Goal: Task Accomplishment & Management: Manage account settings

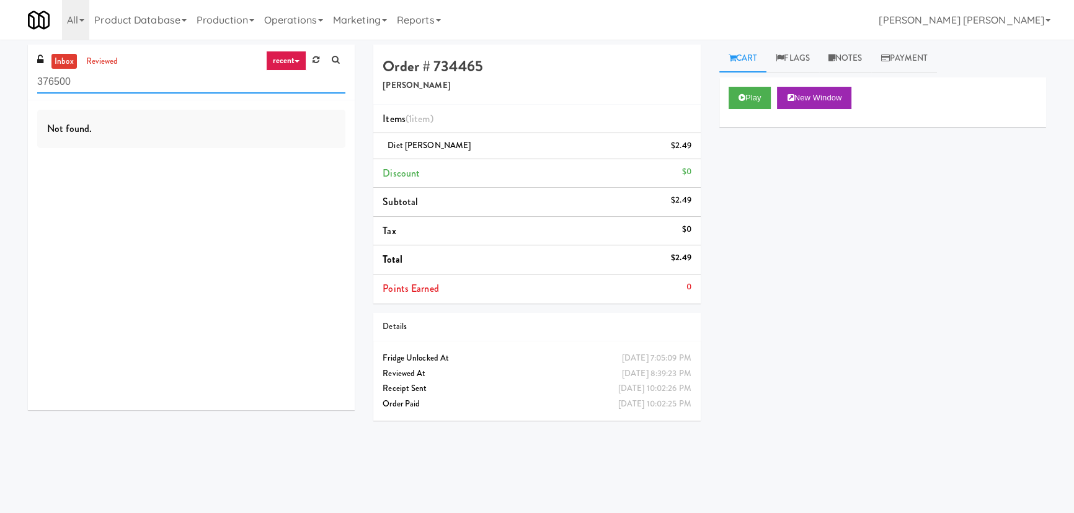
drag, startPoint x: 66, startPoint y: 87, endPoint x: 17, endPoint y: 86, distance: 49.0
click at [19, 87] on div "inbox reviewed recent all unclear take inventory issue suspicious failed recent…" at bounding box center [191, 232] width 345 height 375
paste input "[GEOGRAPHIC_DATA] - [GEOGRAPHIC_DATA]."
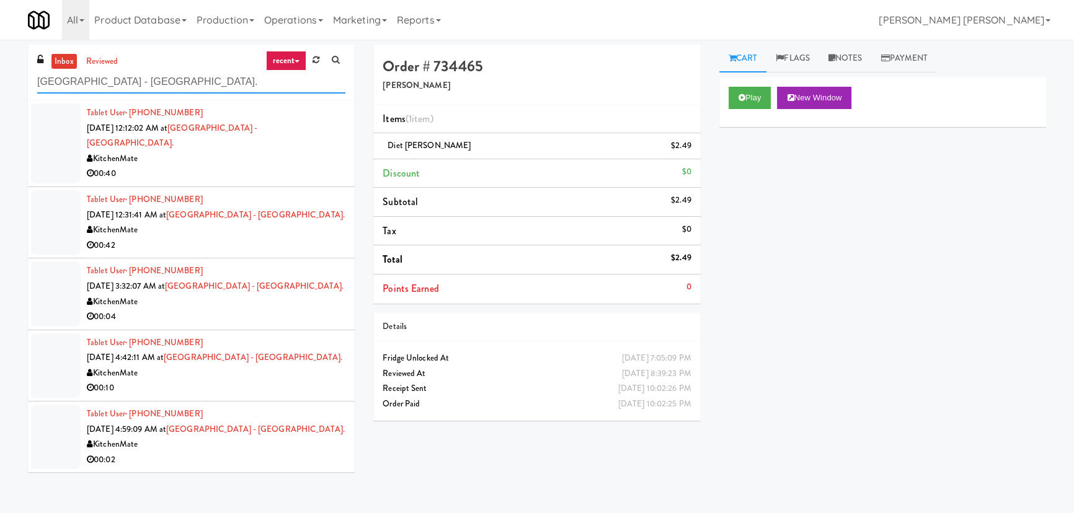
type input "[GEOGRAPHIC_DATA] - [GEOGRAPHIC_DATA]."
click at [205, 166] on div "00:40" at bounding box center [216, 173] width 259 height 15
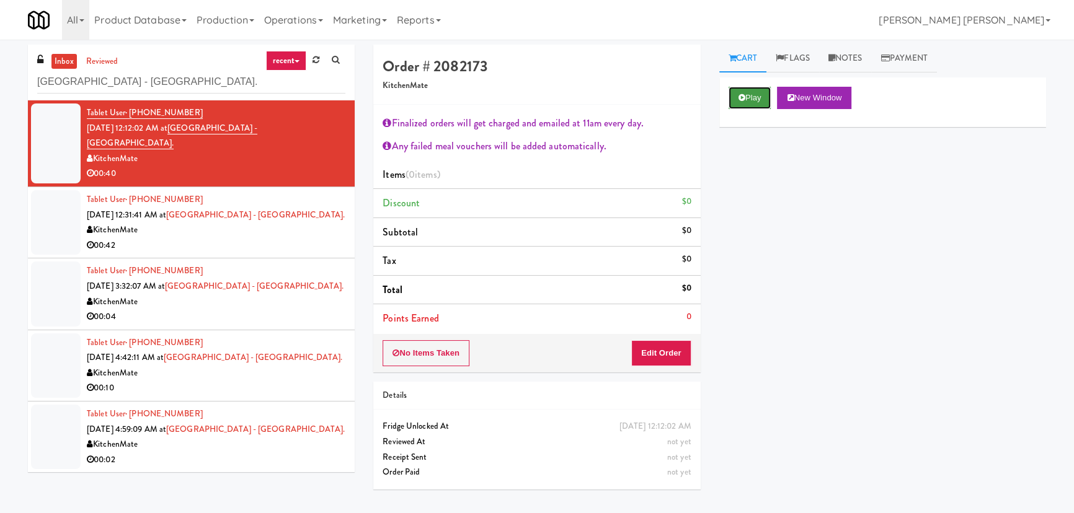
click at [756, 99] on button "Play" at bounding box center [749, 98] width 43 height 22
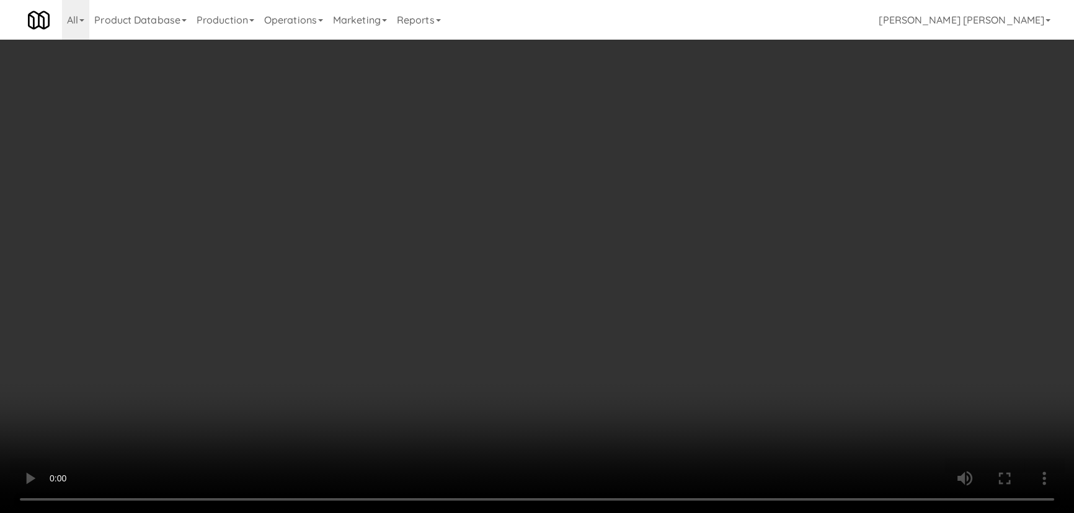
scroll to position [25, 0]
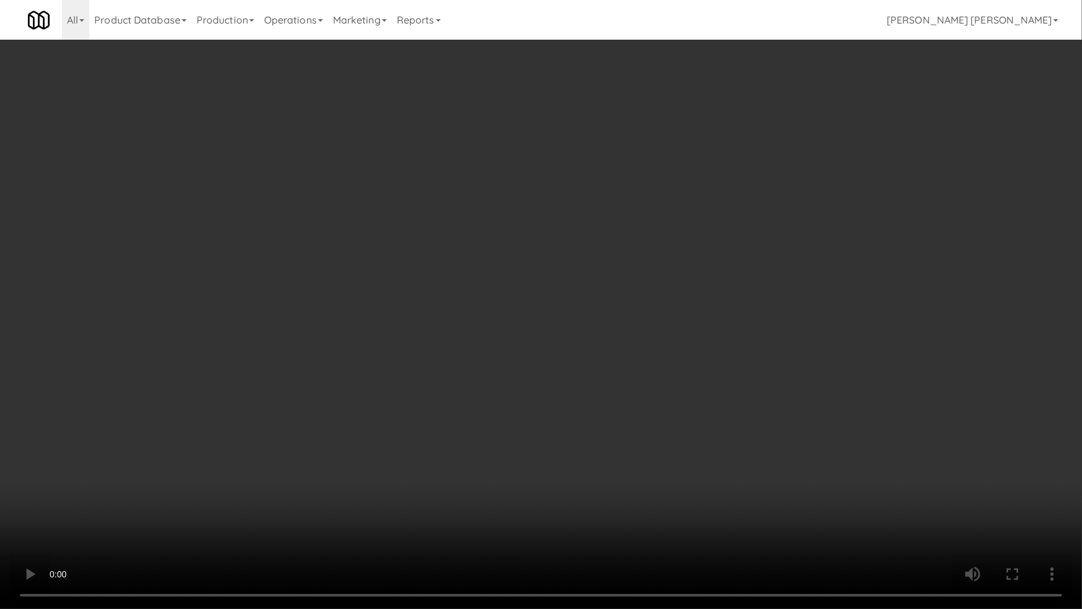
click at [588, 472] on video at bounding box center [541, 304] width 1082 height 609
click at [688, 458] on video at bounding box center [541, 304] width 1082 height 609
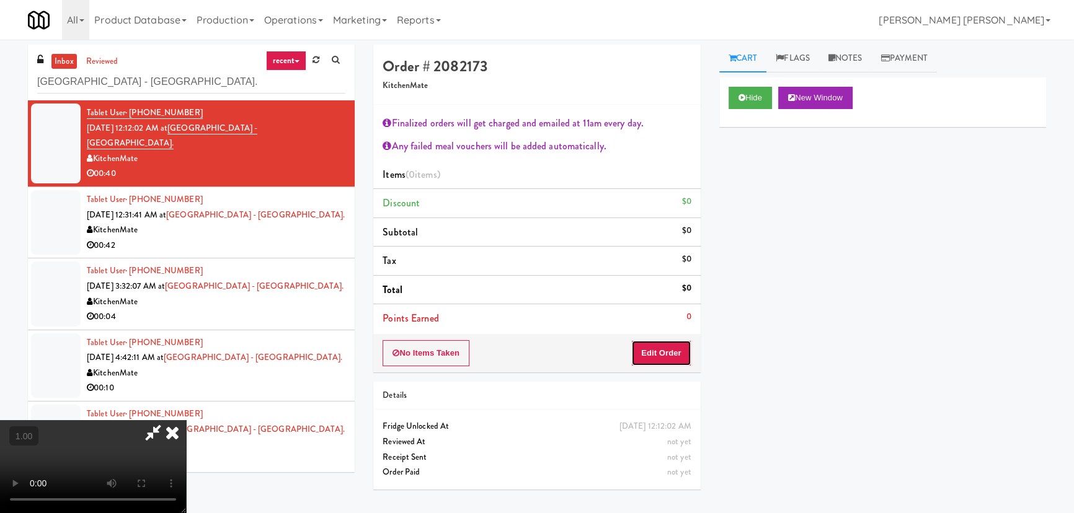
click at [665, 361] on button "Edit Order" at bounding box center [661, 353] width 60 height 26
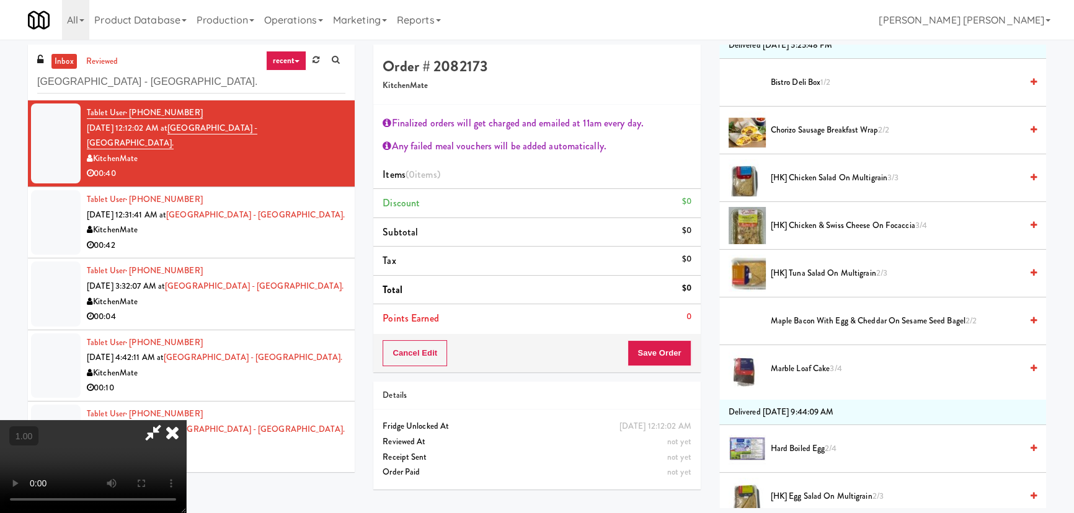
scroll to position [281, 0]
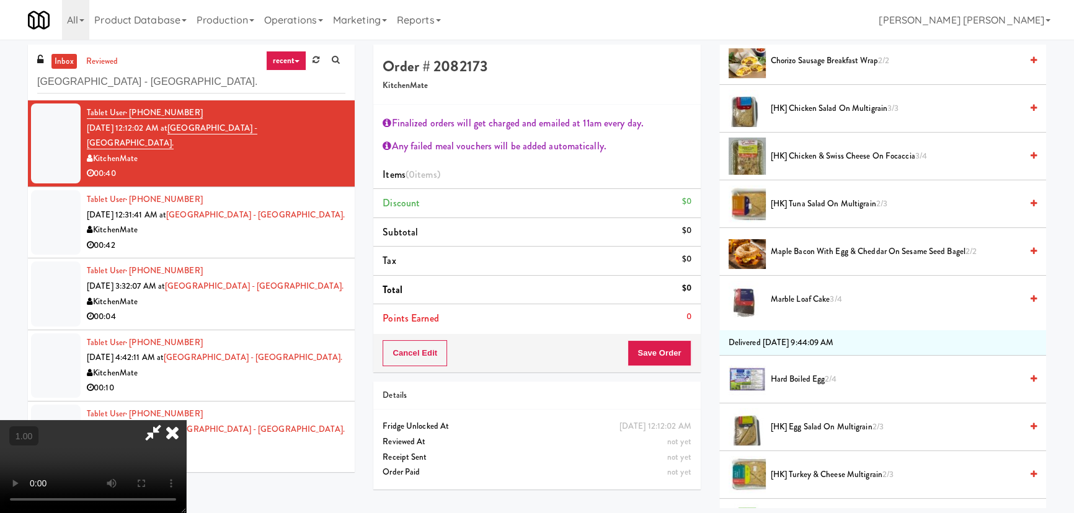
click at [800, 375] on span "Hard Boiled Egg 2/4" at bounding box center [896, 379] width 250 height 15
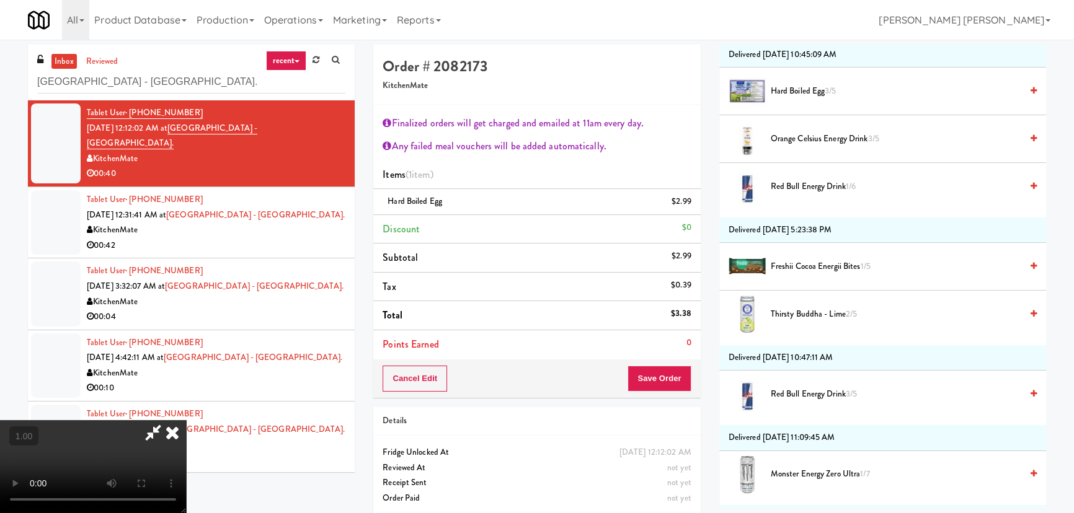
scroll to position [1071, 0]
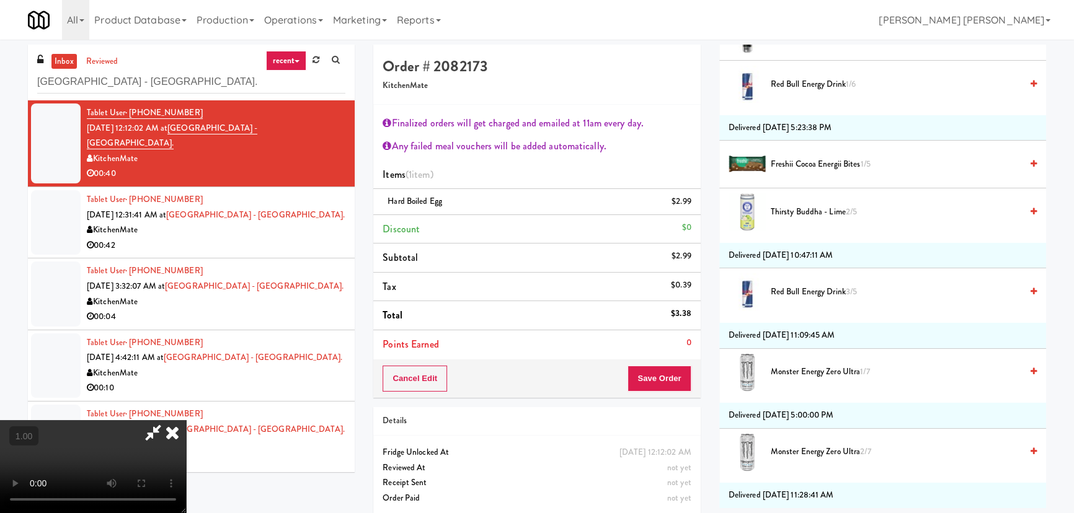
click at [793, 208] on span "Thirsty Buddha - Lime 2/5" at bounding box center [896, 212] width 250 height 15
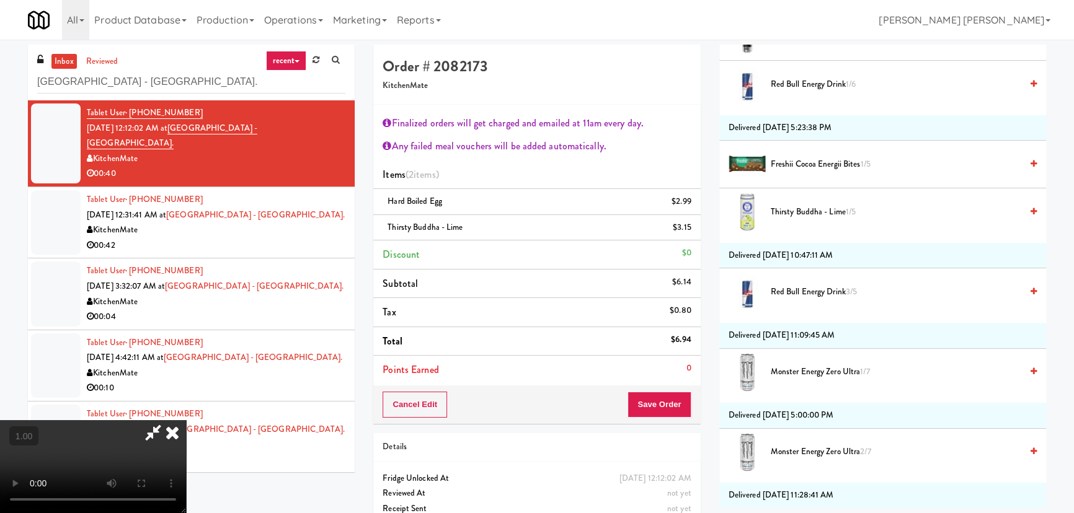
click at [186, 420] on icon at bounding box center [172, 432] width 27 height 25
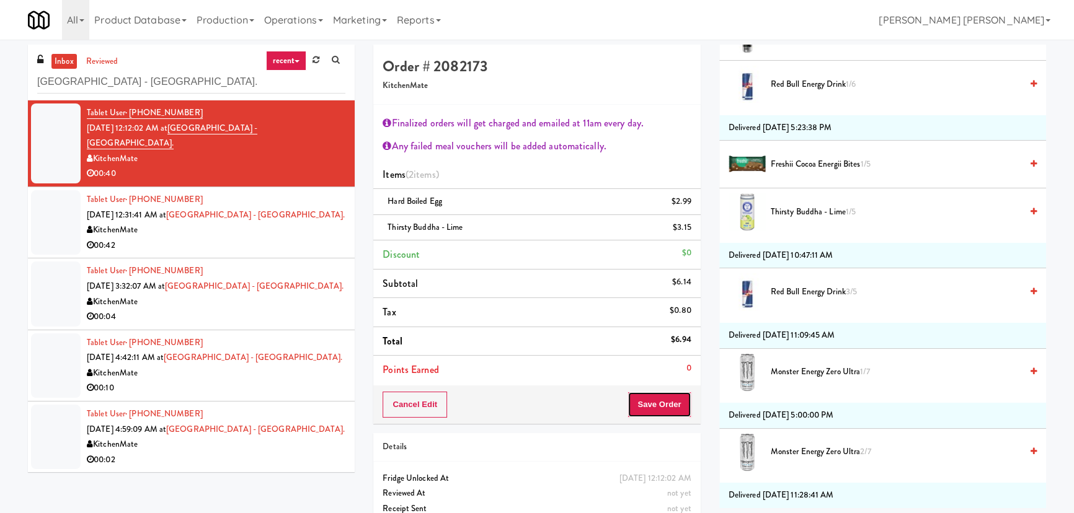
click at [666, 399] on button "Save Order" at bounding box center [658, 405] width 63 height 26
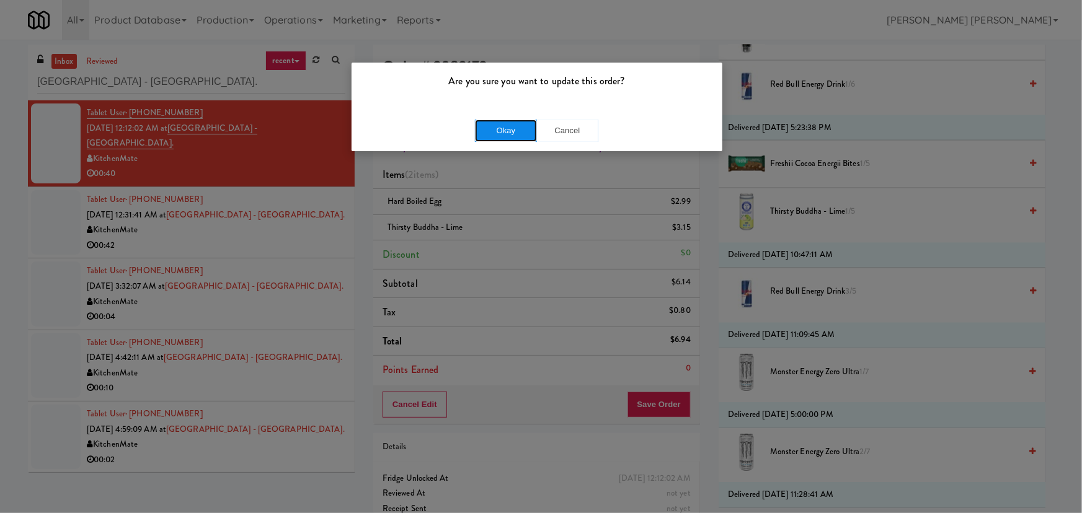
click at [511, 130] on button "Okay" at bounding box center [506, 131] width 62 height 22
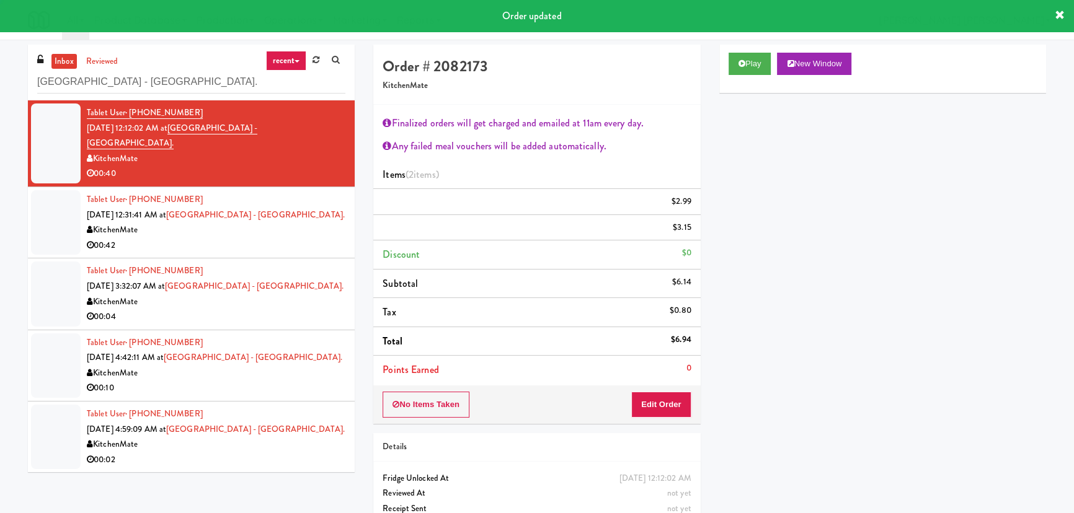
scroll to position [33, 0]
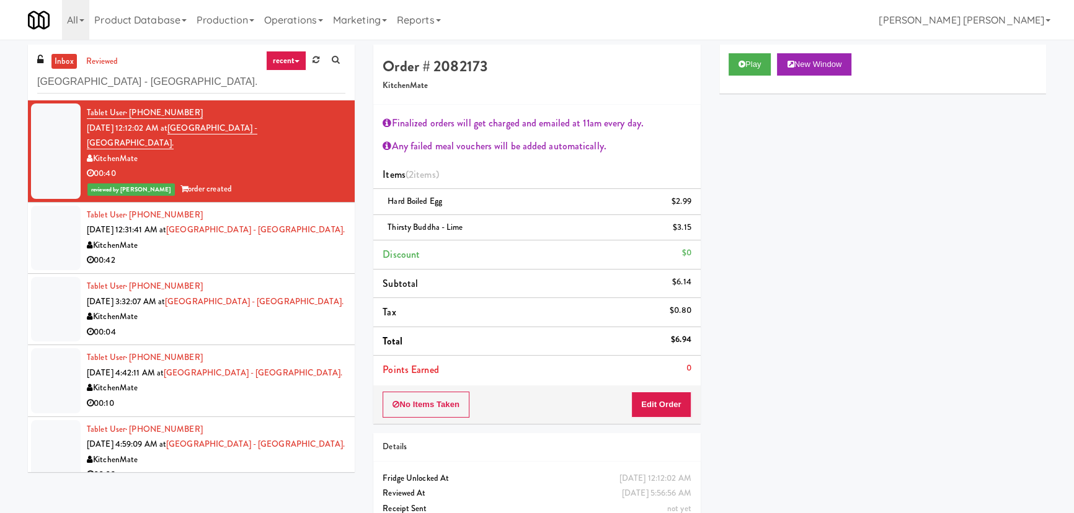
click at [322, 253] on div "00:42" at bounding box center [216, 260] width 259 height 15
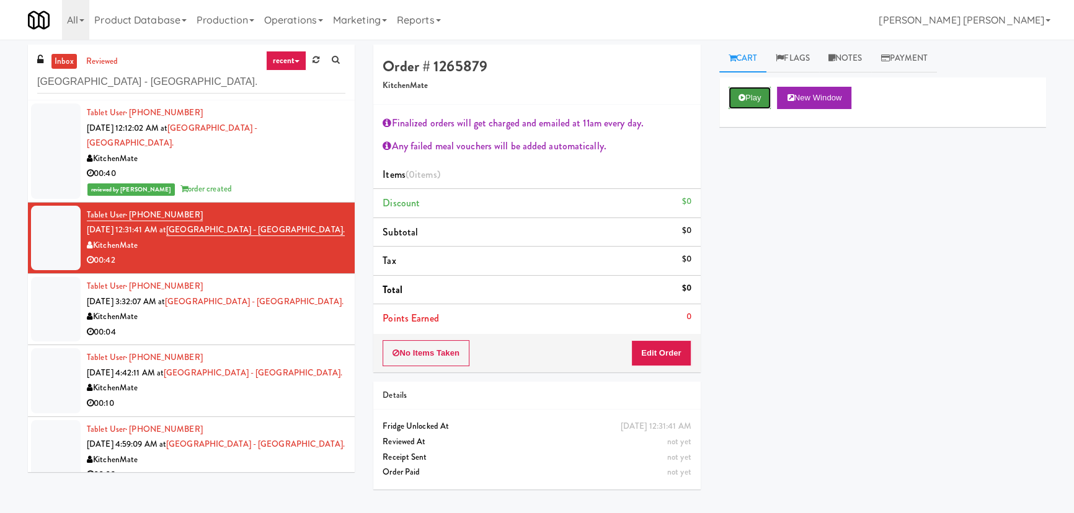
click at [745, 100] on button "Play" at bounding box center [749, 98] width 43 height 22
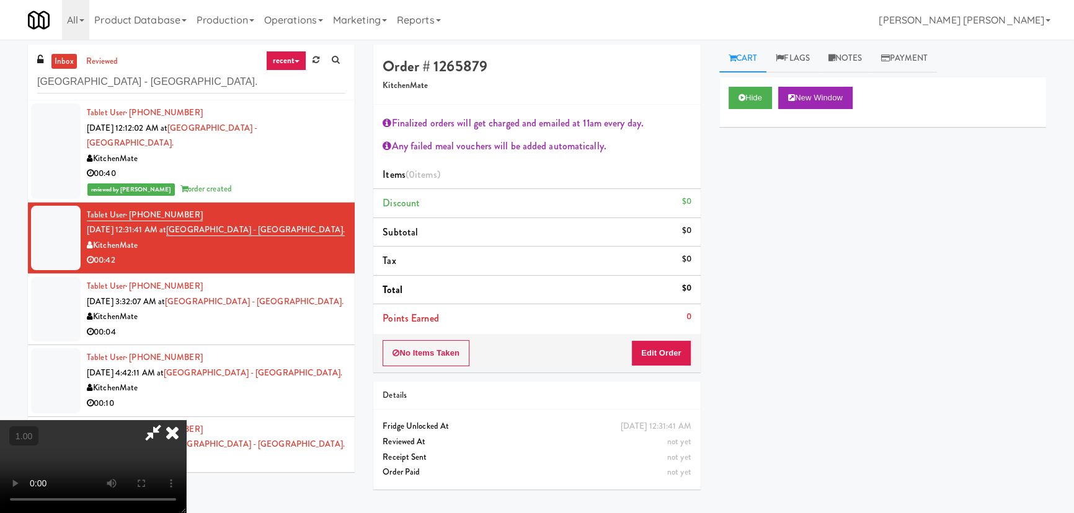
click at [186, 420] on video at bounding box center [93, 466] width 186 height 93
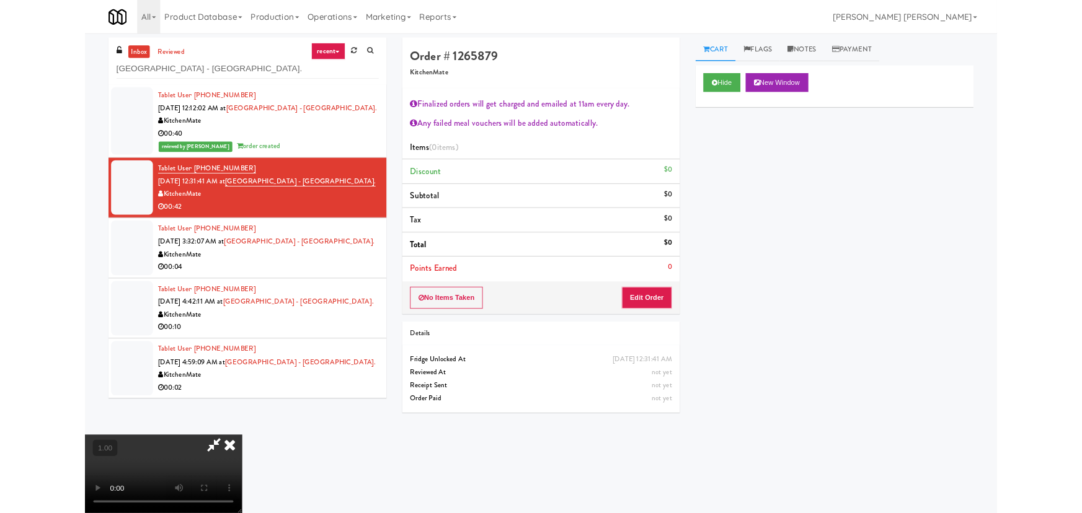
scroll to position [25, 0]
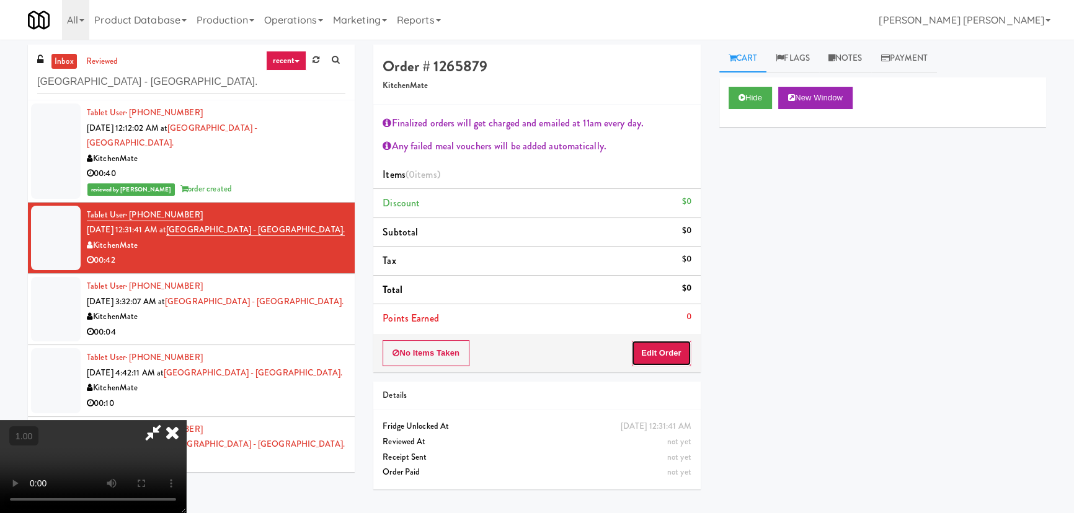
click at [660, 356] on button "Edit Order" at bounding box center [661, 353] width 60 height 26
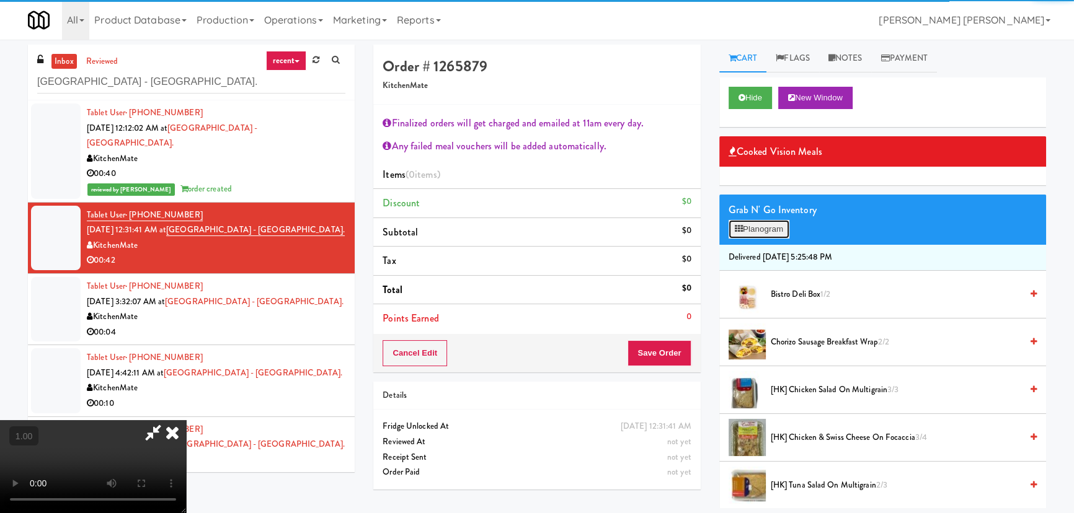
click at [751, 227] on button "Planogram" at bounding box center [758, 229] width 61 height 19
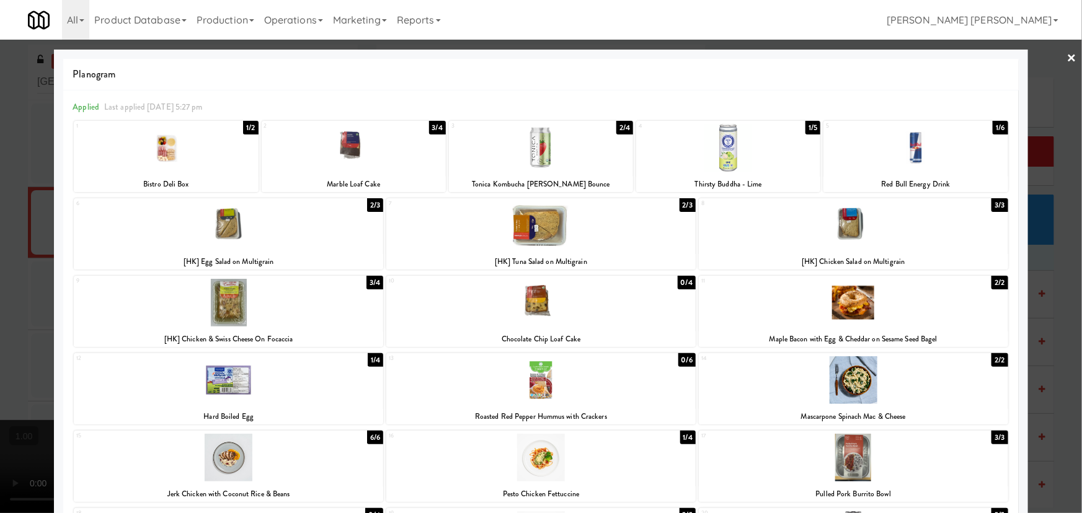
click at [230, 303] on div at bounding box center [228, 303] width 309 height 48
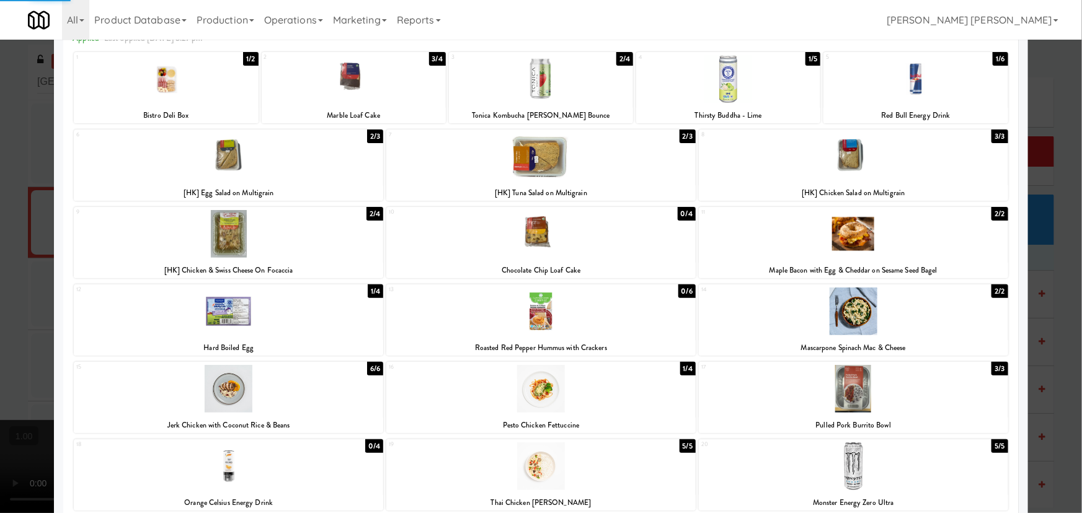
scroll to position [173, 0]
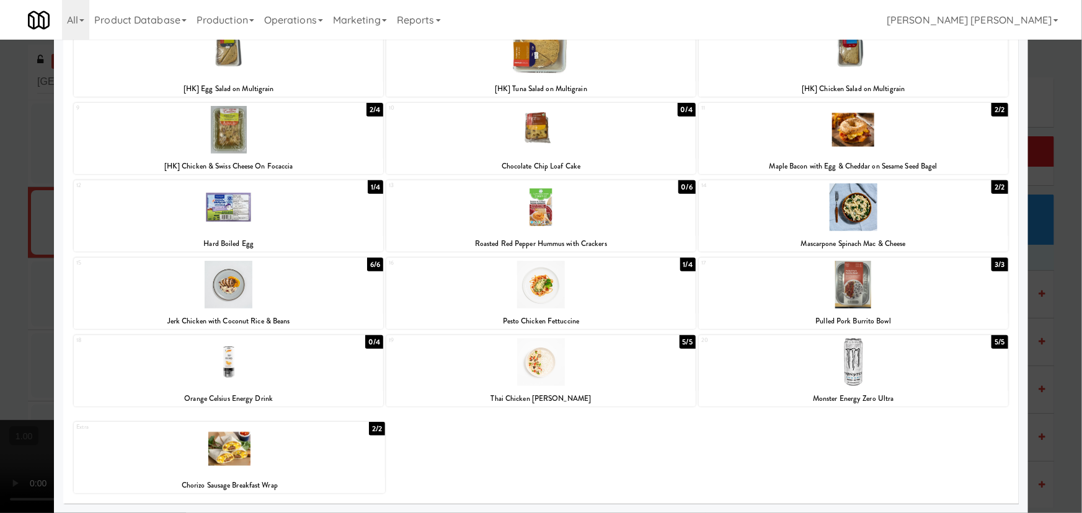
click at [849, 370] on div at bounding box center [853, 363] width 309 height 48
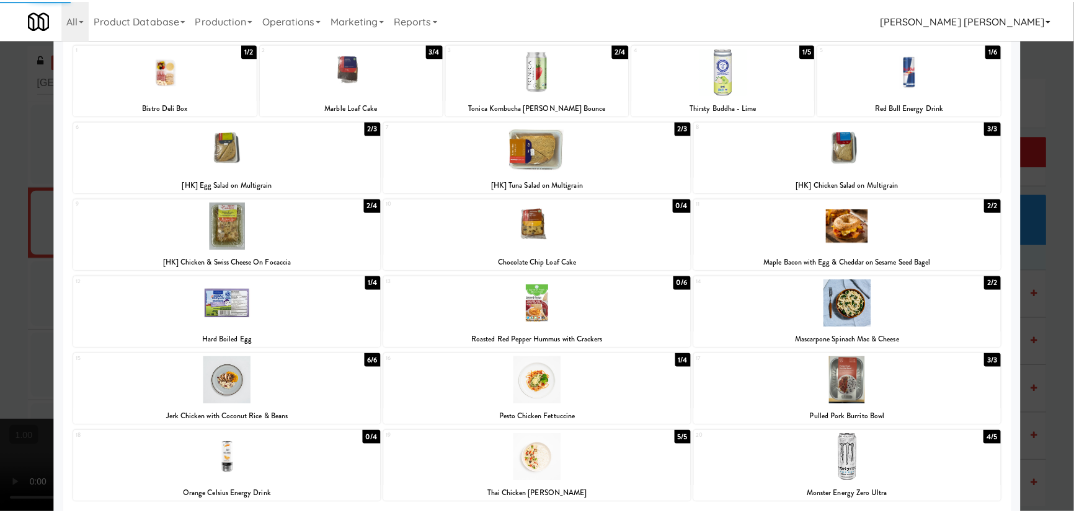
scroll to position [0, 0]
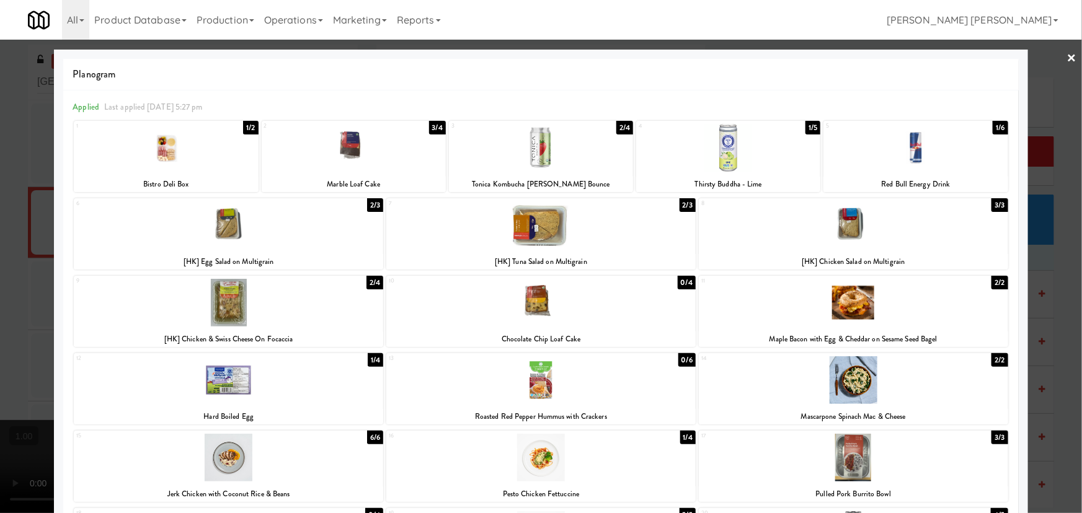
click at [1067, 58] on link "×" at bounding box center [1072, 59] width 10 height 38
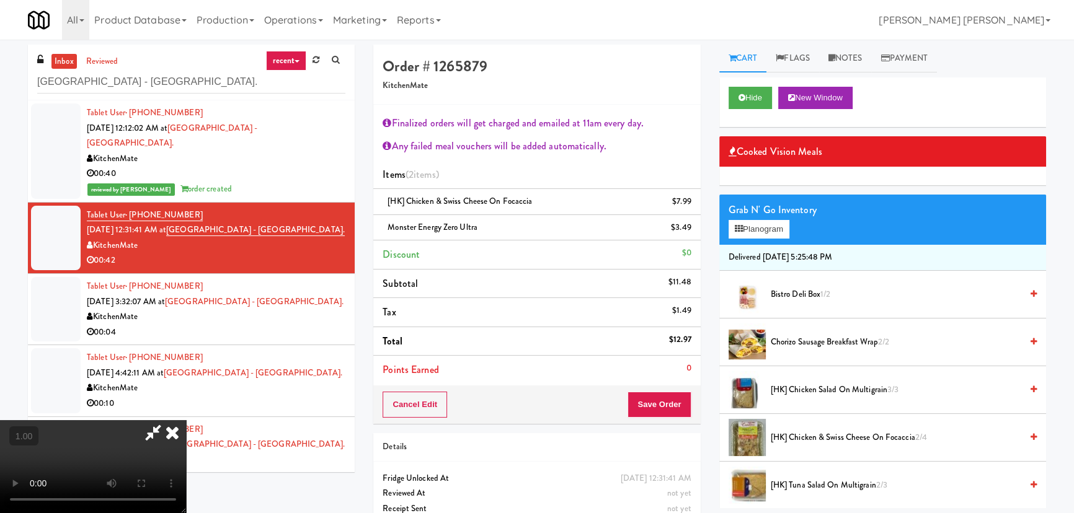
click at [186, 420] on icon at bounding box center [172, 432] width 27 height 25
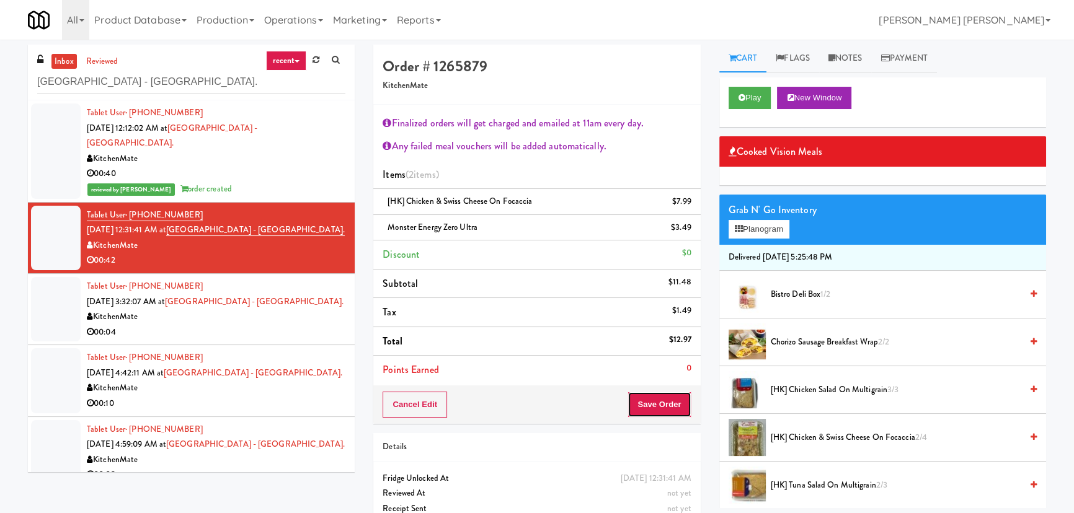
click at [655, 408] on button "Save Order" at bounding box center [658, 405] width 63 height 26
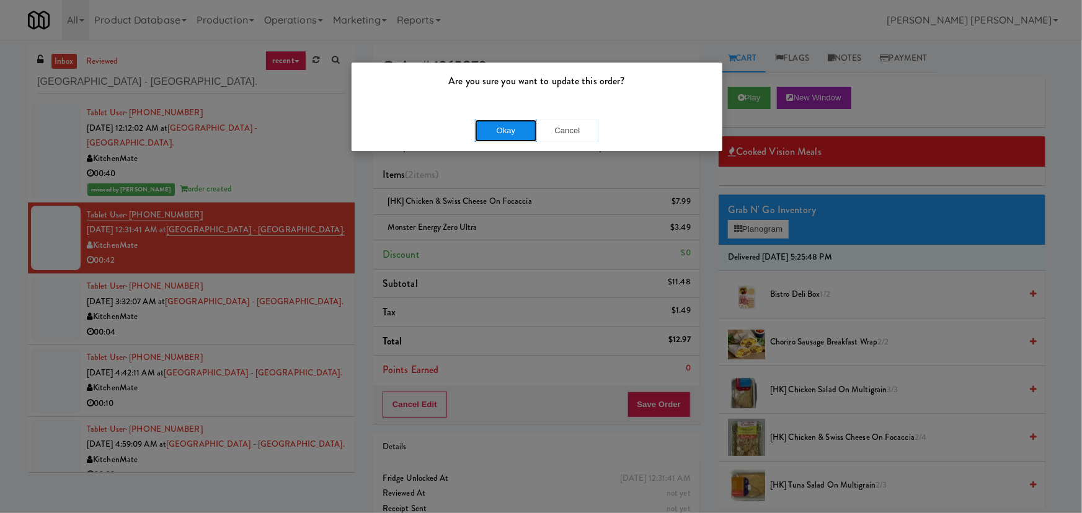
click at [518, 128] on button "Okay" at bounding box center [506, 131] width 62 height 22
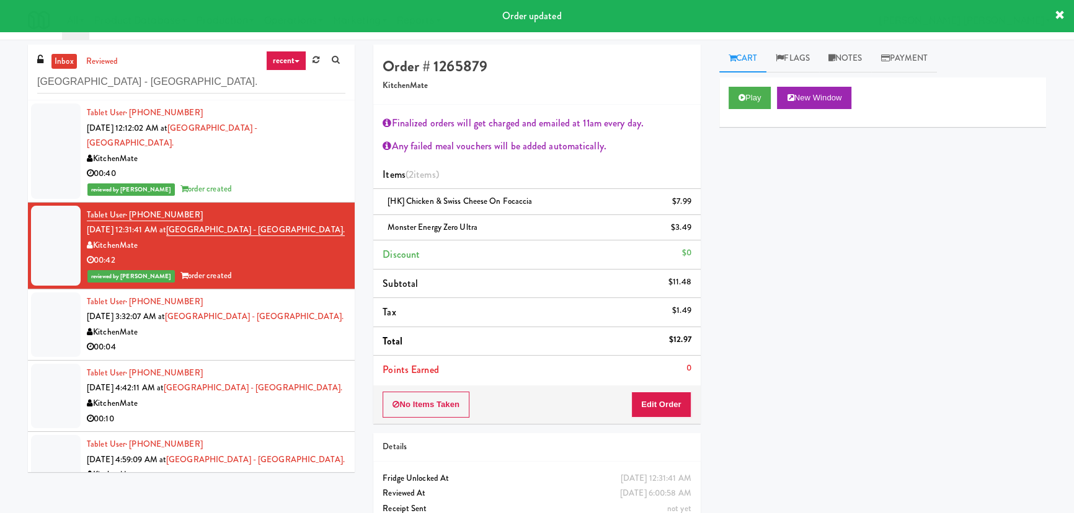
drag, startPoint x: 272, startPoint y: 165, endPoint x: 547, endPoint y: 161, distance: 275.3
click at [272, 166] on div "00:40" at bounding box center [216, 173] width 259 height 15
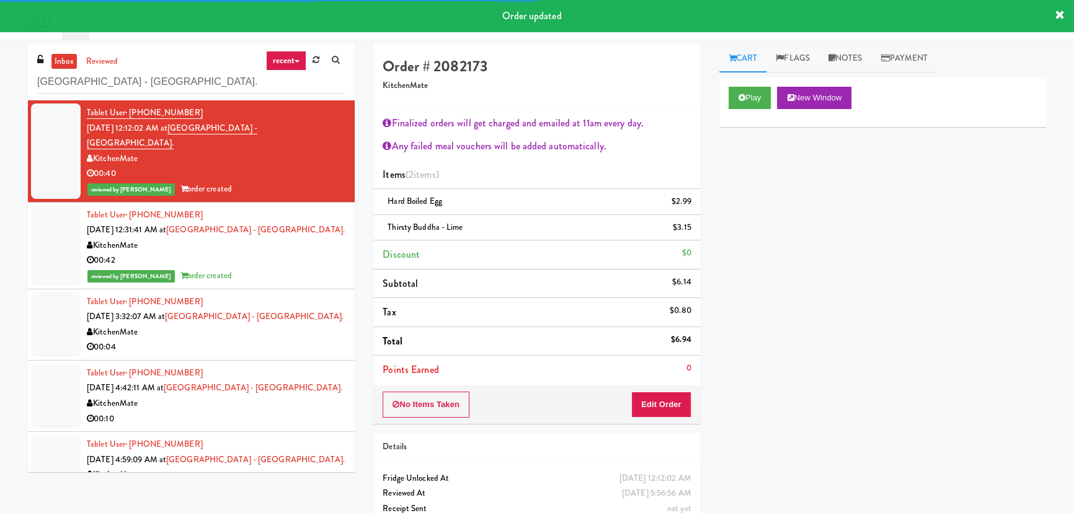
drag, startPoint x: 857, startPoint y: 42, endPoint x: 856, endPoint y: 93, distance: 50.9
click at [857, 43] on div "inbox reviewed recent all unclear take inventory issue suspicious failed recent…" at bounding box center [537, 295] width 1074 height 511
click at [854, 54] on link "Notes" at bounding box center [845, 59] width 53 height 28
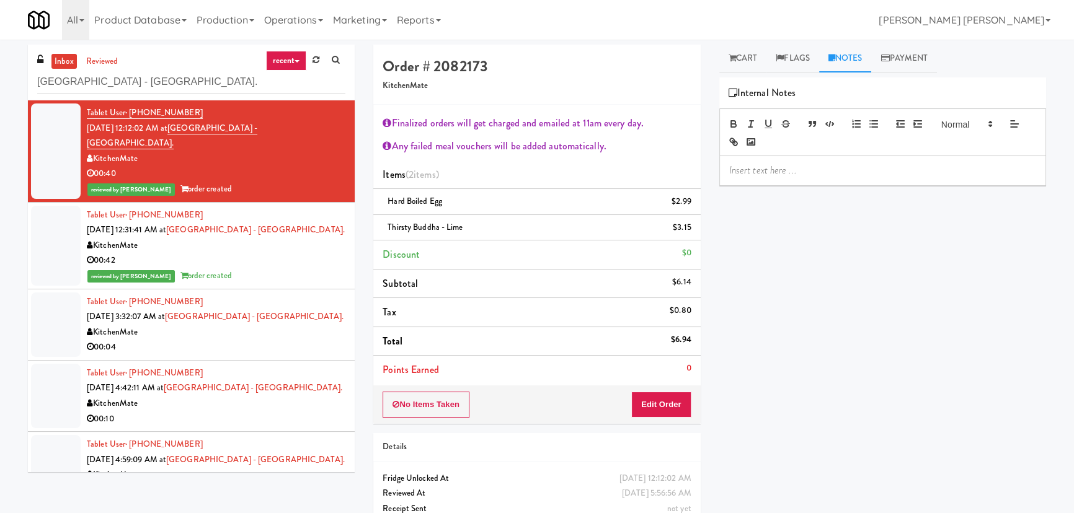
drag, startPoint x: 854, startPoint y: 54, endPoint x: 840, endPoint y: 151, distance: 97.7
click at [854, 56] on link "Notes" at bounding box center [845, 59] width 53 height 28
click at [828, 167] on p at bounding box center [882, 171] width 307 height 14
click at [818, 173] on p "[PERSON_NAME]- Video was cutoff reviewed via playback app" at bounding box center [882, 171] width 307 height 14
click at [818, 171] on p "[PERSON_NAME]- Video was cutoff reviewed via playback app" at bounding box center [882, 171] width 307 height 14
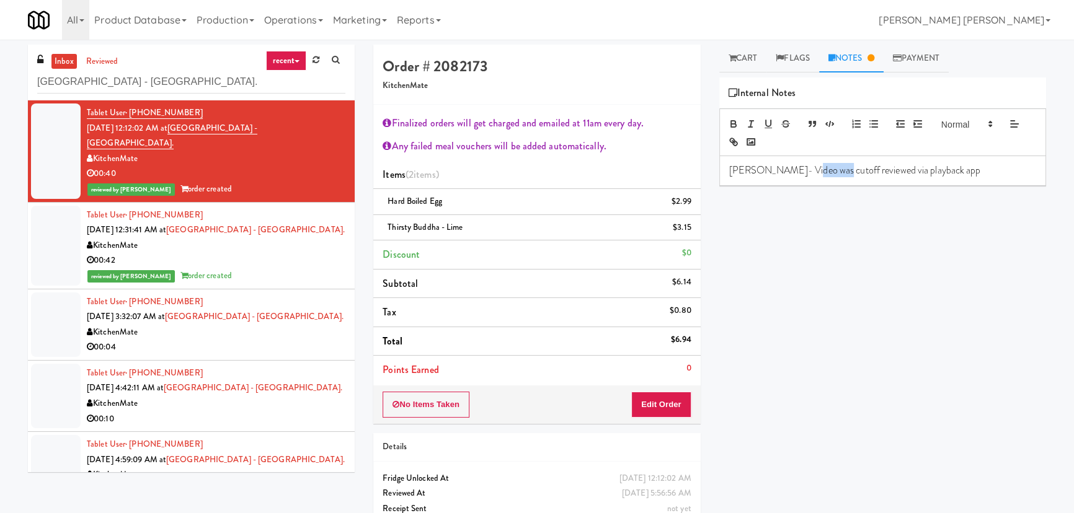
click at [818, 171] on p "[PERSON_NAME]- Video was cutoff reviewed via playback app" at bounding box center [882, 171] width 307 height 14
copy p "[PERSON_NAME]- Video was cutoff reviewed via playback app"
drag, startPoint x: 303, startPoint y: 239, endPoint x: 311, endPoint y: 237, distance: 7.7
click at [303, 253] on div "00:42" at bounding box center [216, 260] width 259 height 15
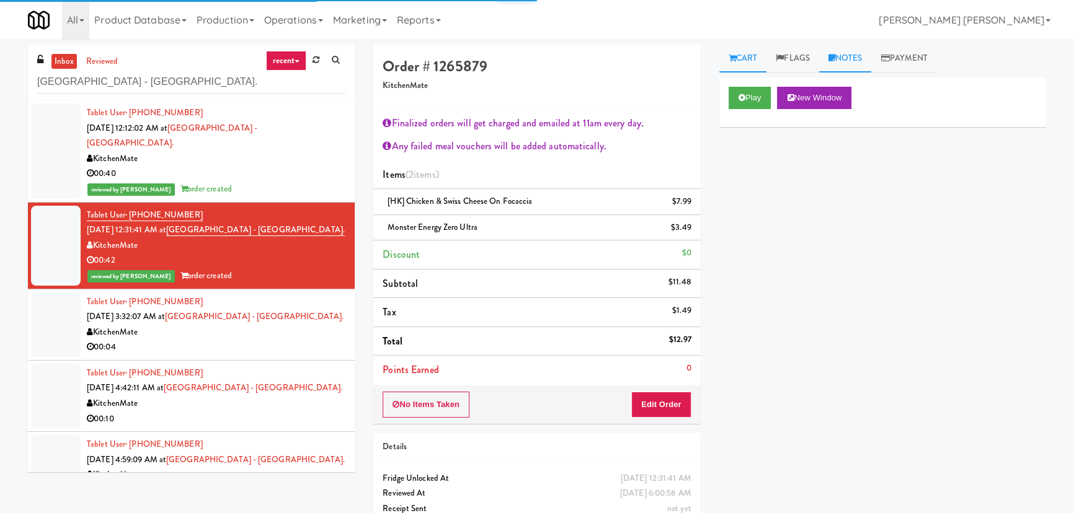
drag, startPoint x: 857, startPoint y: 59, endPoint x: 849, endPoint y: 164, distance: 105.7
click at [857, 60] on link "Notes" at bounding box center [845, 59] width 53 height 28
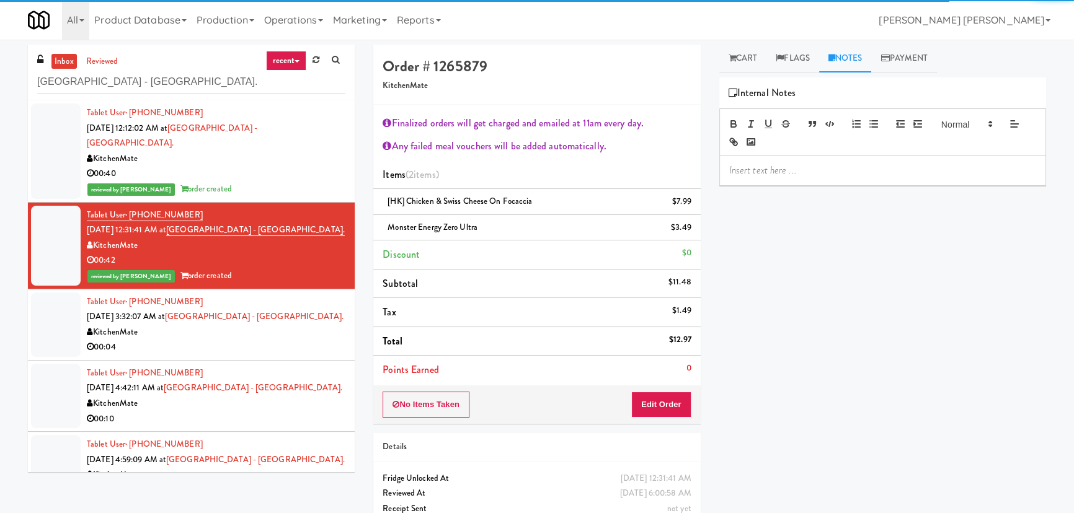
click at [846, 179] on div at bounding box center [882, 170] width 325 height 29
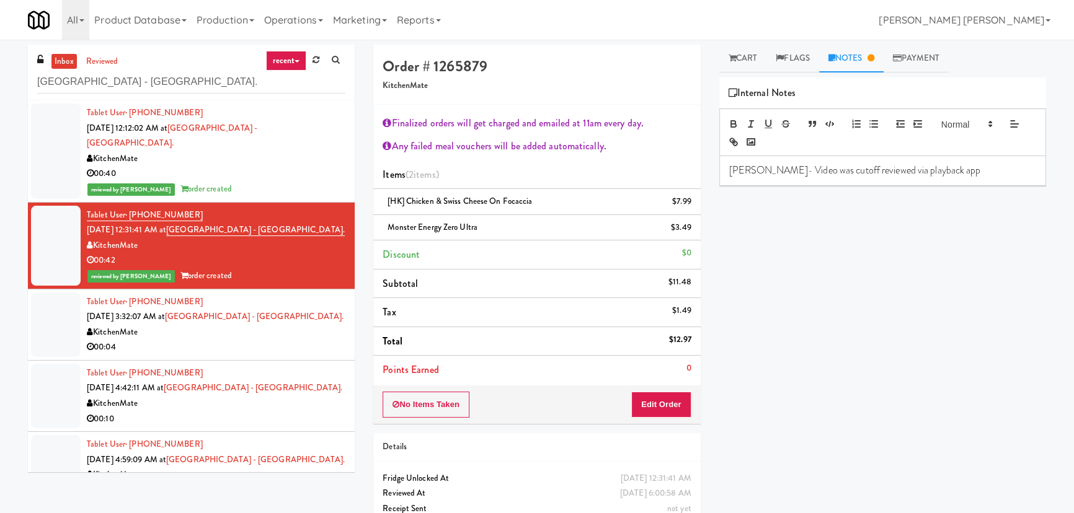
click at [315, 325] on div "KitchenMate" at bounding box center [216, 332] width 259 height 15
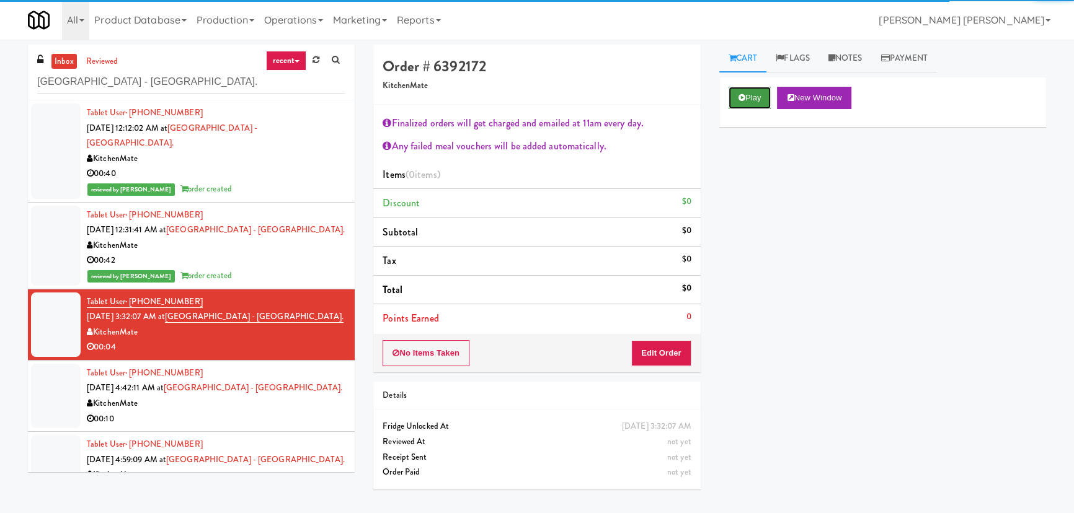
click at [745, 98] on button "Play" at bounding box center [749, 98] width 43 height 22
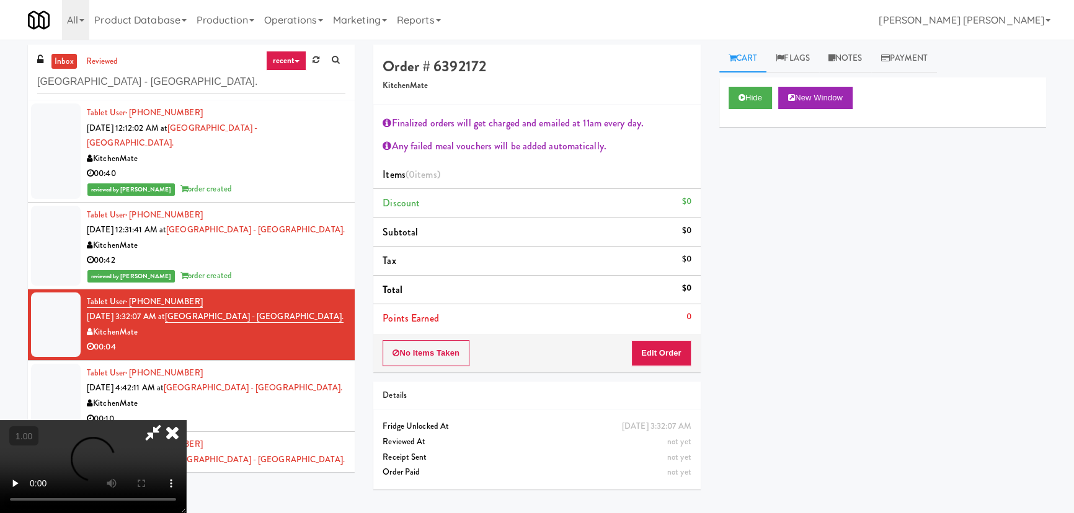
click at [167, 420] on icon at bounding box center [153, 432] width 29 height 25
click at [675, 352] on button "Edit Order" at bounding box center [661, 353] width 60 height 26
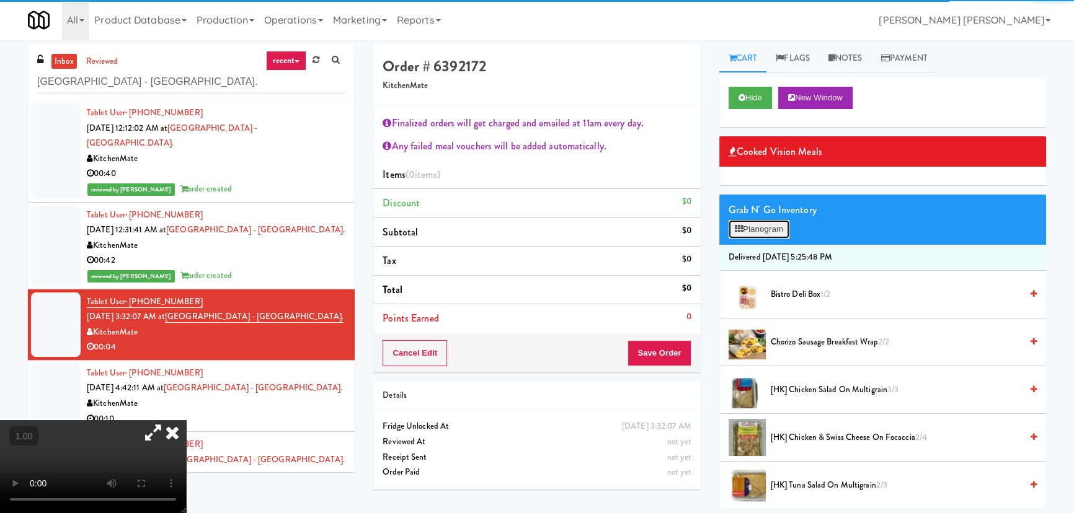
click at [771, 231] on button "Planogram" at bounding box center [758, 229] width 61 height 19
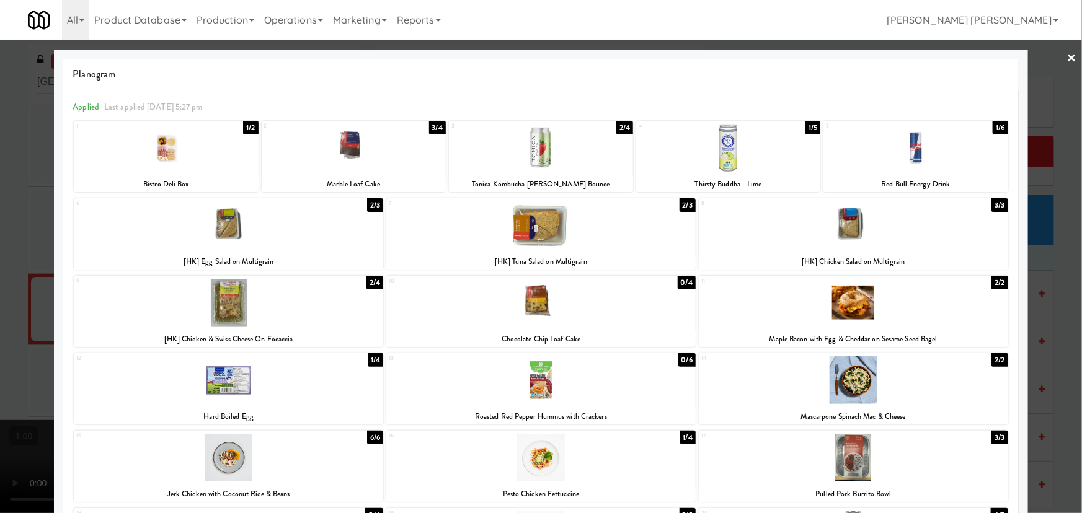
drag, startPoint x: 1062, startPoint y: 55, endPoint x: 1038, endPoint y: 44, distance: 25.8
click at [1067, 55] on link "×" at bounding box center [1072, 59] width 10 height 38
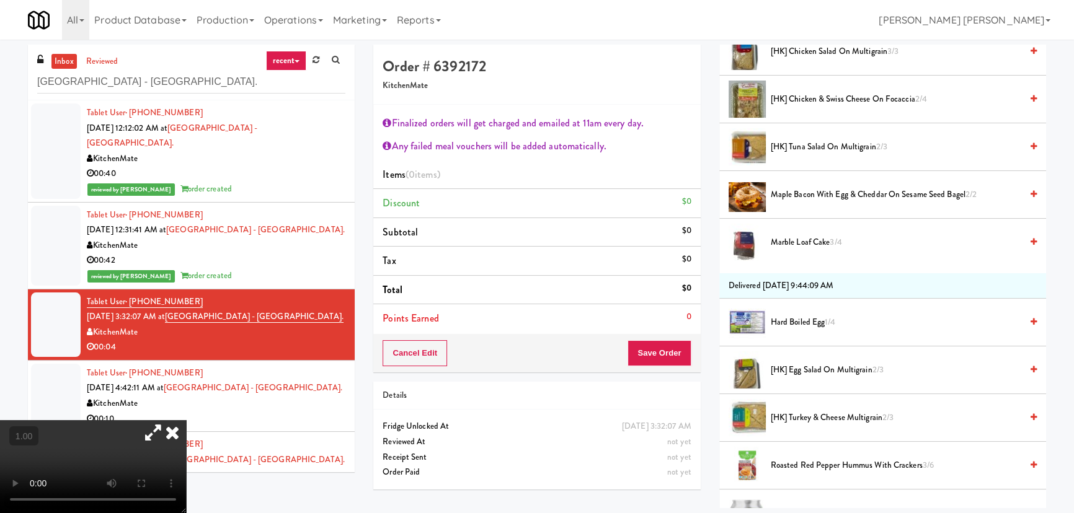
scroll to position [451, 0]
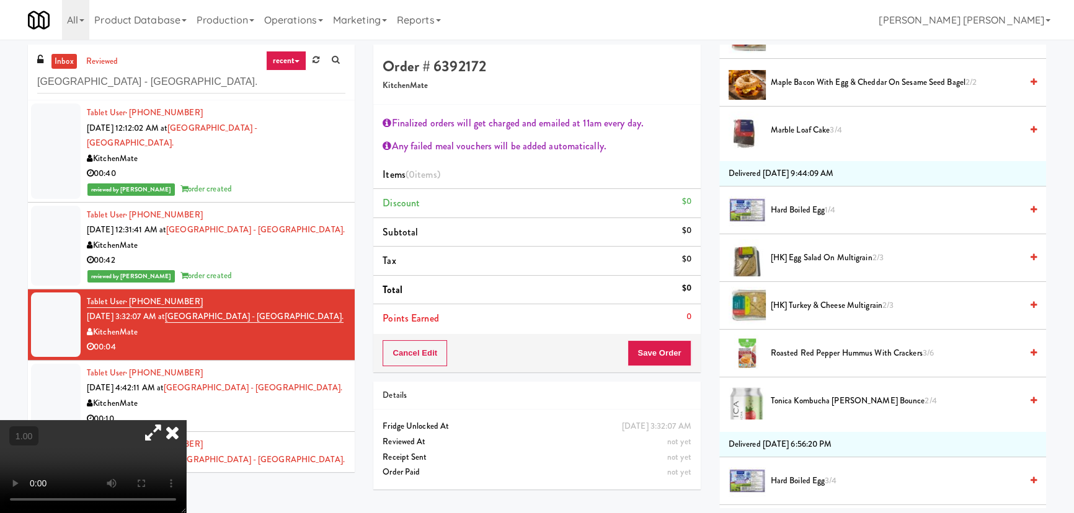
click at [814, 306] on span "[HK] Turkey & Cheese Multigrain 2/3" at bounding box center [896, 305] width 250 height 15
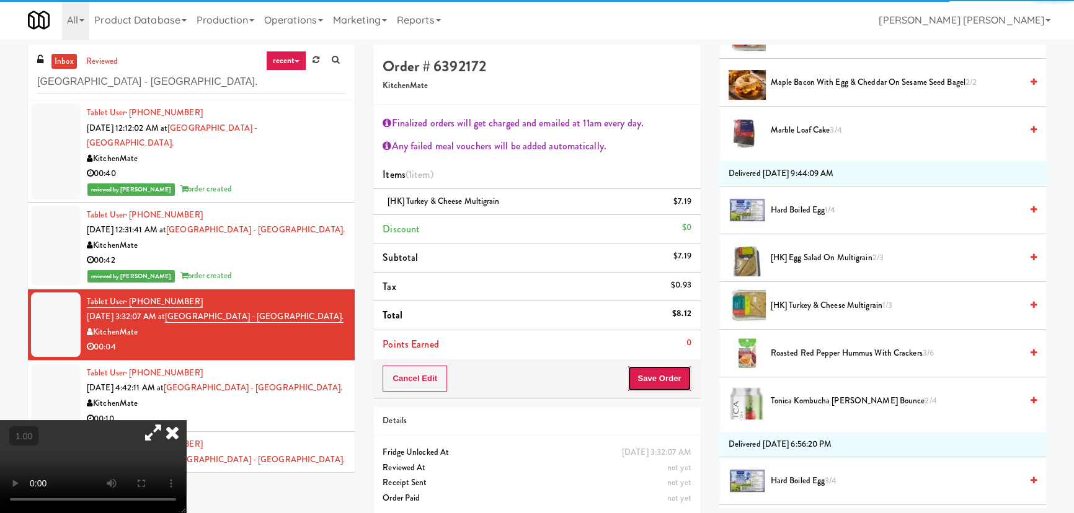
click at [665, 384] on button "Save Order" at bounding box center [658, 379] width 63 height 26
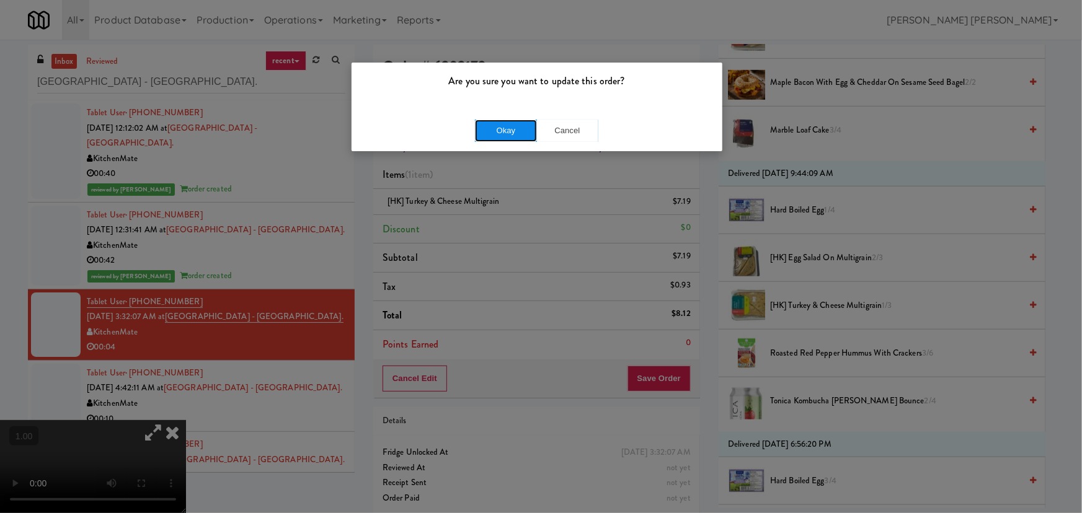
click at [514, 134] on button "Okay" at bounding box center [506, 131] width 62 height 22
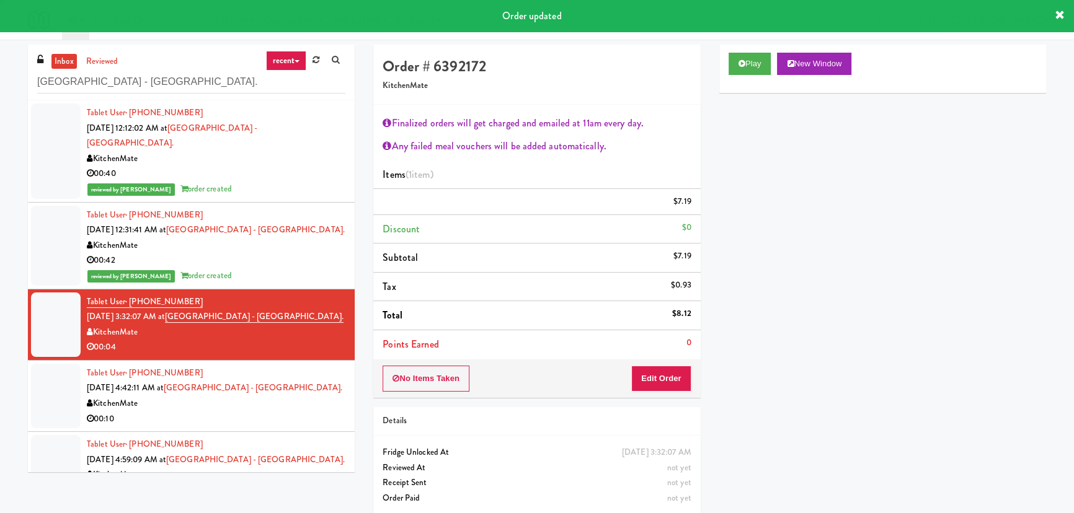
scroll to position [33, 0]
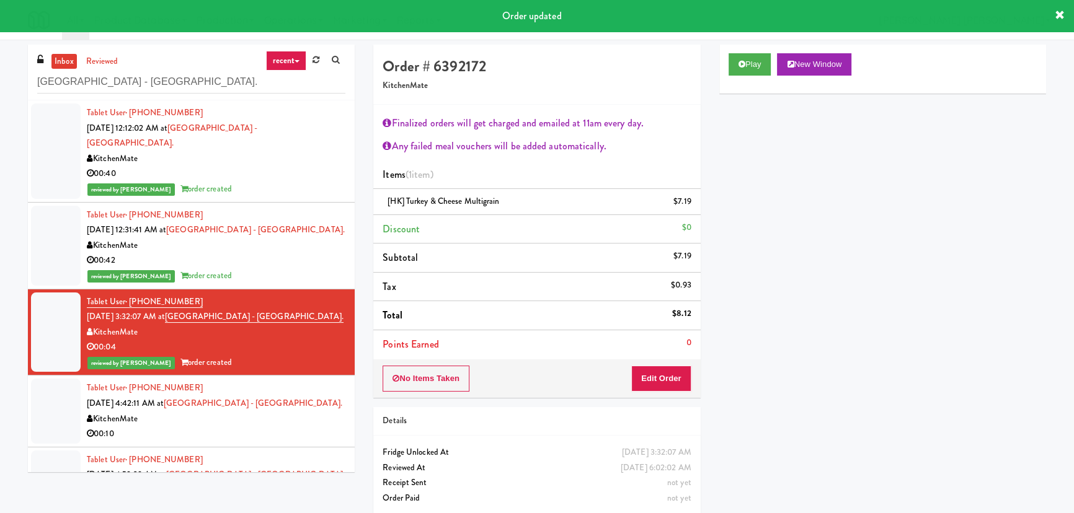
click at [312, 427] on div "00:10" at bounding box center [216, 434] width 259 height 15
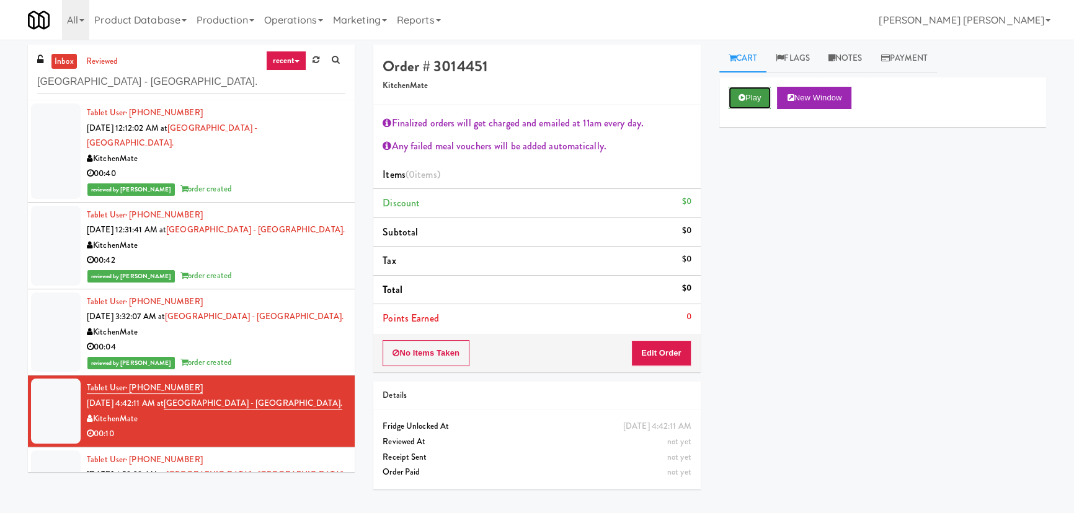
click at [744, 94] on icon at bounding box center [741, 98] width 7 height 8
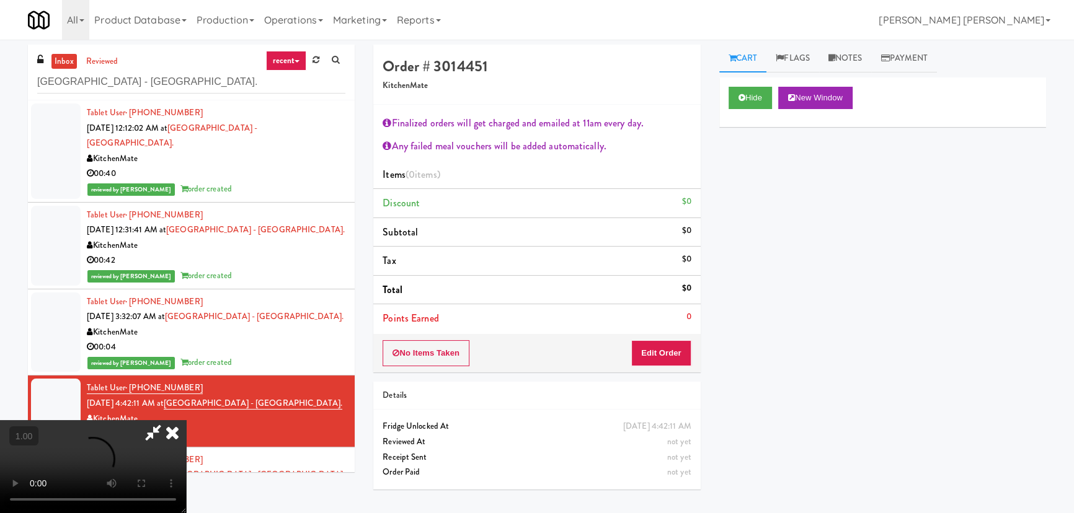
click at [186, 420] on video at bounding box center [93, 466] width 186 height 93
click at [677, 355] on button "Edit Order" at bounding box center [661, 353] width 60 height 26
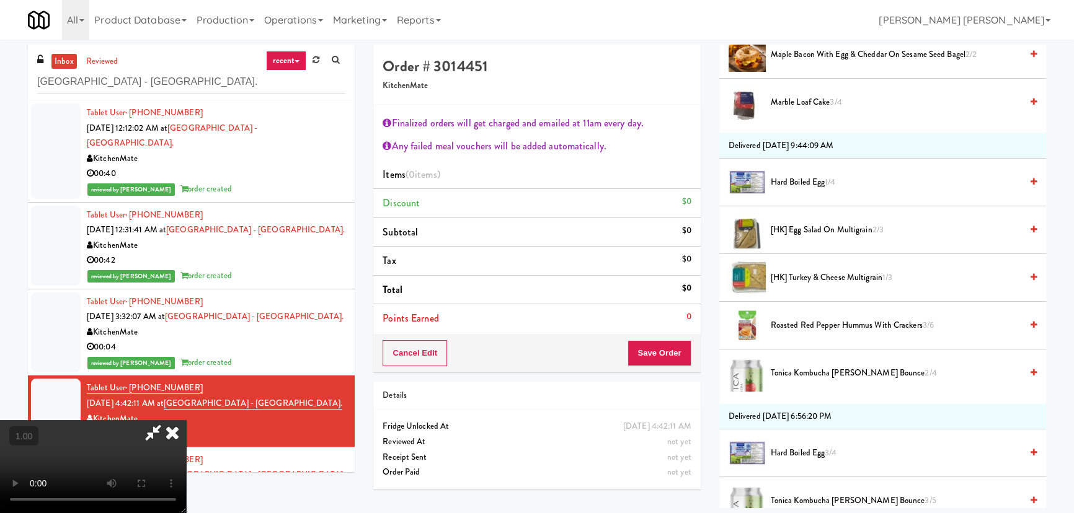
scroll to position [507, 0]
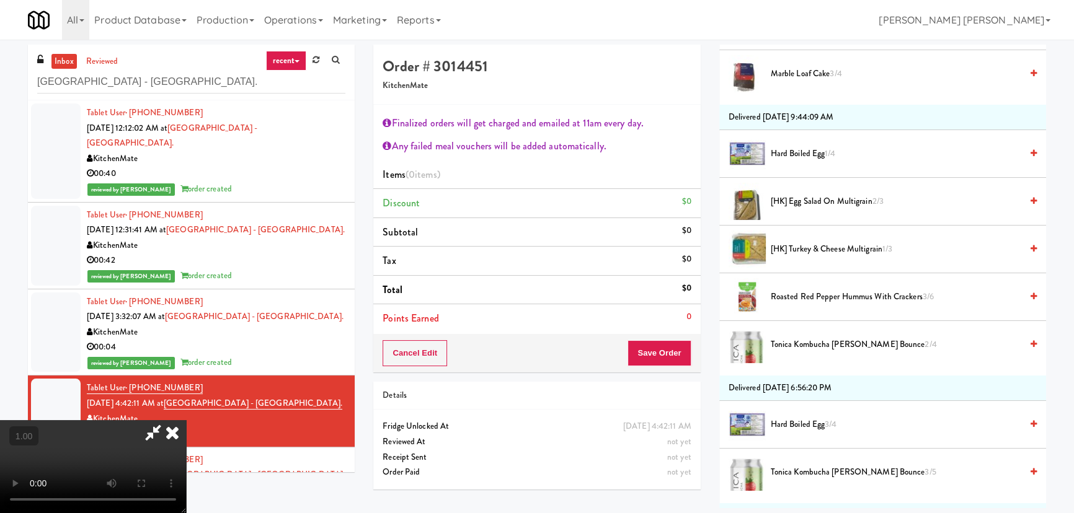
click at [800, 296] on span "Roasted Red Pepper Hummus with Crackers 3/6" at bounding box center [896, 297] width 250 height 15
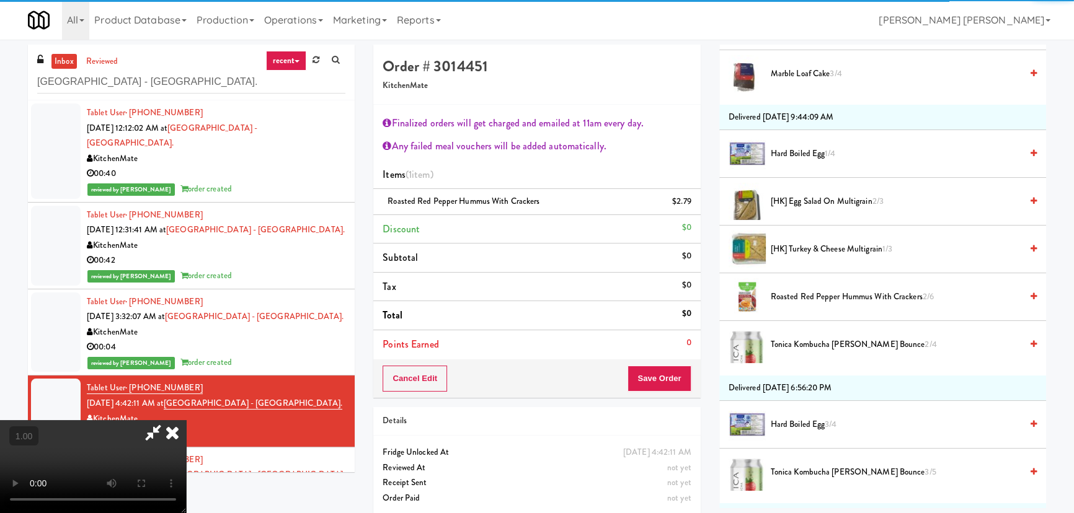
scroll to position [0, 0]
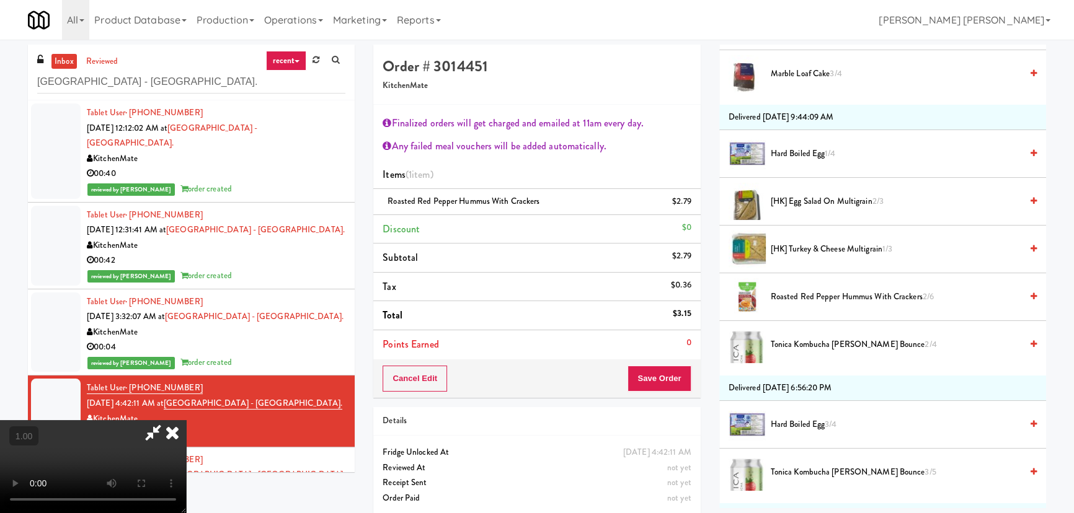
click at [186, 420] on icon at bounding box center [172, 432] width 27 height 25
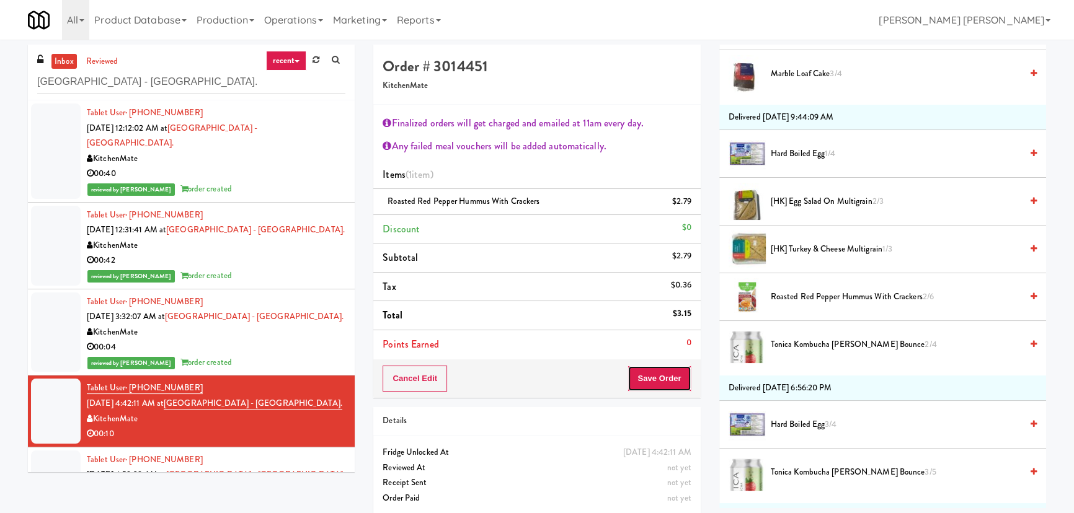
click at [670, 378] on button "Save Order" at bounding box center [658, 379] width 63 height 26
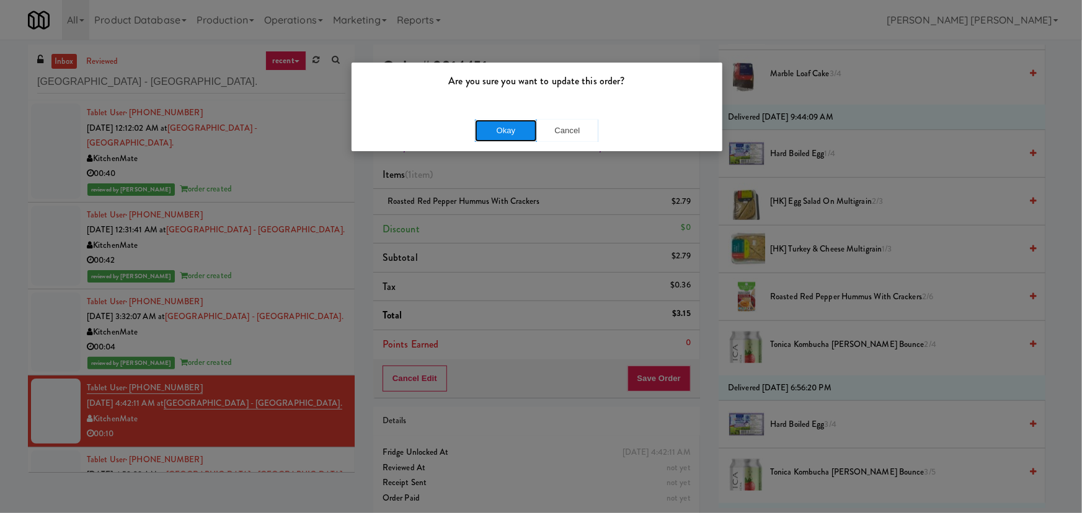
click at [506, 124] on button "Okay" at bounding box center [506, 131] width 62 height 22
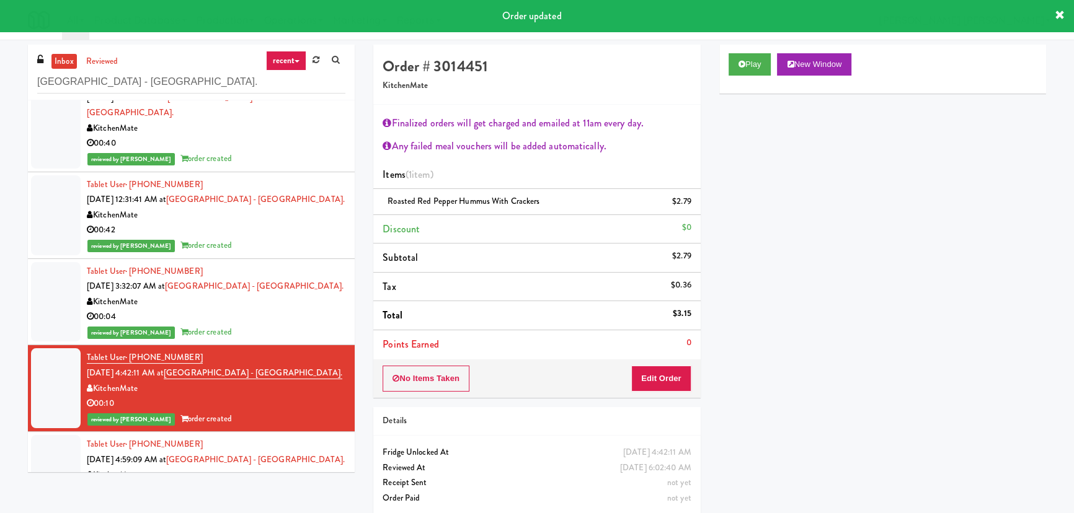
scroll to position [46, 0]
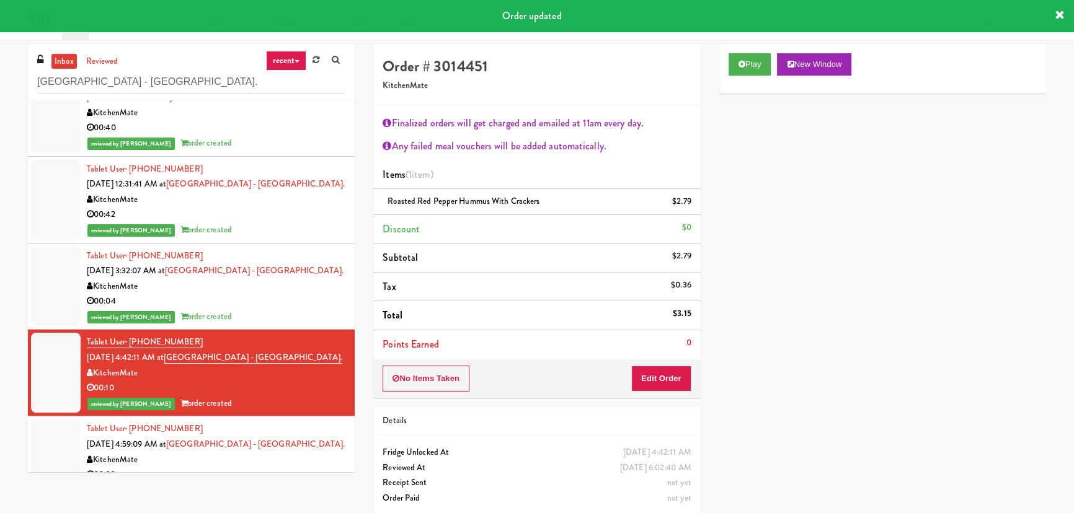
click at [307, 434] on div "Tablet User · (647) 519-1897 [DATE] 4:59:09 AM at [GEOGRAPHIC_DATA] - [GEOGRAPH…" at bounding box center [216, 452] width 259 height 61
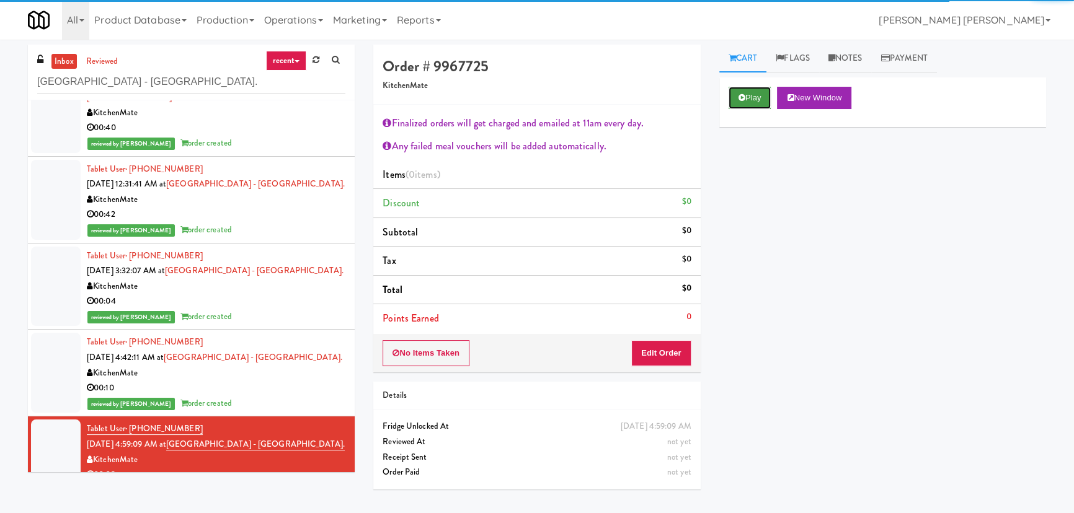
click at [750, 97] on button "Play" at bounding box center [749, 98] width 43 height 22
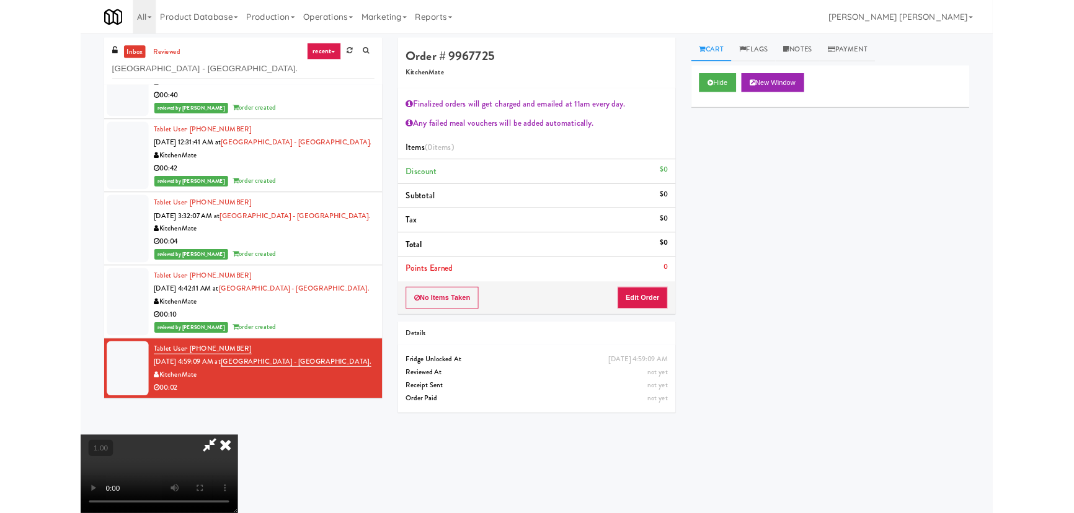
scroll to position [25, 0]
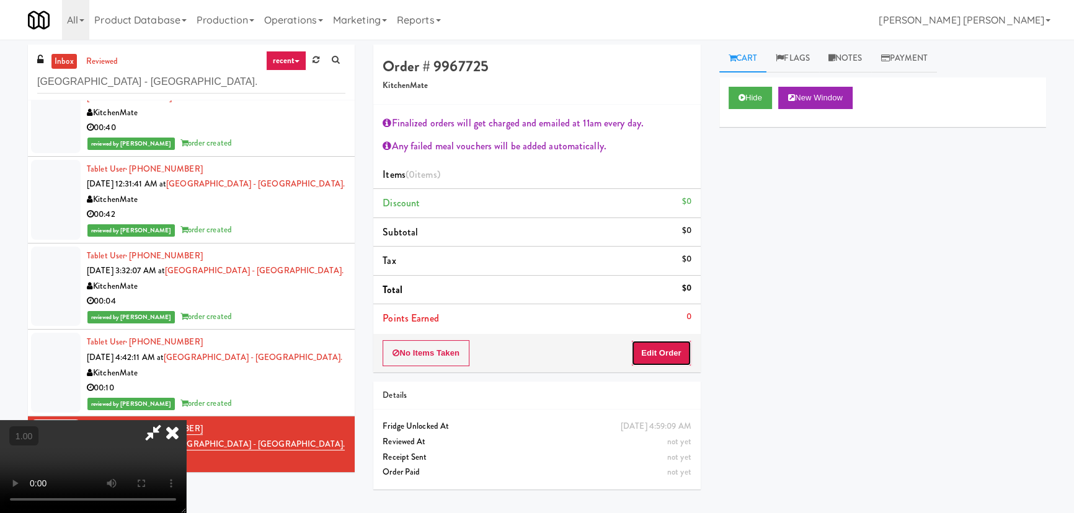
click at [663, 349] on button "Edit Order" at bounding box center [661, 353] width 60 height 26
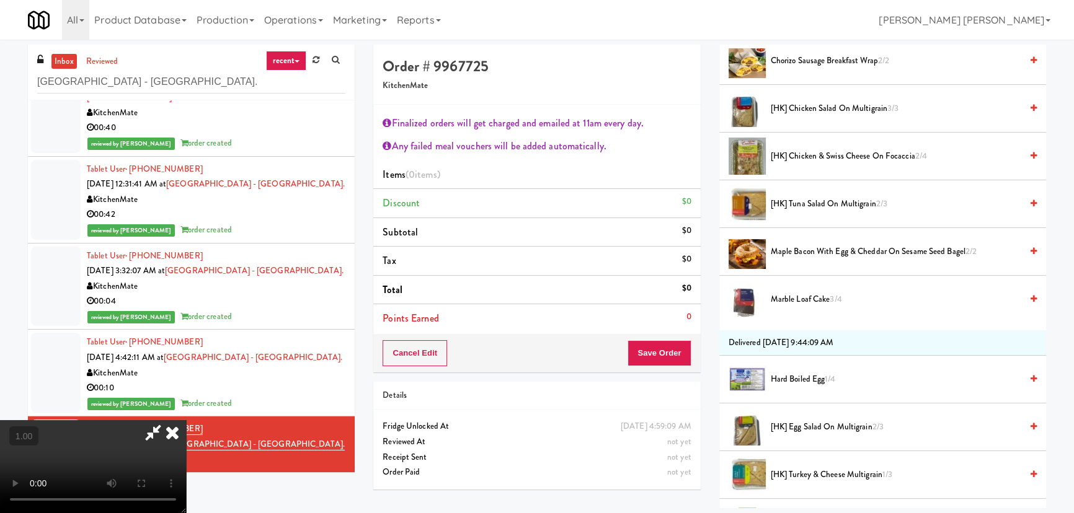
scroll to position [451, 0]
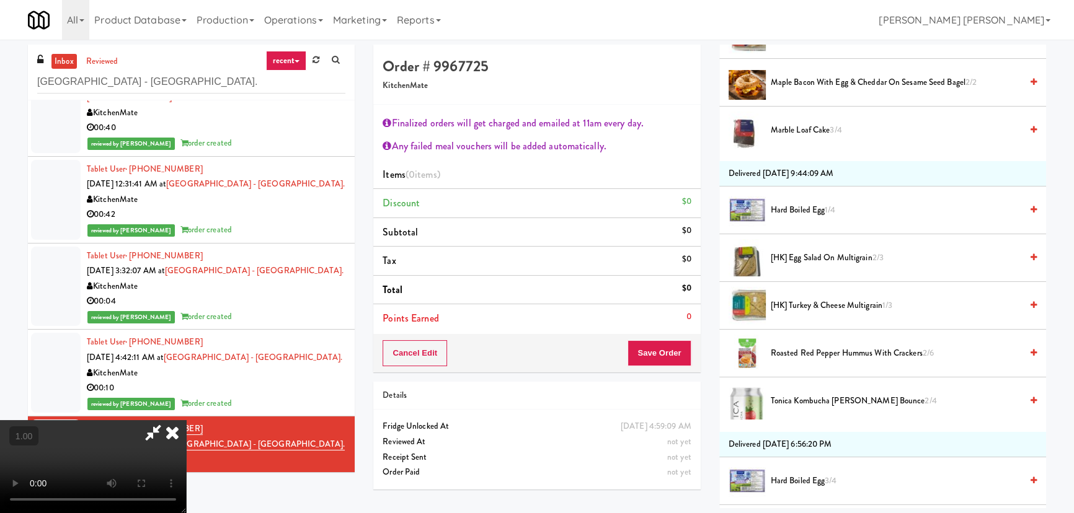
click at [800, 351] on span "Roasted Red Pepper Hummus with Crackers 2/6" at bounding box center [896, 353] width 250 height 15
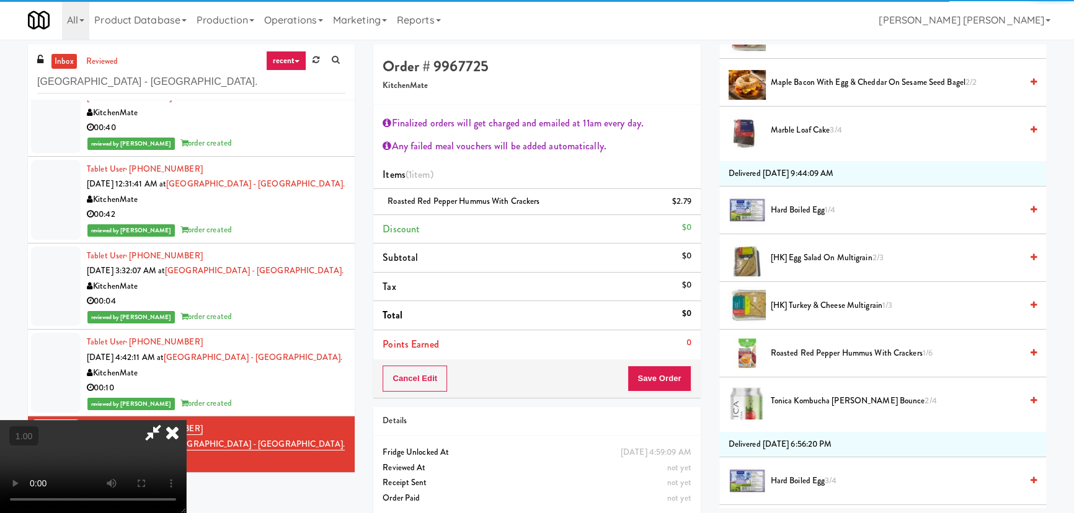
scroll to position [0, 0]
click at [186, 420] on icon at bounding box center [172, 432] width 27 height 25
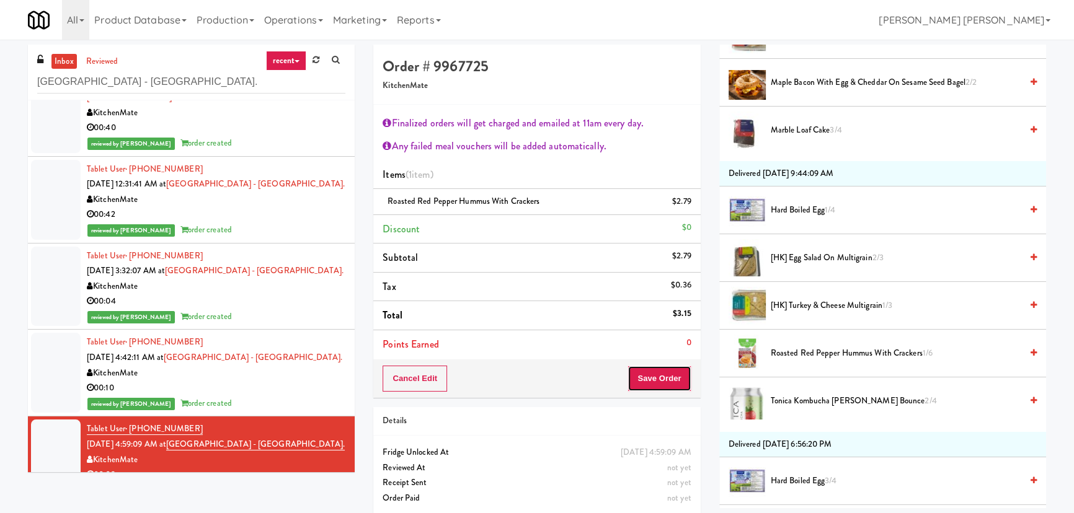
click at [648, 377] on button "Save Order" at bounding box center [658, 379] width 63 height 26
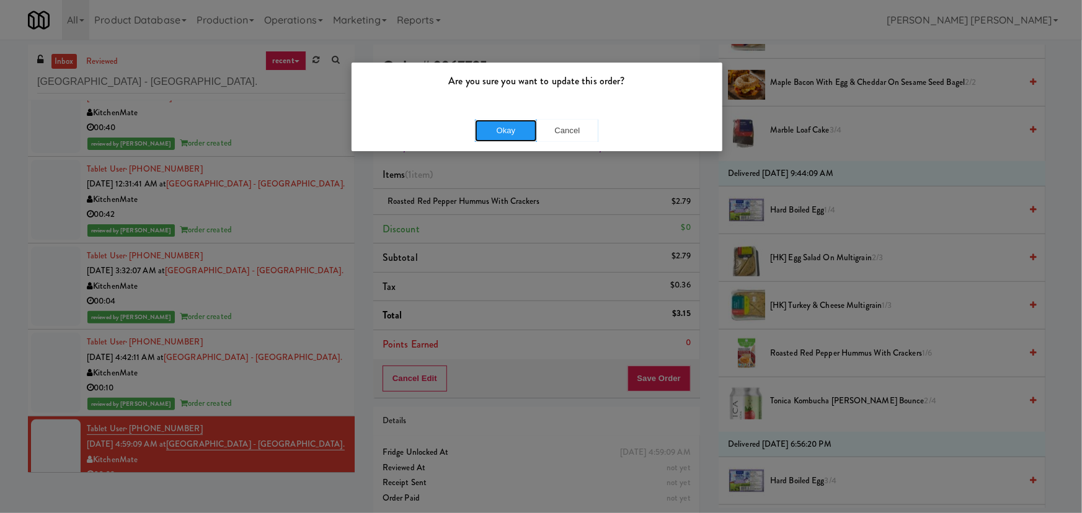
drag, startPoint x: 506, startPoint y: 128, endPoint x: 347, endPoint y: 27, distance: 188.2
click at [505, 128] on button "Okay" at bounding box center [506, 131] width 62 height 22
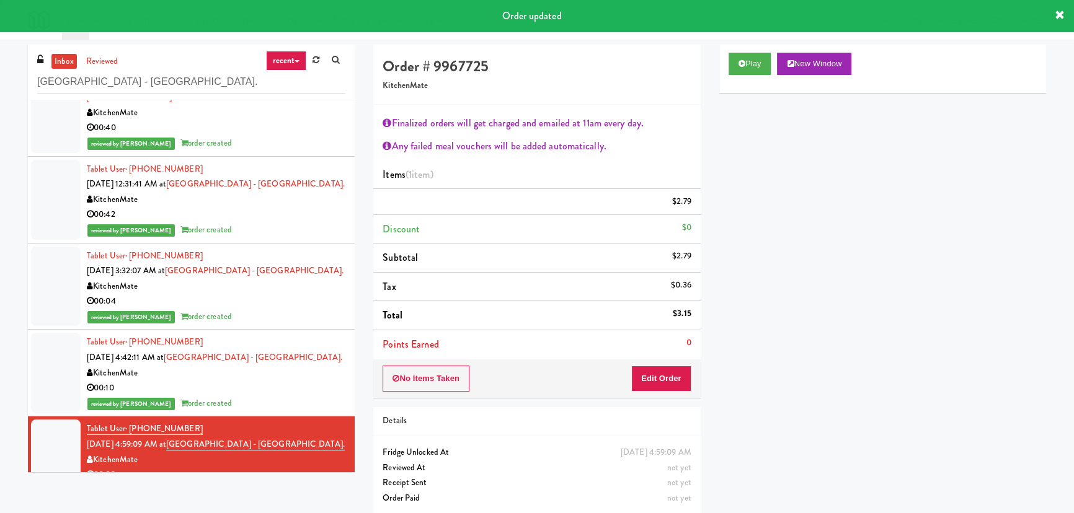
scroll to position [33, 0]
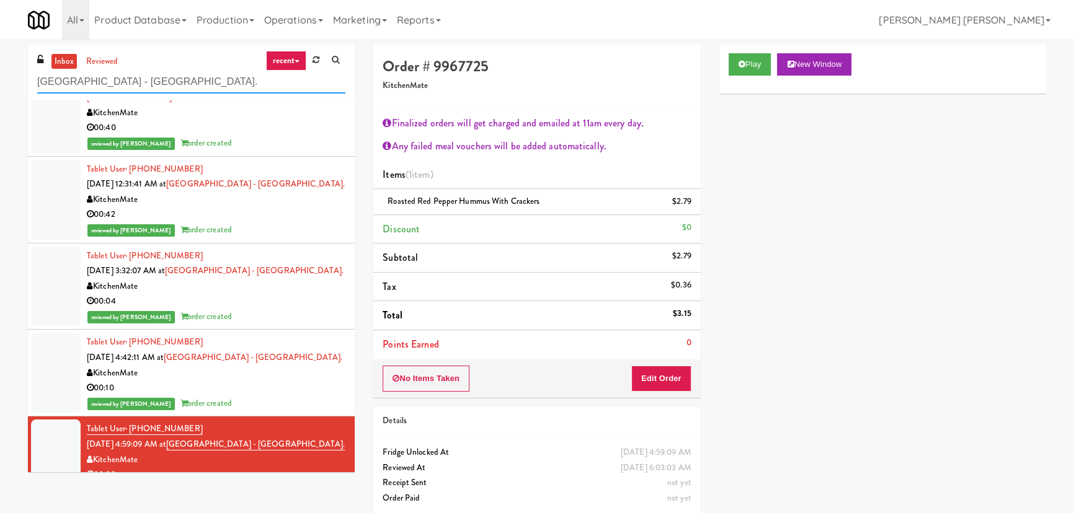
drag, startPoint x: 167, startPoint y: 82, endPoint x: 25, endPoint y: 75, distance: 142.1
click at [25, 75] on div "inbox reviewed recent all unclear take inventory issue suspicious failed recent…" at bounding box center [191, 263] width 345 height 437
paste input "Arapahoe Square Fridge"
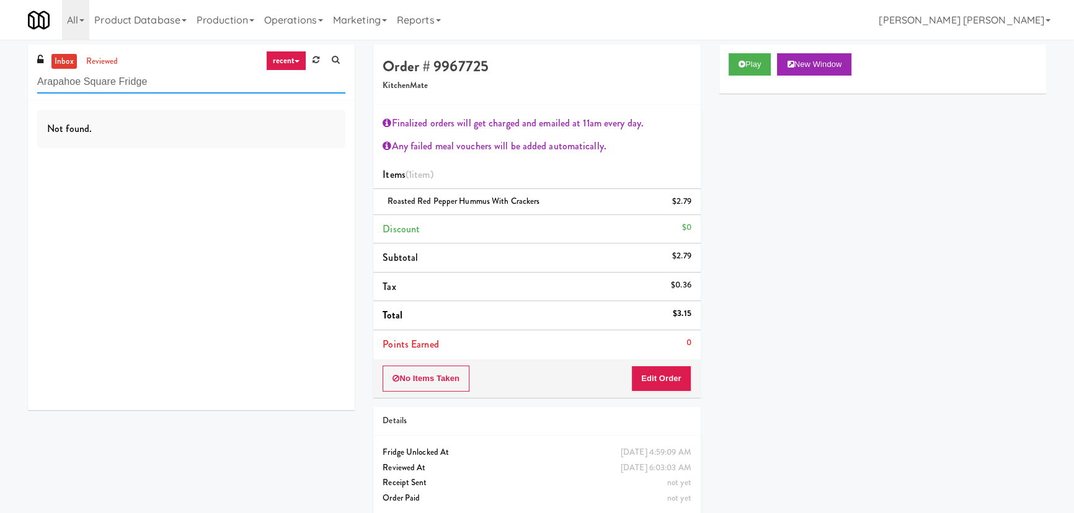
scroll to position [0, 0]
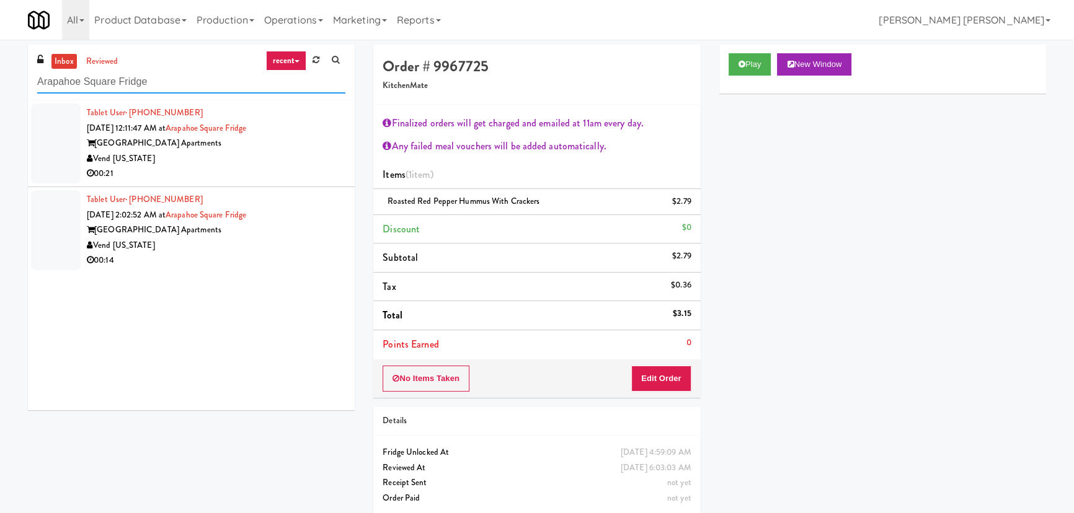
type input "Arapahoe Square Fridge"
click at [309, 158] on div "Vend [US_STATE]" at bounding box center [216, 158] width 259 height 15
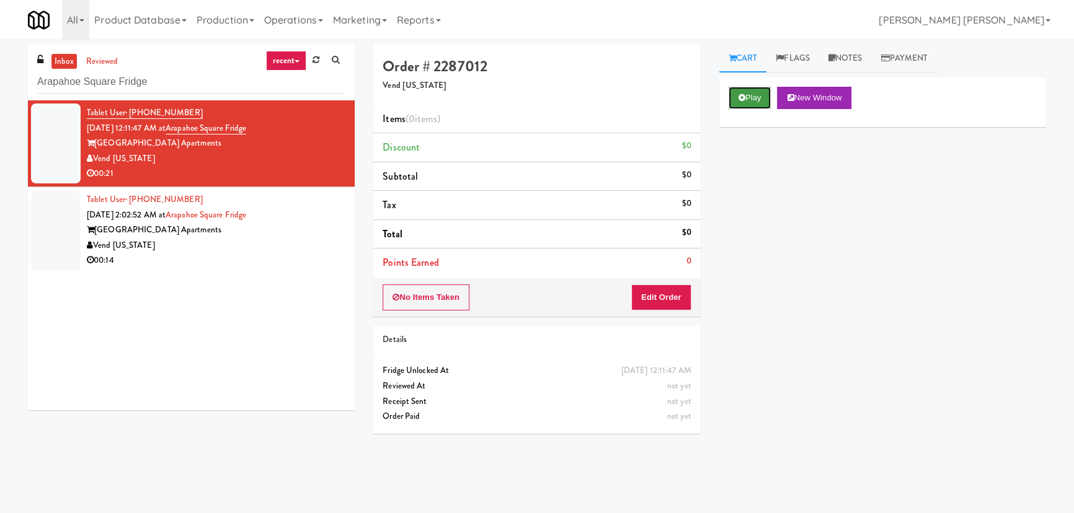
click at [751, 94] on button "Play" at bounding box center [749, 98] width 43 height 22
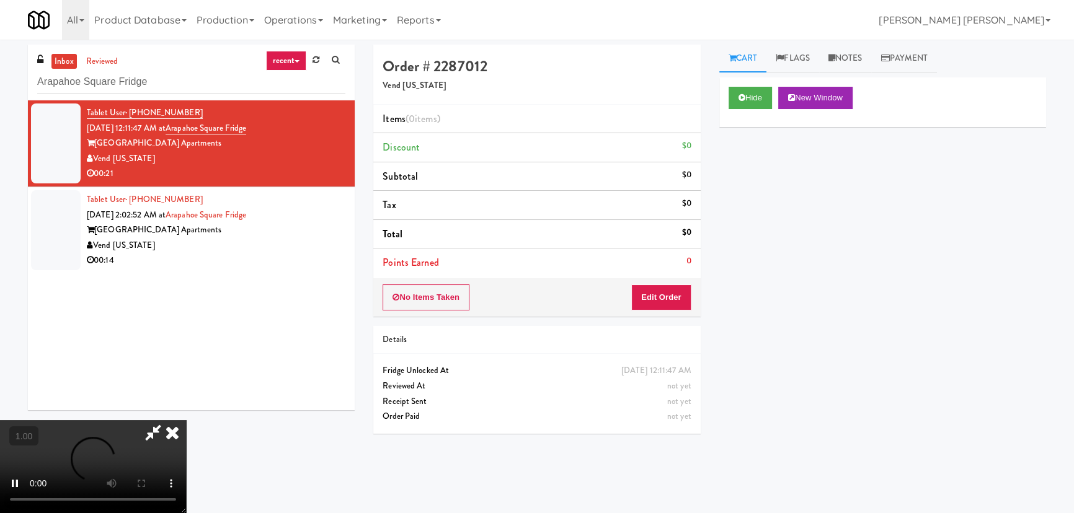
scroll to position [25, 0]
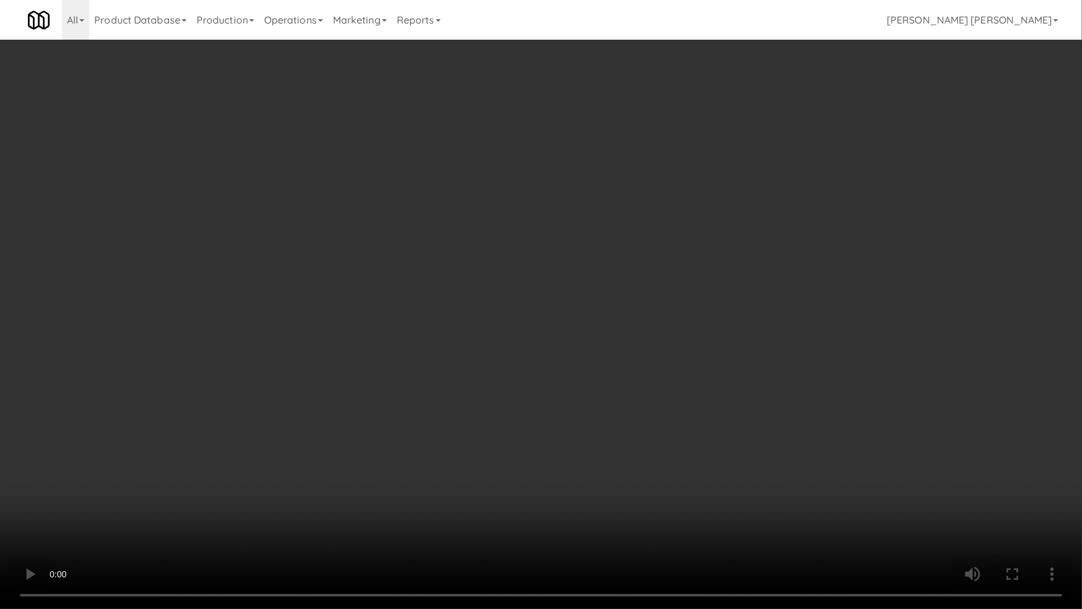
drag, startPoint x: 1007, startPoint y: 487, endPoint x: 986, endPoint y: 529, distance: 46.9
click at [1006, 486] on video at bounding box center [541, 304] width 1082 height 609
drag, startPoint x: 827, startPoint y: 412, endPoint x: 834, endPoint y: 415, distance: 7.3
click at [829, 414] on video at bounding box center [541, 304] width 1082 height 609
click at [978, 463] on video at bounding box center [541, 304] width 1082 height 609
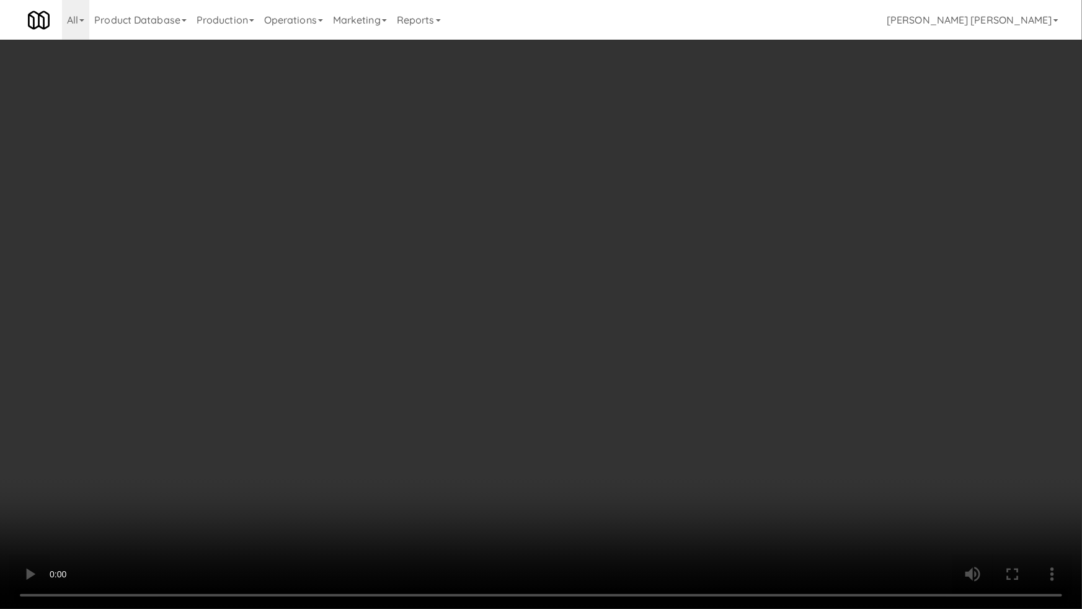
click at [978, 463] on video at bounding box center [541, 304] width 1082 height 609
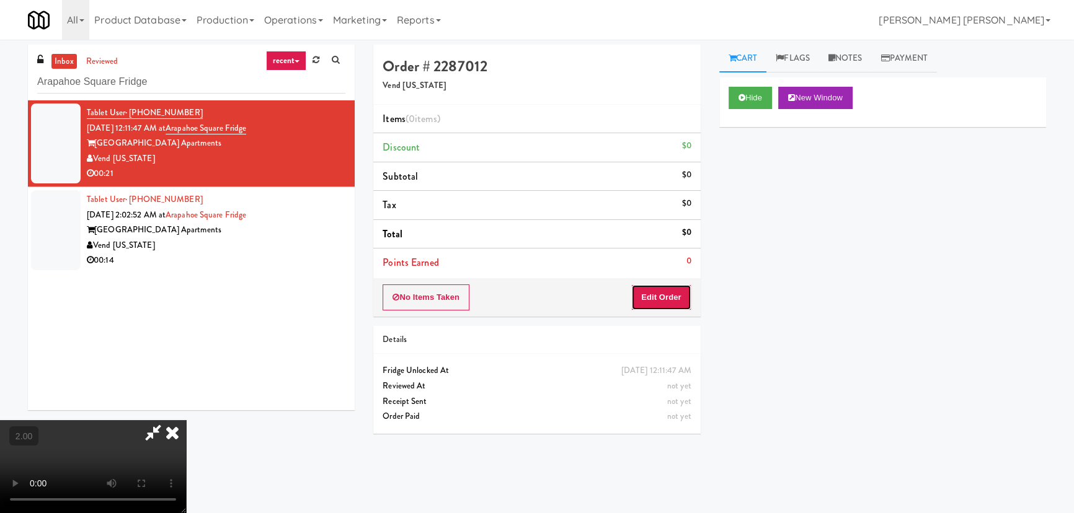
click at [681, 292] on button "Edit Order" at bounding box center [661, 298] width 60 height 26
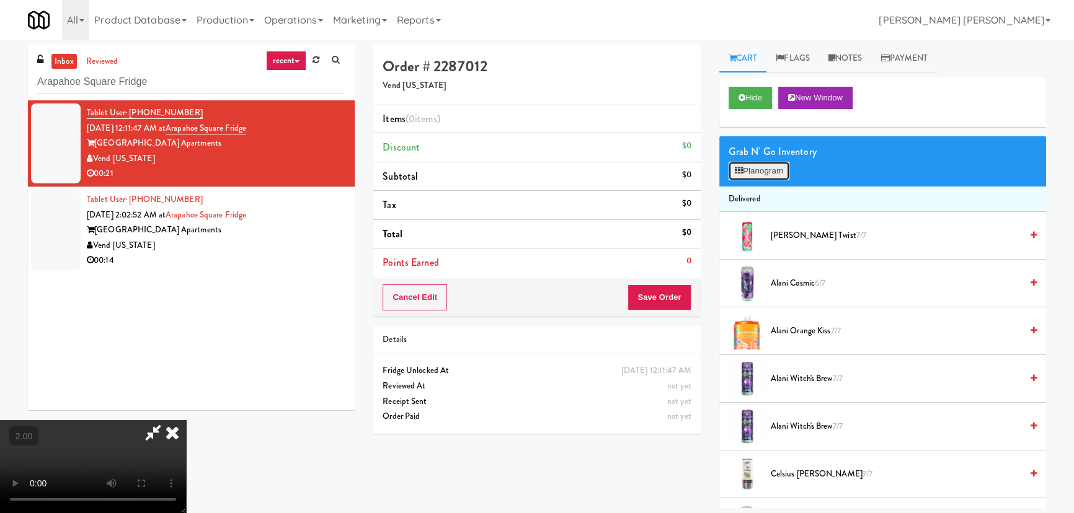
click at [780, 174] on button "Planogram" at bounding box center [758, 171] width 61 height 19
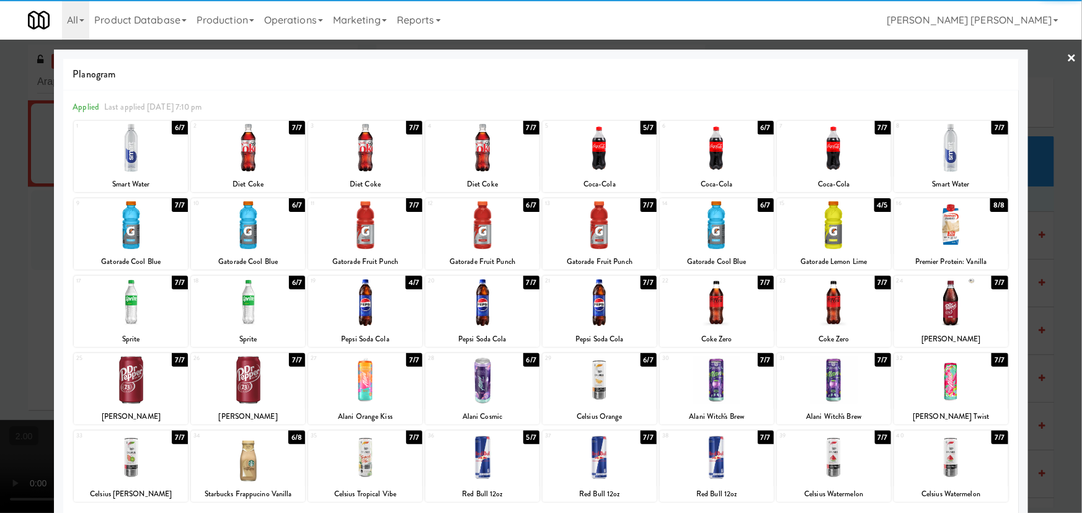
click at [821, 238] on div at bounding box center [834, 225] width 114 height 48
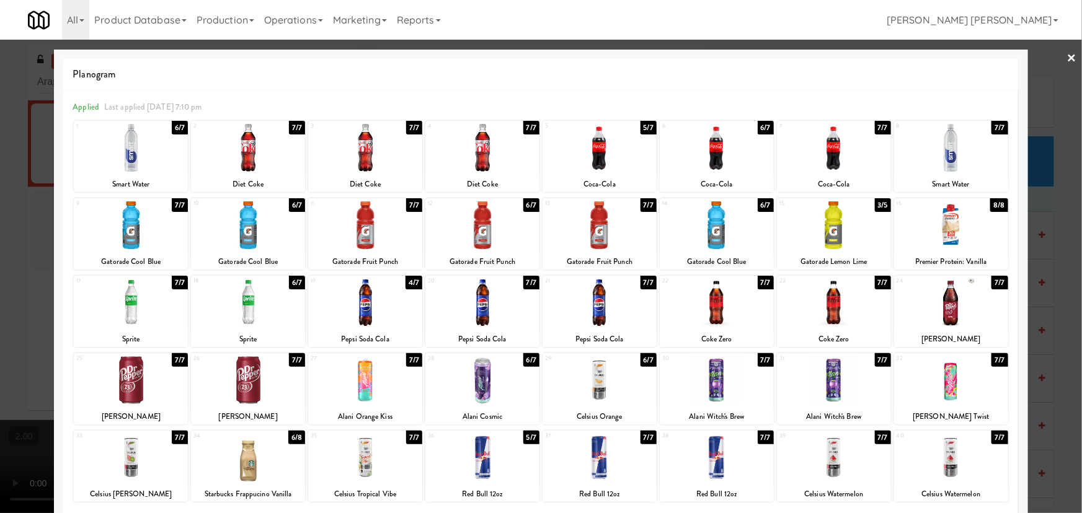
click at [712, 238] on div at bounding box center [717, 225] width 114 height 48
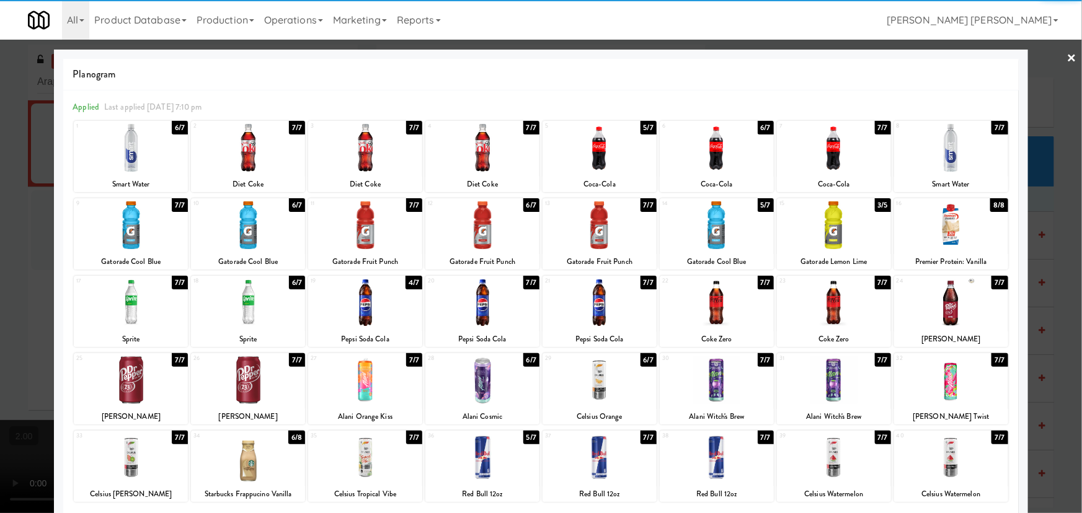
click at [471, 166] on div at bounding box center [482, 148] width 114 height 48
click at [1067, 58] on link "×" at bounding box center [1072, 59] width 10 height 38
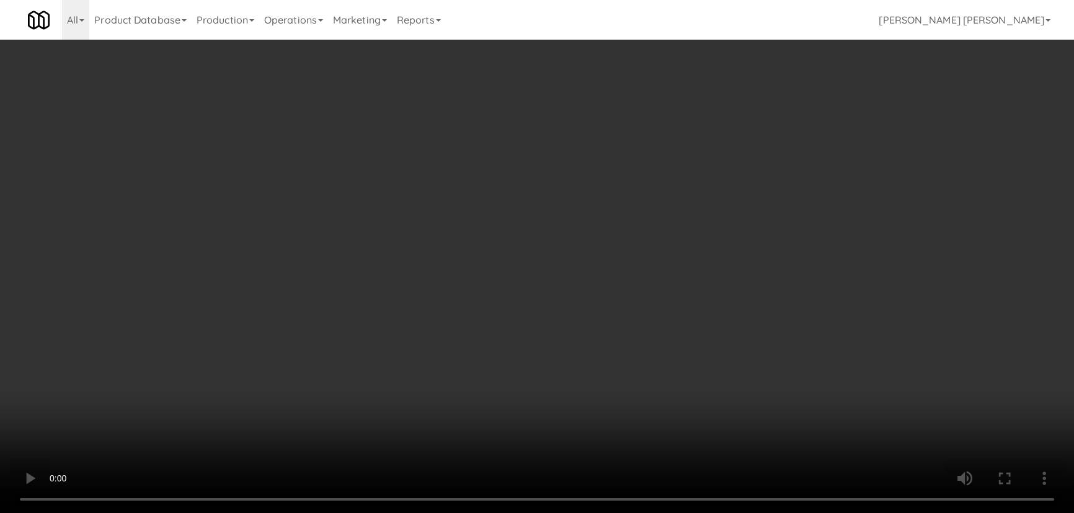
scroll to position [958, 0]
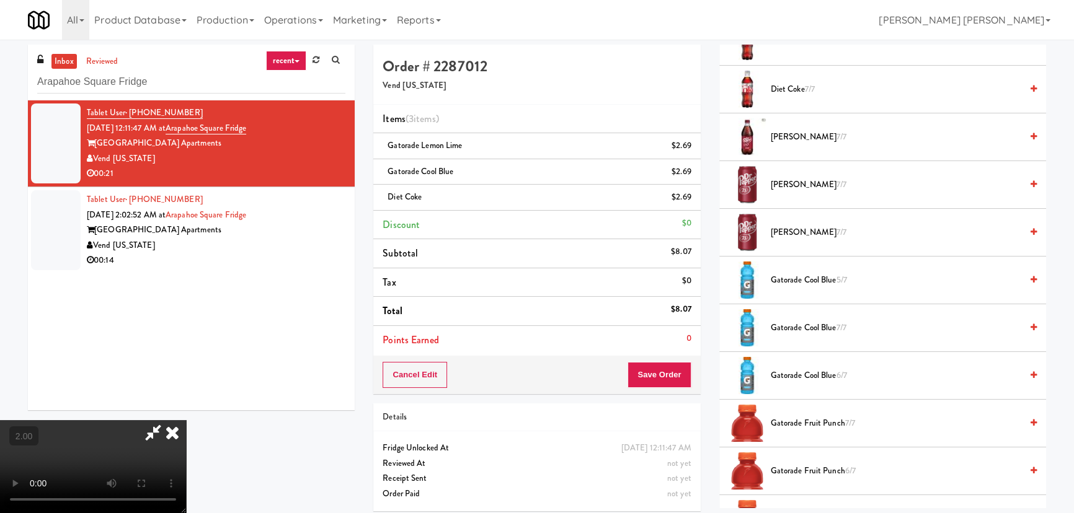
click at [798, 185] on span "[PERSON_NAME] 7/7" at bounding box center [896, 184] width 250 height 15
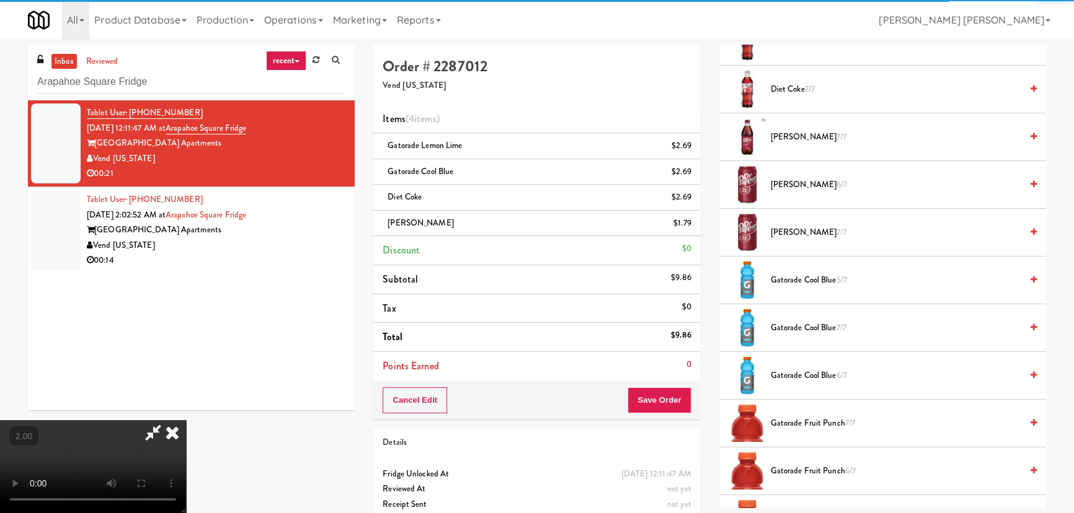
scroll to position [0, 0]
drag, startPoint x: 623, startPoint y: 51, endPoint x: 688, endPoint y: 469, distance: 422.9
click at [186, 420] on icon at bounding box center [172, 432] width 27 height 25
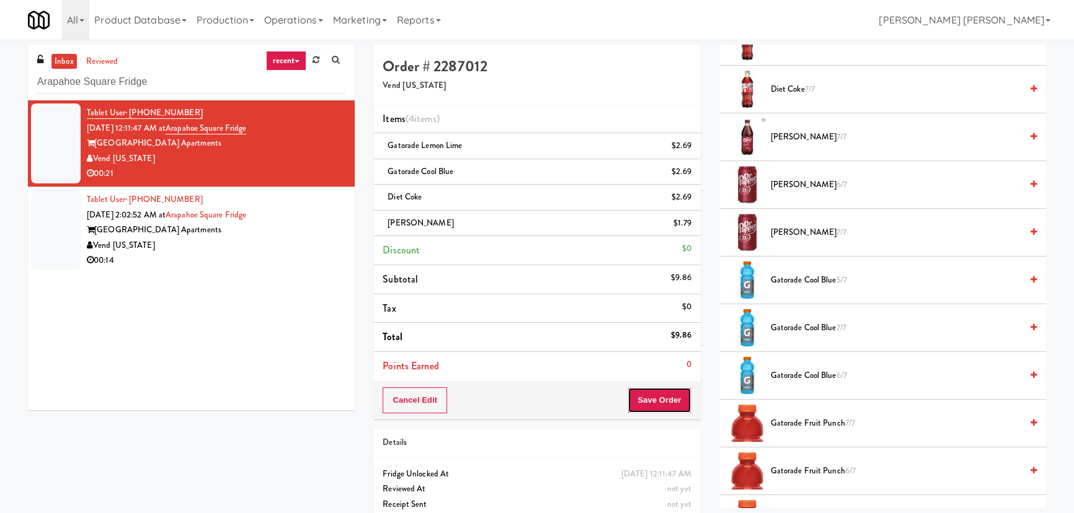
click at [666, 403] on button "Save Order" at bounding box center [658, 400] width 63 height 26
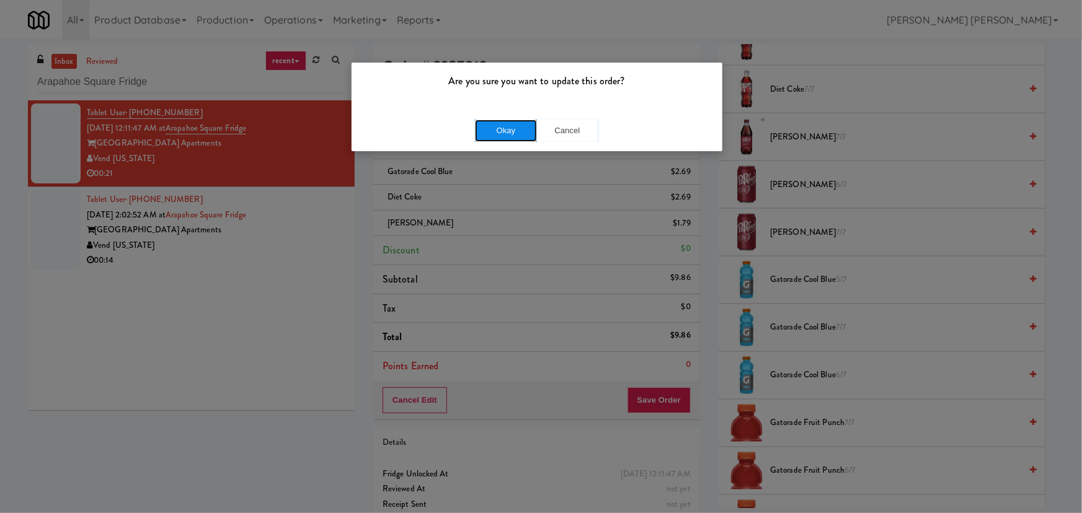
click at [513, 128] on button "Okay" at bounding box center [506, 131] width 62 height 22
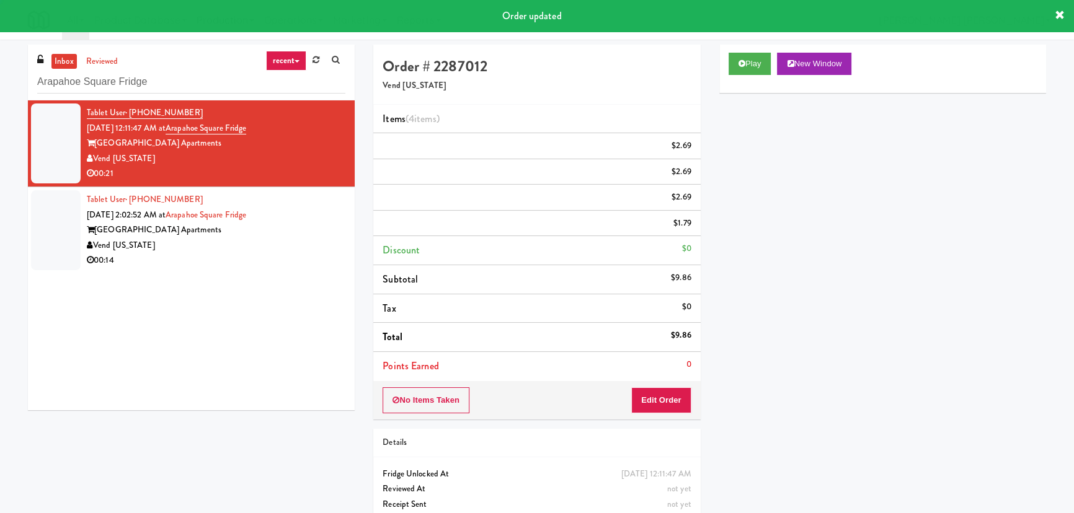
scroll to position [33, 0]
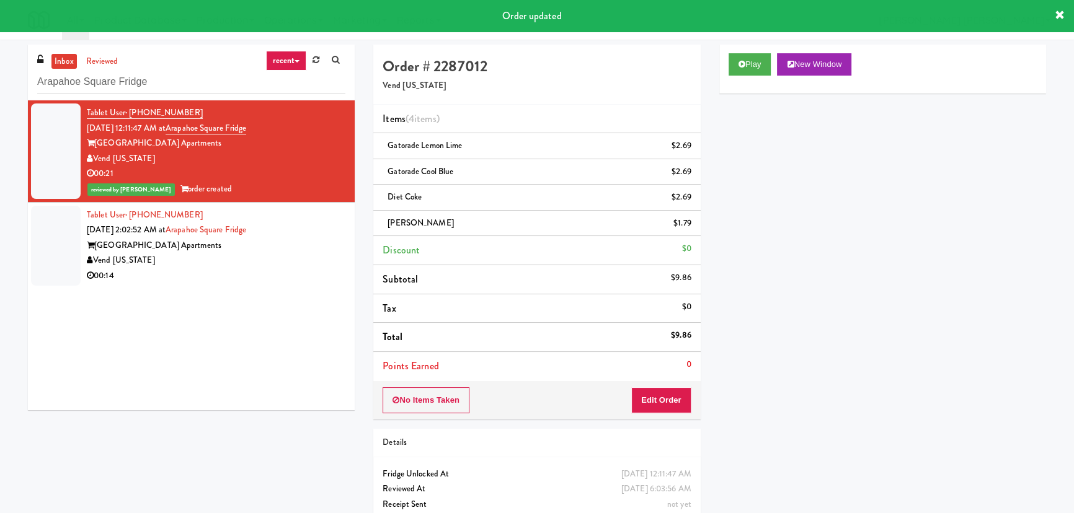
drag, startPoint x: 253, startPoint y: 237, endPoint x: 255, endPoint y: 247, distance: 9.6
click at [253, 238] on div "[GEOGRAPHIC_DATA] Apartments" at bounding box center [216, 245] width 259 height 15
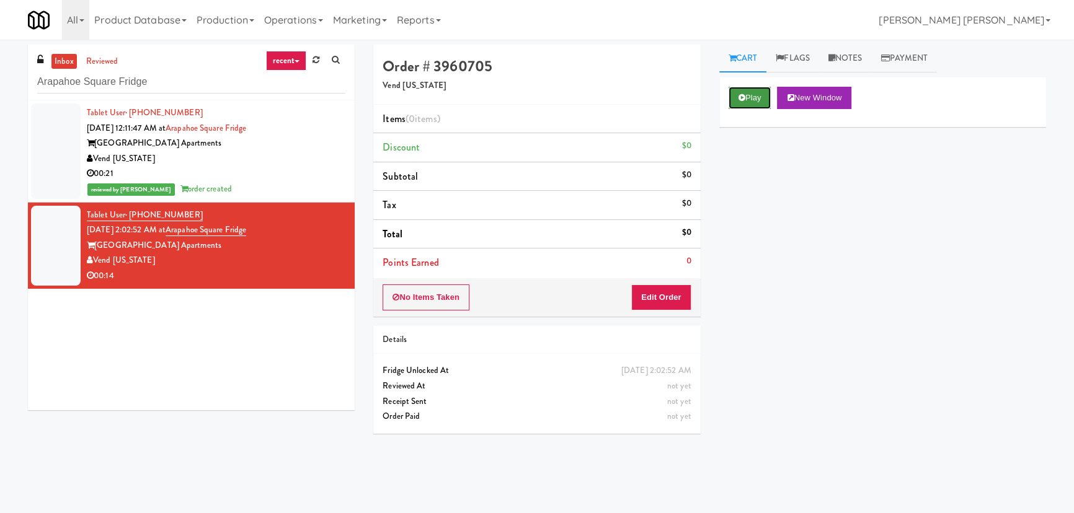
click at [748, 98] on button "Play" at bounding box center [749, 98] width 43 height 22
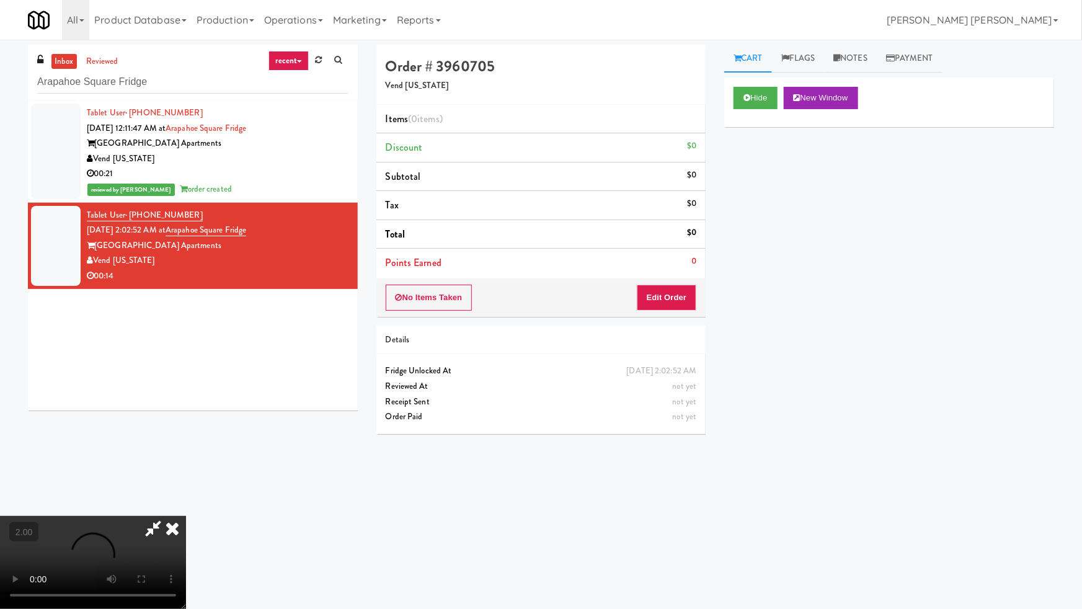
click at [186, 525] on video at bounding box center [93, 562] width 186 height 93
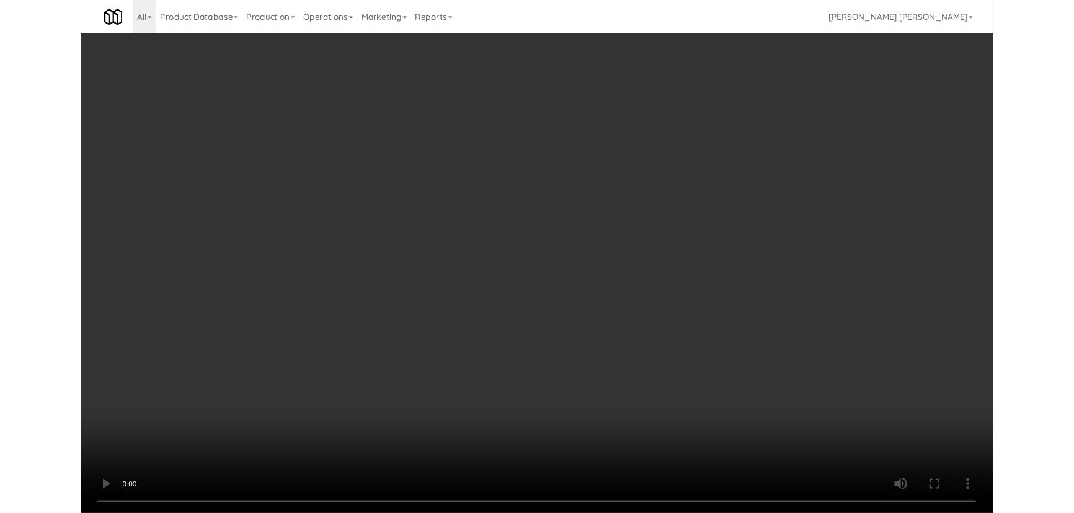
scroll to position [25, 0]
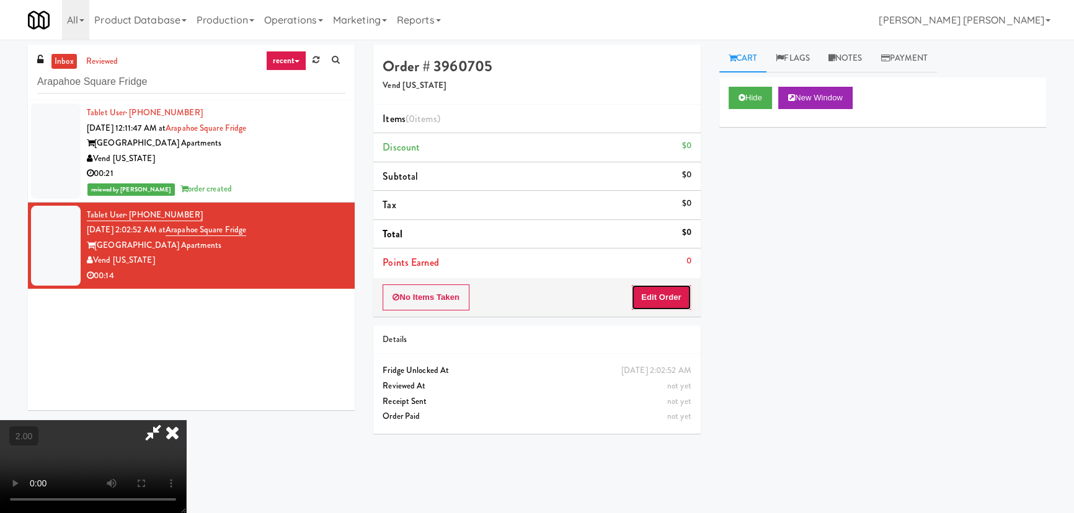
click at [657, 300] on button "Edit Order" at bounding box center [661, 298] width 60 height 26
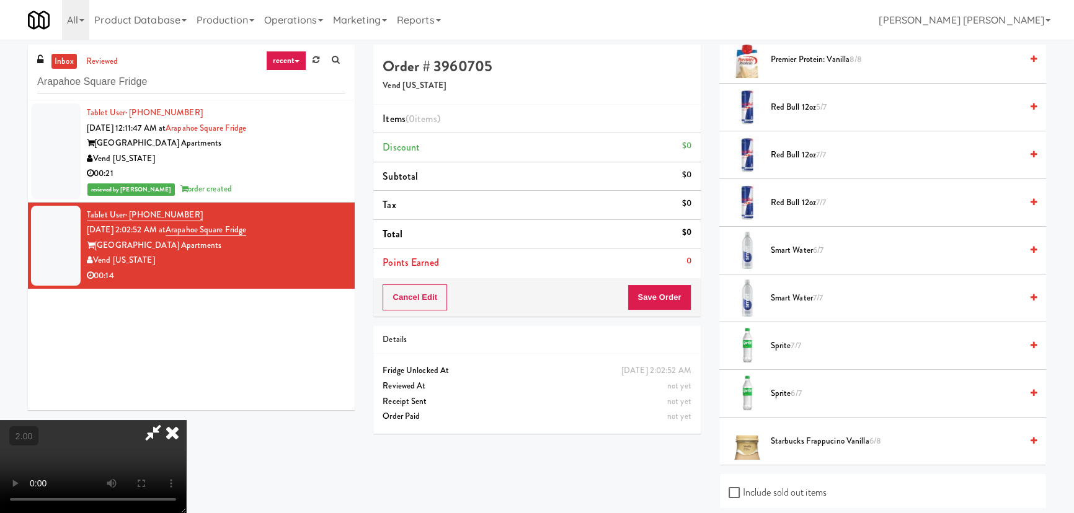
scroll to position [1754, 0]
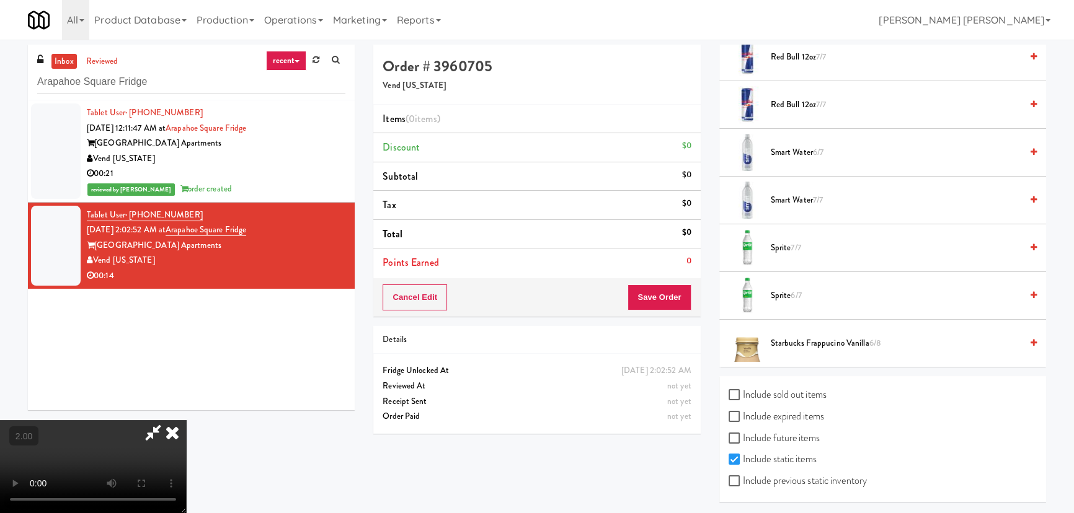
click at [816, 338] on span "Starbucks Frappucino Vanilla 6/8" at bounding box center [896, 343] width 250 height 15
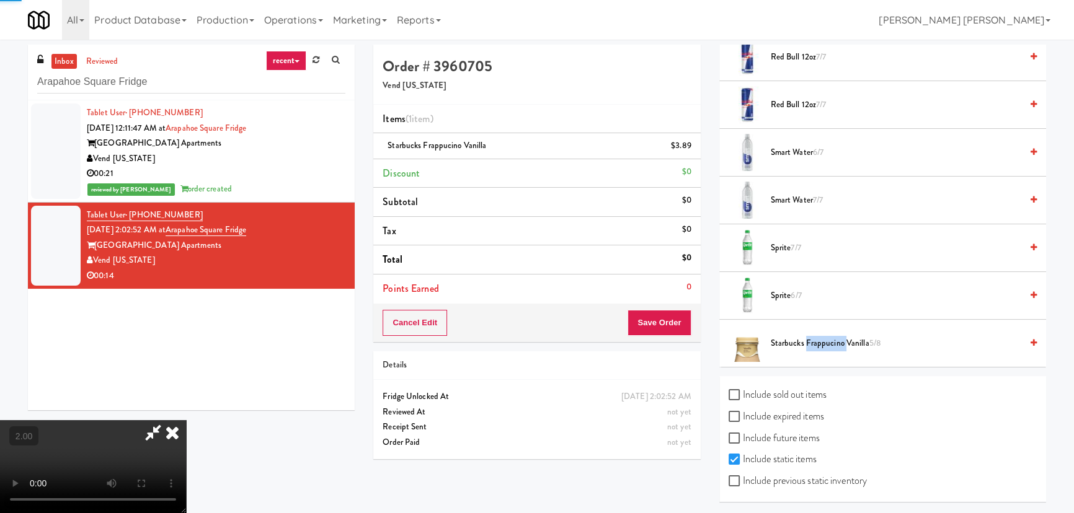
click at [816, 338] on span "Starbucks Frappucino Vanilla 5/8" at bounding box center [896, 343] width 250 height 15
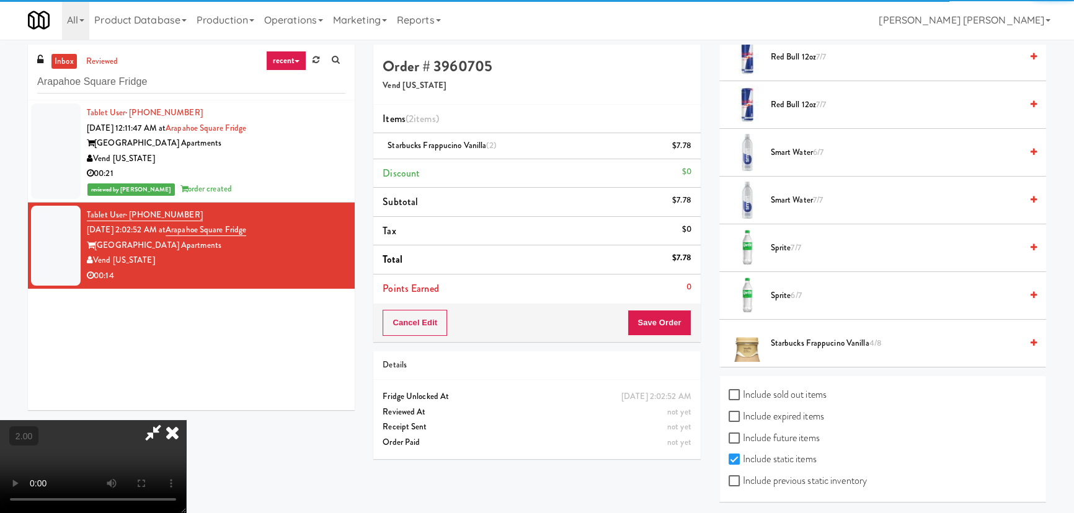
click at [789, 145] on span "Smart Water 6/7" at bounding box center [896, 152] width 250 height 15
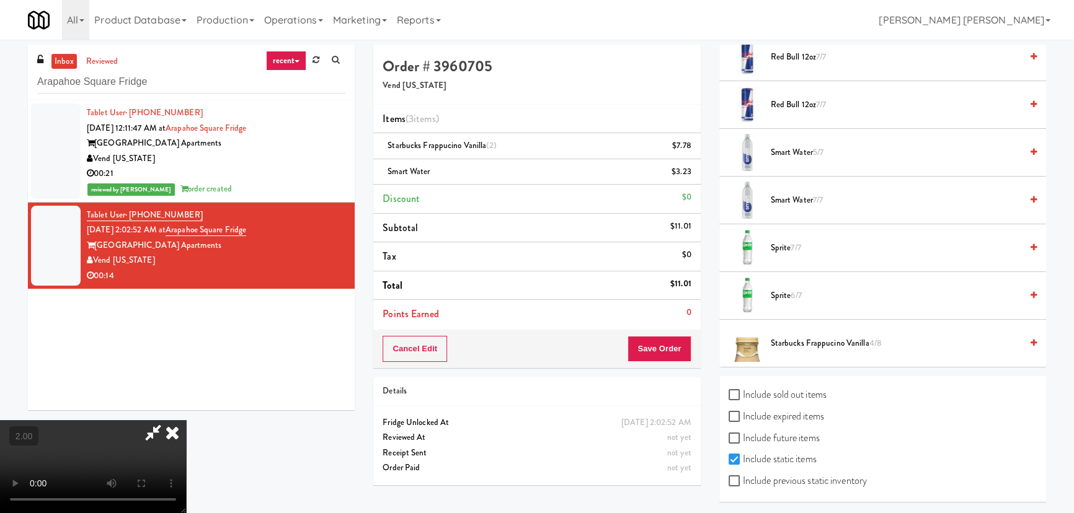
scroll to position [0, 0]
click at [186, 420] on icon at bounding box center [172, 432] width 27 height 25
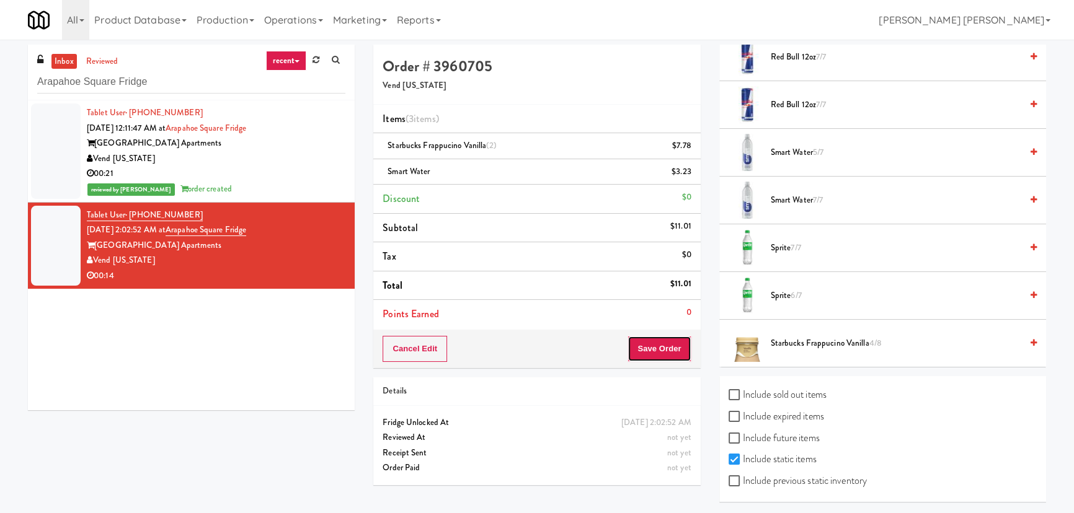
click at [653, 356] on button "Save Order" at bounding box center [658, 349] width 63 height 26
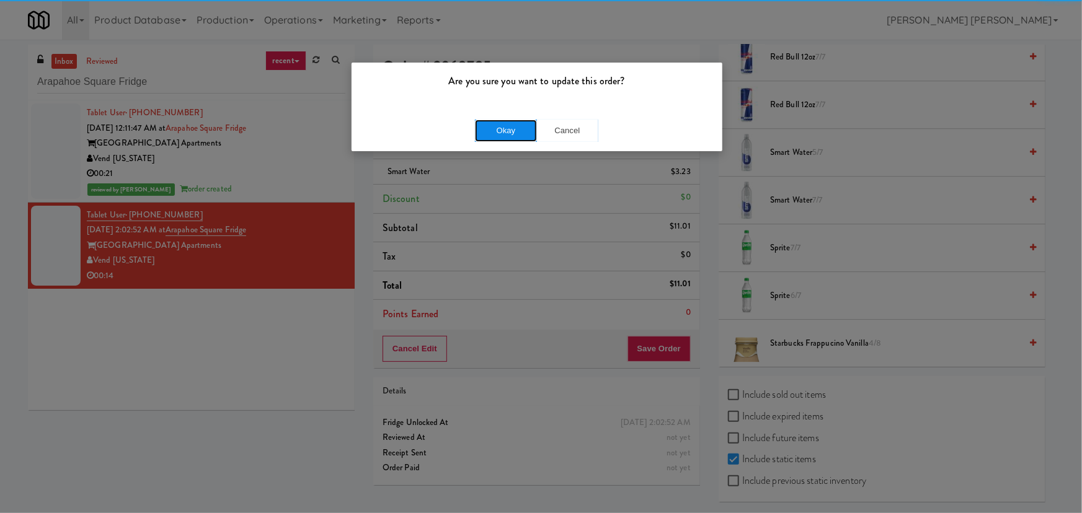
click at [508, 129] on button "Okay" at bounding box center [506, 131] width 62 height 22
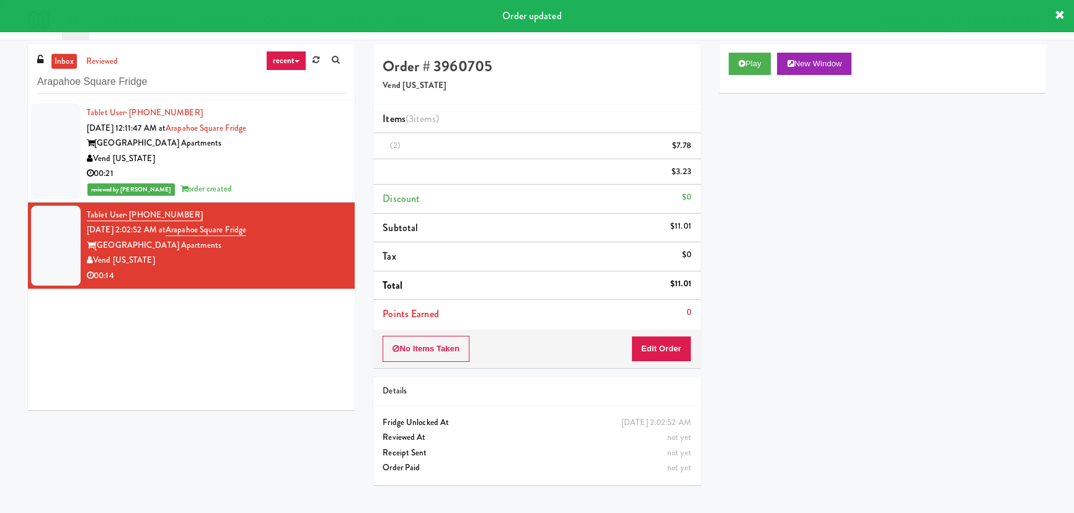
scroll to position [33, 0]
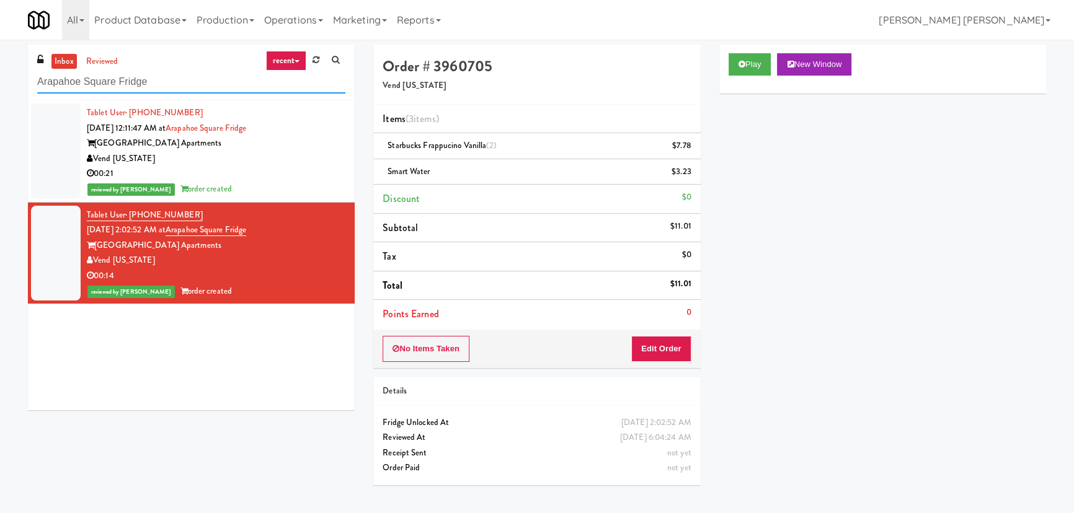
drag, startPoint x: 119, startPoint y: 84, endPoint x: 25, endPoint y: 86, distance: 93.6
click at [25, 86] on div "inbox reviewed recent all unclear take inventory issue suspicious failed recent…" at bounding box center [191, 232] width 345 height 375
paste input "[GEOGRAPHIC_DATA] - A-Wing, Level 0"
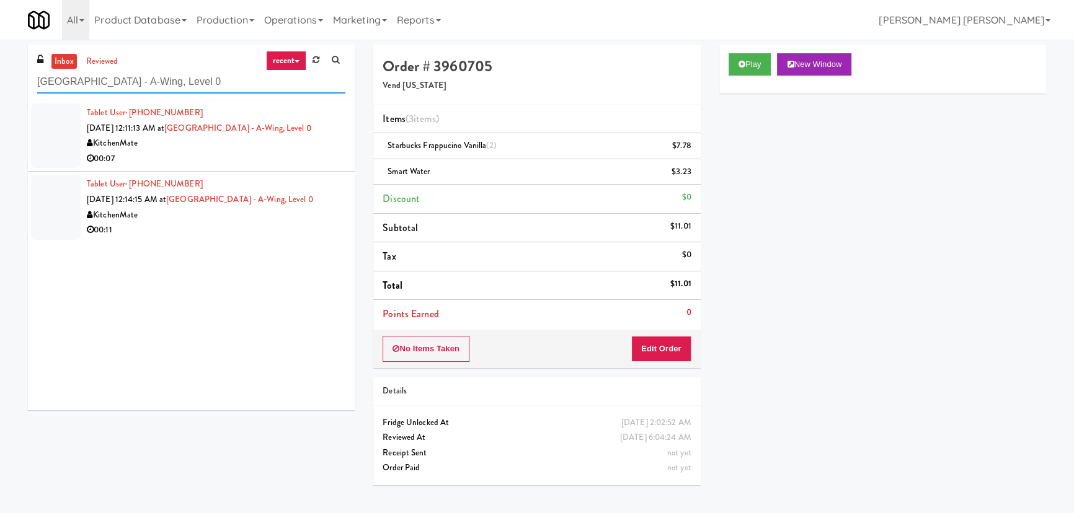
type input "[GEOGRAPHIC_DATA] - A-Wing, Level 0"
click at [257, 151] on div "KitchenMate" at bounding box center [216, 143] width 259 height 15
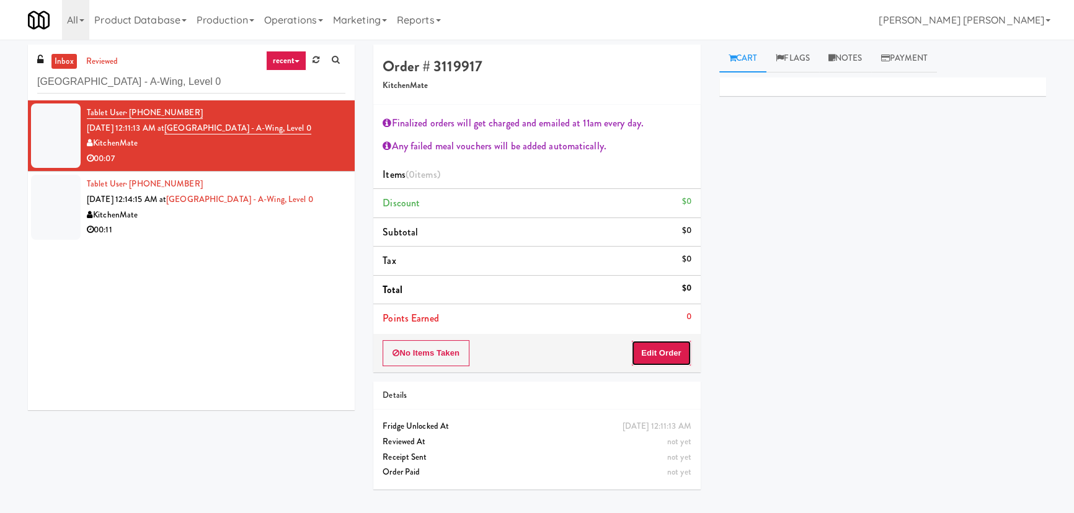
click at [647, 360] on button "Edit Order" at bounding box center [661, 353] width 60 height 26
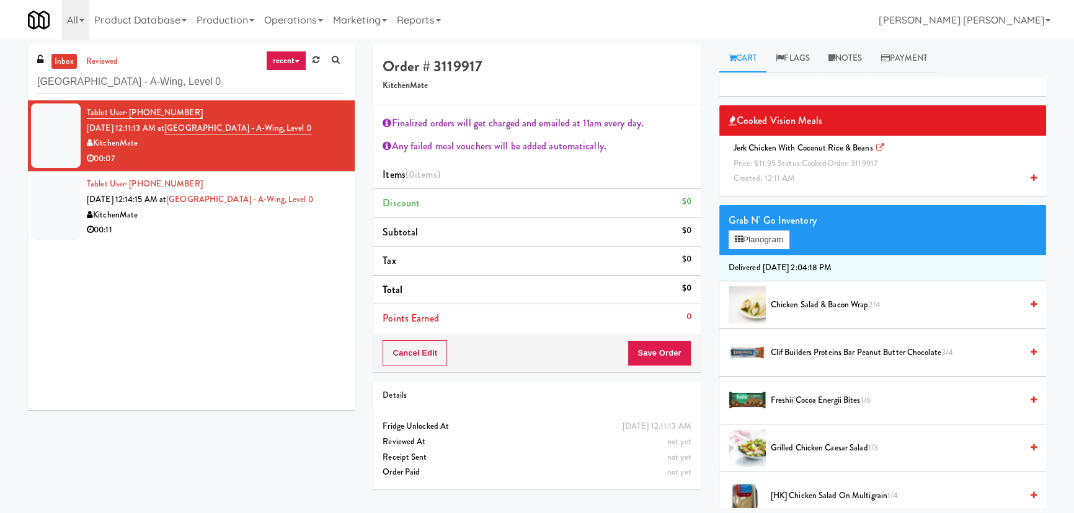
click at [835, 151] on span "Jerk Chicken with Coconut Rice & Beans Price: $11.95 Status: cooked Order: 3119…" at bounding box center [807, 163] width 158 height 42
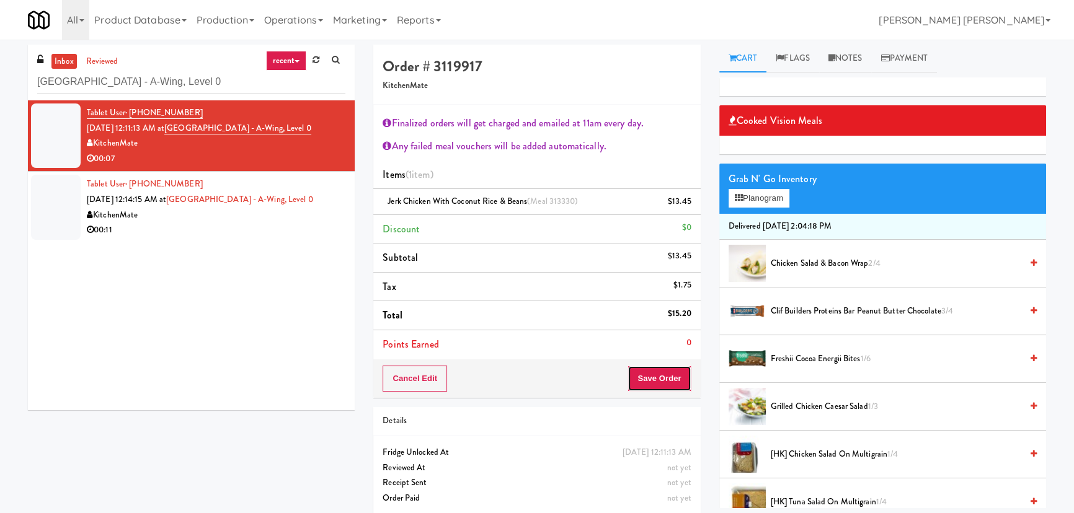
click at [675, 382] on button "Save Order" at bounding box center [658, 379] width 63 height 26
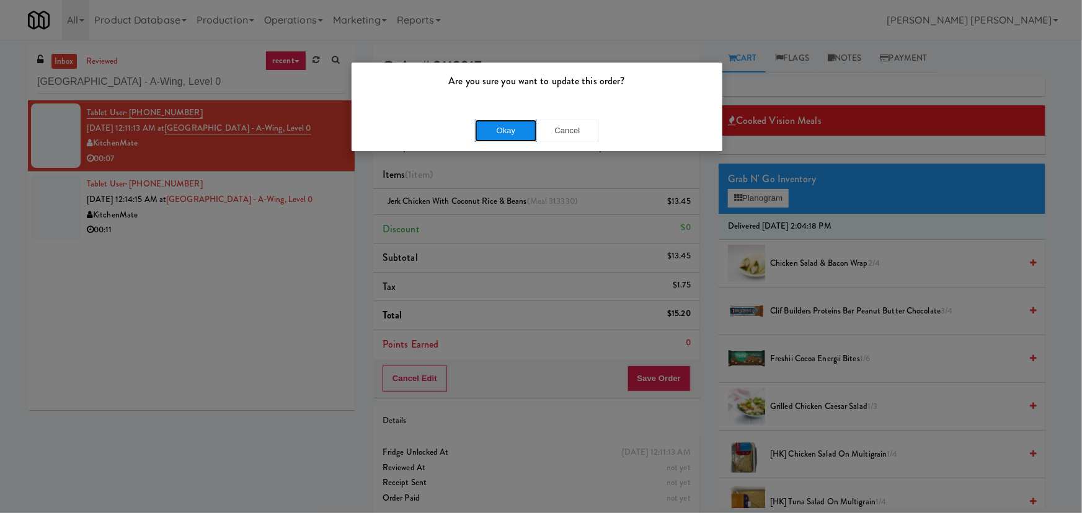
click at [517, 126] on button "Okay" at bounding box center [506, 131] width 62 height 22
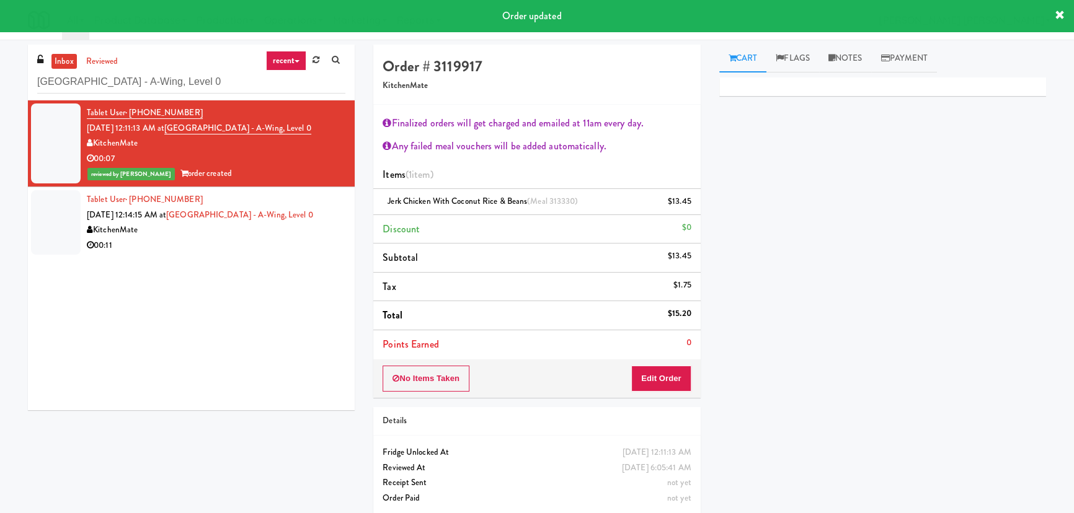
click at [259, 254] on div "00:11" at bounding box center [216, 245] width 259 height 15
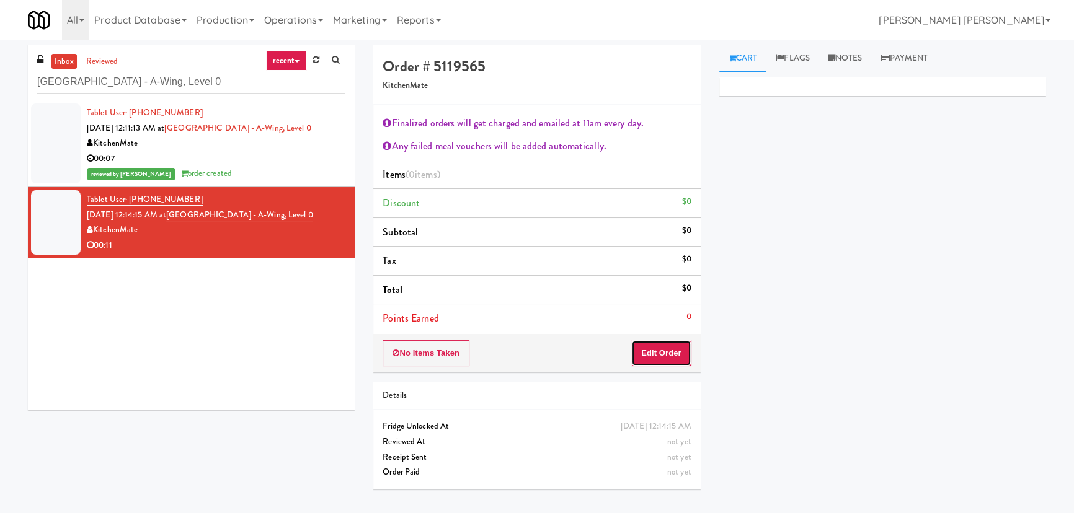
click at [678, 347] on button "Edit Order" at bounding box center [661, 353] width 60 height 26
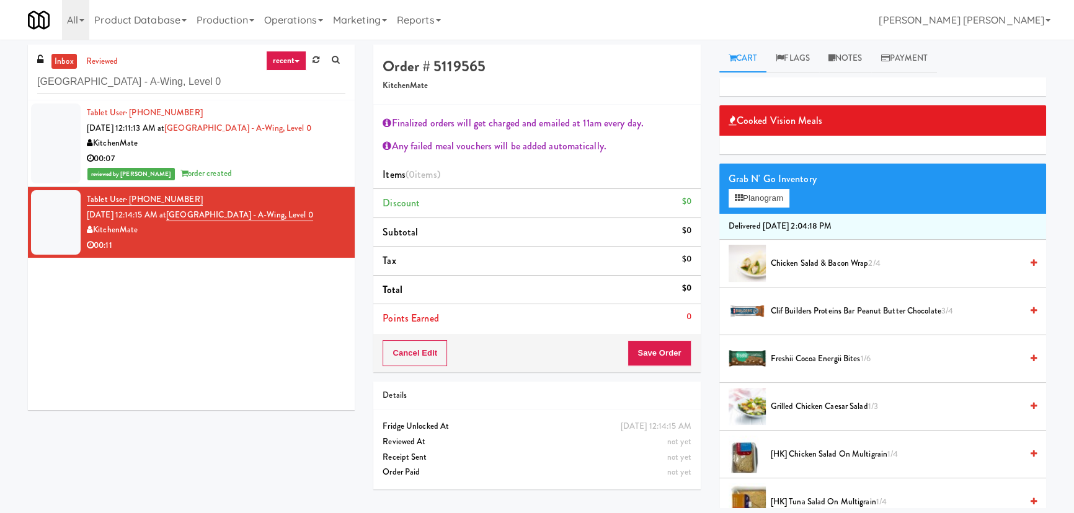
drag, startPoint x: 802, startPoint y: 263, endPoint x: 727, endPoint y: 318, distance: 93.6
click at [802, 263] on span "Chicken Salad & Bacon Wrap 2/4" at bounding box center [896, 263] width 250 height 15
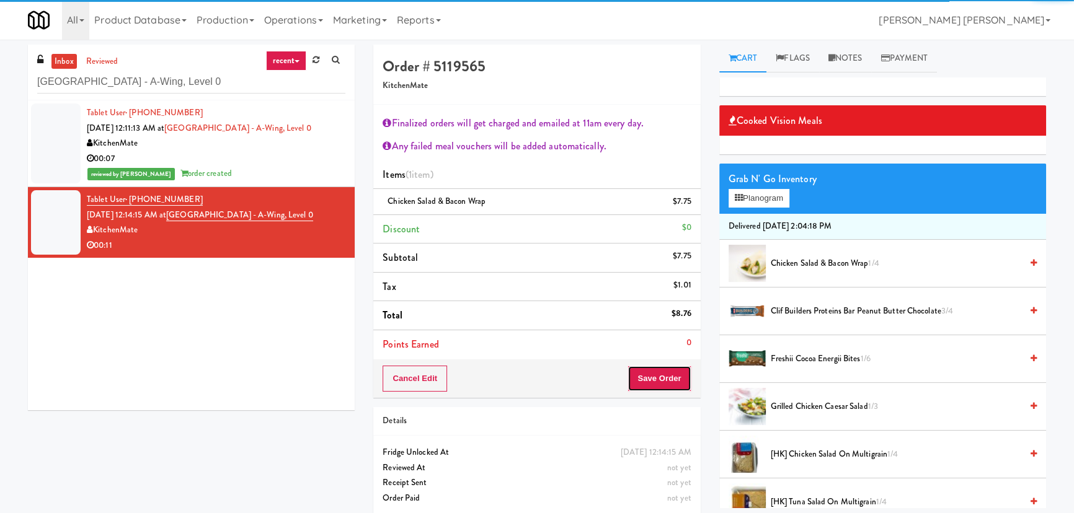
click at [657, 384] on button "Save Order" at bounding box center [658, 379] width 63 height 26
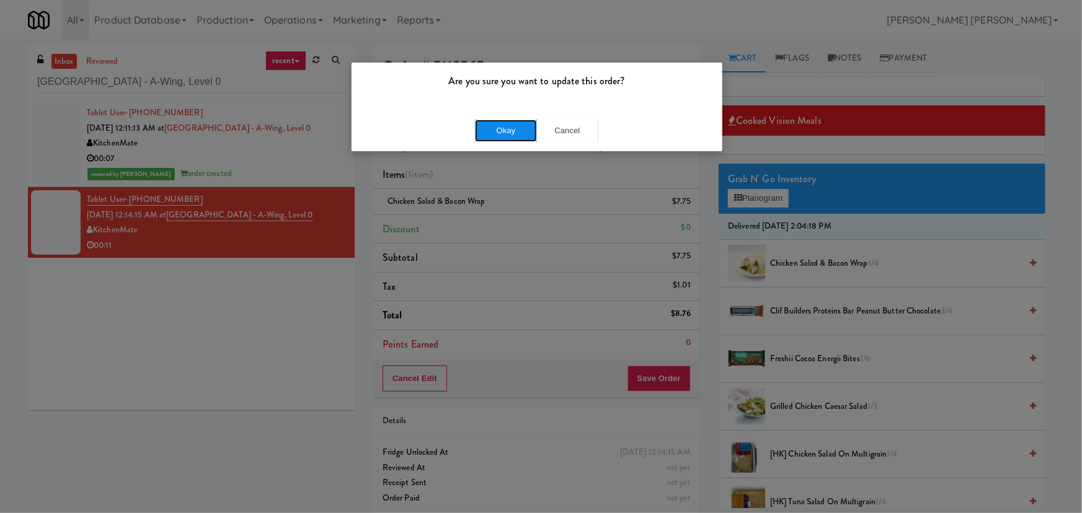
drag, startPoint x: 503, startPoint y: 128, endPoint x: 335, endPoint y: 0, distance: 211.5
click at [500, 126] on button "Okay" at bounding box center [506, 131] width 62 height 22
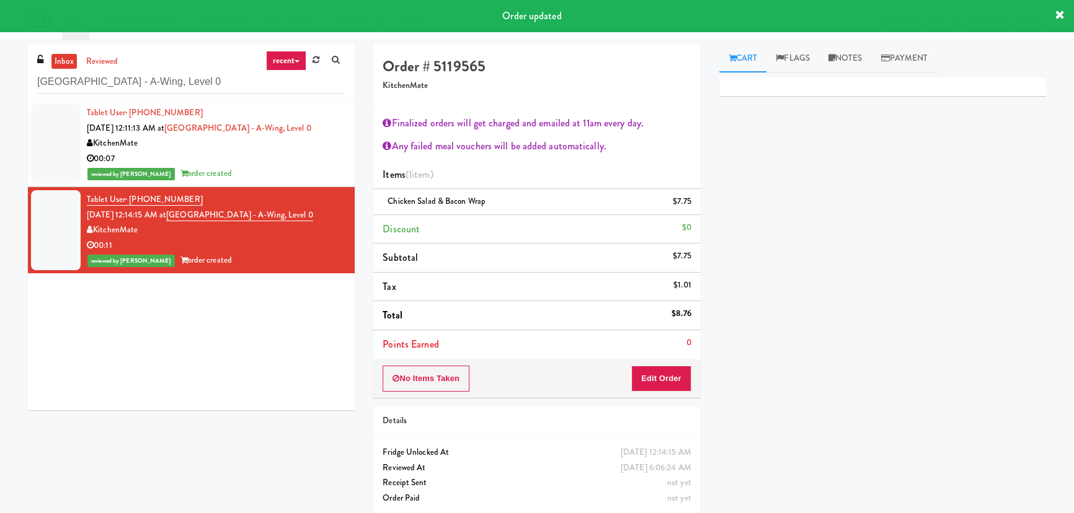
drag, startPoint x: 842, startPoint y: 57, endPoint x: 788, endPoint y: 180, distance: 134.1
click at [842, 58] on link "Notes" at bounding box center [845, 59] width 53 height 28
click at [787, 178] on div at bounding box center [882, 170] width 325 height 29
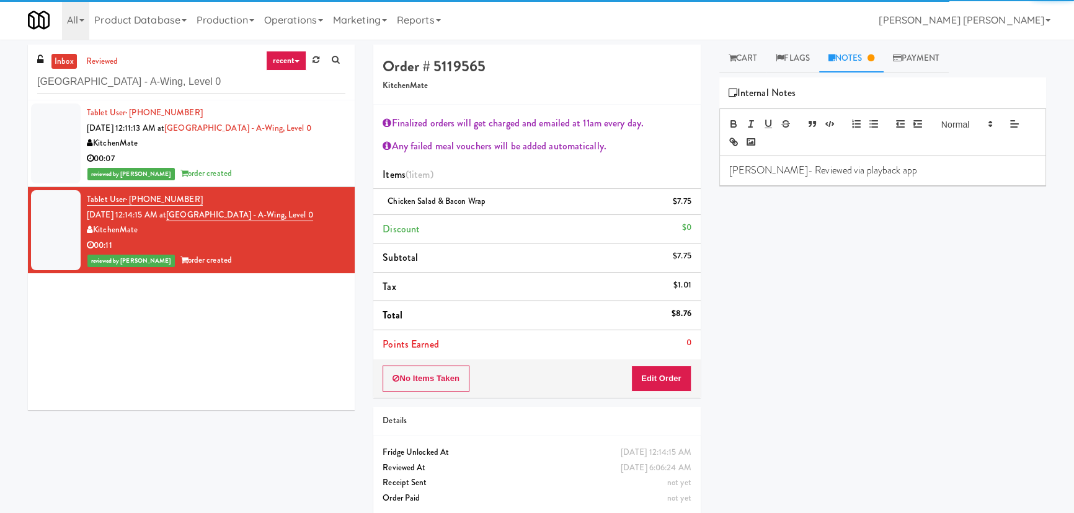
click at [784, 167] on p "[PERSON_NAME]- Reviewed via playback app" at bounding box center [882, 171] width 307 height 14
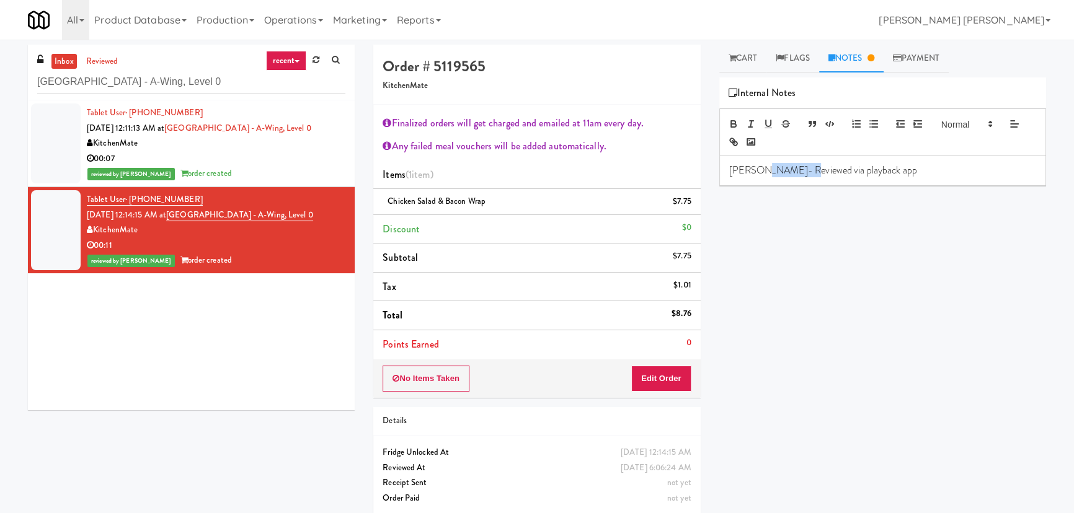
click at [784, 167] on p "[PERSON_NAME]- Reviewed via playback app" at bounding box center [882, 171] width 307 height 14
copy p "[PERSON_NAME]- Reviewed via playback app"
click at [281, 167] on div "00:07" at bounding box center [216, 158] width 259 height 15
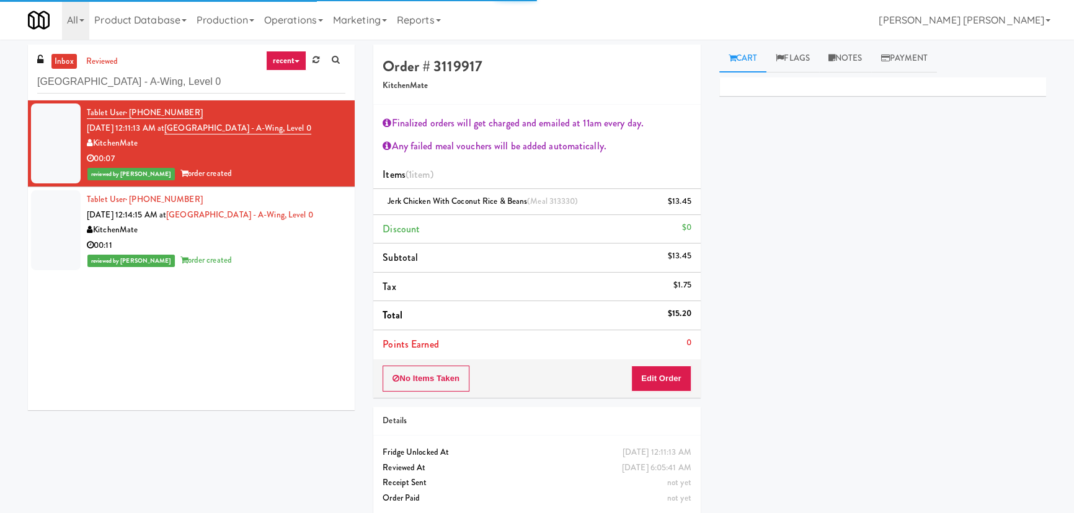
drag, startPoint x: 836, startPoint y: 65, endPoint x: 807, endPoint y: 157, distance: 96.3
click at [836, 68] on link "Notes" at bounding box center [845, 59] width 53 height 28
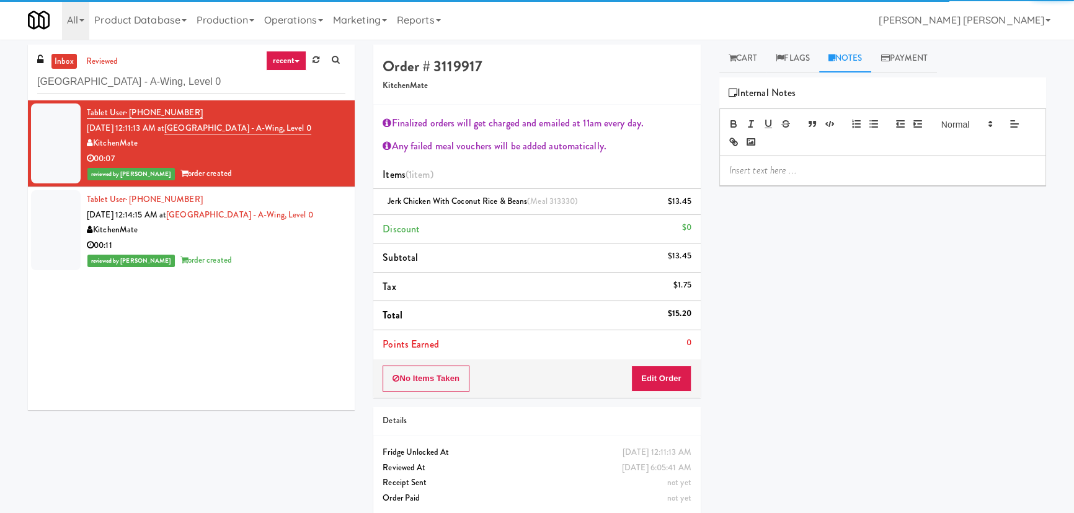
click at [808, 166] on p at bounding box center [882, 171] width 307 height 14
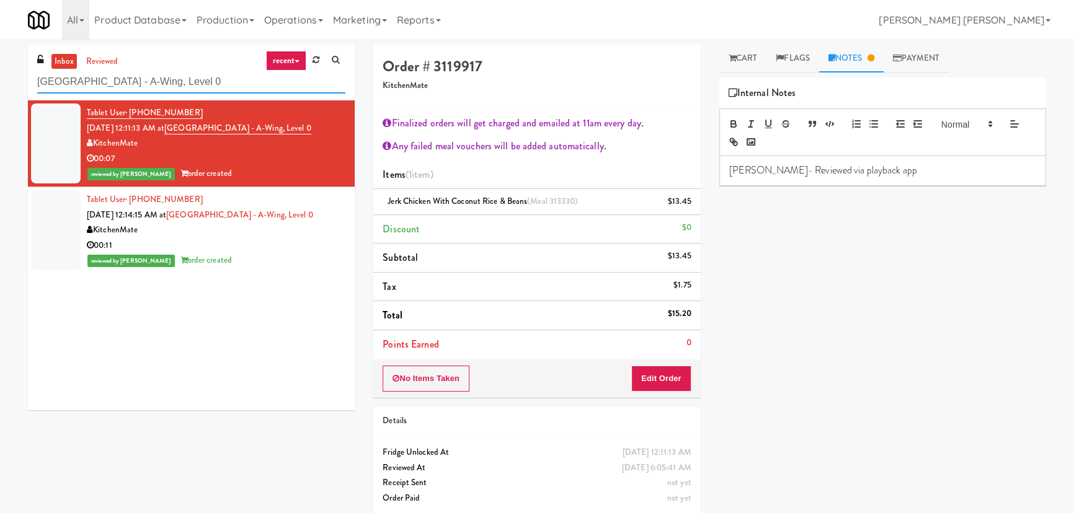
drag, startPoint x: -124, startPoint y: 92, endPoint x: -135, endPoint y: 93, distance: 11.2
click at [0, 93] on html "Are you sure you want to update this order? Okay Cancel Okay Are you sure you w…" at bounding box center [537, 256] width 1074 height 513
paste input "Home Depot - [PERSON_NAME]"
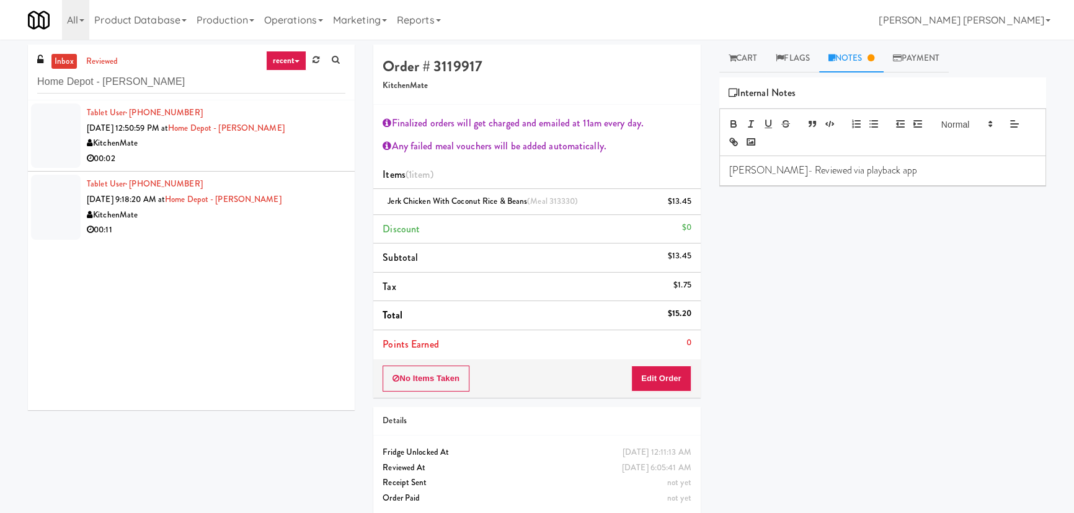
click at [243, 157] on div "00:02" at bounding box center [216, 158] width 259 height 15
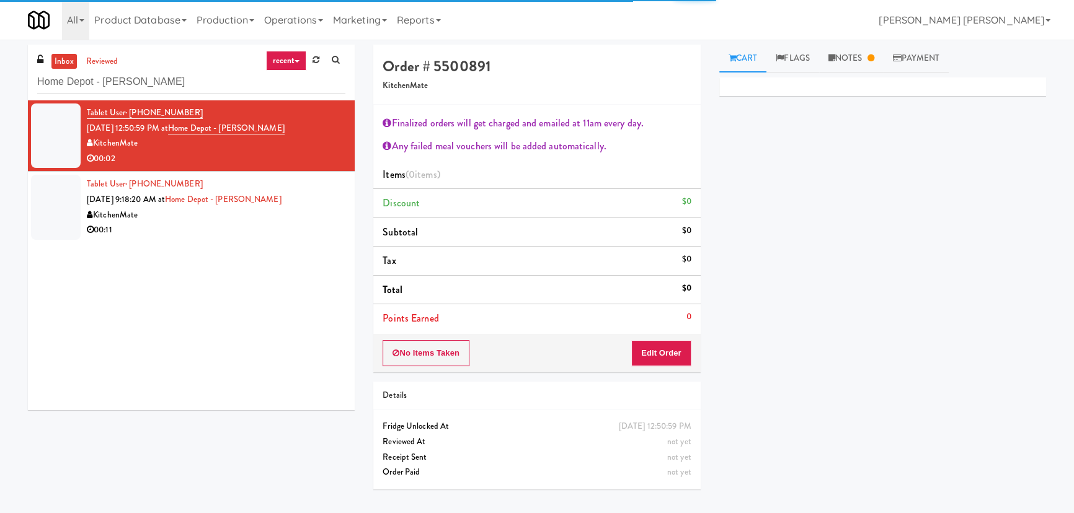
click at [256, 233] on div "00:11" at bounding box center [216, 230] width 259 height 15
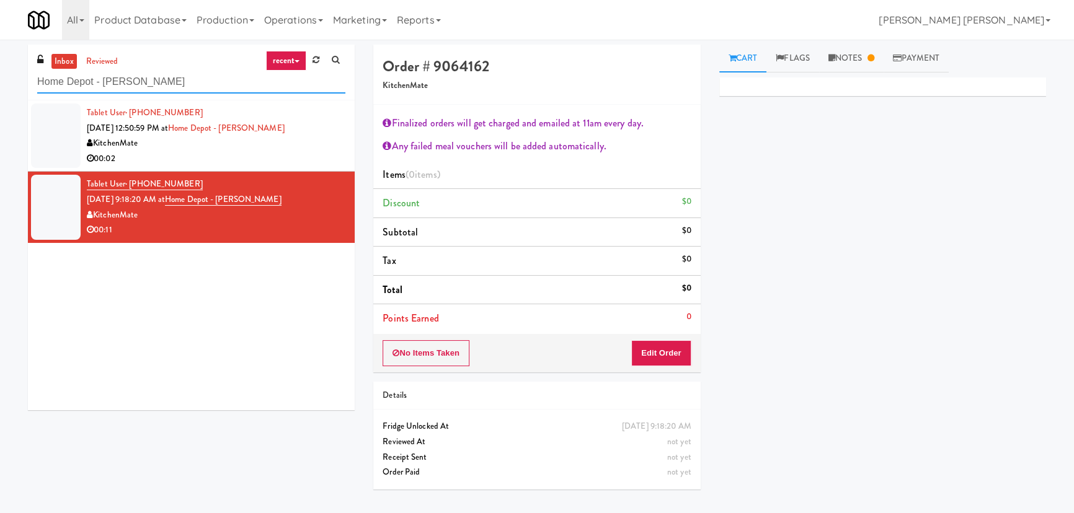
drag, startPoint x: 162, startPoint y: 82, endPoint x: 20, endPoint y: 71, distance: 141.8
click at [20, 71] on div "inbox reviewed recent all unclear take inventory issue suspicious failed recent…" at bounding box center [191, 232] width 345 height 375
paste input "OHS - Fridge - B"
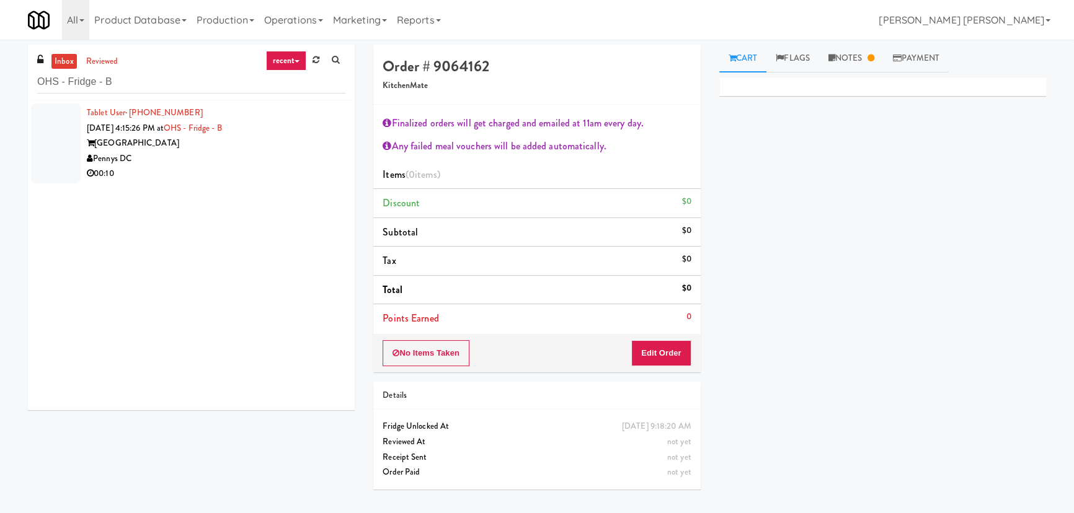
click at [278, 153] on div "Pennys DC" at bounding box center [216, 158] width 259 height 15
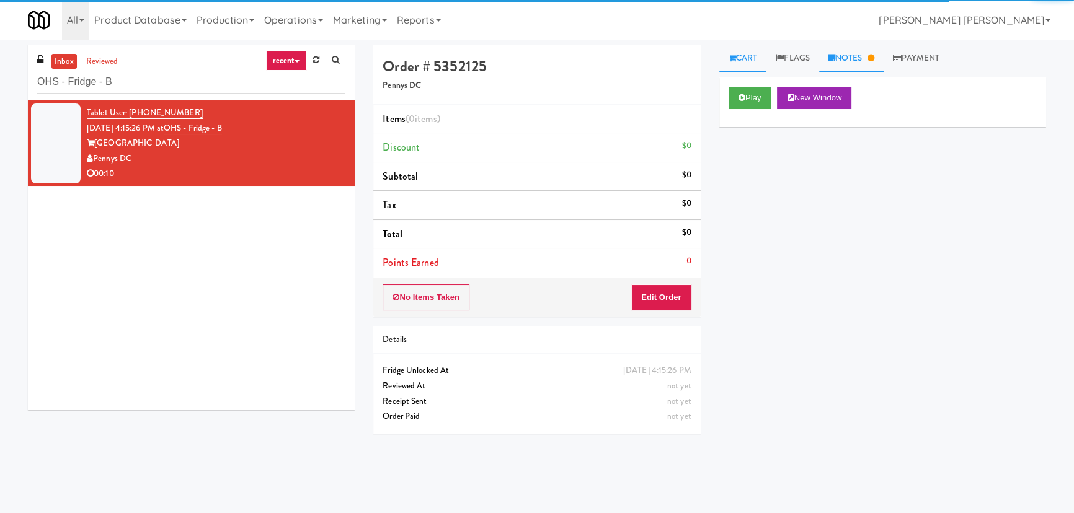
click at [849, 48] on link "Notes" at bounding box center [851, 59] width 64 height 28
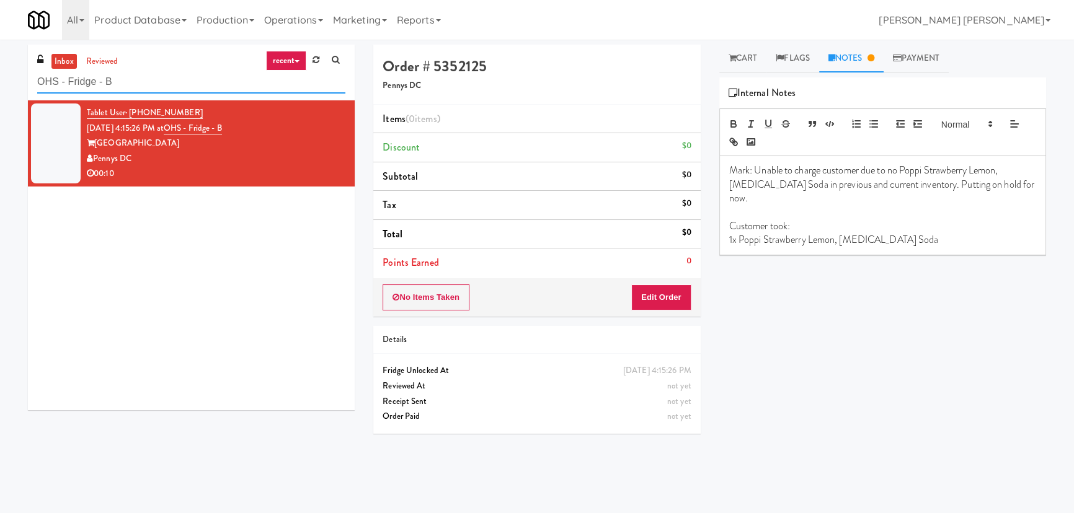
drag, startPoint x: 134, startPoint y: 81, endPoint x: -67, endPoint y: 86, distance: 200.9
click at [0, 86] on html "Are you sure you want to update this order? Okay Cancel Okay Are you sure you w…" at bounding box center [537, 256] width 1074 height 513
paste input "[PERSON_NAME] - Pantry - Right"
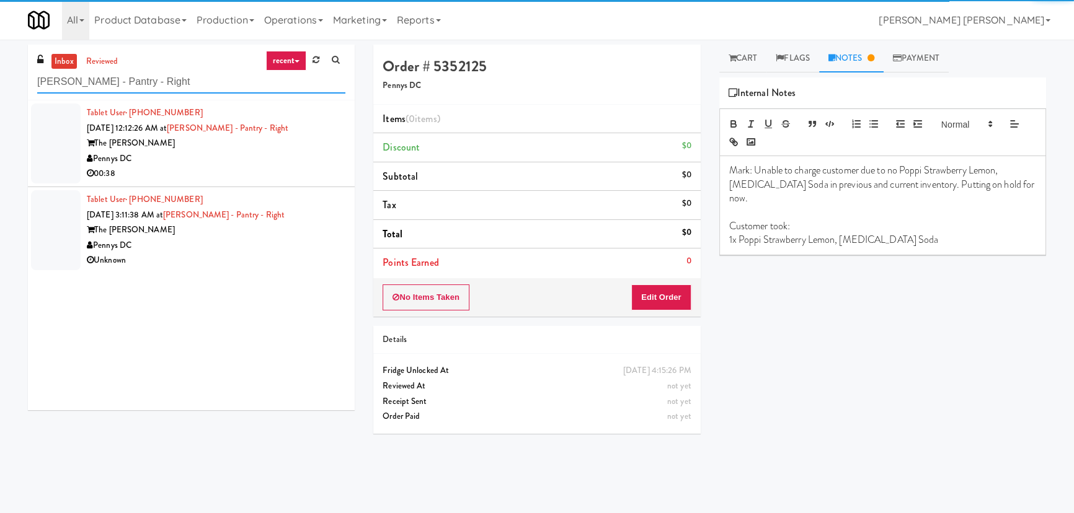
type input "[PERSON_NAME] - Pantry - Right"
click at [243, 177] on div "00:38" at bounding box center [216, 173] width 259 height 15
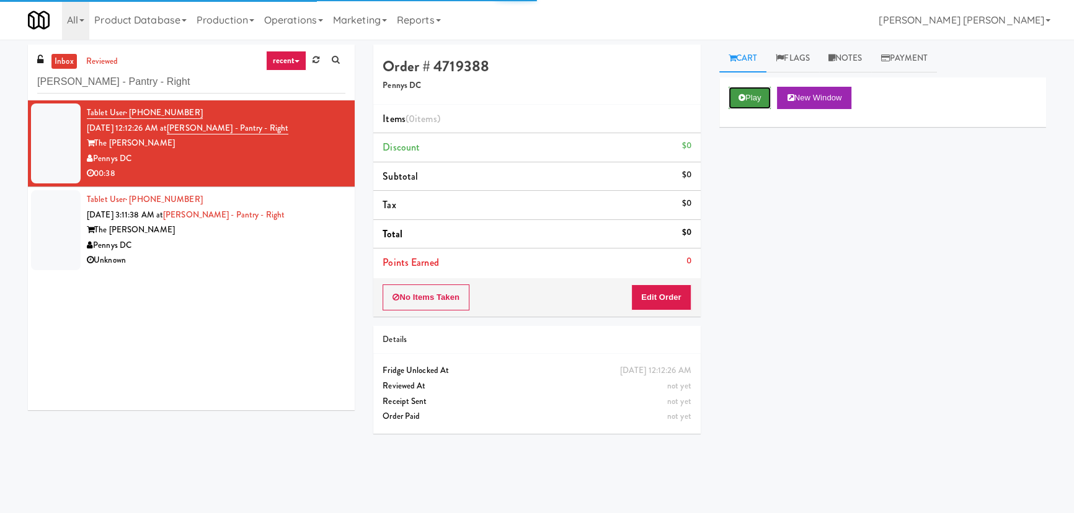
click at [751, 107] on button "Play" at bounding box center [749, 98] width 43 height 22
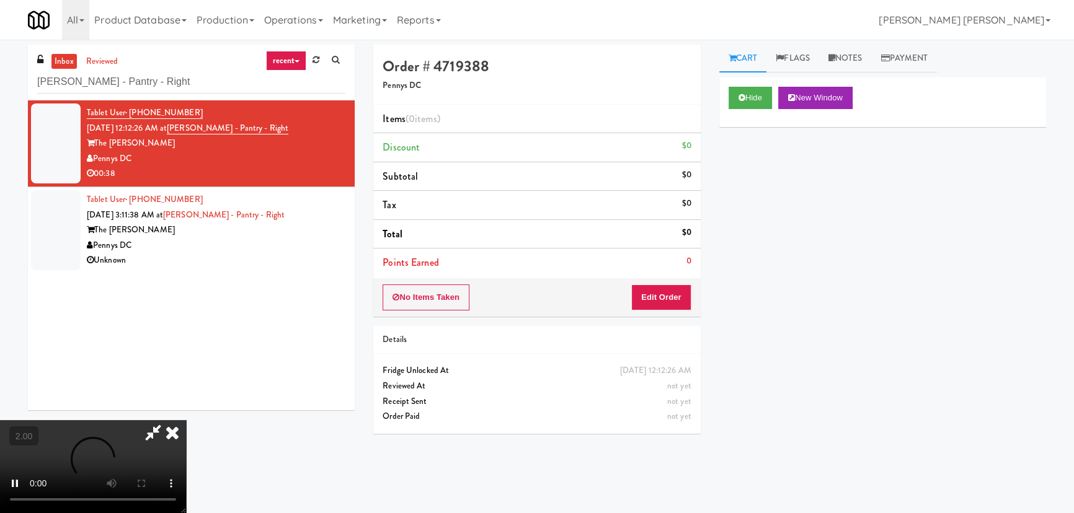
click at [186, 513] on video at bounding box center [93, 466] width 186 height 93
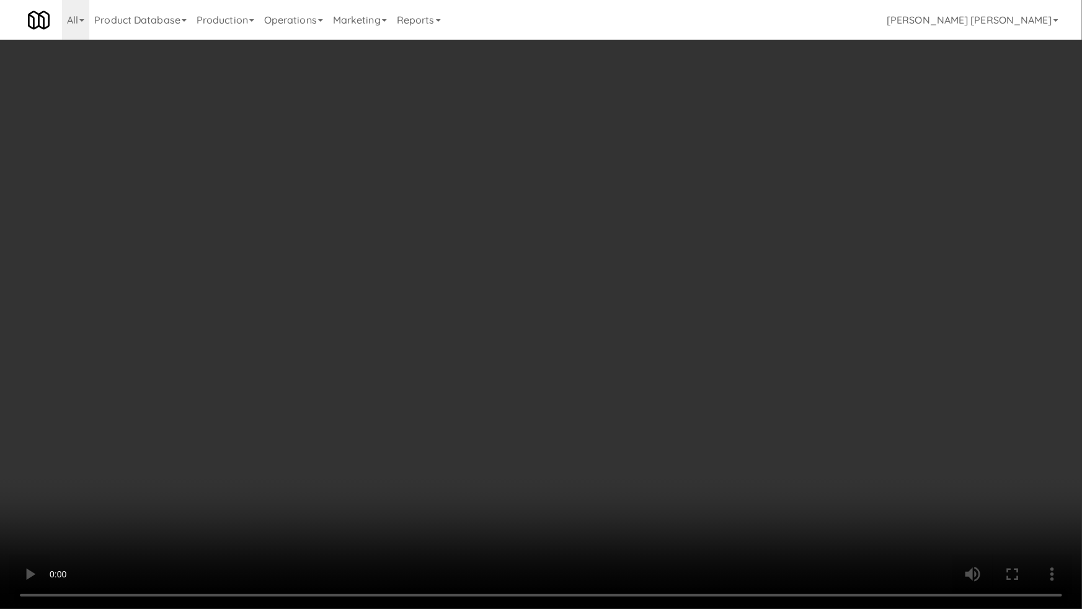
click at [275, 420] on video at bounding box center [541, 304] width 1082 height 609
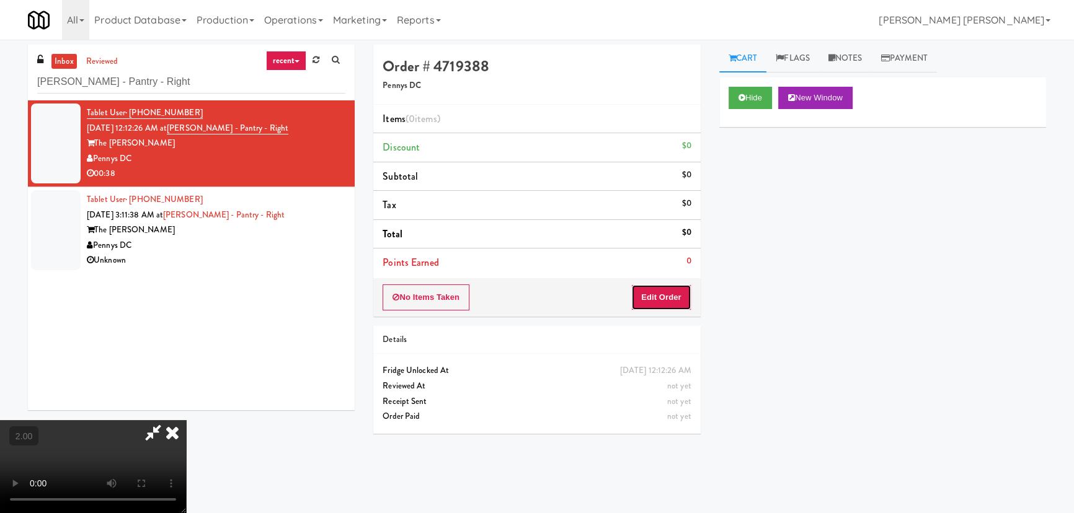
click at [669, 297] on button "Edit Order" at bounding box center [661, 298] width 60 height 26
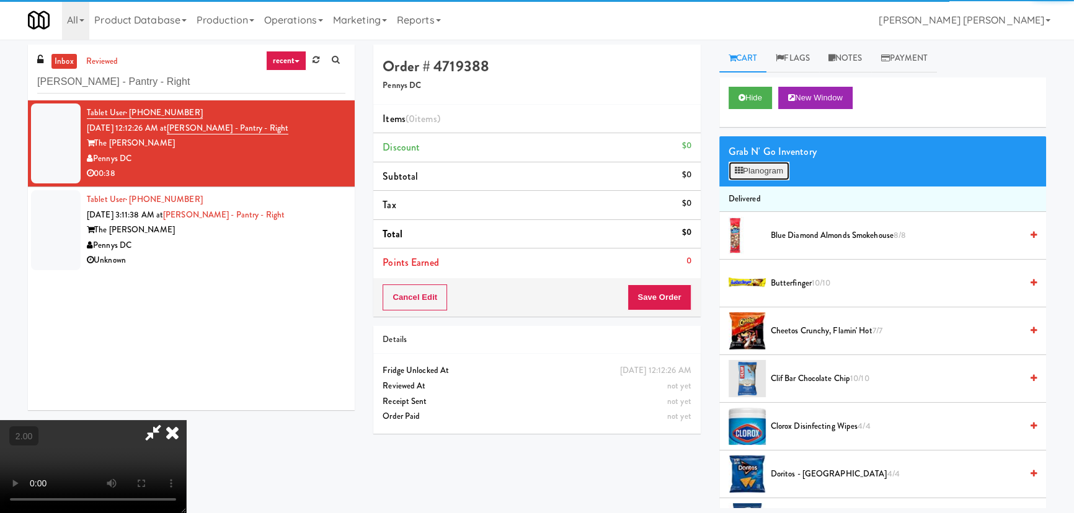
click at [763, 172] on button "Planogram" at bounding box center [758, 171] width 61 height 19
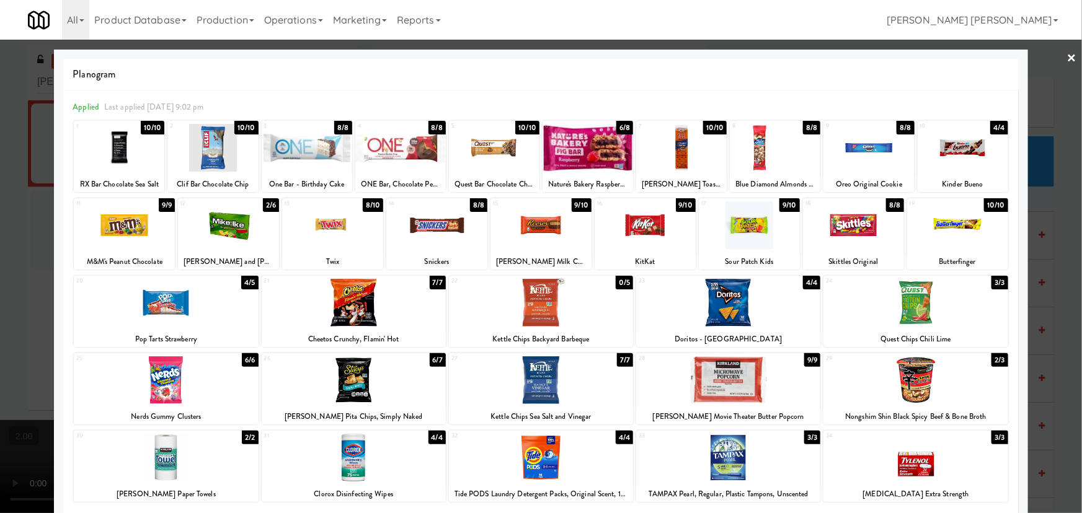
click at [740, 311] on div at bounding box center [728, 303] width 184 height 48
click at [627, 223] on div at bounding box center [645, 225] width 101 height 48
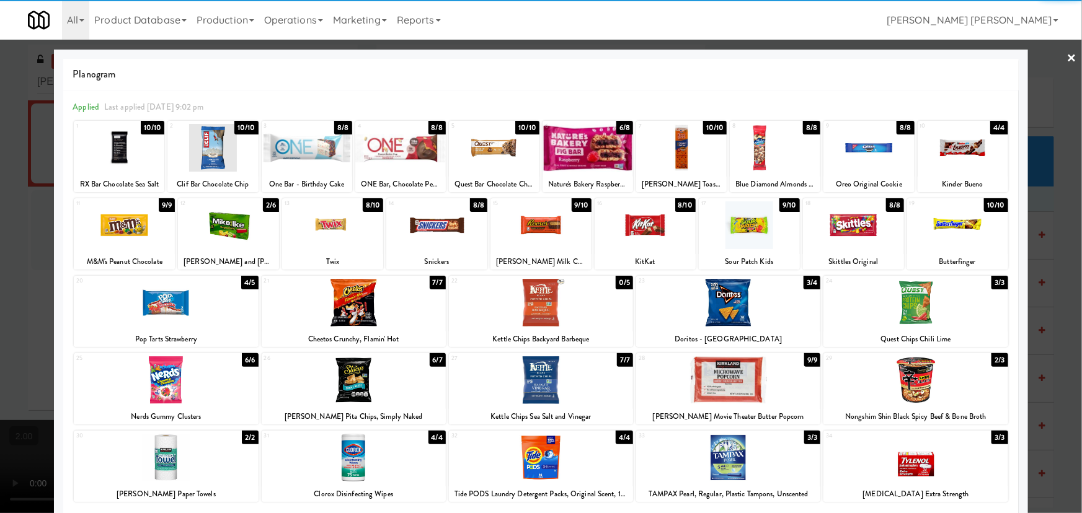
click at [1067, 60] on link "×" at bounding box center [1072, 59] width 10 height 38
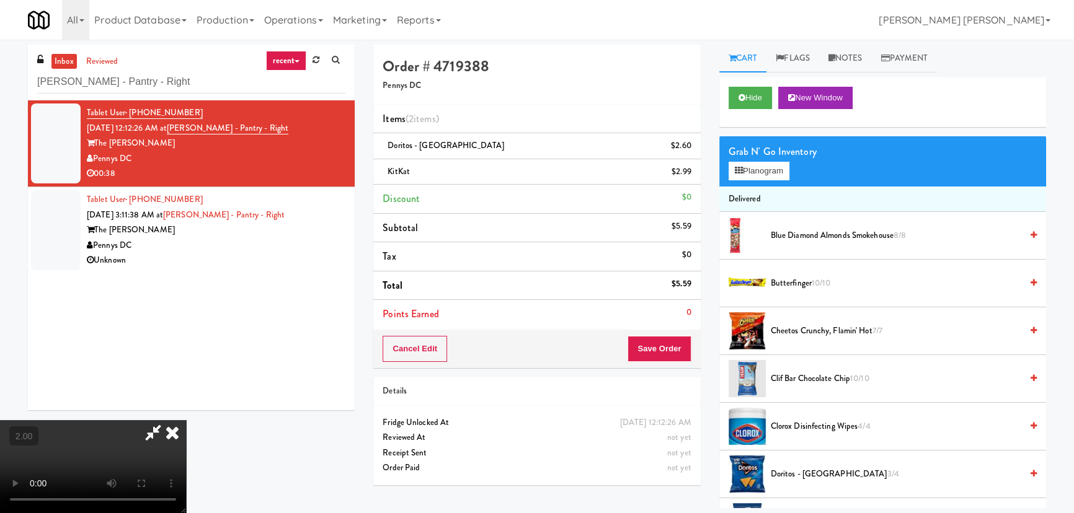
drag, startPoint x: 637, startPoint y: 158, endPoint x: 648, endPoint y: 254, distance: 96.8
click at [186, 420] on icon at bounding box center [172, 432] width 27 height 25
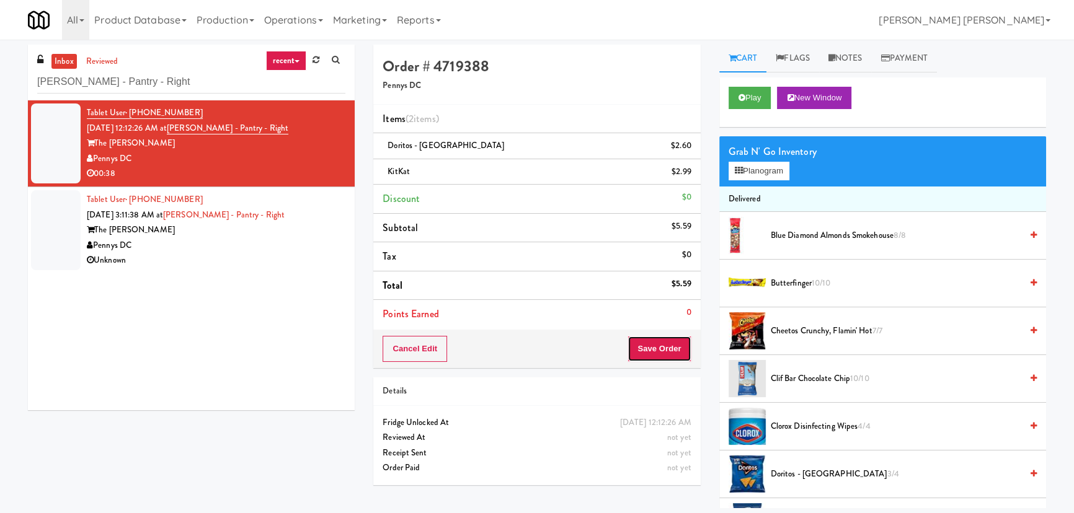
click at [655, 350] on button "Save Order" at bounding box center [658, 349] width 63 height 26
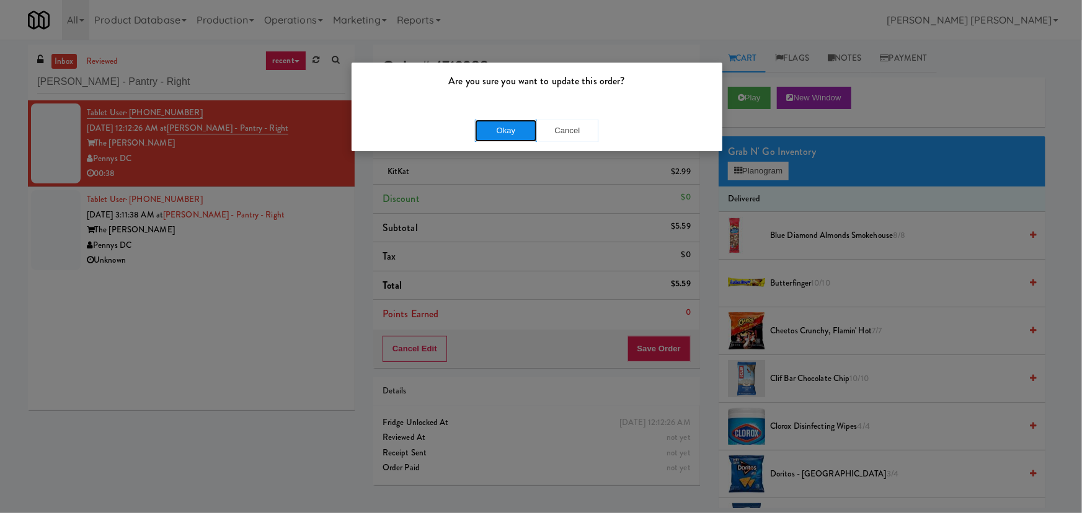
click at [515, 130] on button "Okay" at bounding box center [506, 131] width 62 height 22
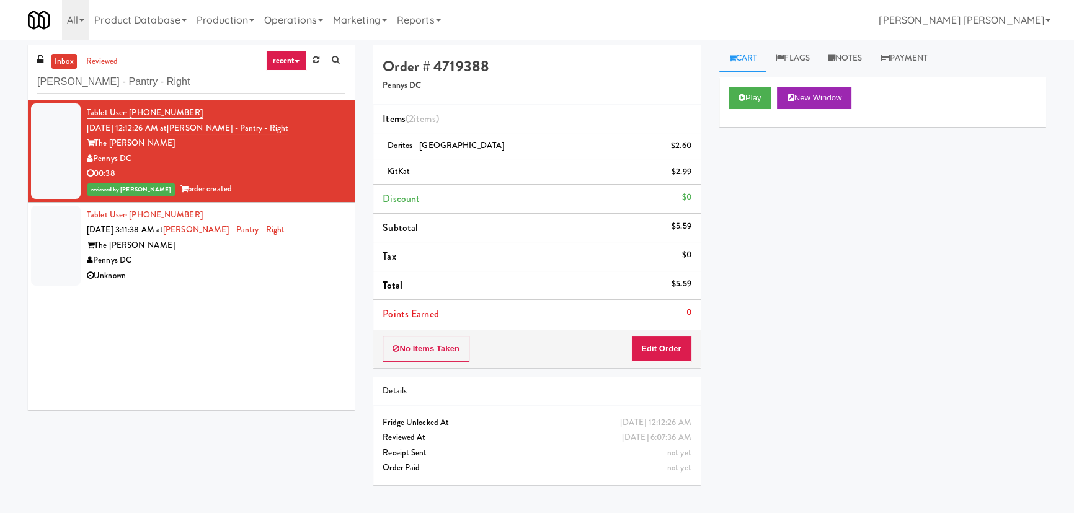
drag, startPoint x: 308, startPoint y: 241, endPoint x: 503, endPoint y: 213, distance: 196.7
click at [308, 241] on div "The [PERSON_NAME]" at bounding box center [216, 245] width 259 height 15
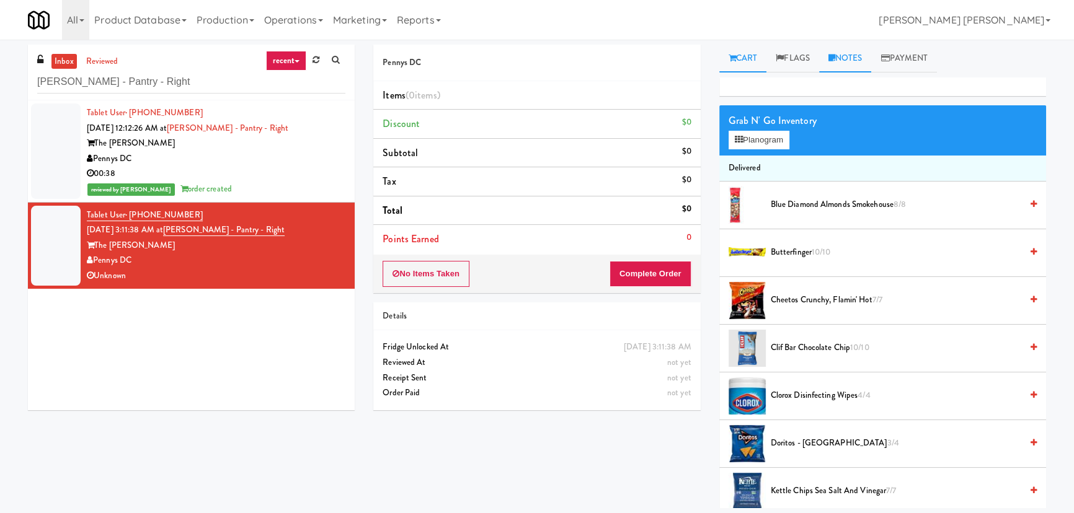
click at [859, 62] on link "Notes" at bounding box center [845, 59] width 53 height 28
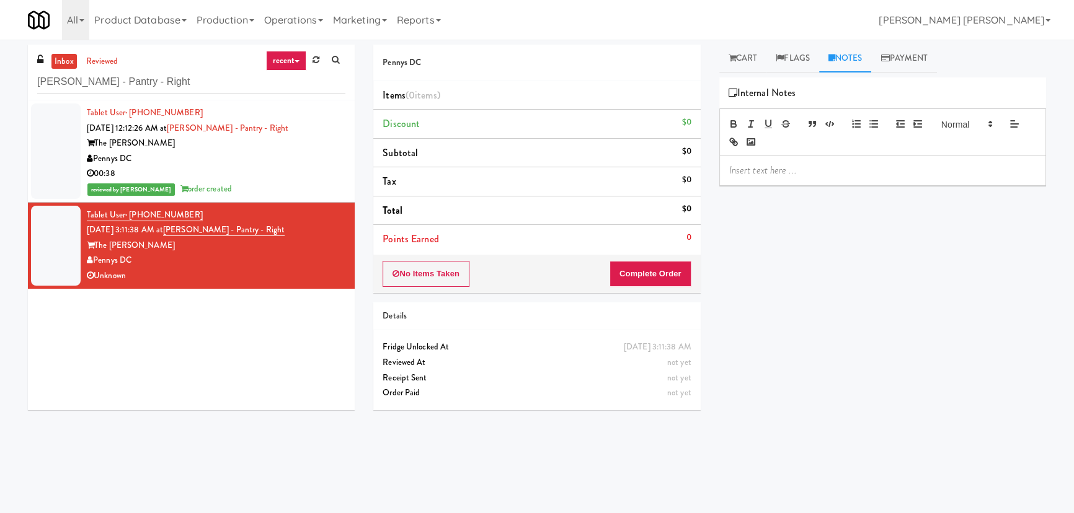
click at [791, 164] on p at bounding box center [882, 171] width 307 height 14
click at [800, 61] on link "Flags" at bounding box center [792, 59] width 53 height 28
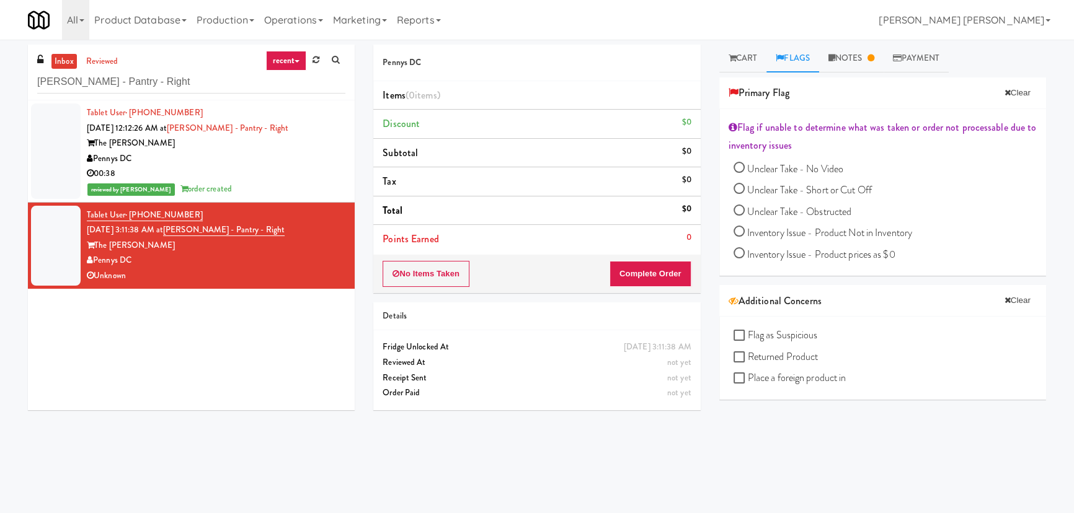
click at [806, 166] on span "Unclear Take - No Video" at bounding box center [795, 169] width 96 height 14
click at [745, 166] on input "Unclear Take - No Video" at bounding box center [738, 169] width 11 height 11
radio input "true"
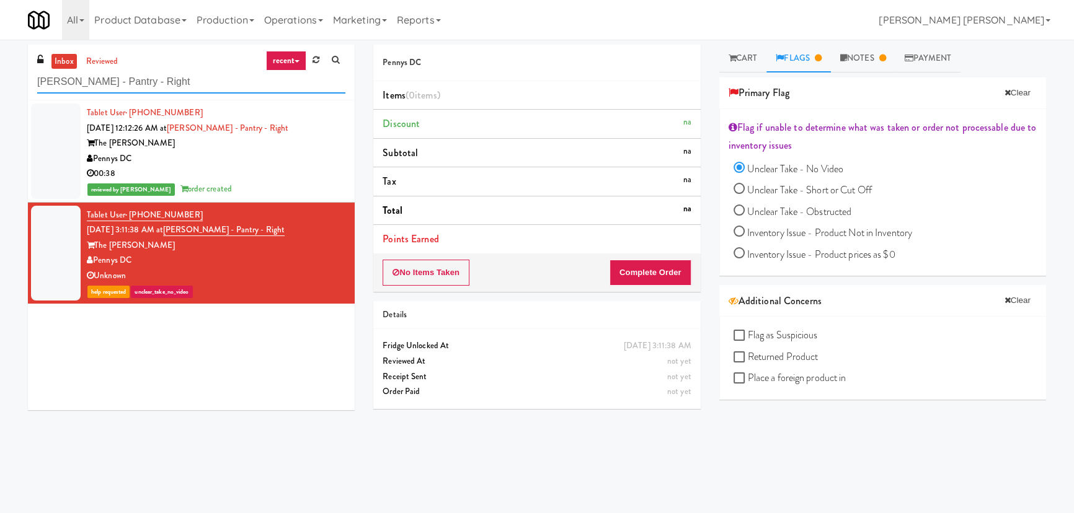
drag, startPoint x: 97, startPoint y: 93, endPoint x: 6, endPoint y: 69, distance: 94.1
click at [0, 89] on html "Are you sure you want to update this order? Okay Cancel Okay Are you sure you w…" at bounding box center [537, 256] width 1074 height 513
paste input "Pantry Bathroom!"
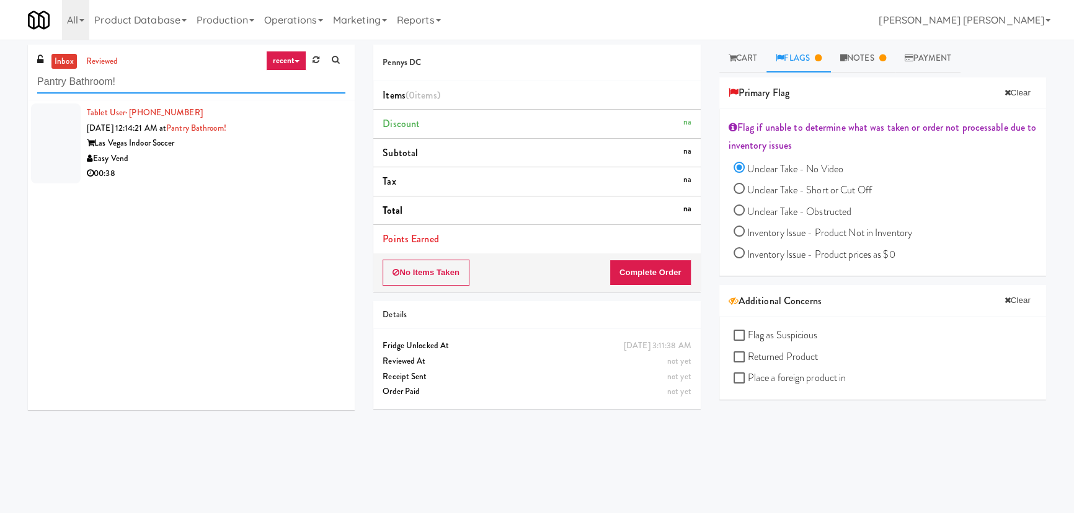
type input "Pantry Bathroom!"
click at [217, 173] on div "00:38" at bounding box center [216, 173] width 259 height 15
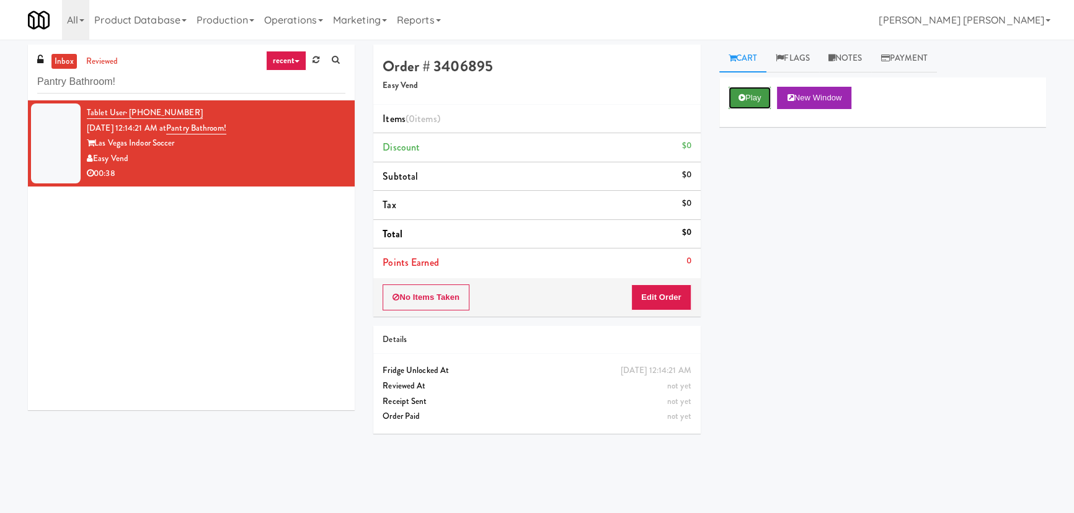
click at [736, 96] on button "Play" at bounding box center [749, 98] width 43 height 22
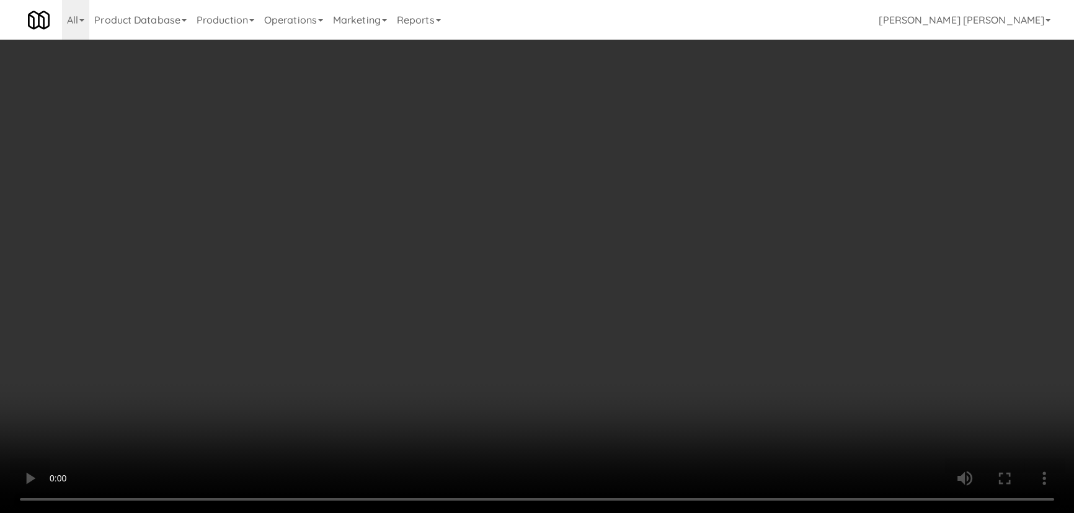
click at [545, 503] on video at bounding box center [537, 256] width 1074 height 513
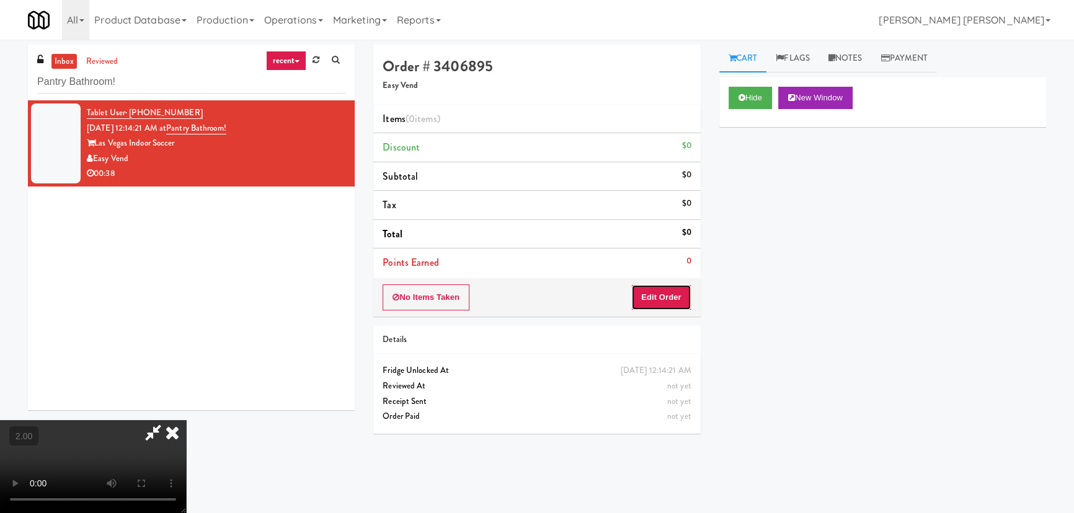
click at [686, 298] on button "Edit Order" at bounding box center [661, 298] width 60 height 26
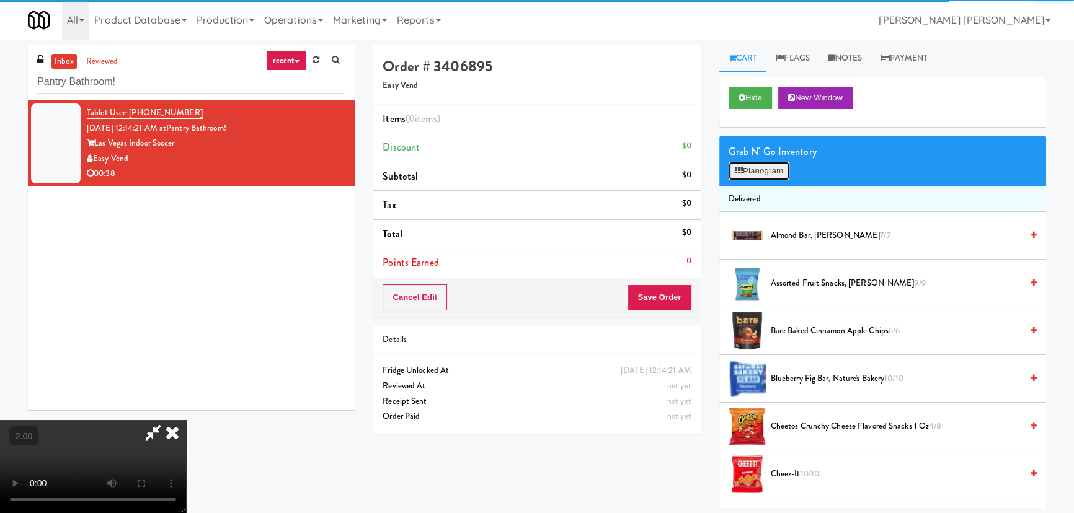
click at [769, 167] on button "Planogram" at bounding box center [758, 171] width 61 height 19
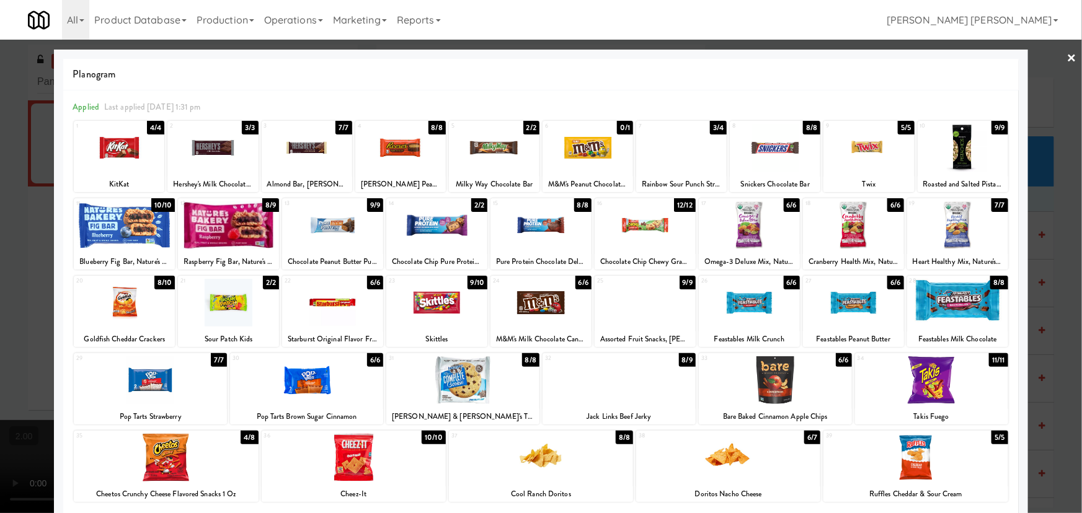
click at [296, 387] on div at bounding box center [306, 380] width 153 height 48
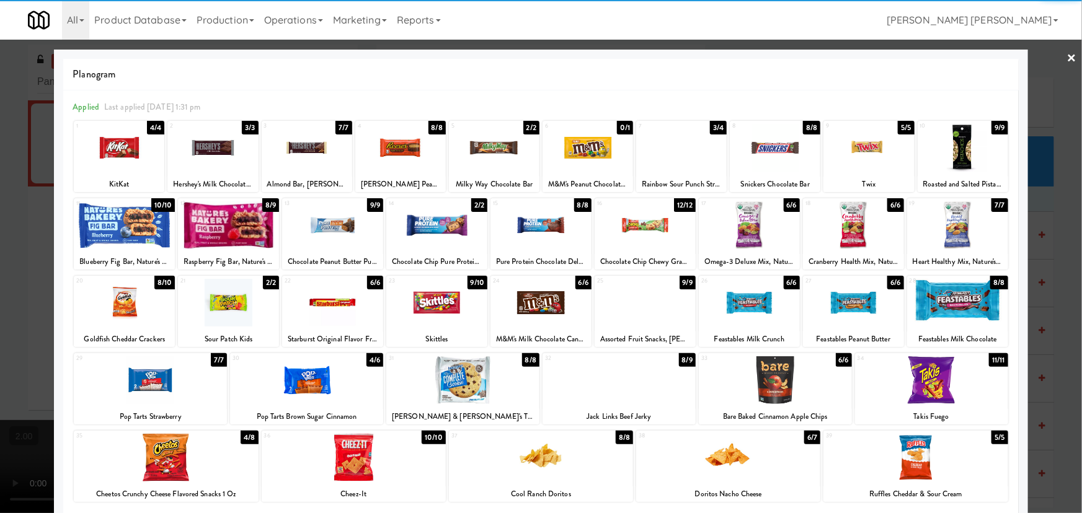
click at [170, 447] on div at bounding box center [166, 458] width 184 height 48
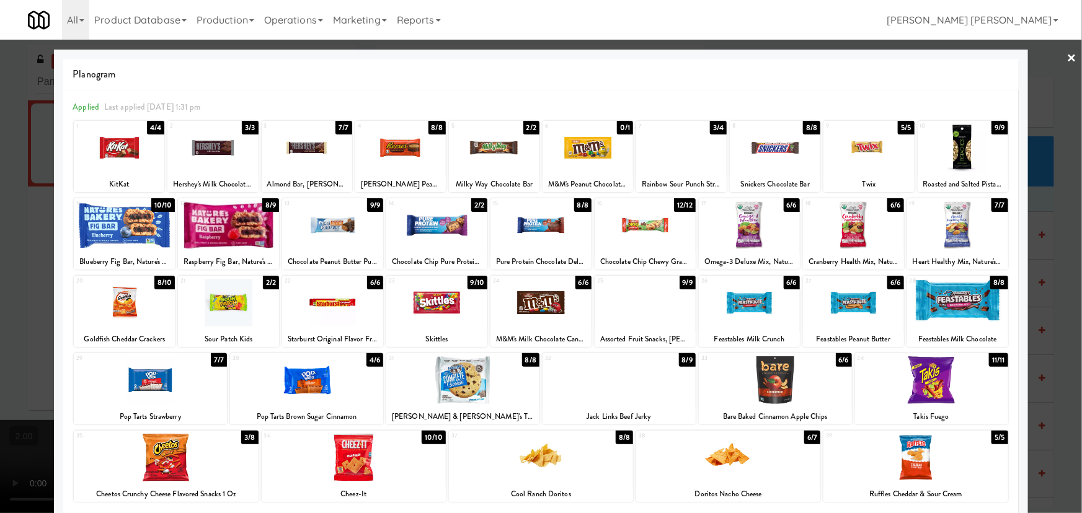
click at [1067, 58] on link "×" at bounding box center [1072, 59] width 10 height 38
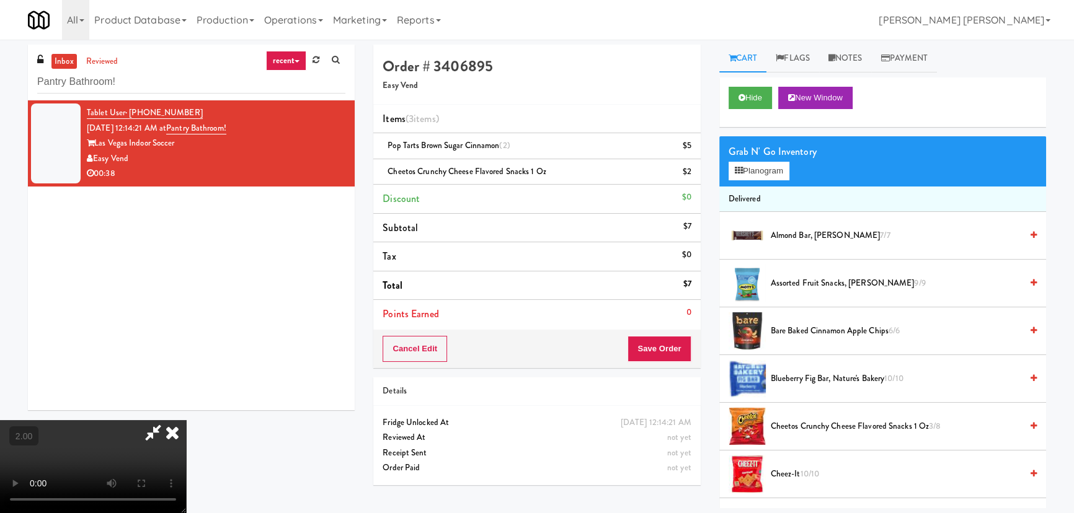
click at [186, 420] on video at bounding box center [93, 466] width 186 height 93
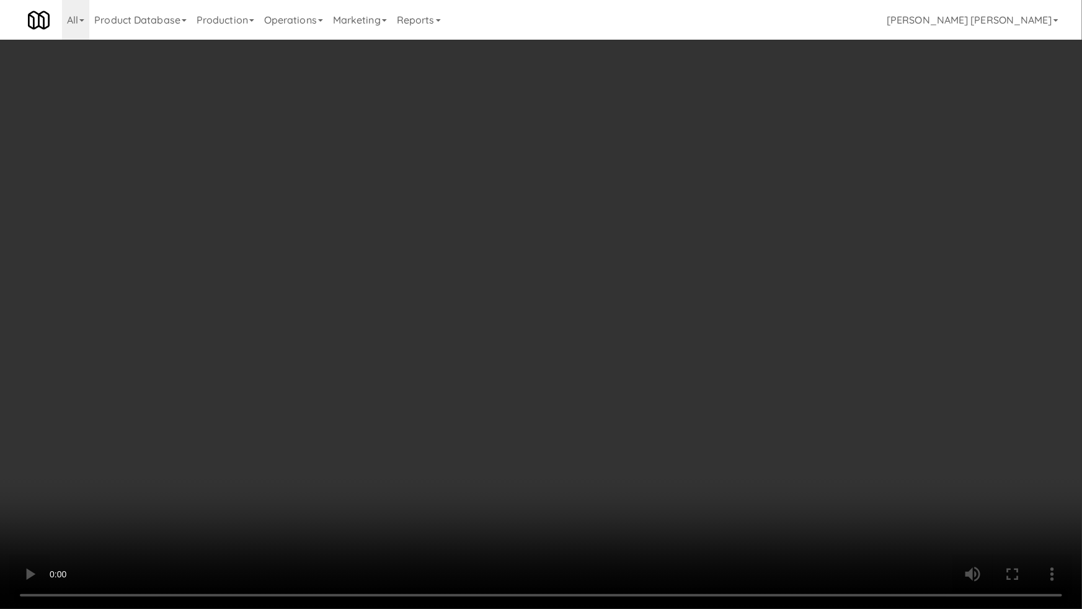
click at [58, 424] on video at bounding box center [541, 304] width 1082 height 609
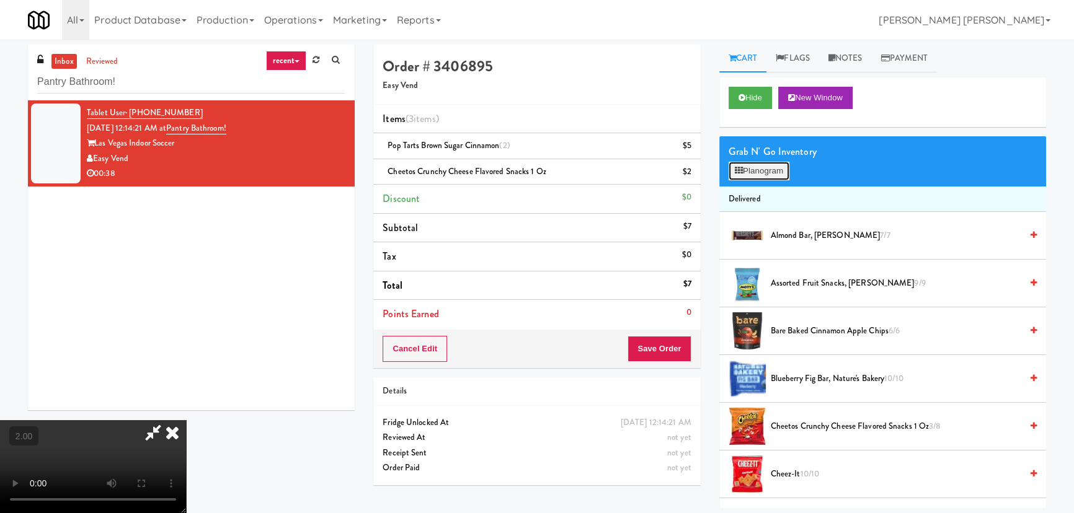
click at [757, 172] on button "Planogram" at bounding box center [758, 171] width 61 height 19
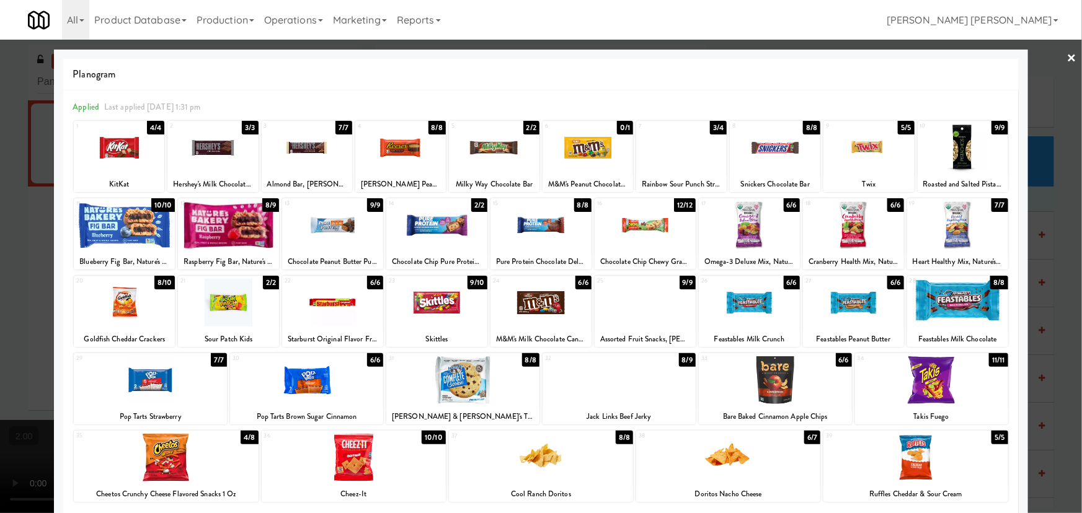
click at [303, 150] on div at bounding box center [307, 148] width 91 height 48
drag, startPoint x: 1064, startPoint y: 57, endPoint x: 474, endPoint y: 135, distance: 595.3
click at [1067, 57] on link "×" at bounding box center [1072, 59] width 10 height 38
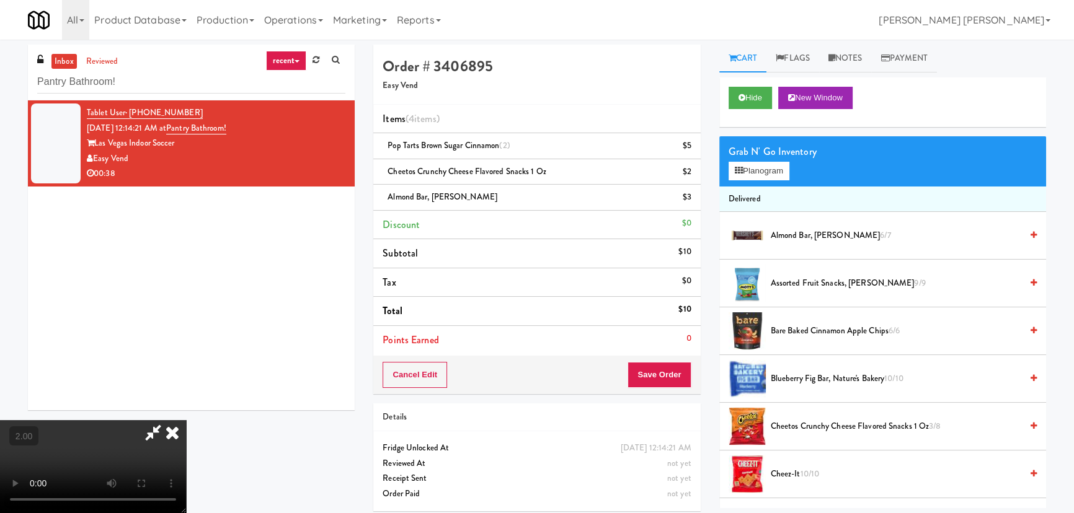
click at [186, 420] on icon at bounding box center [172, 432] width 27 height 25
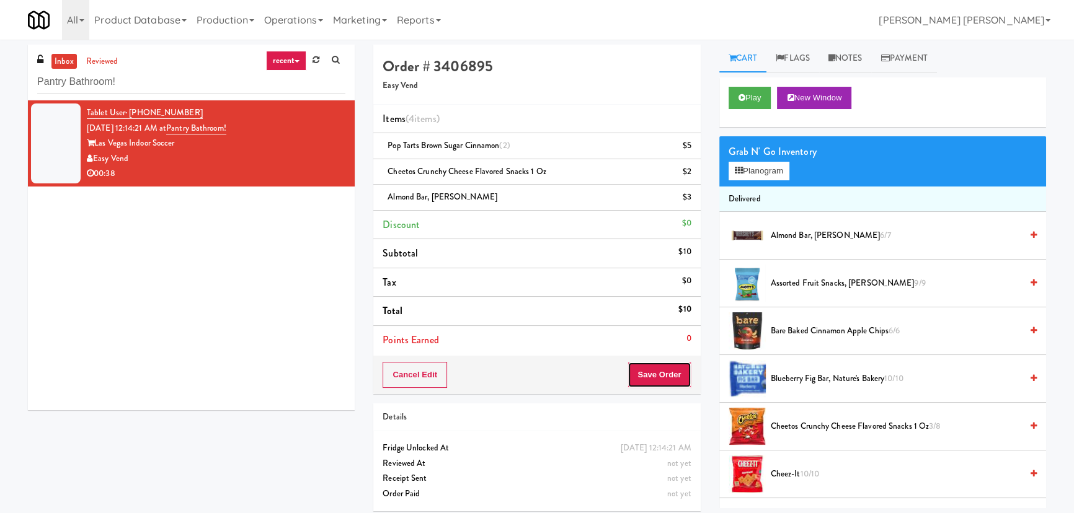
click at [669, 373] on button "Save Order" at bounding box center [658, 375] width 63 height 26
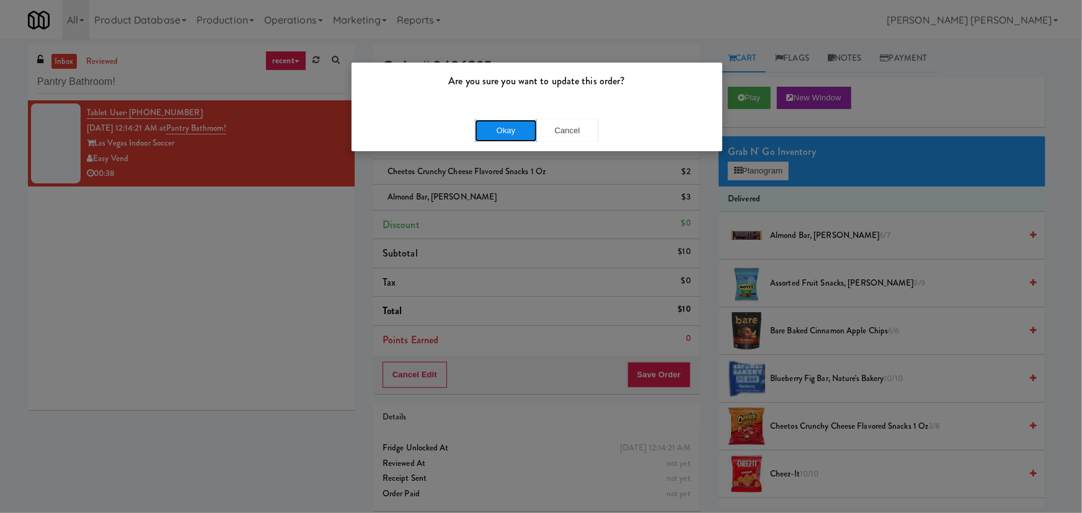
click at [492, 137] on button "Okay" at bounding box center [506, 131] width 62 height 22
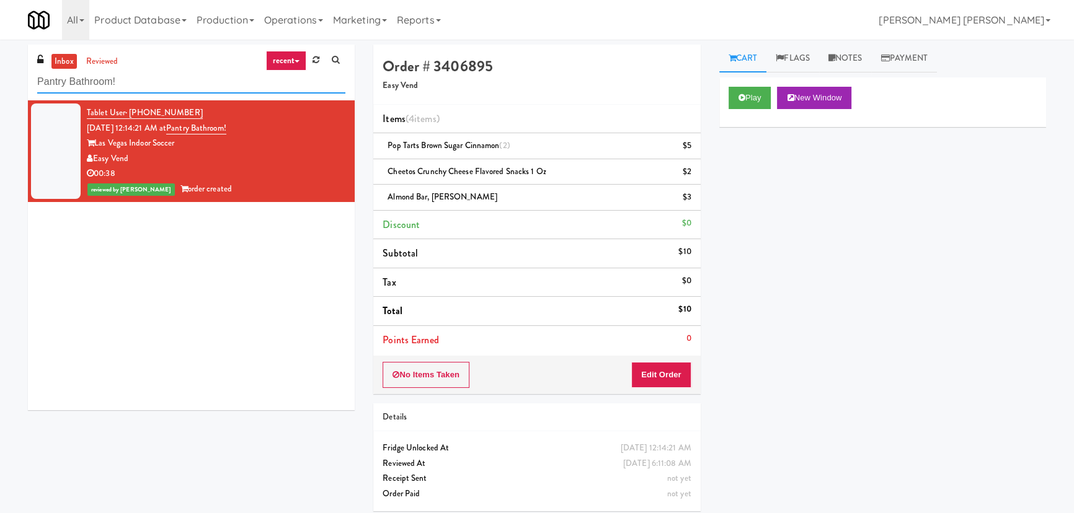
drag, startPoint x: 145, startPoint y: 77, endPoint x: -281, endPoint y: 94, distance: 426.2
click at [0, 94] on html "Are you sure you want to update this order? Okay Cancel Okay Are you sure you w…" at bounding box center [537, 256] width 1074 height 513
paste input "[GEOGRAPHIC_DATA] - Trillium Health"
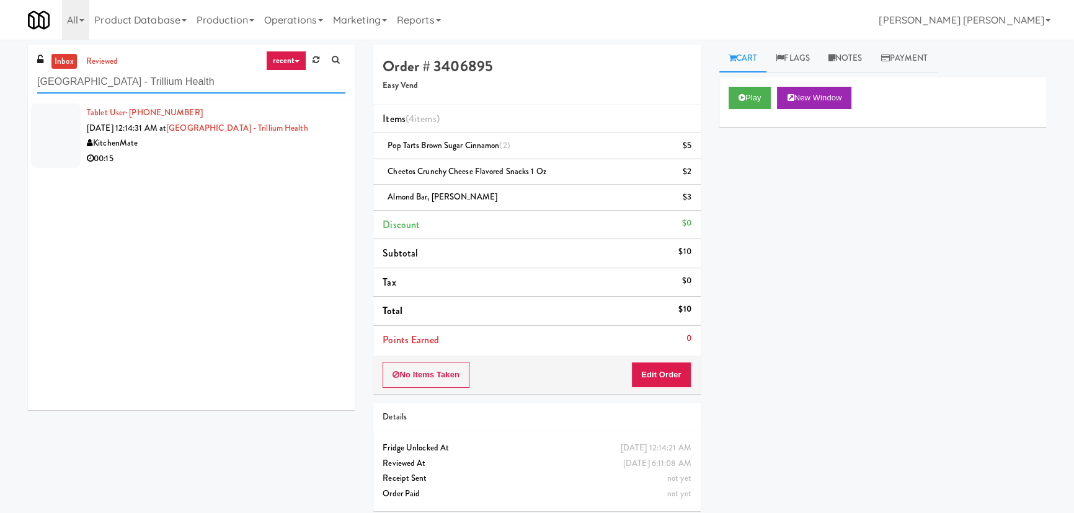
type input "[GEOGRAPHIC_DATA] - Trillium Health"
click at [237, 149] on div "KitchenMate" at bounding box center [216, 143] width 259 height 15
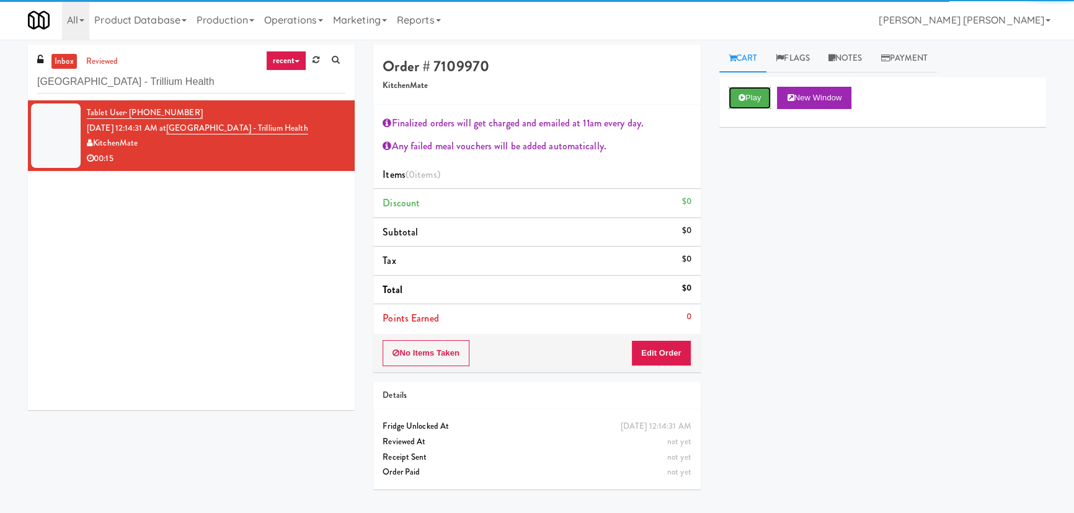
drag, startPoint x: 763, startPoint y: 97, endPoint x: 715, endPoint y: 46, distance: 70.2
click at [763, 97] on button "Play" at bounding box center [749, 98] width 43 height 22
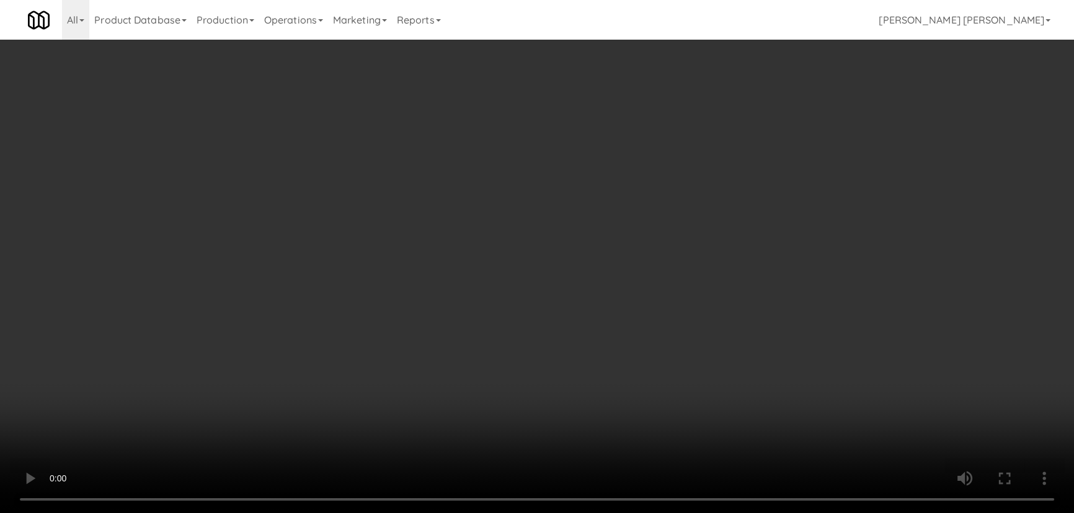
click at [570, 484] on video at bounding box center [537, 256] width 1074 height 513
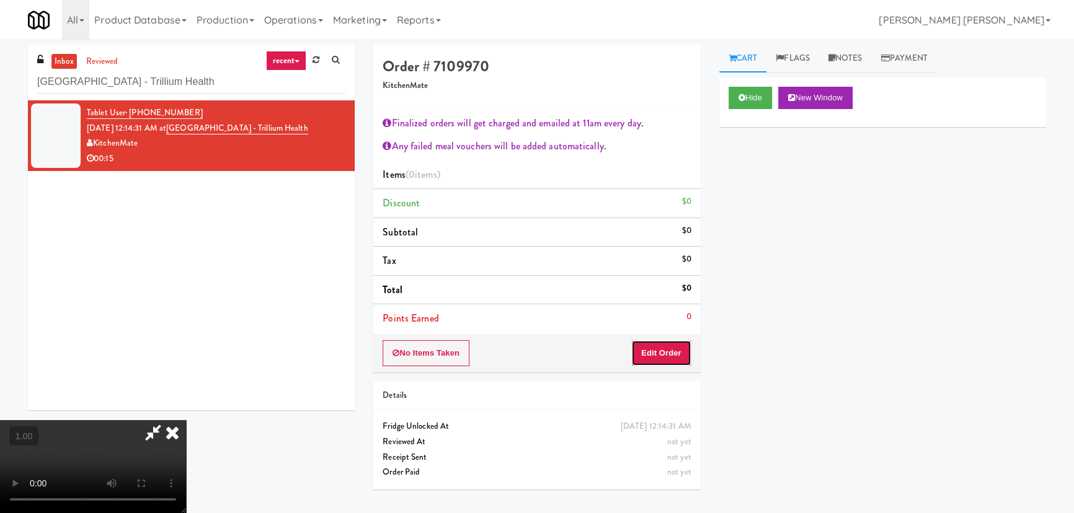
click at [683, 358] on button "Edit Order" at bounding box center [661, 353] width 60 height 26
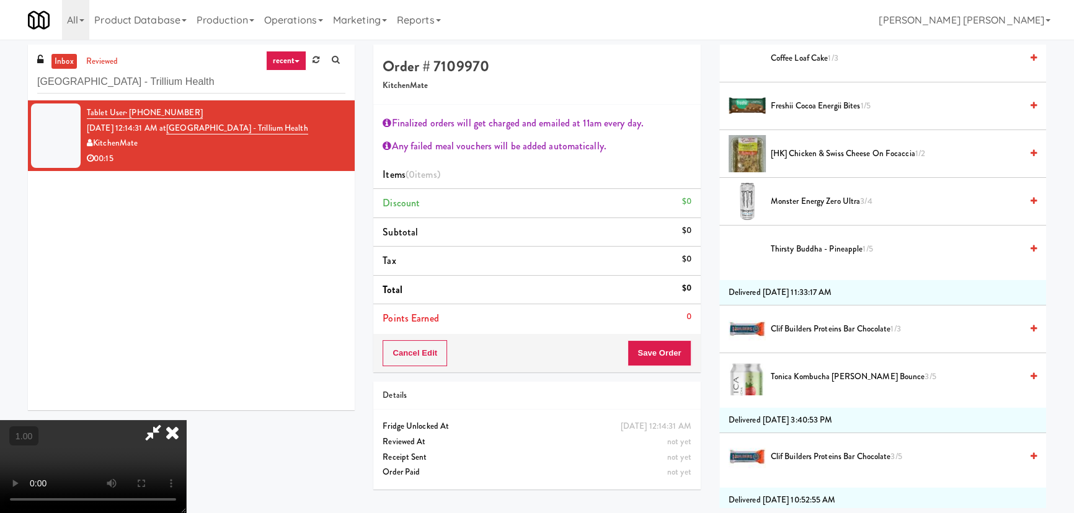
scroll to position [789, 0]
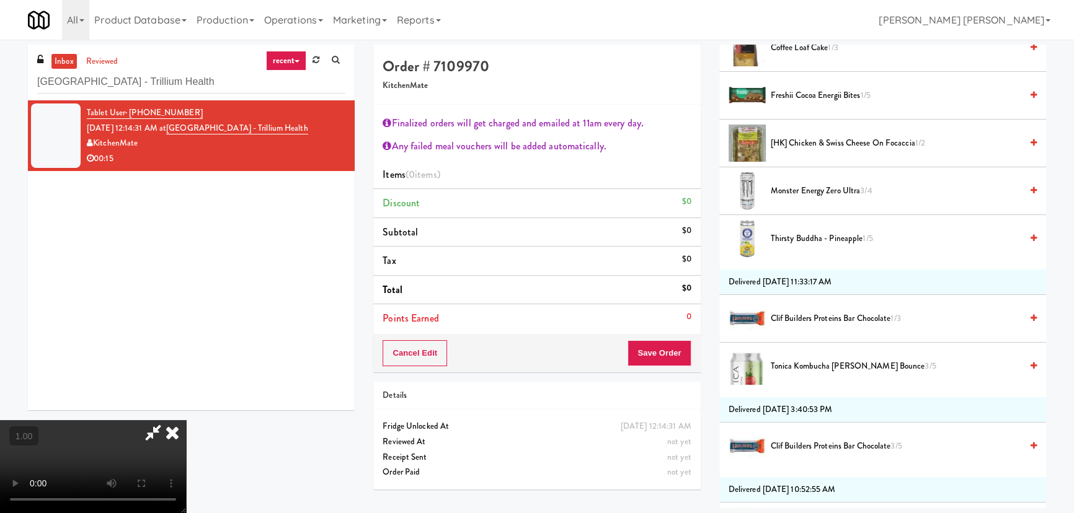
click at [787, 184] on span "Monster Energy Zero Ultra 3/4" at bounding box center [896, 191] width 250 height 15
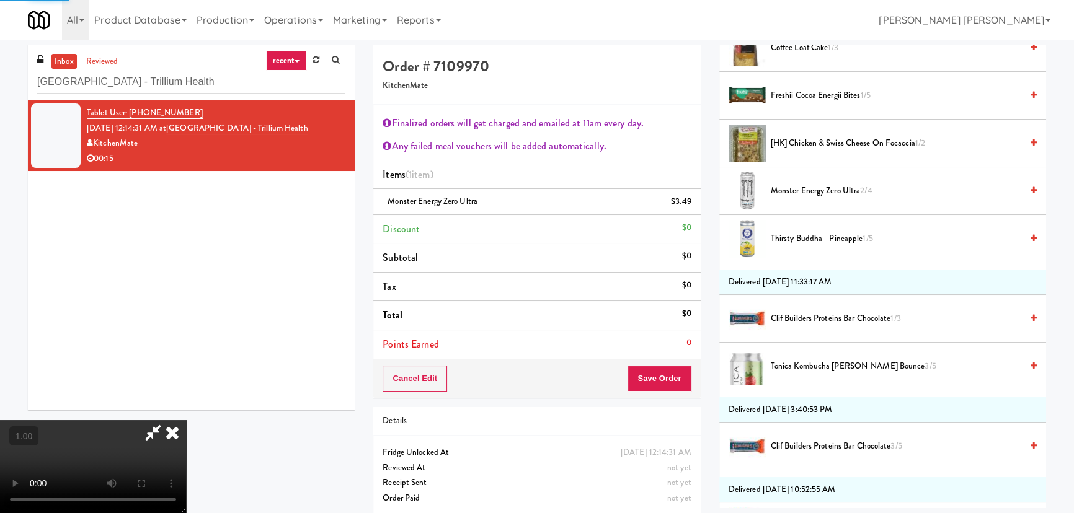
scroll to position [0, 0]
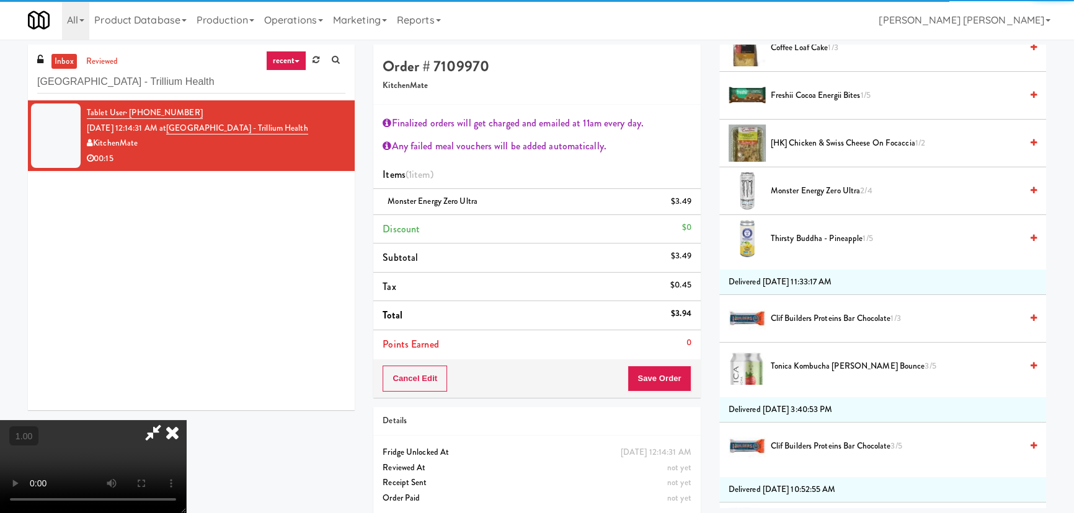
click at [186, 420] on icon at bounding box center [172, 432] width 27 height 25
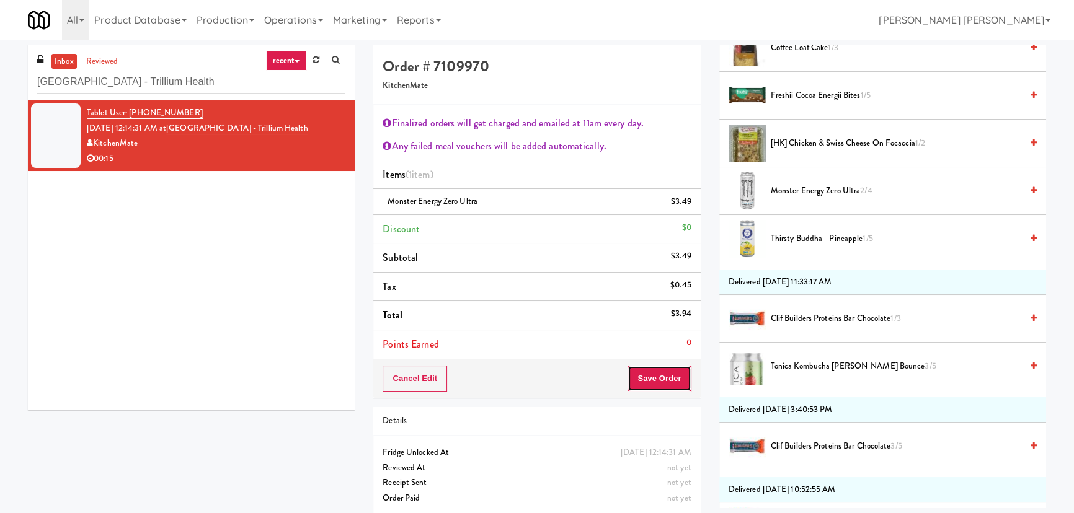
click at [668, 381] on button "Save Order" at bounding box center [658, 379] width 63 height 26
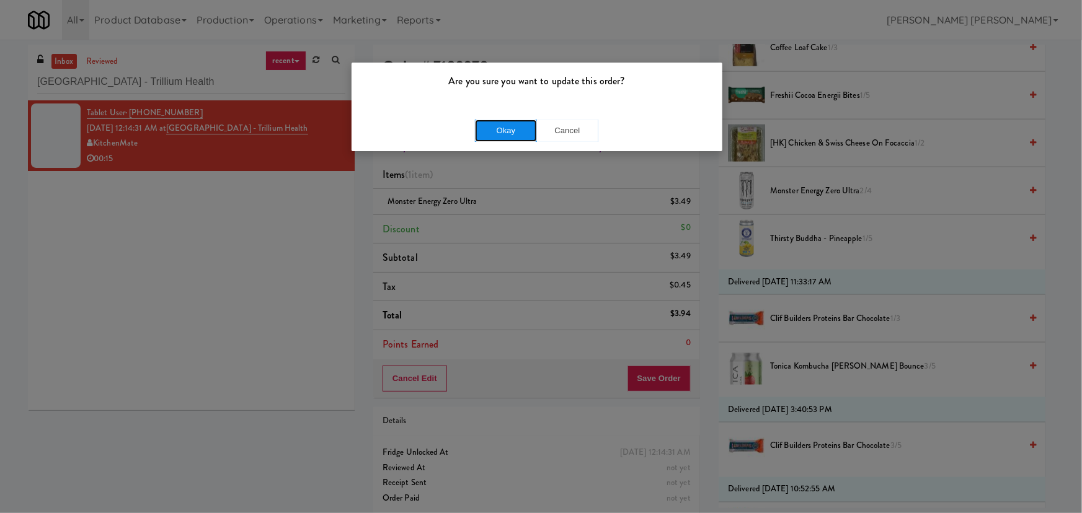
click at [499, 124] on button "Okay" at bounding box center [506, 131] width 62 height 22
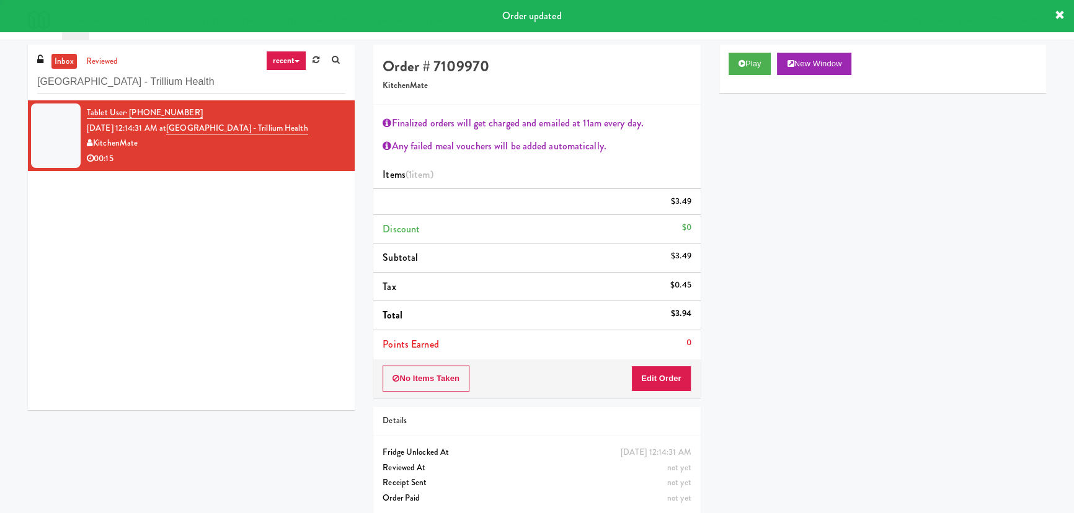
scroll to position [33, 0]
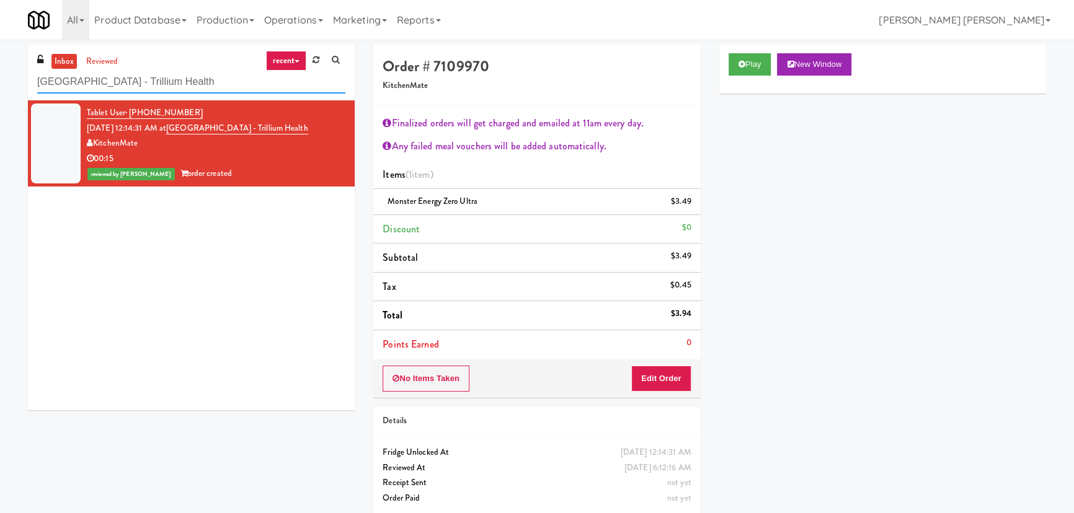
drag, startPoint x: 252, startPoint y: 75, endPoint x: -195, endPoint y: 105, distance: 448.0
click at [0, 105] on html "Are you sure you want to update this order? Okay Cancel Okay Are you sure you w…" at bounding box center [537, 256] width 1074 height 513
paste input "Aperture UCF - Cooler - Left"
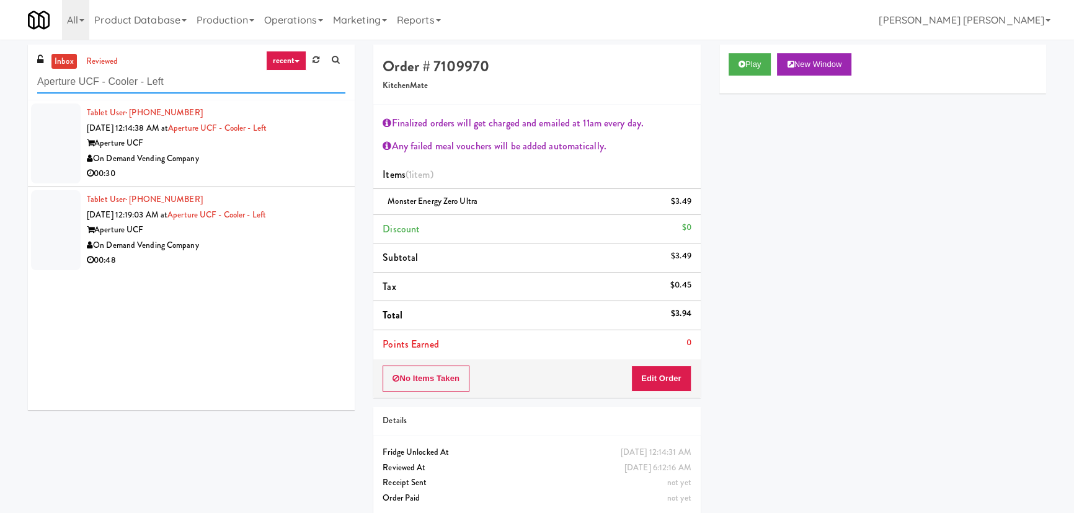
type input "Aperture UCF - Cooler - Left"
click at [283, 158] on div "On Demand Vending Company" at bounding box center [216, 158] width 259 height 15
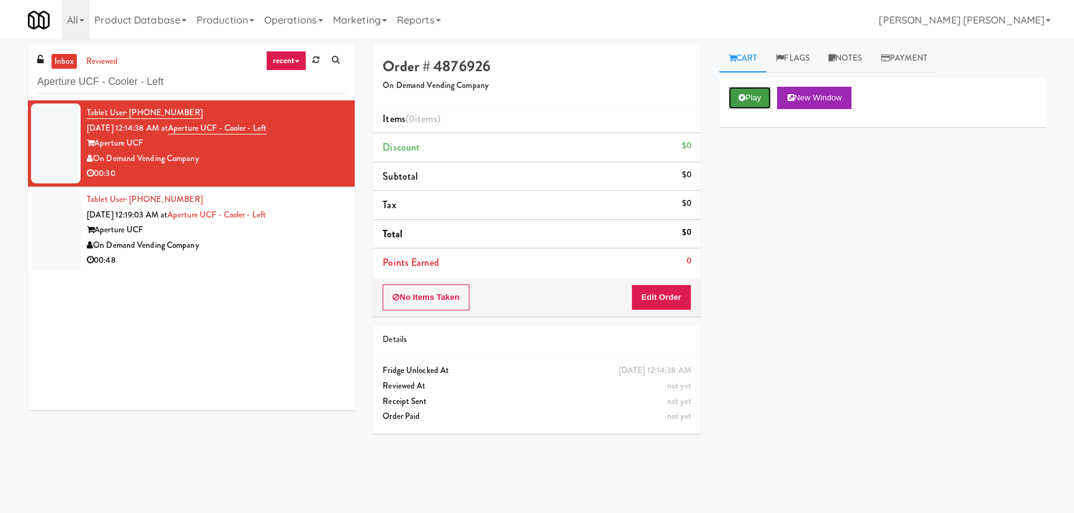
click at [748, 102] on button "Play" at bounding box center [749, 98] width 43 height 22
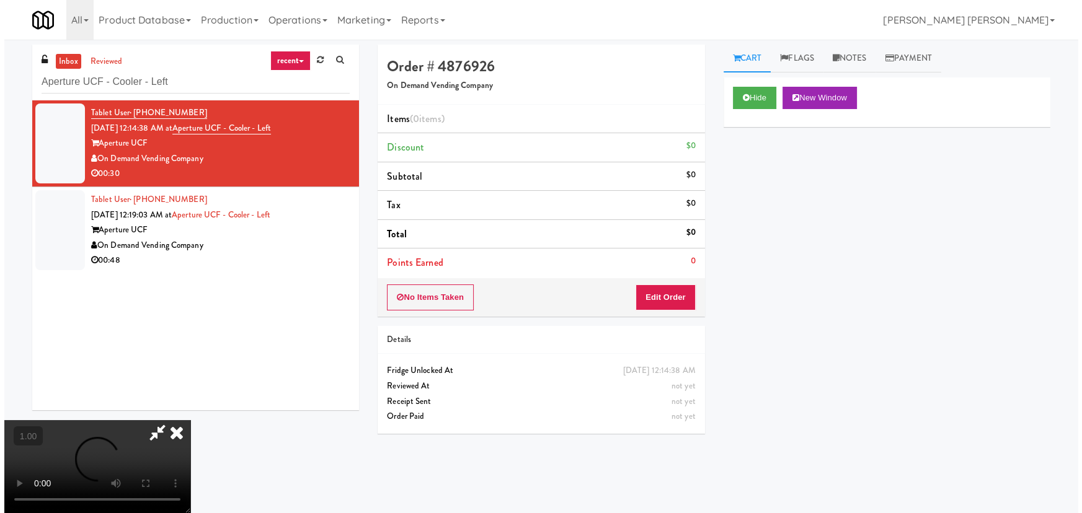
scroll to position [25, 0]
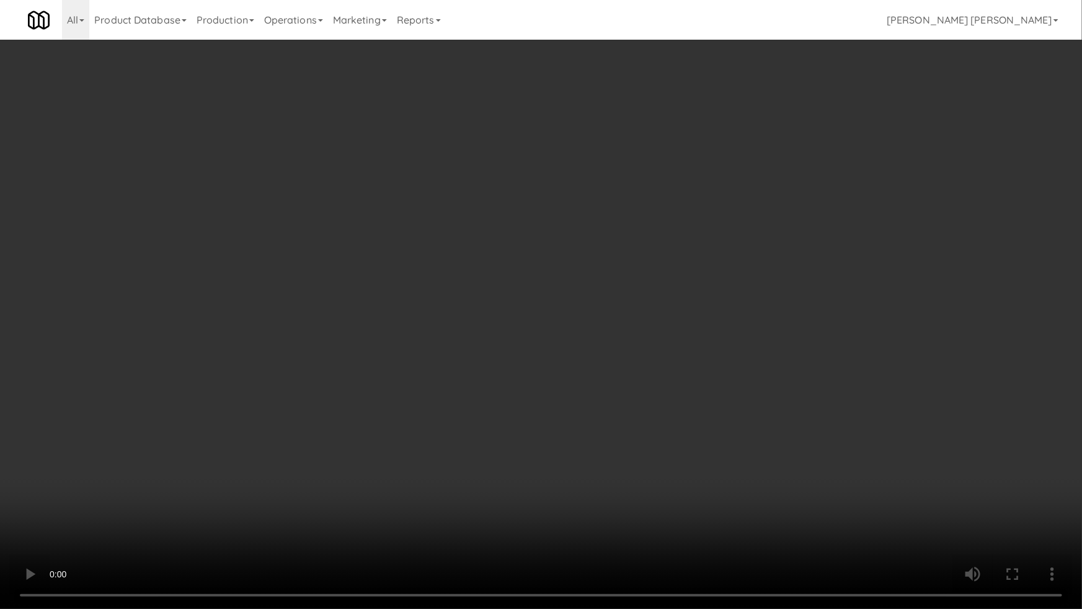
click at [973, 466] on video at bounding box center [541, 304] width 1082 height 609
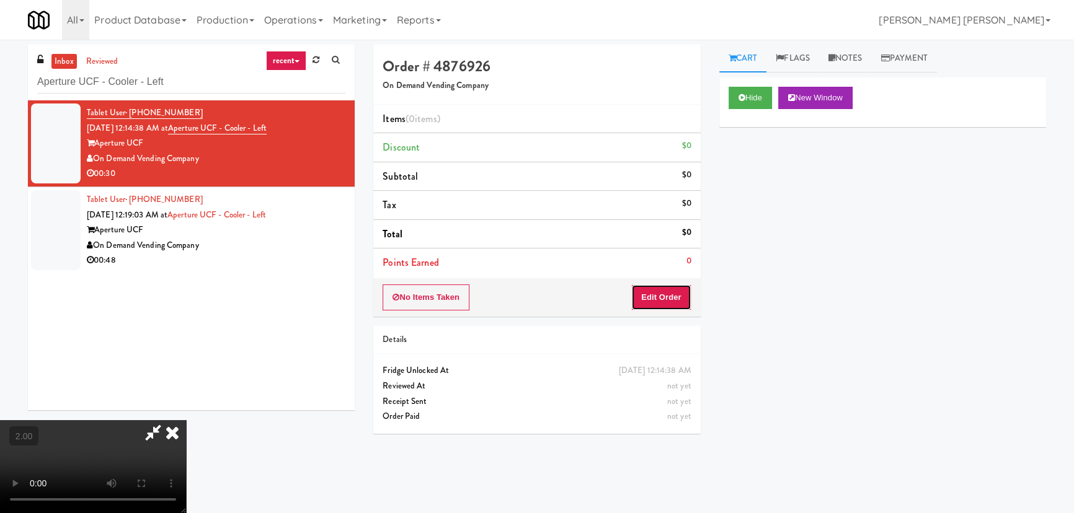
click at [687, 303] on button "Edit Order" at bounding box center [661, 298] width 60 height 26
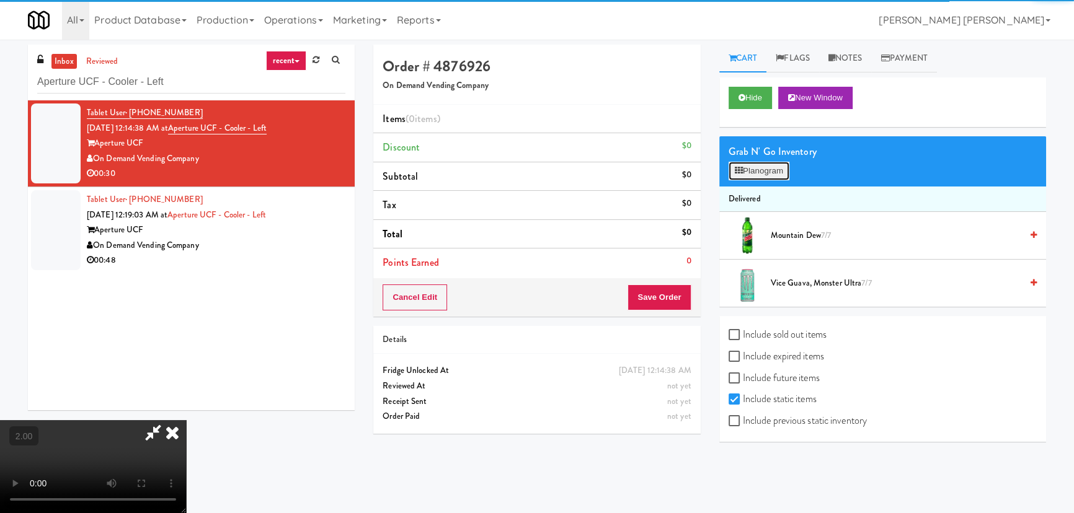
click at [756, 168] on button "Planogram" at bounding box center [758, 171] width 61 height 19
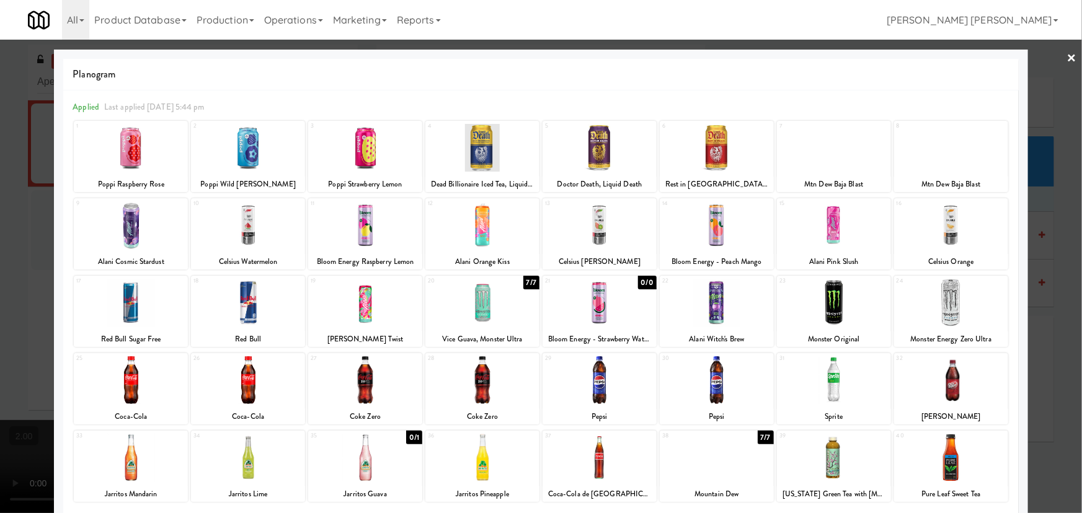
click at [1067, 52] on link "×" at bounding box center [1072, 59] width 10 height 38
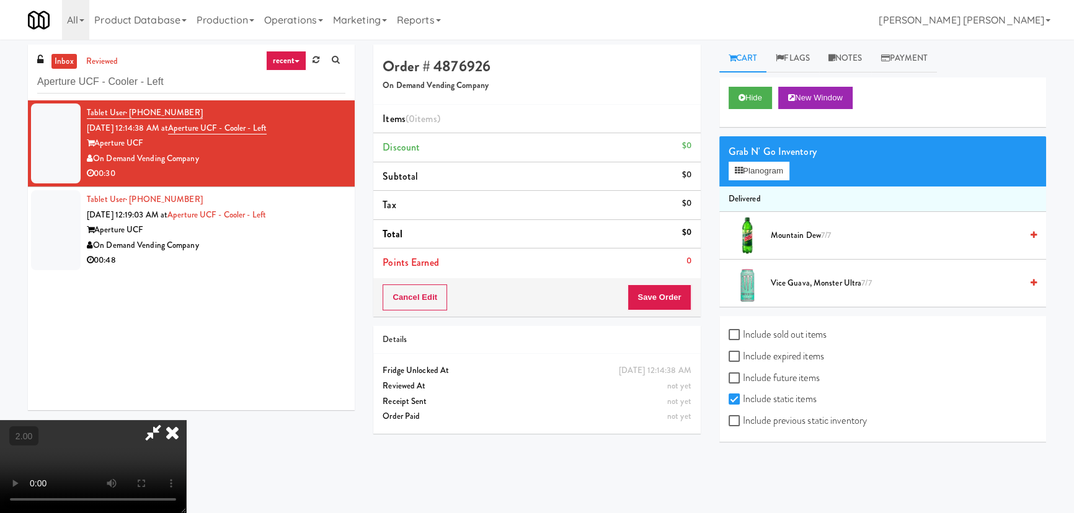
click at [766, 418] on label "Include previous static inventory" at bounding box center [797, 421] width 138 height 19
click at [743, 418] on input "Include previous static inventory" at bounding box center [735, 422] width 14 height 10
checkbox input "true"
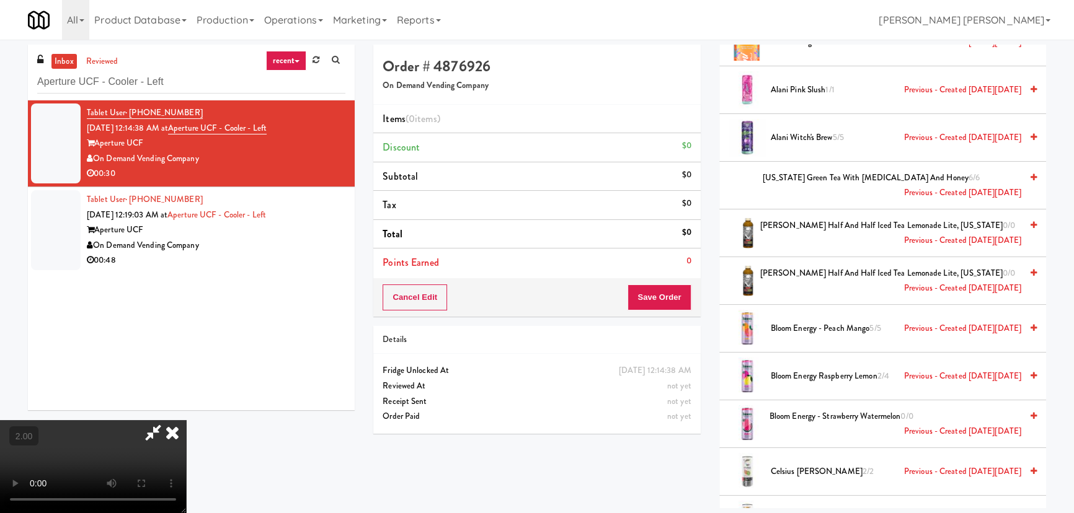
scroll to position [451, 0]
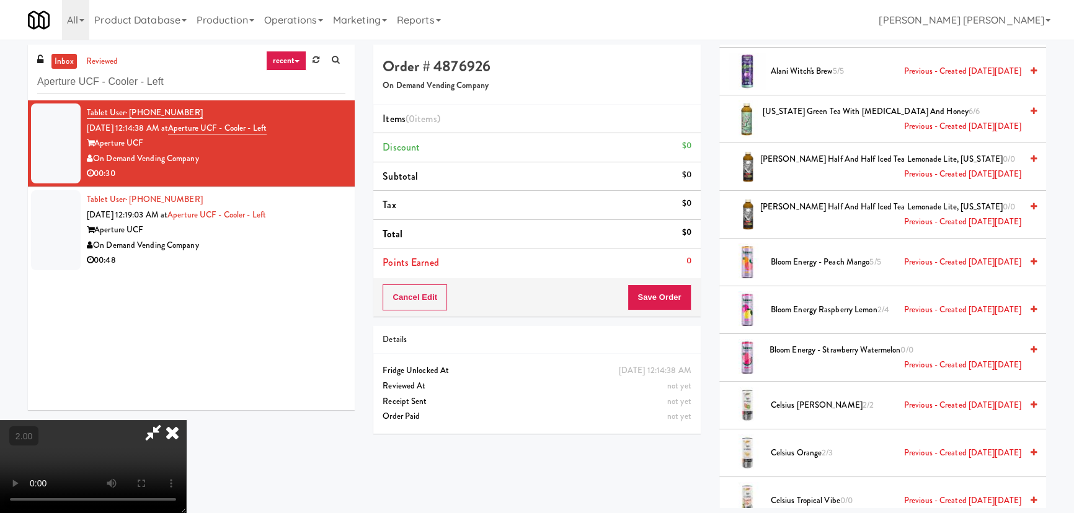
drag, startPoint x: 842, startPoint y: 112, endPoint x: 717, endPoint y: 118, distance: 124.8
click at [841, 112] on span "[US_STATE] Green Tea with [MEDICAL_DATA] and Honey 6/6 Previous - Created [DATE…" at bounding box center [892, 119] width 259 height 30
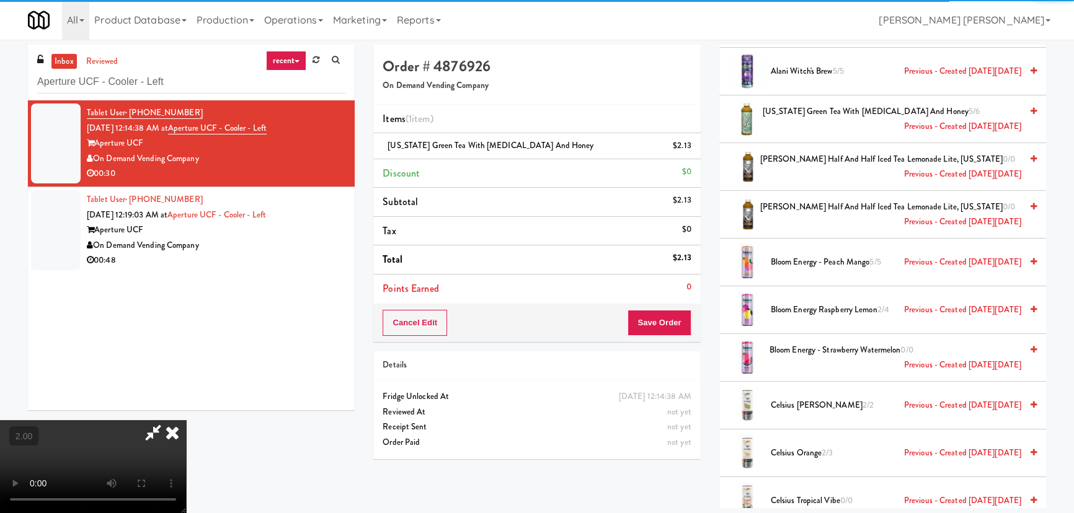
scroll to position [0, 0]
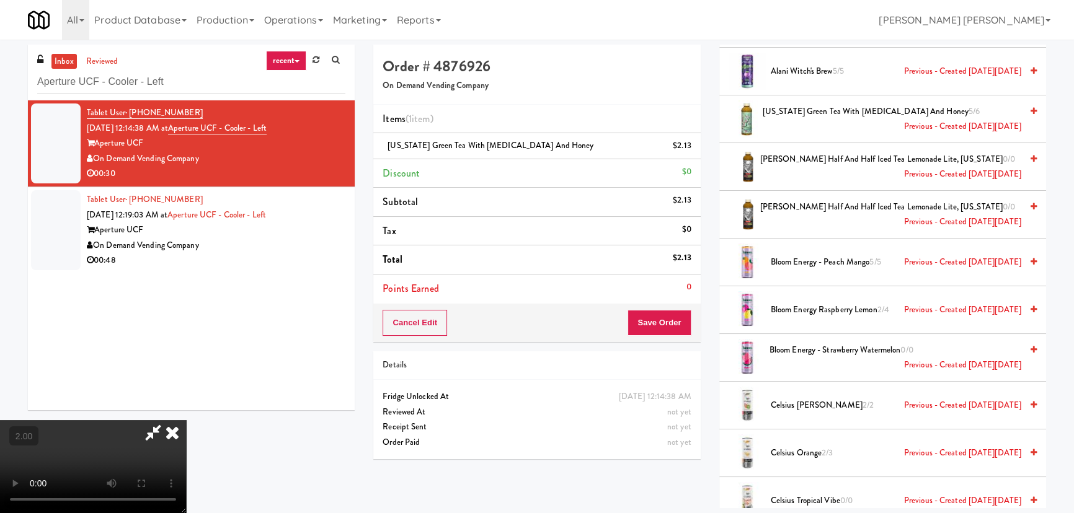
click at [186, 420] on icon at bounding box center [172, 432] width 27 height 25
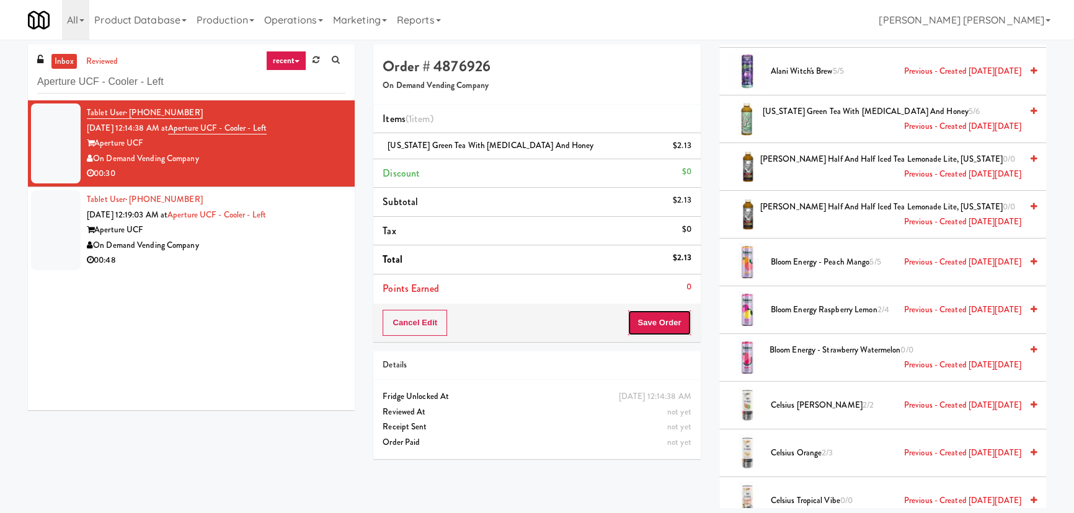
click at [647, 318] on button "Save Order" at bounding box center [658, 323] width 63 height 26
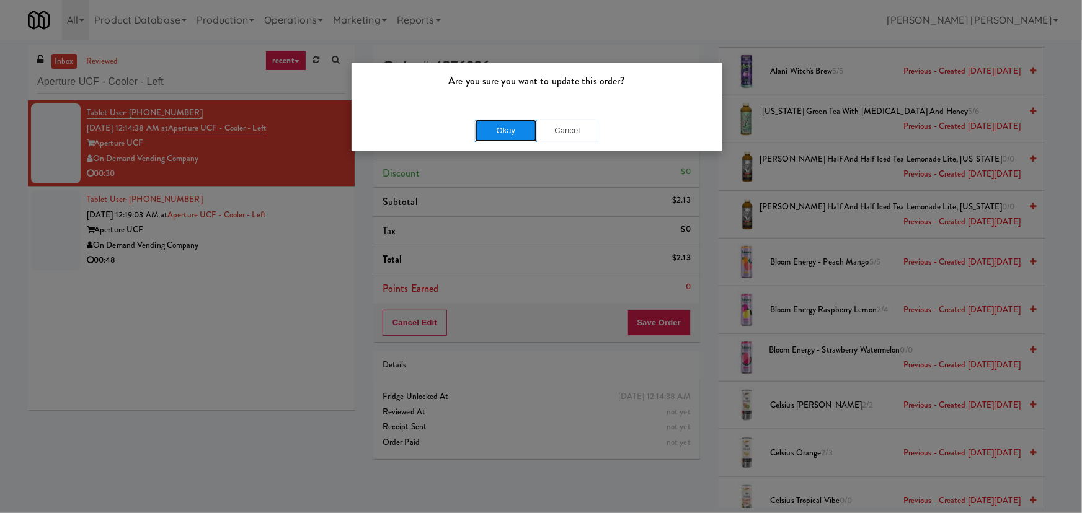
click at [505, 135] on button "Okay" at bounding box center [506, 131] width 62 height 22
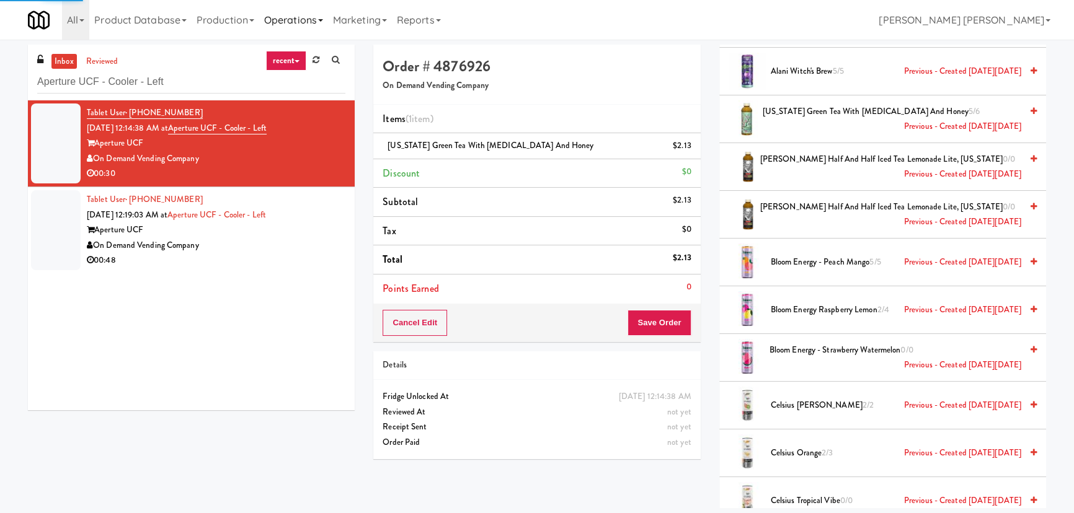
scroll to position [33, 0]
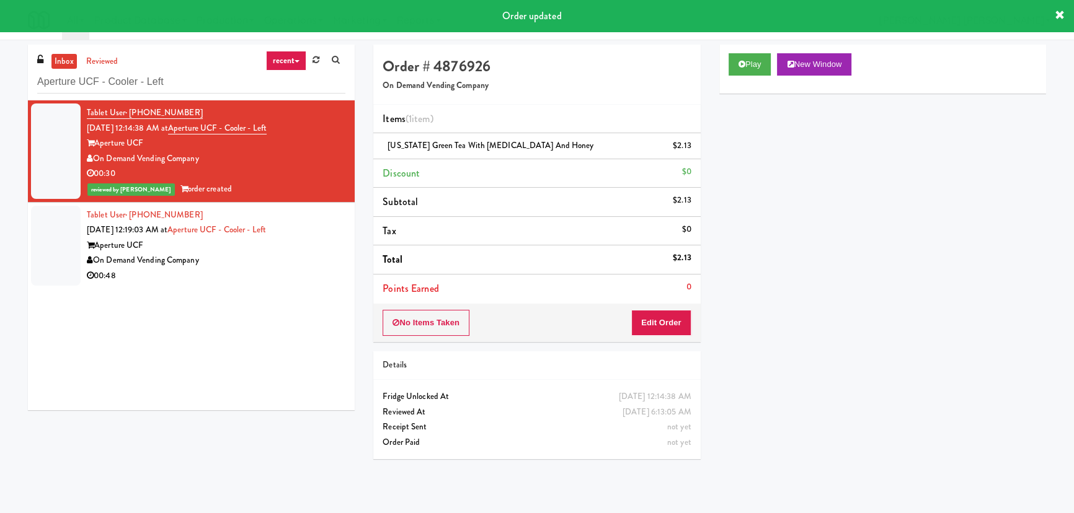
drag, startPoint x: 255, startPoint y: 275, endPoint x: 249, endPoint y: 283, distance: 10.2
click at [255, 275] on div "00:48" at bounding box center [216, 275] width 259 height 15
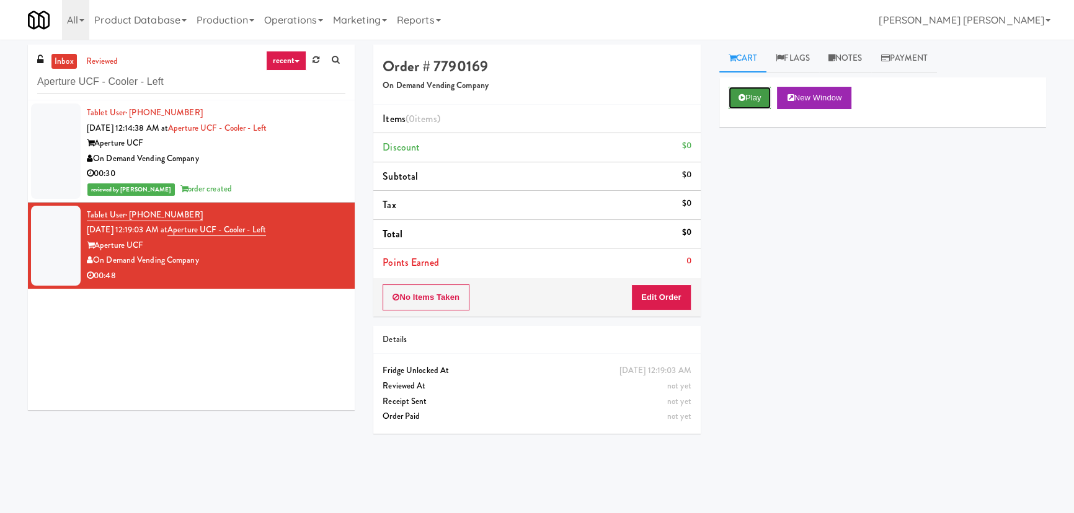
click at [771, 100] on button "Play" at bounding box center [749, 98] width 43 height 22
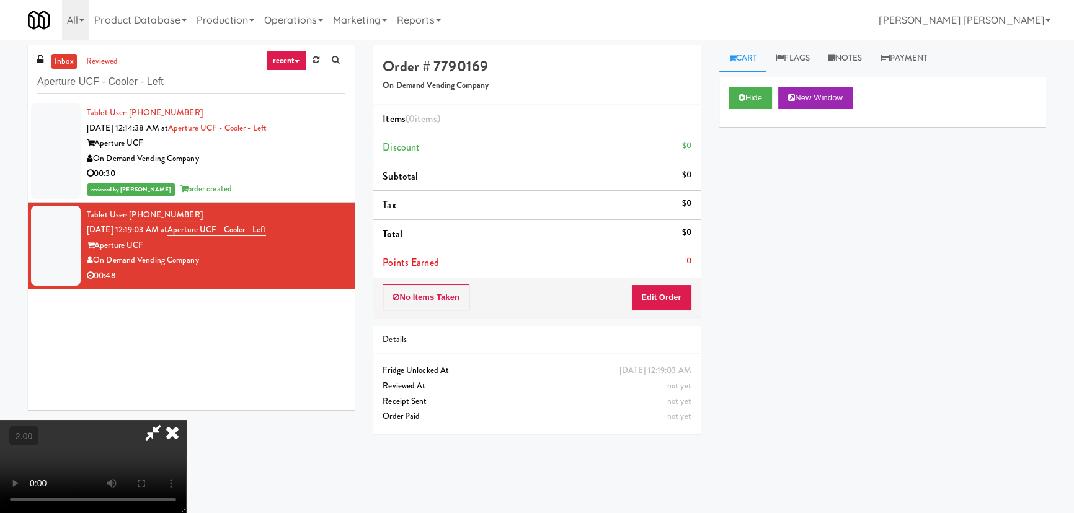
click at [186, 513] on video at bounding box center [93, 466] width 186 height 93
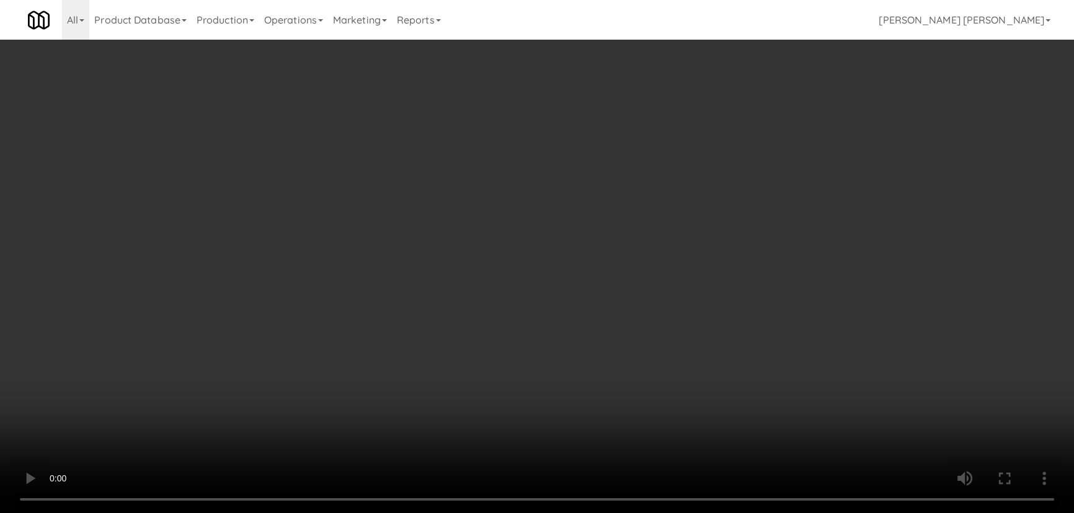
scroll to position [25, 0]
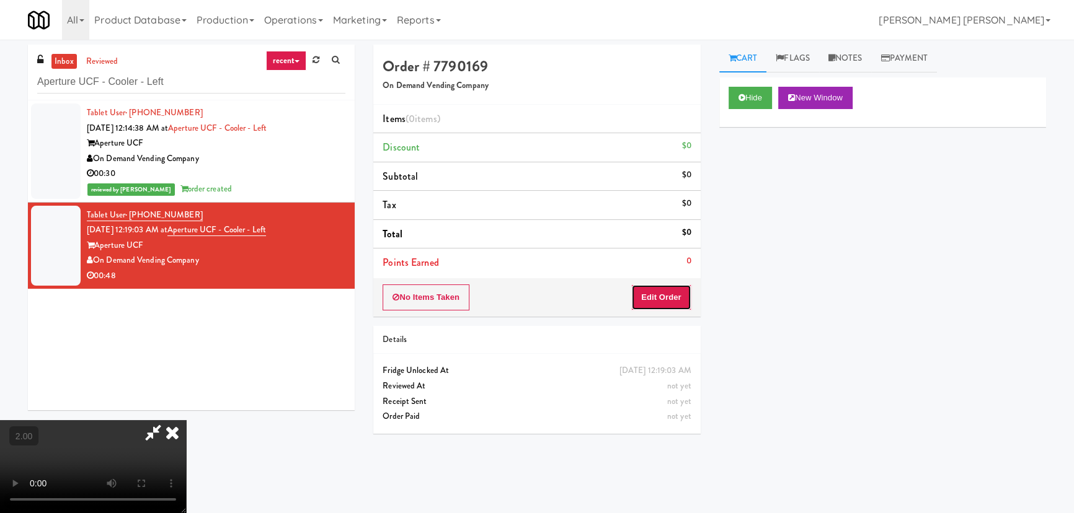
click at [676, 299] on button "Edit Order" at bounding box center [661, 298] width 60 height 26
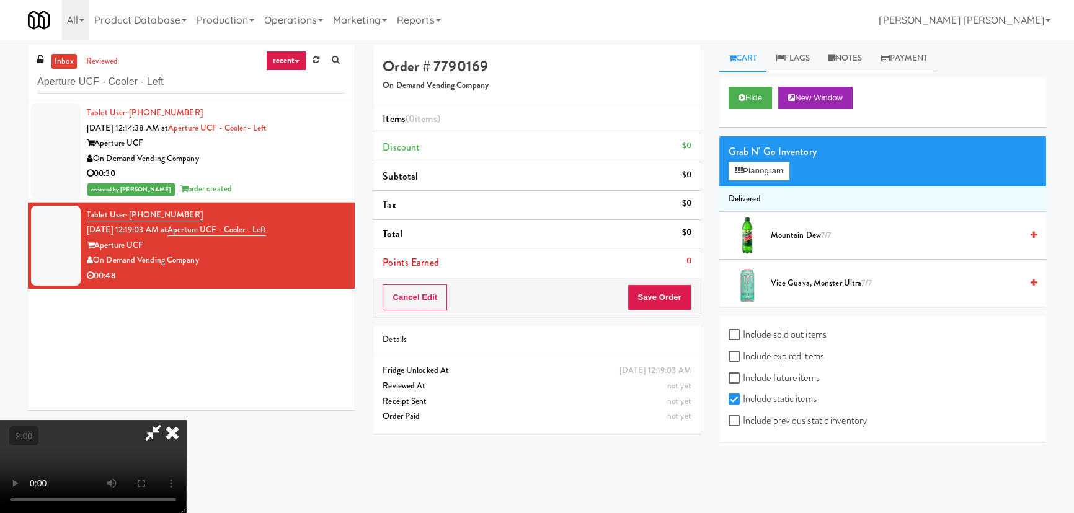
click at [777, 326] on label "Include sold out items" at bounding box center [777, 334] width 98 height 19
click at [743, 330] on input "Include sold out items" at bounding box center [735, 335] width 14 height 10
checkbox input "true"
click at [774, 416] on label "Include previous static inventory" at bounding box center [797, 421] width 138 height 19
click at [743, 417] on input "Include previous static inventory" at bounding box center [735, 422] width 14 height 10
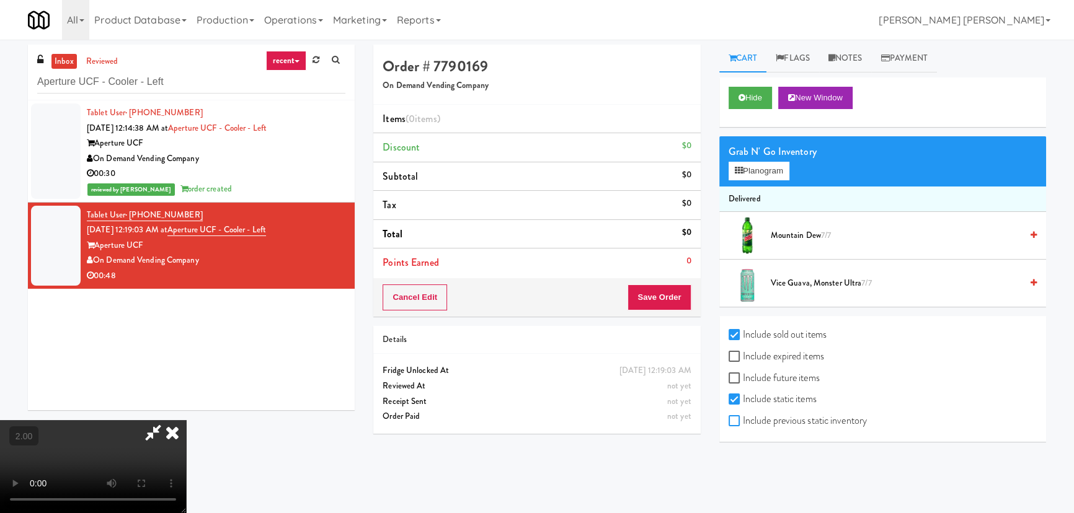
checkbox input "true"
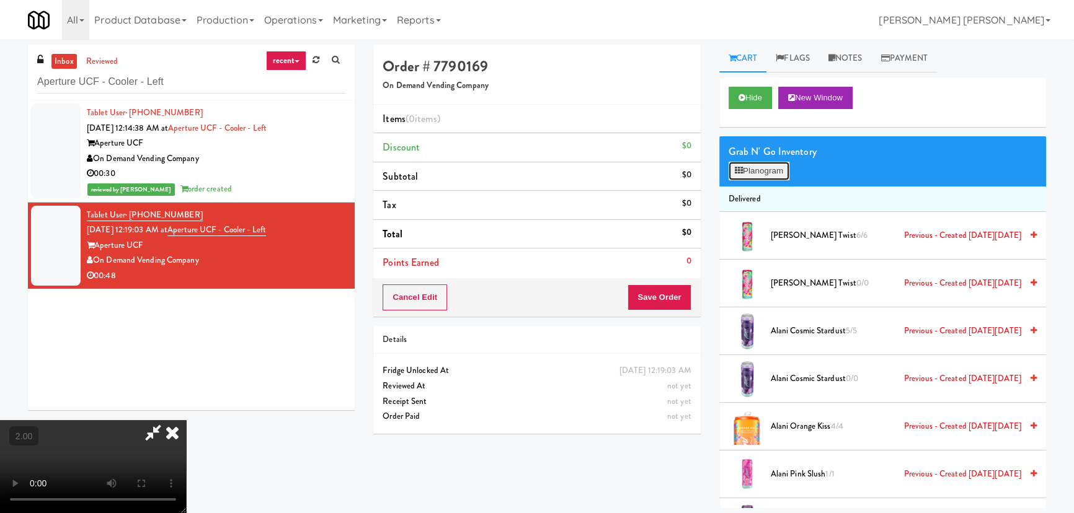
click at [756, 166] on button "Planogram" at bounding box center [758, 171] width 61 height 19
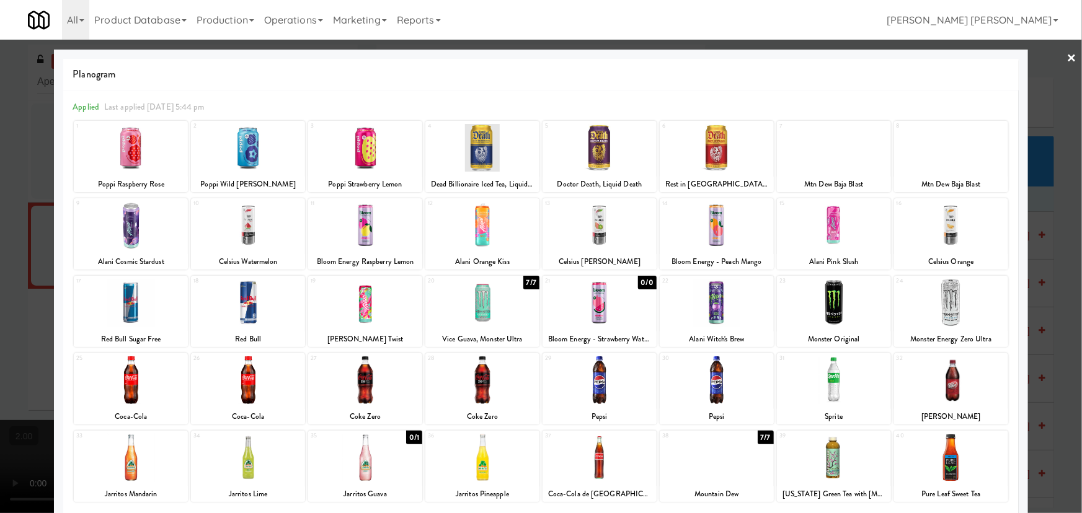
click at [1067, 64] on link "×" at bounding box center [1072, 59] width 10 height 38
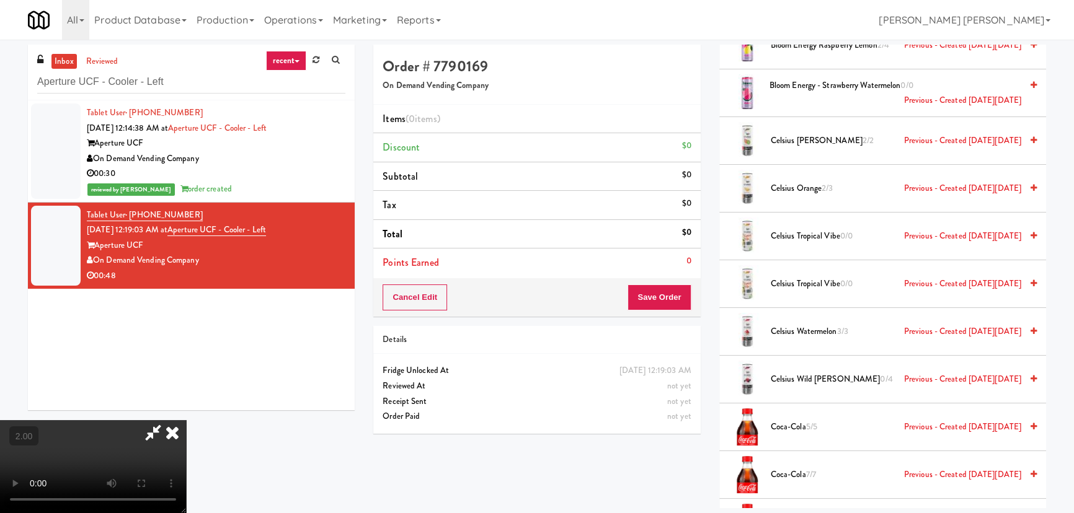
scroll to position [789, 0]
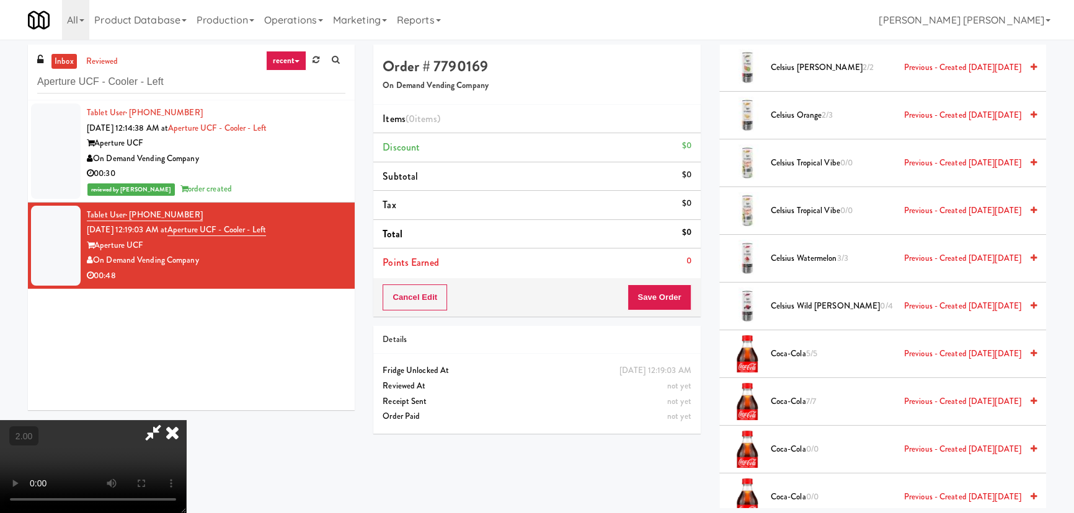
click at [818, 257] on span "Celsius Watermelon 3/3 Previous - Created [DATE][DATE]" at bounding box center [896, 258] width 250 height 15
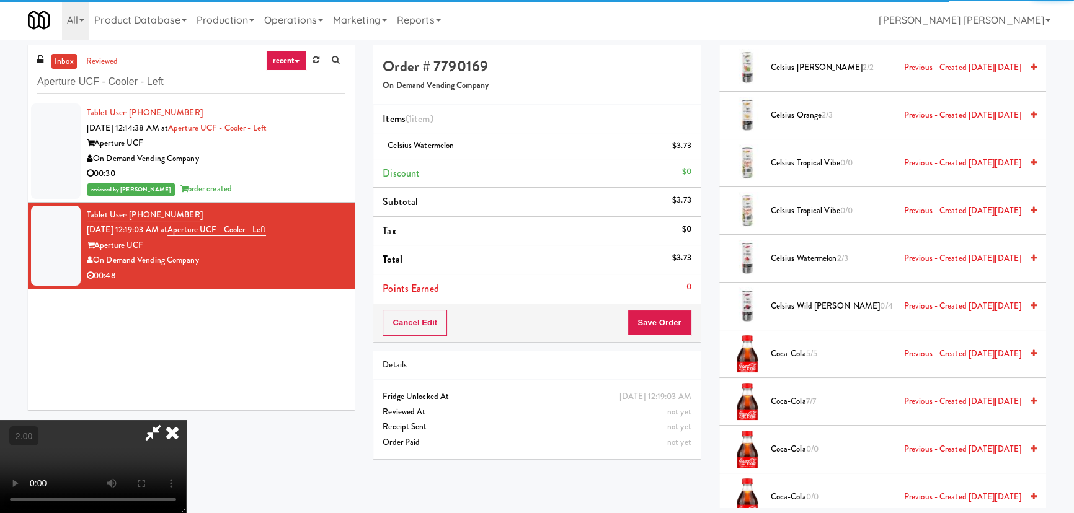
scroll to position [0, 0]
click at [186, 420] on icon at bounding box center [172, 432] width 27 height 25
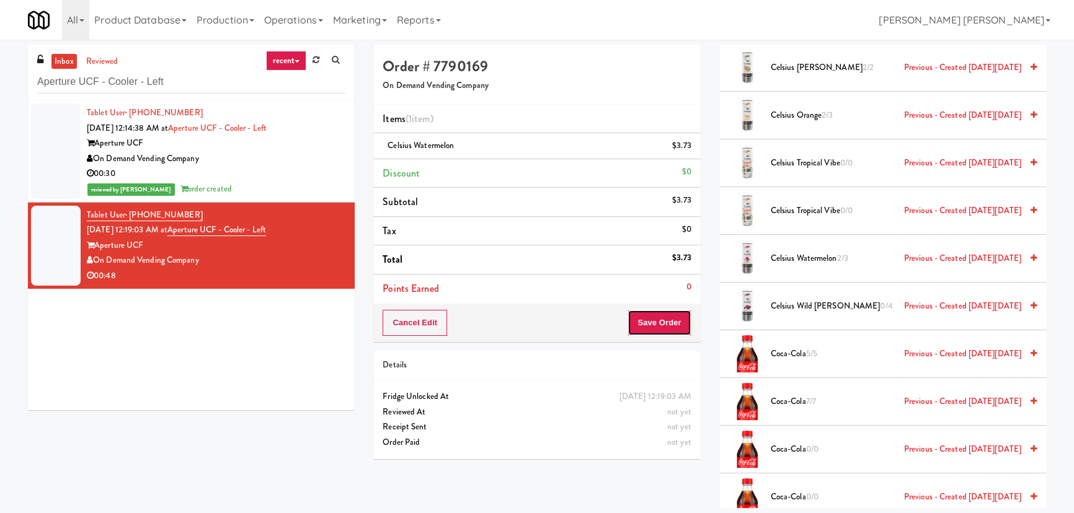
click at [667, 333] on button "Save Order" at bounding box center [658, 323] width 63 height 26
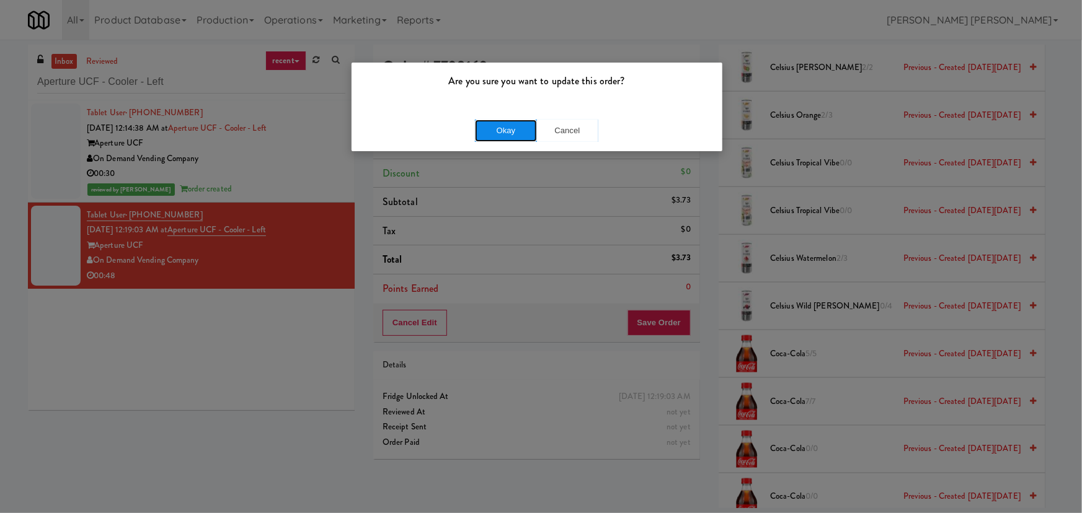
drag, startPoint x: 505, startPoint y: 132, endPoint x: 335, endPoint y: 30, distance: 198.5
click at [505, 131] on button "Okay" at bounding box center [506, 131] width 62 height 22
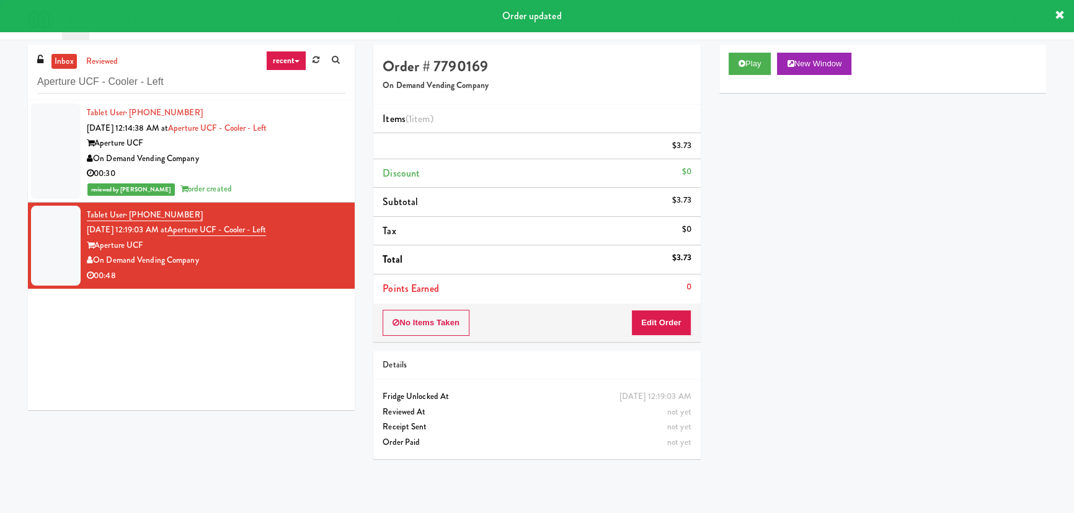
scroll to position [33, 0]
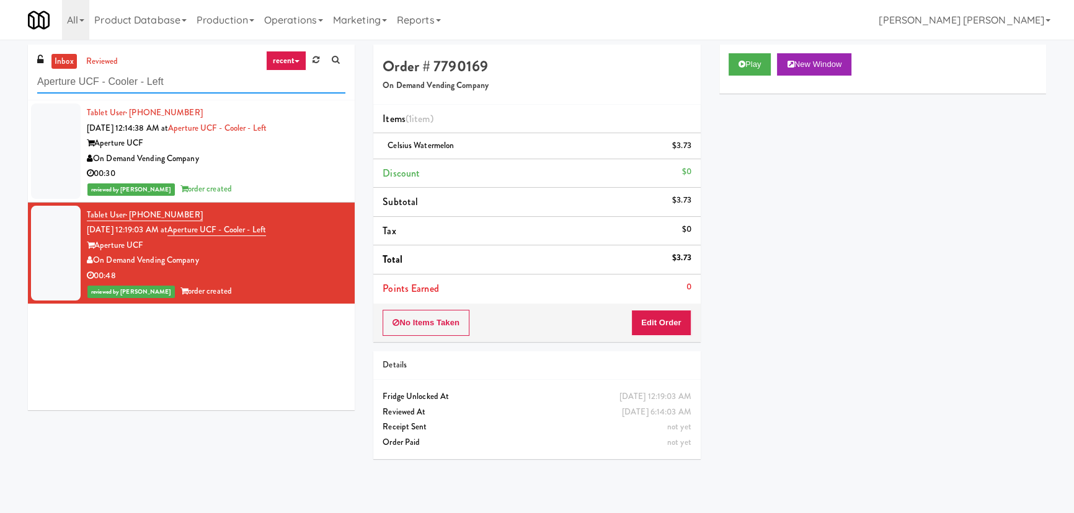
click at [0, 99] on html "Are you sure you want to update this order? Okay Cancel Okay Are you sure you w…" at bounding box center [537, 256] width 1074 height 513
paste input "La Plaza - Pantry"
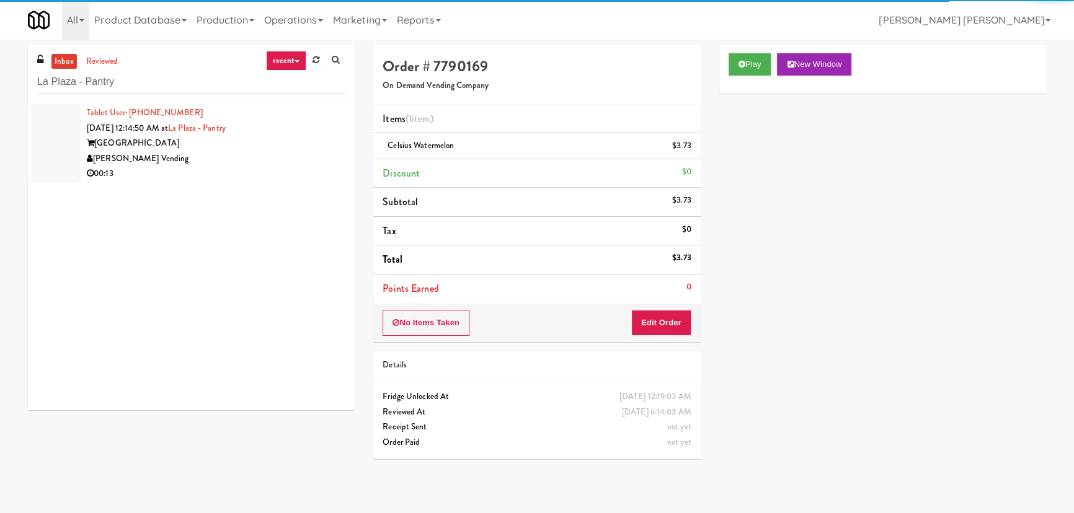
click at [268, 162] on div "[PERSON_NAME] Vending" at bounding box center [216, 158] width 259 height 15
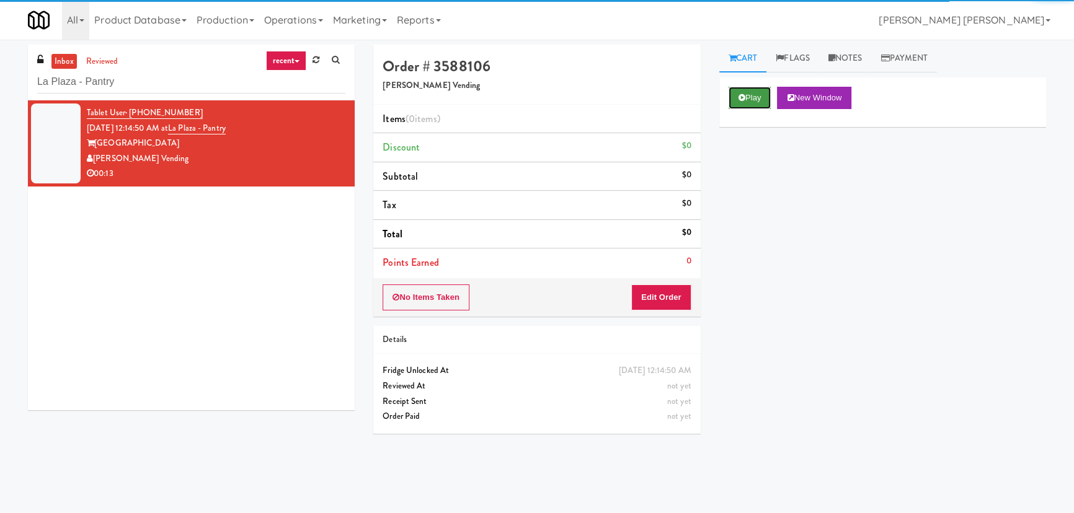
click at [744, 96] on icon at bounding box center [741, 98] width 7 height 8
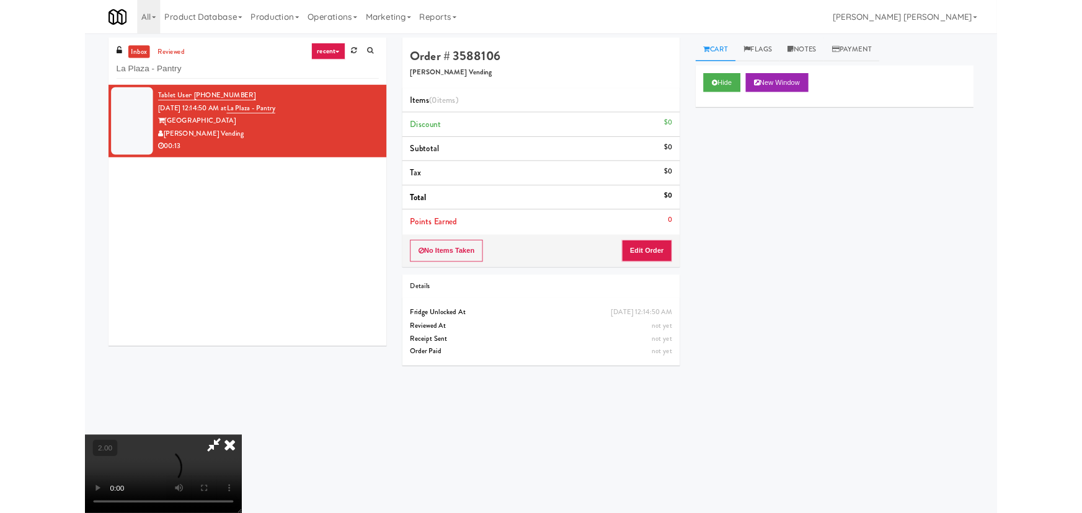
scroll to position [25, 0]
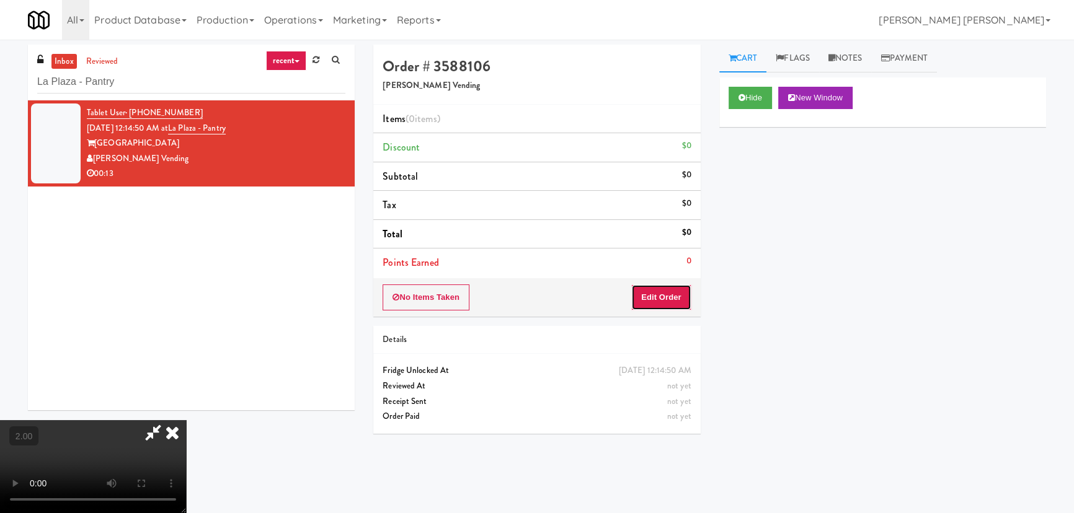
click at [675, 291] on button "Edit Order" at bounding box center [661, 298] width 60 height 26
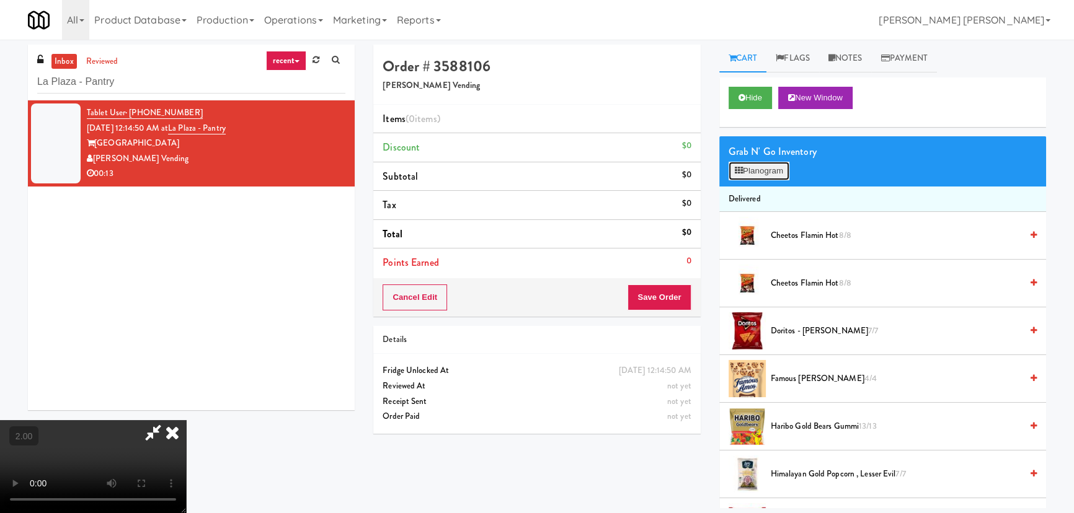
click at [778, 173] on button "Planogram" at bounding box center [758, 171] width 61 height 19
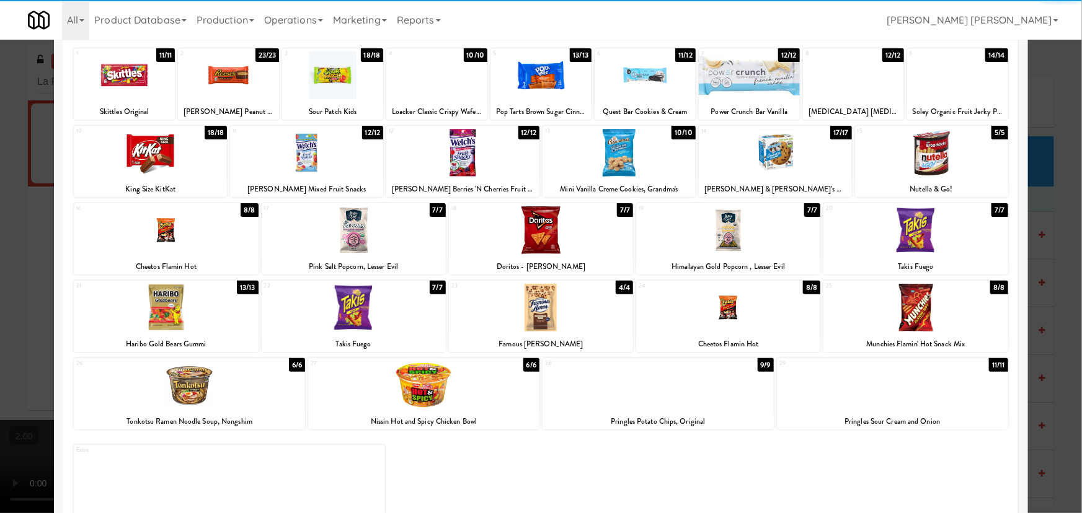
scroll to position [95, 0]
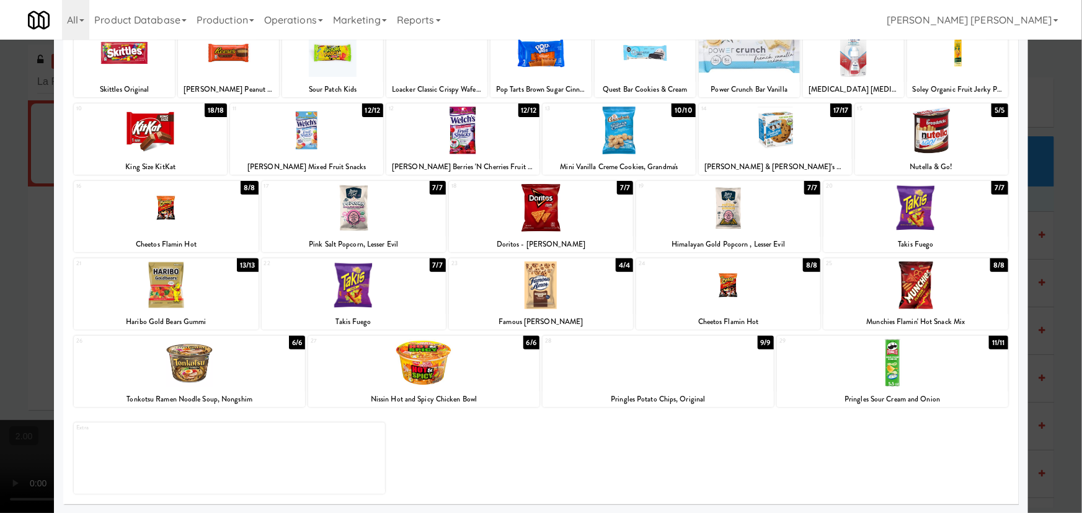
click at [885, 373] on div at bounding box center [892, 363] width 231 height 48
click at [175, 370] on div at bounding box center [189, 363] width 231 height 48
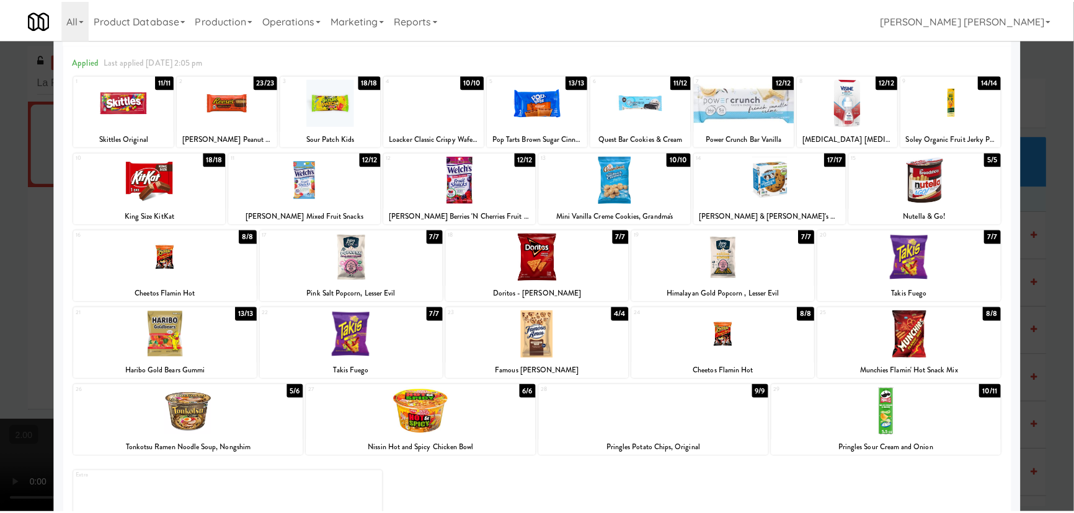
scroll to position [0, 0]
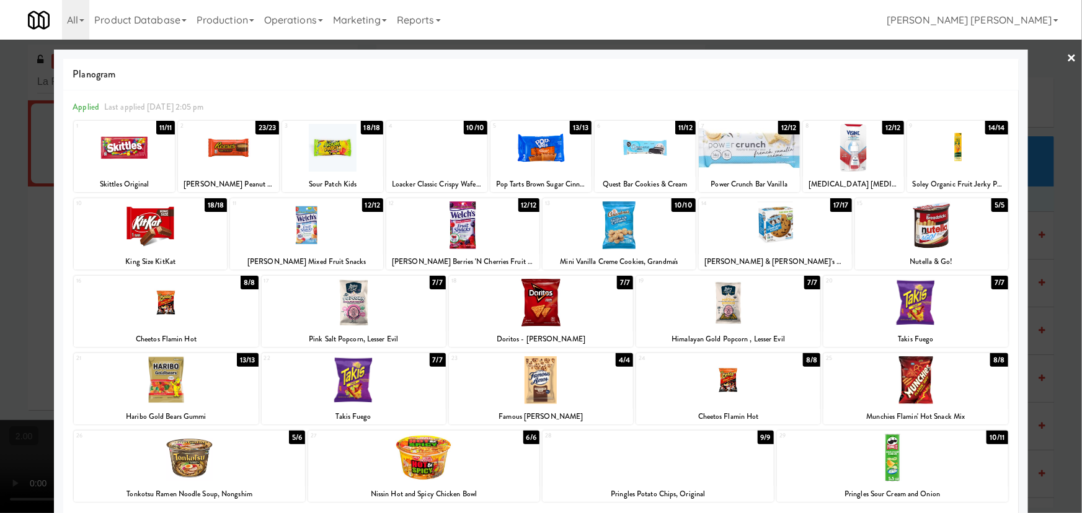
click at [1067, 56] on link "×" at bounding box center [1072, 59] width 10 height 38
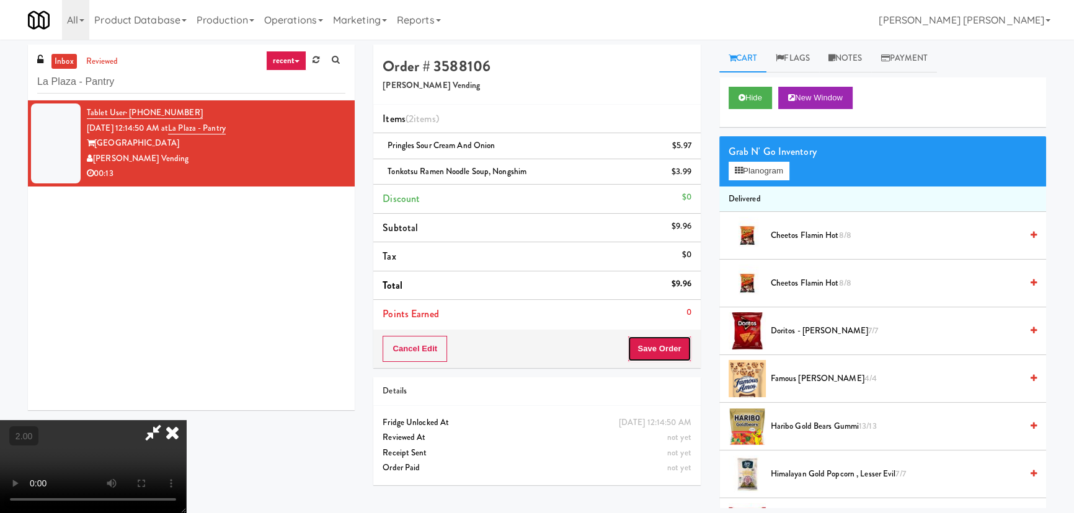
click at [660, 344] on button "Save Order" at bounding box center [658, 349] width 63 height 26
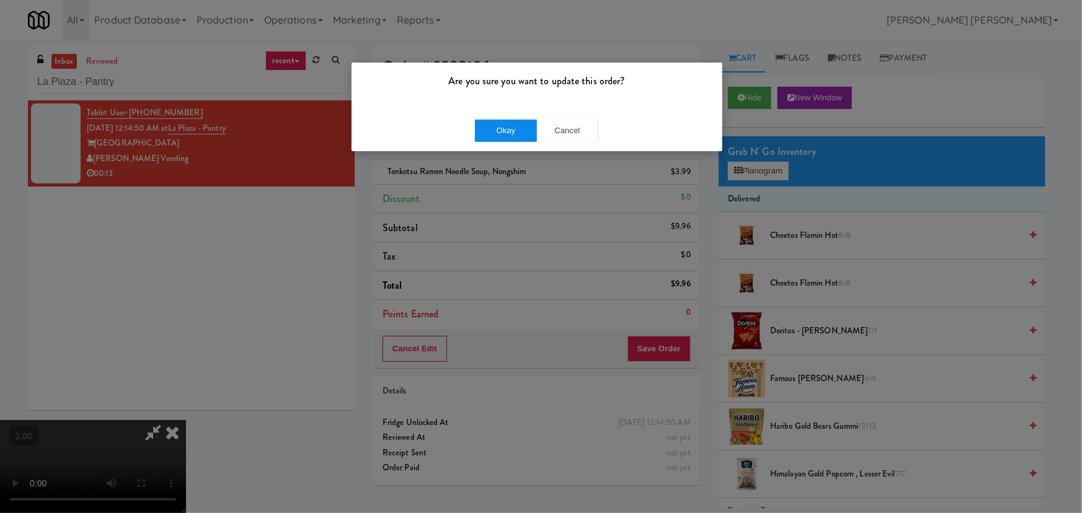
click at [516, 118] on div "Okay Cancel" at bounding box center [537, 131] width 371 height 42
drag, startPoint x: 516, startPoint y: 118, endPoint x: 515, endPoint y: 130, distance: 11.8
click at [516, 118] on div "Okay Cancel" at bounding box center [537, 131] width 371 height 42
click at [511, 135] on button "Okay" at bounding box center [506, 131] width 62 height 22
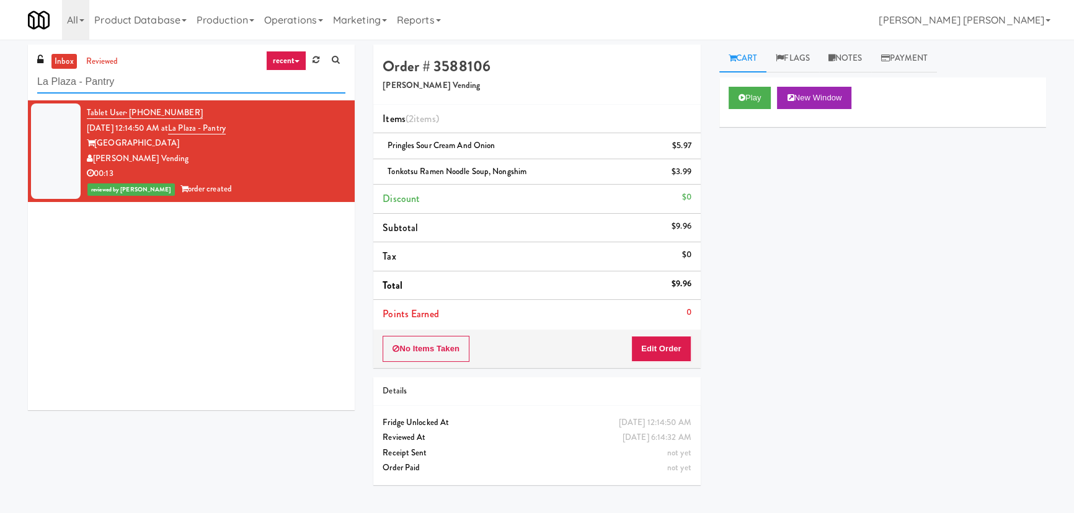
drag, startPoint x: 124, startPoint y: 81, endPoint x: -2, endPoint y: 74, distance: 126.0
click at [0, 74] on html "Are you sure you want to update this order? Okay Cancel Okay Are you sure you w…" at bounding box center [537, 256] width 1074 height 513
paste input "Gallery 64 - Cooler - Left"
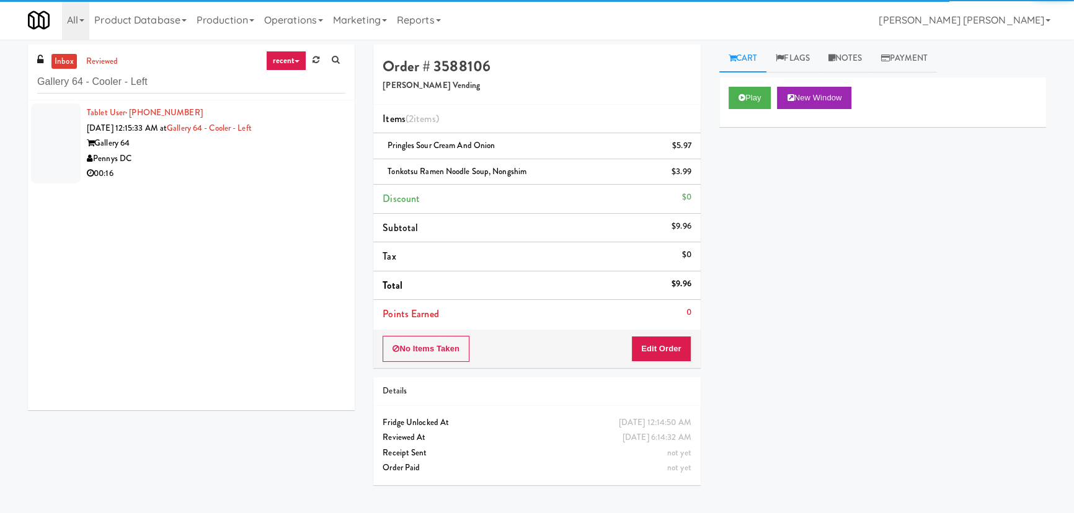
click at [233, 153] on div "Pennys DC" at bounding box center [216, 158] width 259 height 15
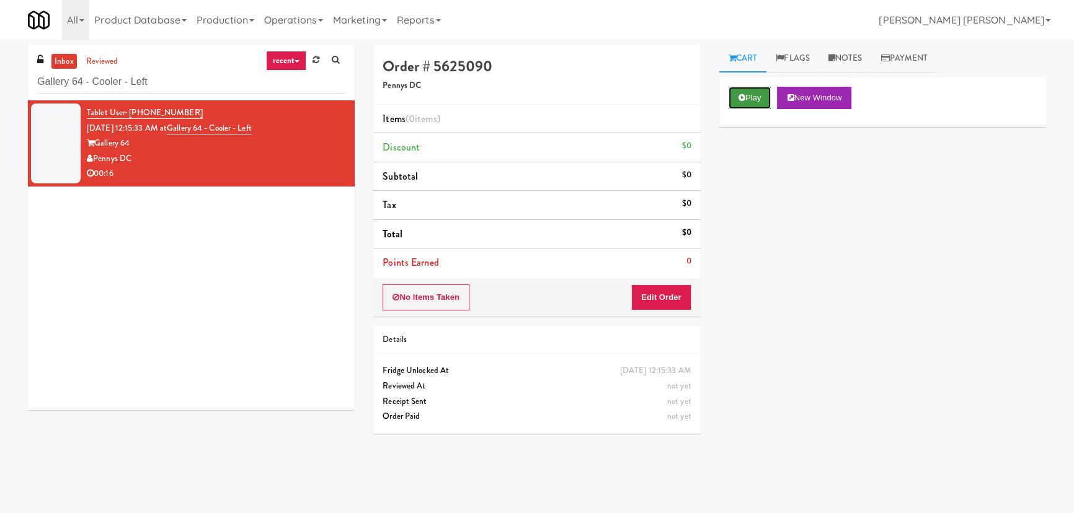
click at [756, 96] on button "Play" at bounding box center [749, 98] width 43 height 22
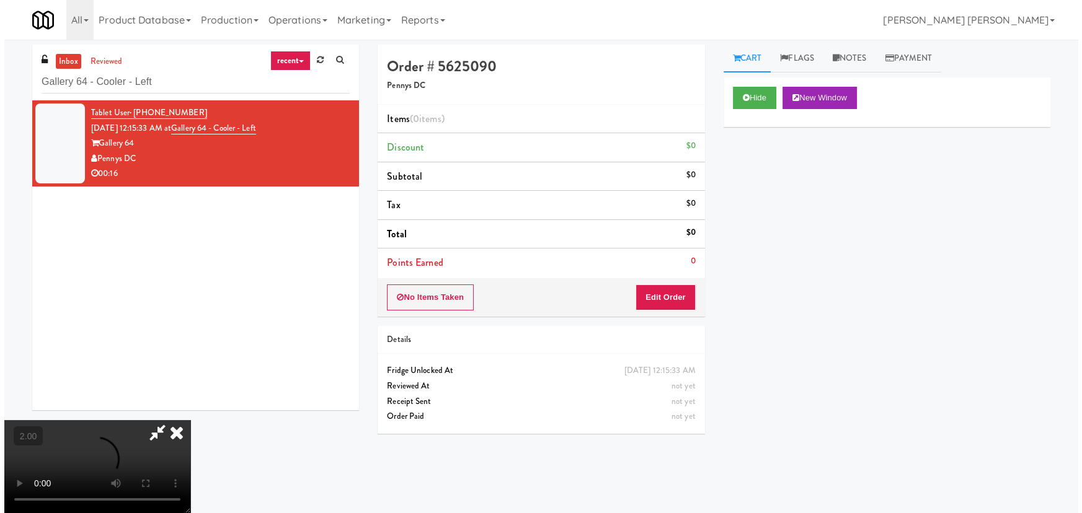
scroll to position [25, 0]
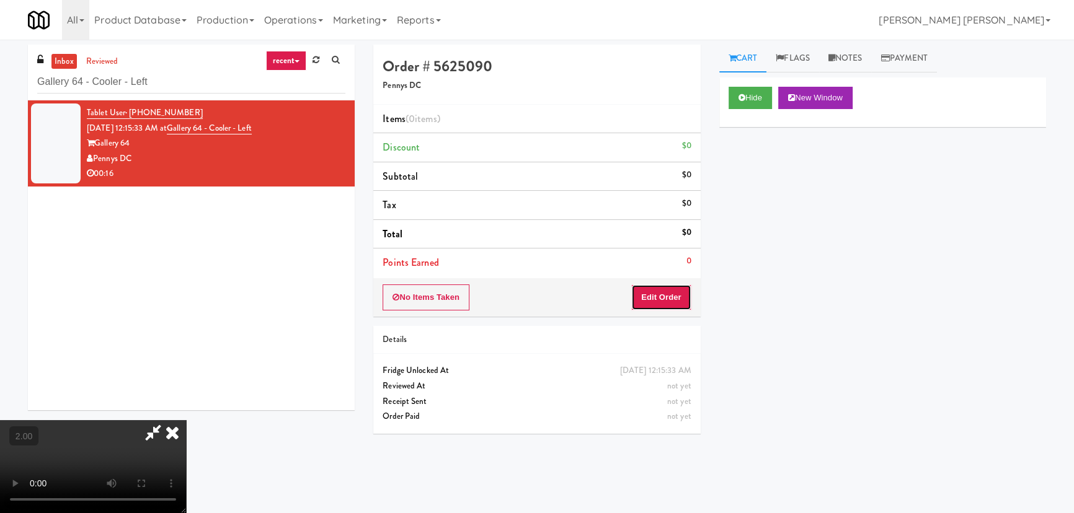
click at [671, 299] on button "Edit Order" at bounding box center [661, 298] width 60 height 26
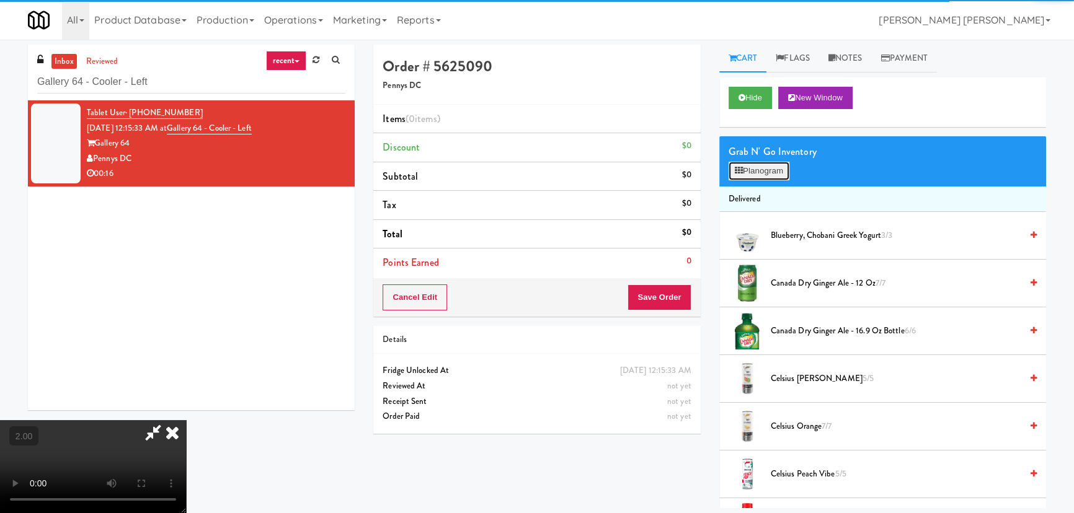
click at [758, 172] on button "Planogram" at bounding box center [758, 171] width 61 height 19
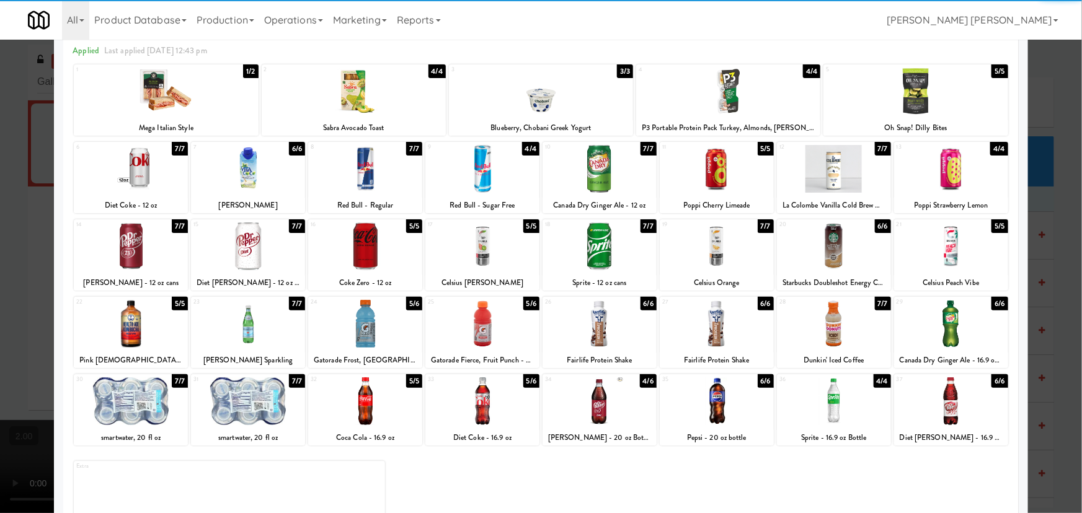
scroll to position [95, 0]
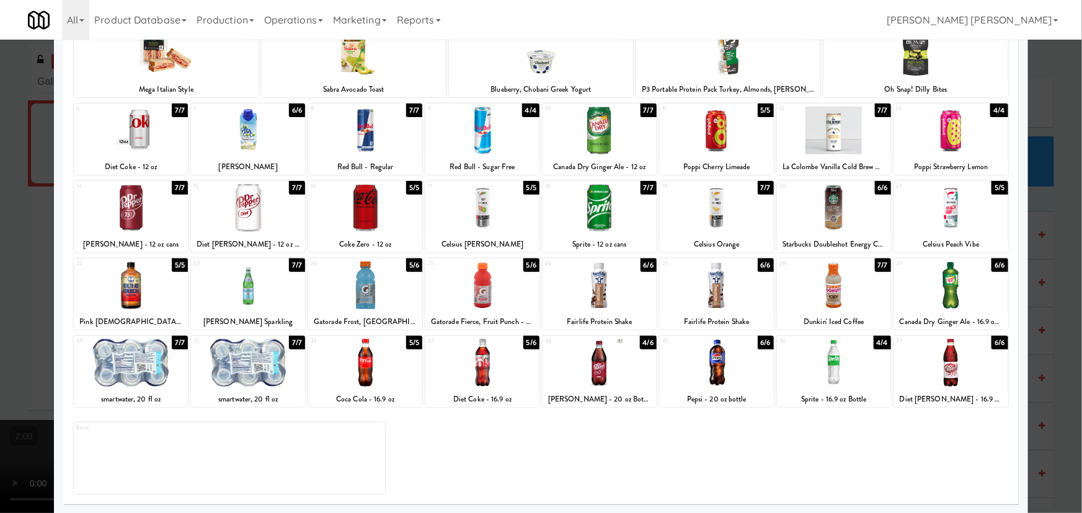
click at [358, 370] on div at bounding box center [365, 363] width 114 height 48
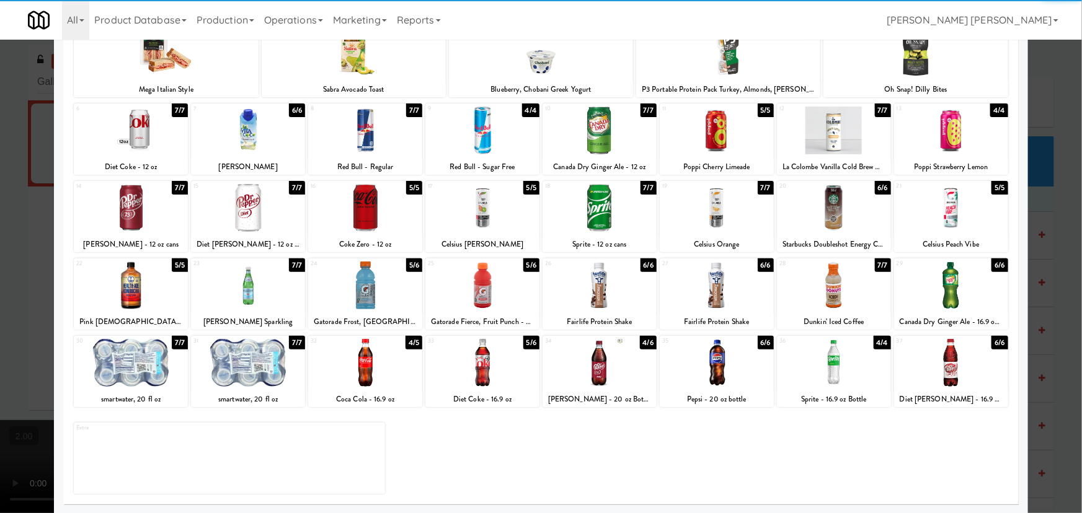
click at [588, 375] on div at bounding box center [599, 363] width 114 height 48
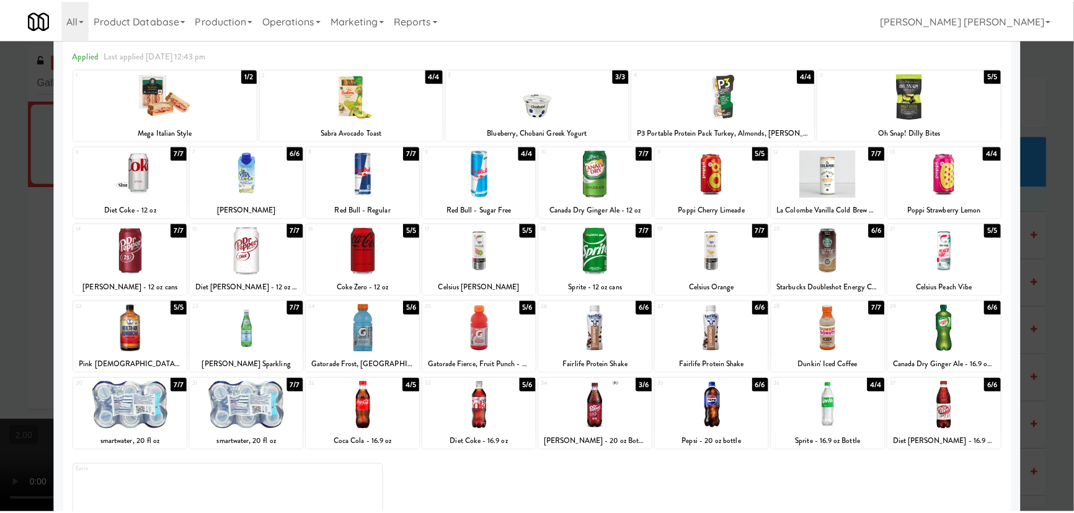
scroll to position [0, 0]
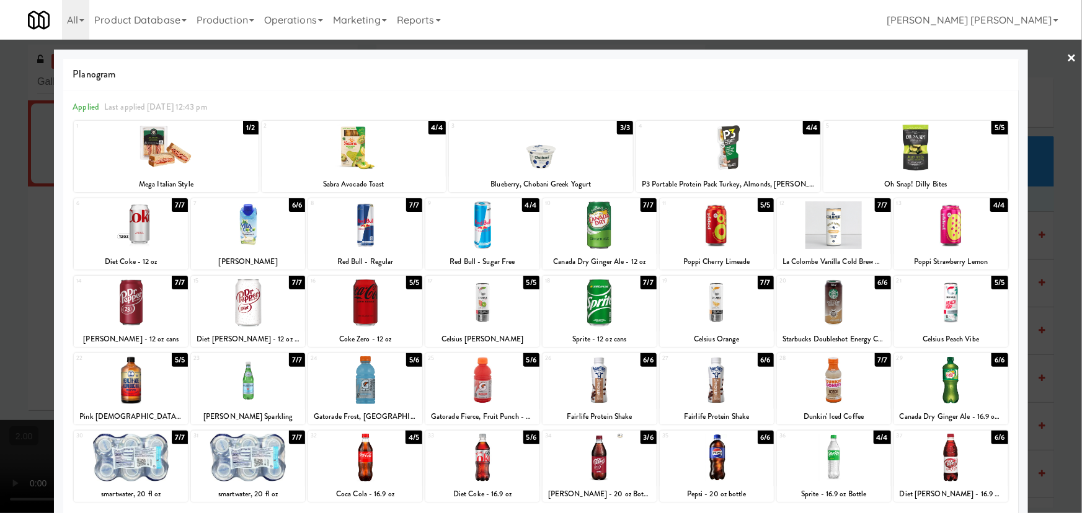
drag, startPoint x: 1063, startPoint y: 56, endPoint x: 683, endPoint y: 129, distance: 387.0
click at [1067, 56] on link "×" at bounding box center [1072, 59] width 10 height 38
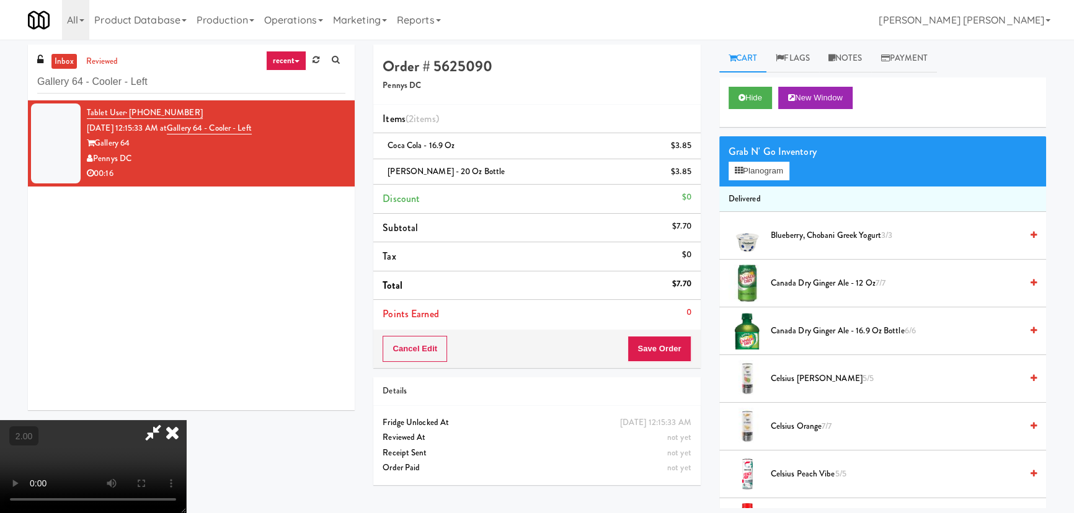
click at [186, 420] on icon at bounding box center [172, 432] width 27 height 25
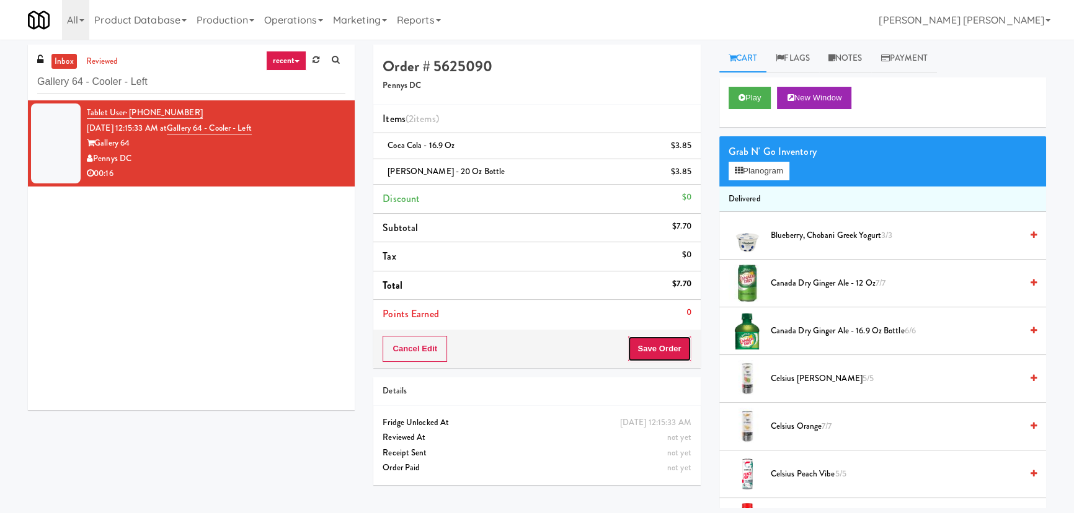
click at [657, 347] on button "Save Order" at bounding box center [658, 349] width 63 height 26
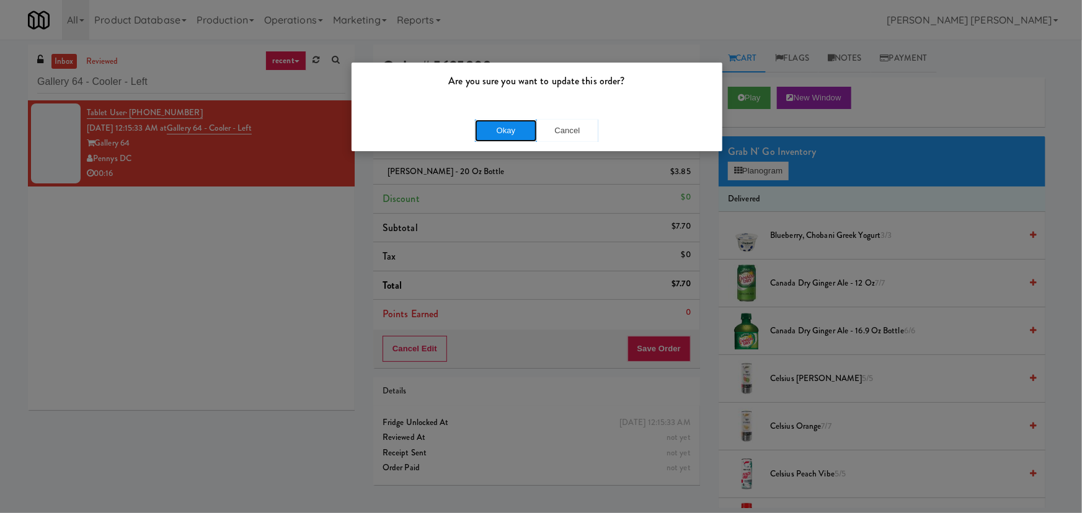
click at [506, 128] on button "Okay" at bounding box center [506, 131] width 62 height 22
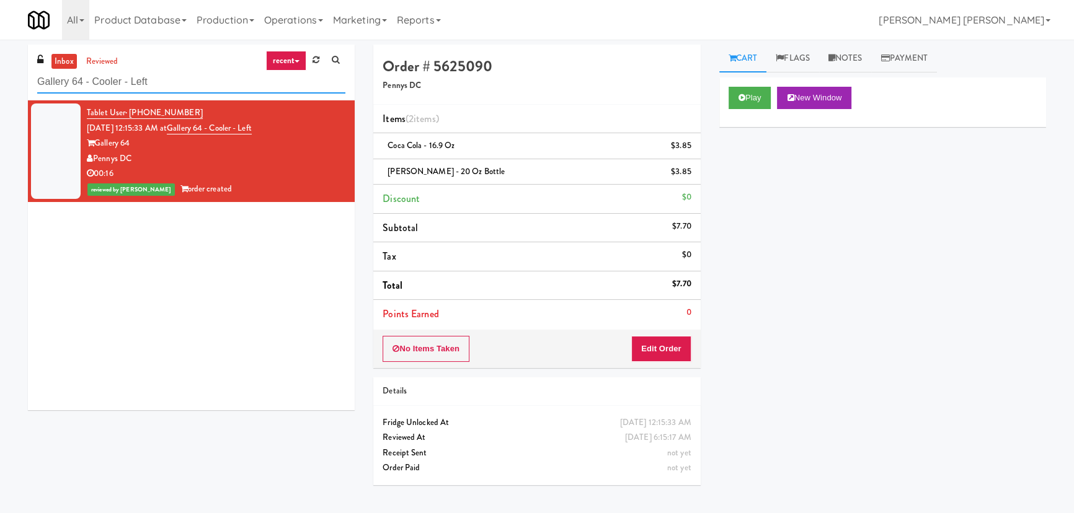
drag, startPoint x: 167, startPoint y: 85, endPoint x: -158, endPoint y: 104, distance: 326.0
click at [0, 104] on html "Are you sure you want to update this order? Okay Cancel Okay Are you sure you w…" at bounding box center [537, 256] width 1074 height 513
paste input "Illume - Ambient - Righ"
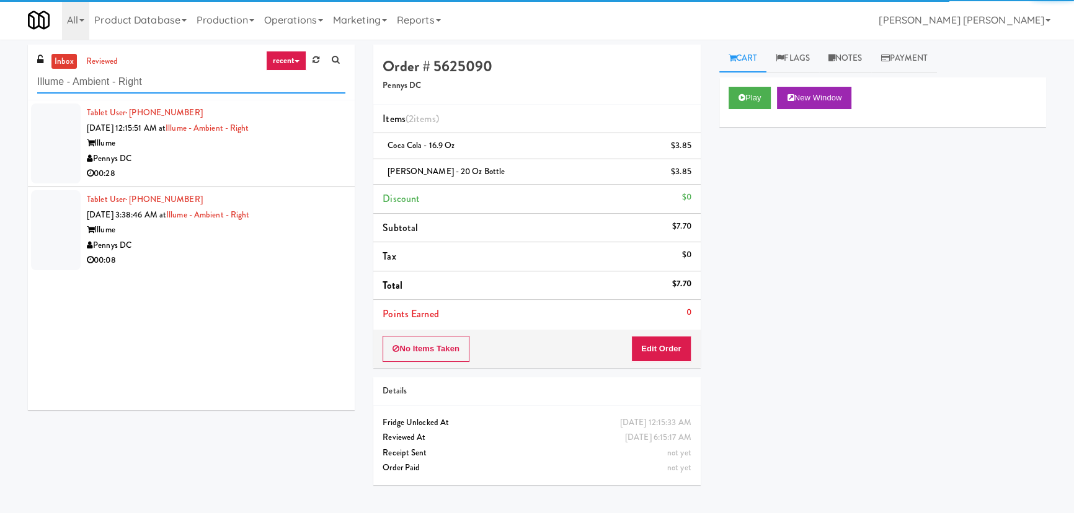
type input "Illume - Ambient - Right"
click at [263, 157] on div "Pennys DC" at bounding box center [216, 158] width 259 height 15
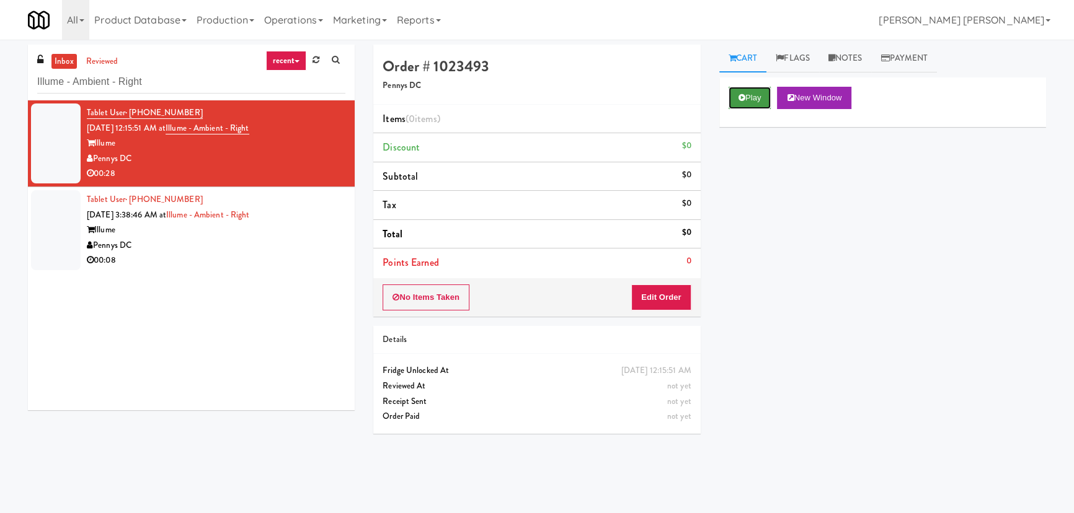
click at [745, 101] on button "Play" at bounding box center [749, 98] width 43 height 22
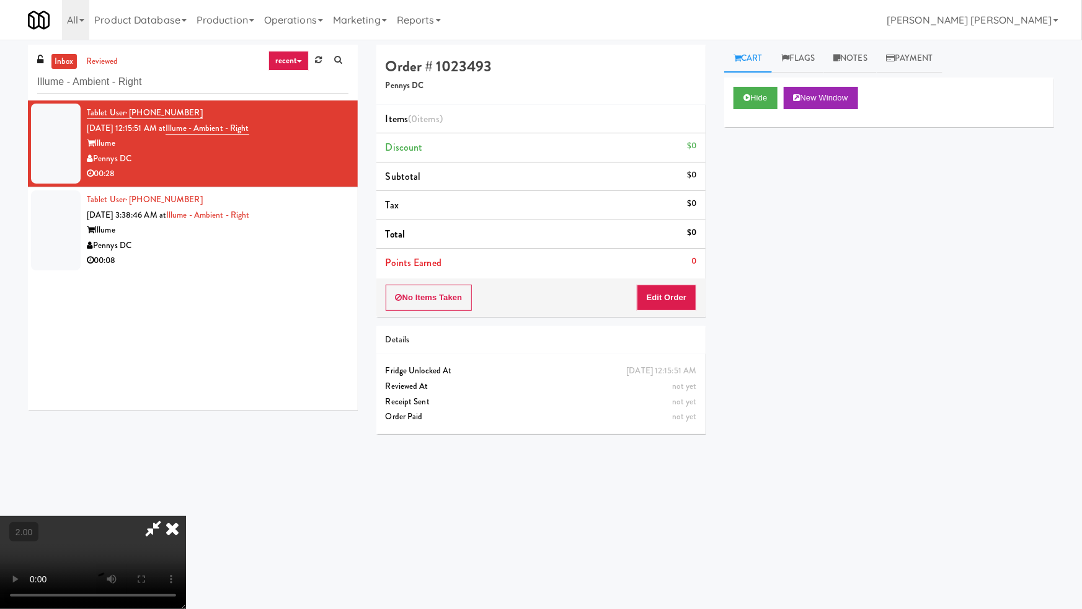
drag, startPoint x: 614, startPoint y: 482, endPoint x: 641, endPoint y: 465, distance: 32.0
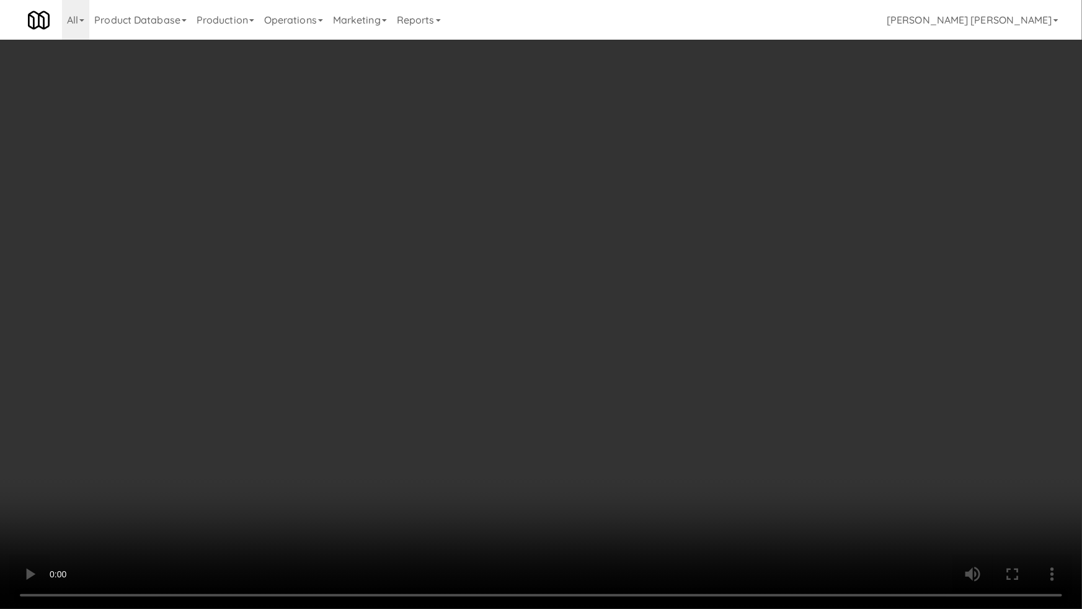
click at [614, 482] on video at bounding box center [541, 304] width 1082 height 609
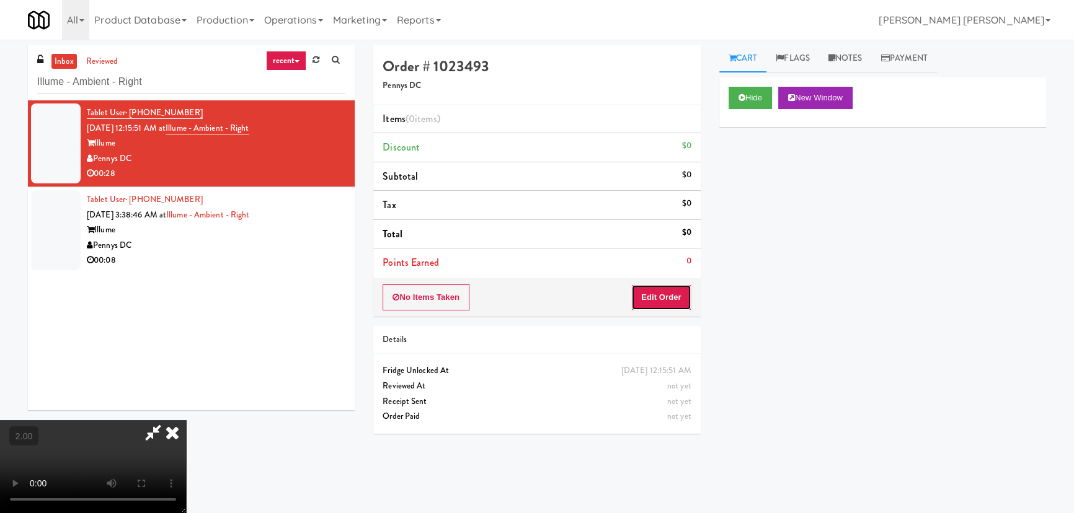
click at [668, 293] on button "Edit Order" at bounding box center [661, 298] width 60 height 26
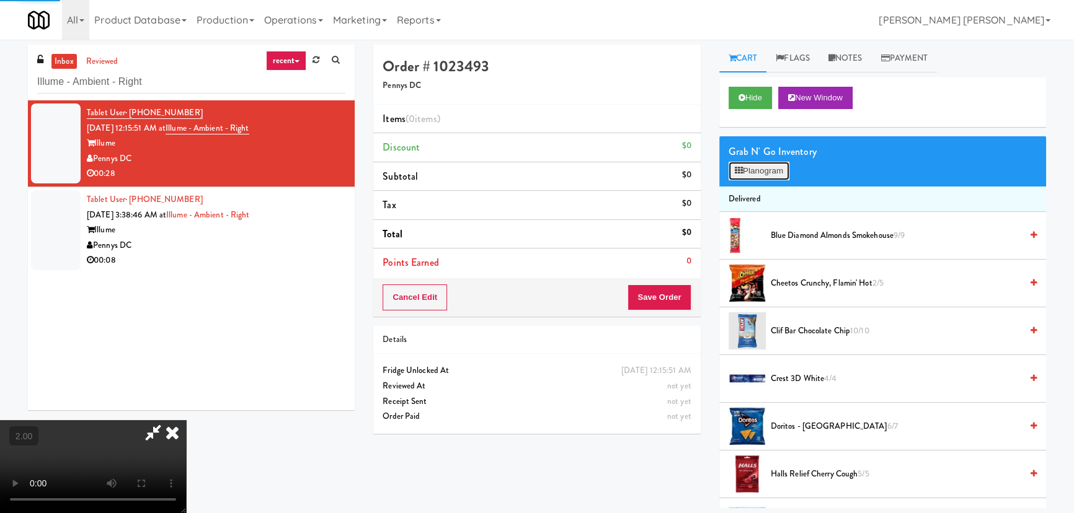
click at [757, 167] on button "Planogram" at bounding box center [758, 171] width 61 height 19
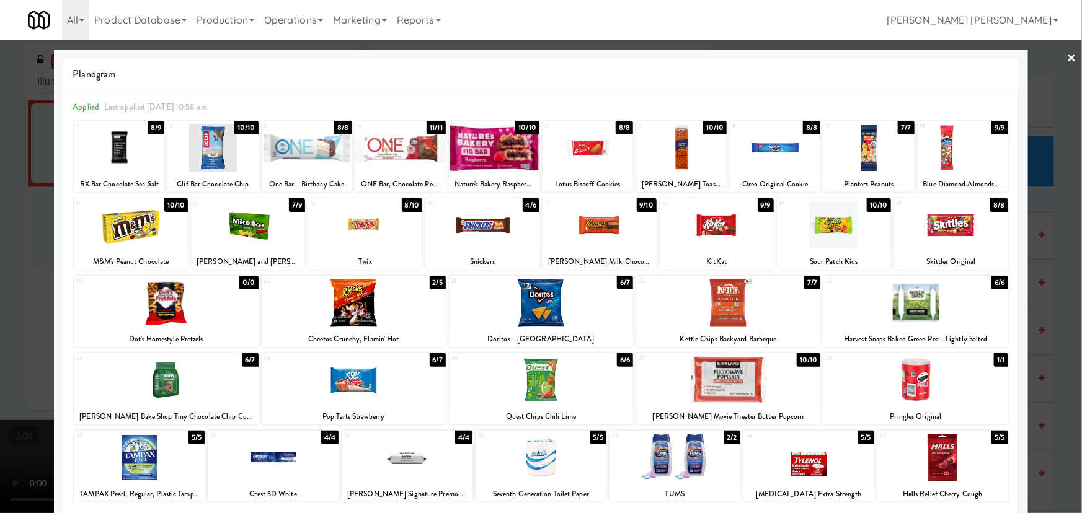
click at [260, 217] on div at bounding box center [248, 225] width 114 height 48
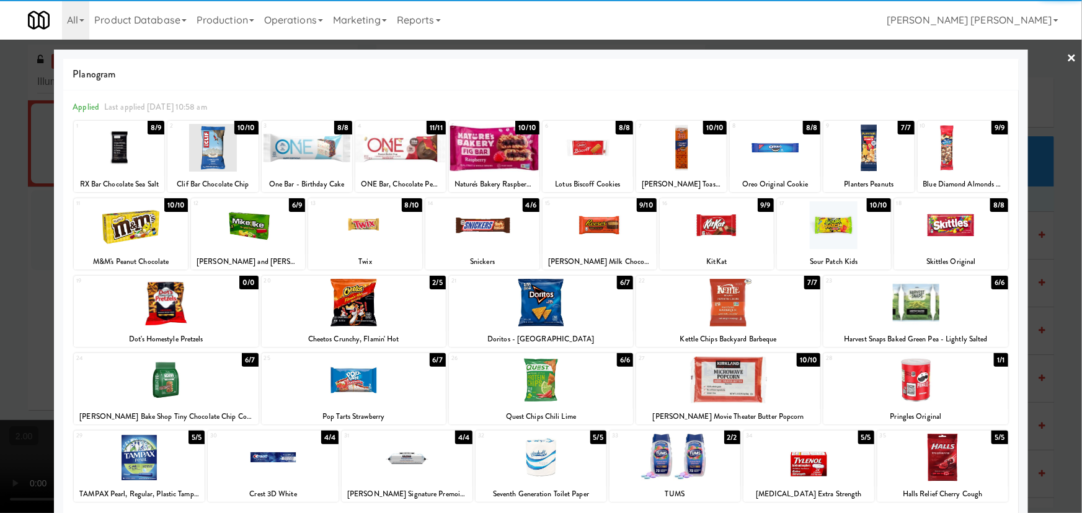
click at [912, 387] on div at bounding box center [915, 380] width 184 height 48
drag, startPoint x: 1065, startPoint y: 53, endPoint x: 719, endPoint y: 105, distance: 349.9
click at [1067, 53] on link "×" at bounding box center [1072, 59] width 10 height 38
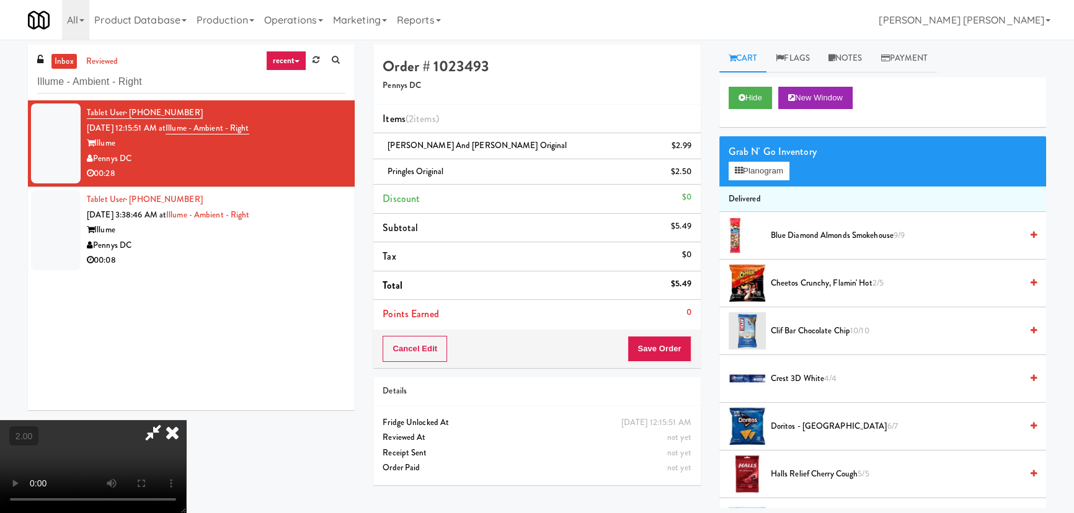
click at [186, 420] on icon at bounding box center [172, 432] width 27 height 25
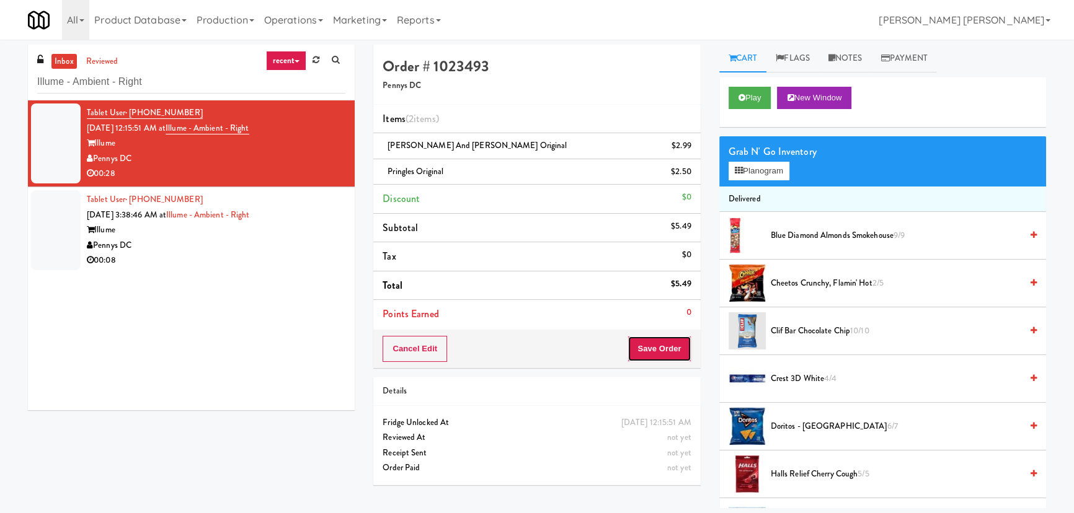
click at [658, 348] on button "Save Order" at bounding box center [658, 349] width 63 height 26
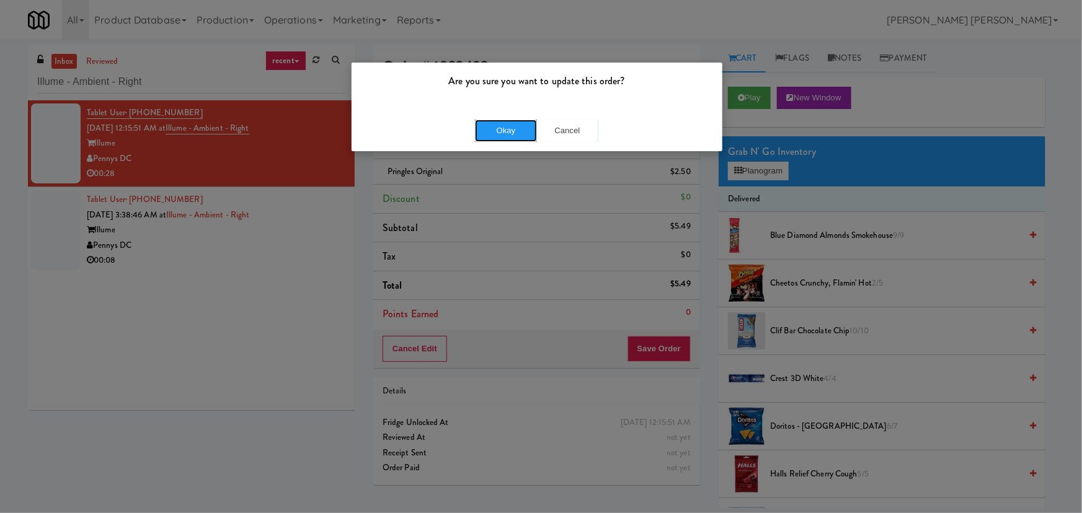
drag, startPoint x: 513, startPoint y: 129, endPoint x: 10, endPoint y: 246, distance: 516.3
click at [512, 129] on button "Okay" at bounding box center [506, 131] width 62 height 22
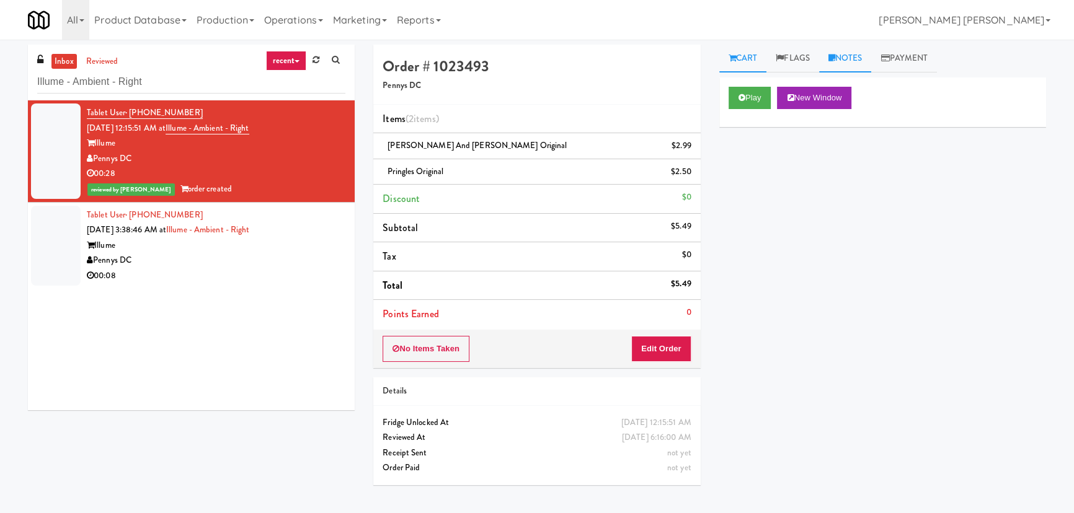
click at [849, 74] on div "Cart Flags Notes Payment Play New Window Primary Flag Clear Flag if unable to d…" at bounding box center [882, 277] width 345 height 464
drag, startPoint x: 853, startPoint y: 60, endPoint x: 820, endPoint y: 127, distance: 74.6
click at [852, 60] on link "Notes" at bounding box center [845, 59] width 53 height 28
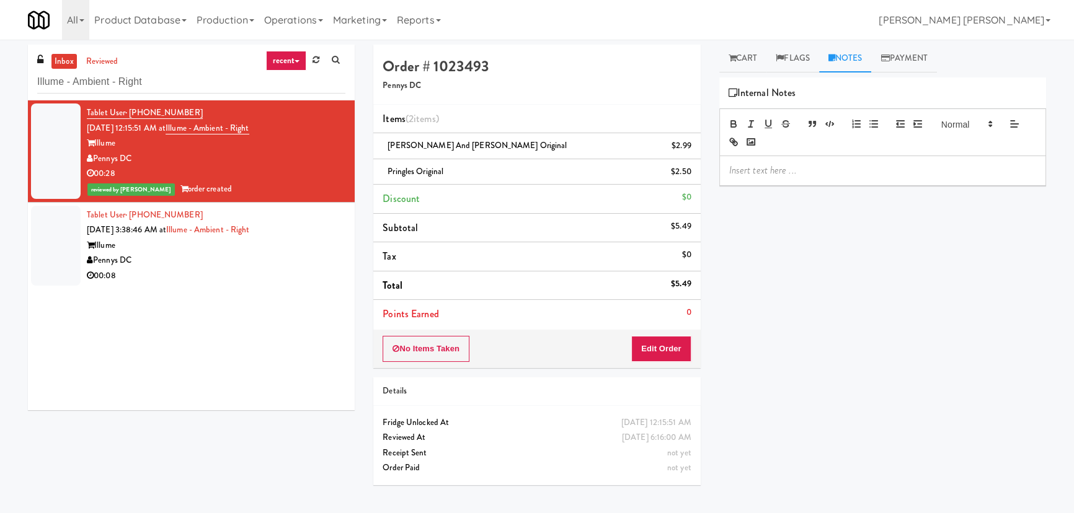
click at [798, 164] on p at bounding box center [882, 171] width 307 height 14
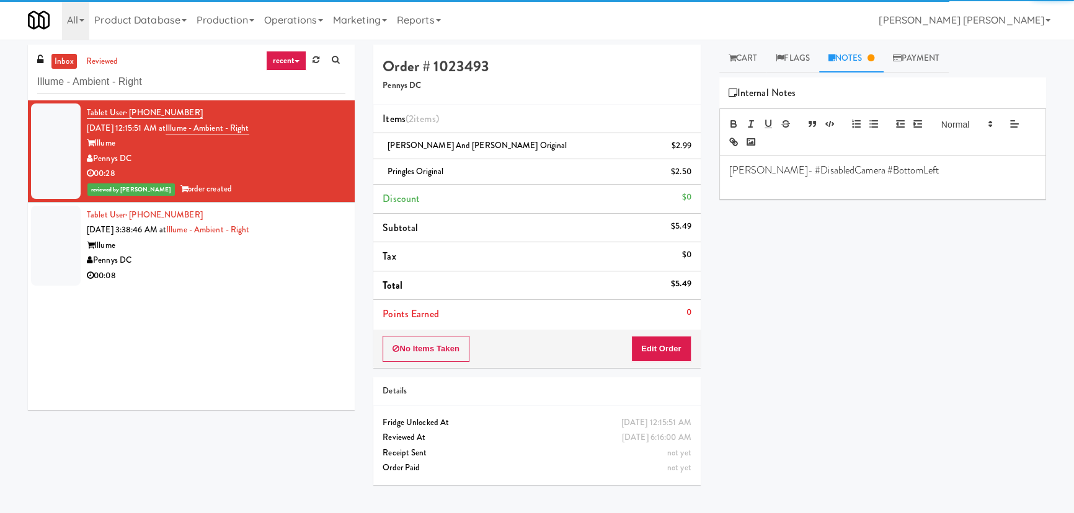
drag, startPoint x: 220, startPoint y: 283, endPoint x: 232, endPoint y: 286, distance: 12.2
click at [220, 284] on li "Tablet User · (908) 458-3607 [DATE] 3:38:46 AM at Illume - Ambient - Right Illu…" at bounding box center [191, 246] width 327 height 86
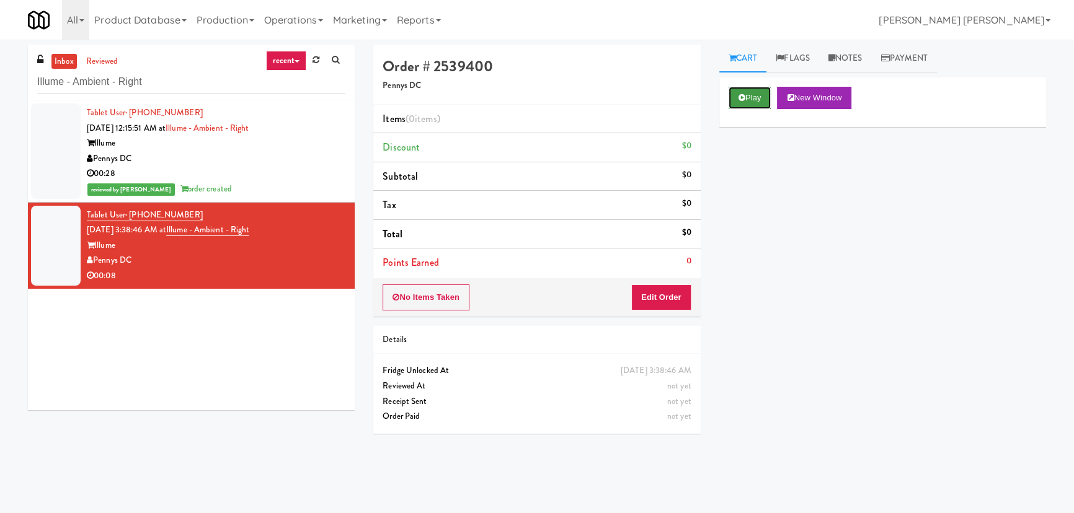
click at [750, 100] on button "Play" at bounding box center [749, 98] width 43 height 22
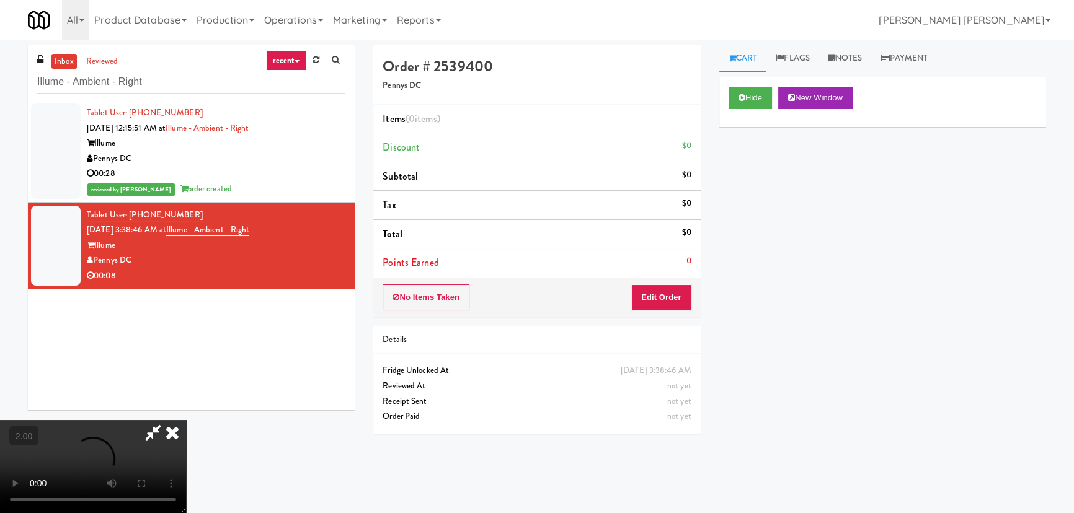
click at [186, 513] on video at bounding box center [93, 466] width 186 height 93
drag, startPoint x: 666, startPoint y: 291, endPoint x: 758, endPoint y: 124, distance: 191.2
click at [666, 291] on button "Edit Order" at bounding box center [661, 298] width 60 height 26
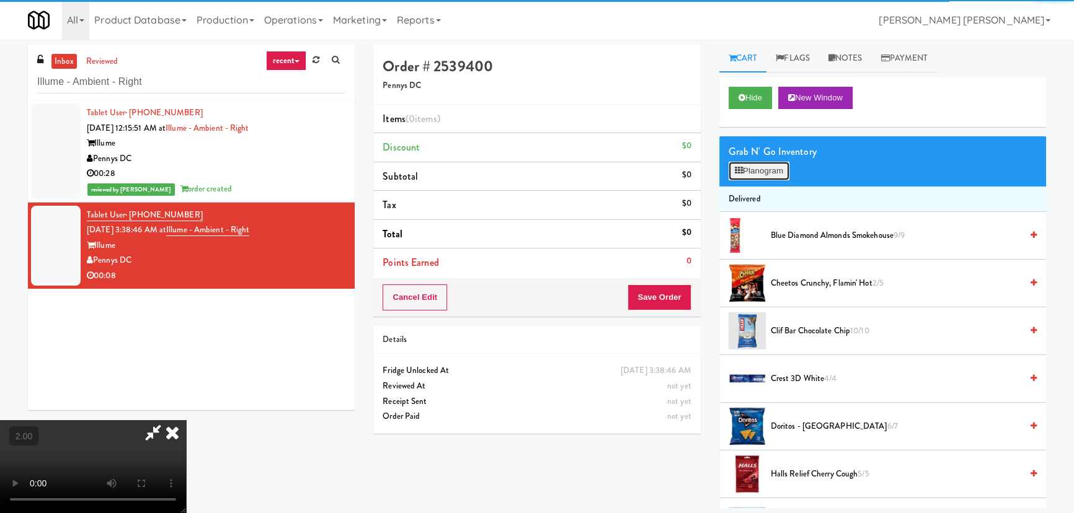
click at [754, 172] on button "Planogram" at bounding box center [758, 171] width 61 height 19
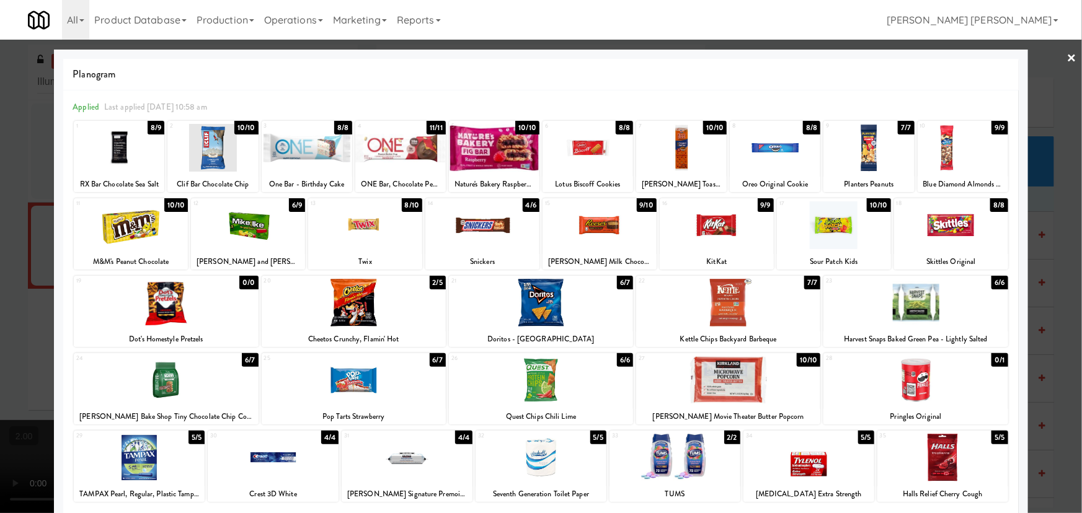
click at [550, 309] on div at bounding box center [541, 303] width 184 height 48
click at [1067, 56] on link "×" at bounding box center [1072, 59] width 10 height 38
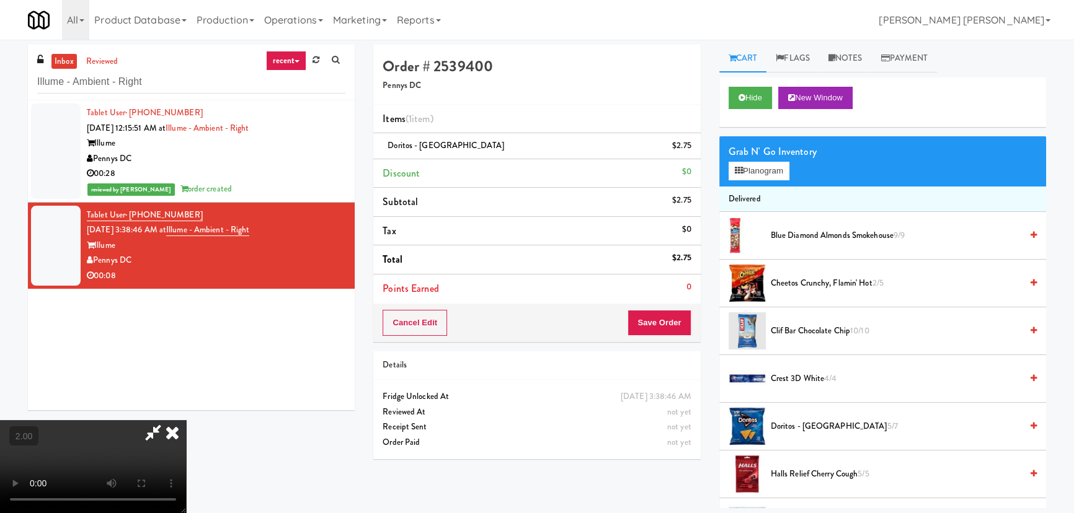
drag, startPoint x: 627, startPoint y: 158, endPoint x: 649, endPoint y: 274, distance: 117.9
click at [186, 420] on icon at bounding box center [172, 432] width 27 height 25
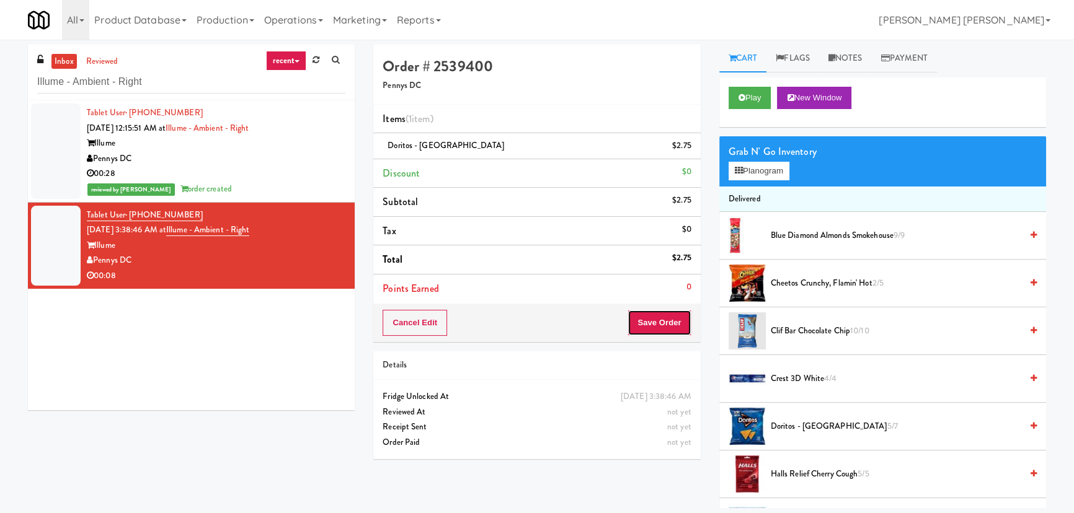
click at [657, 327] on button "Save Order" at bounding box center [658, 323] width 63 height 26
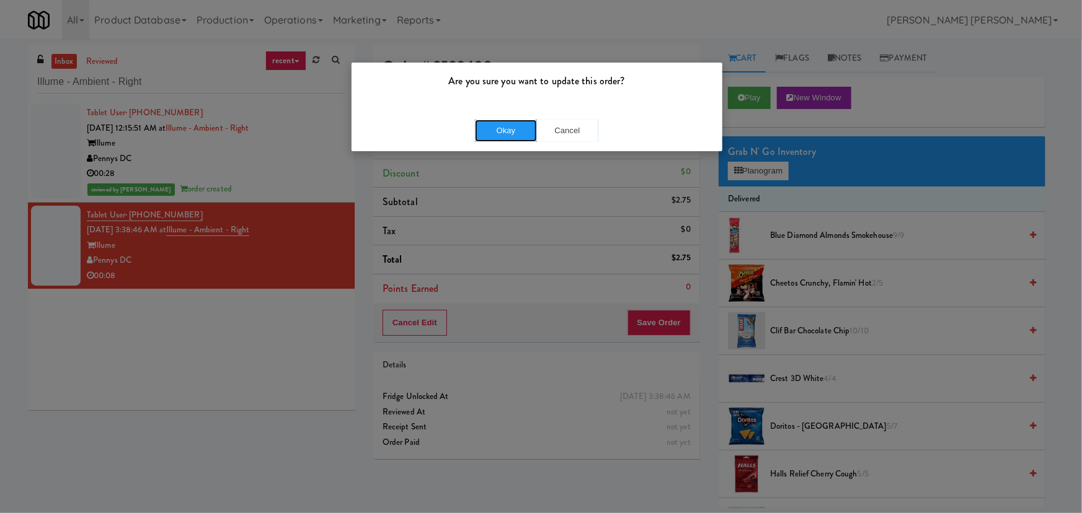
drag, startPoint x: 493, startPoint y: 133, endPoint x: 308, endPoint y: 199, distance: 196.9
click at [491, 133] on button "Okay" at bounding box center [506, 131] width 62 height 22
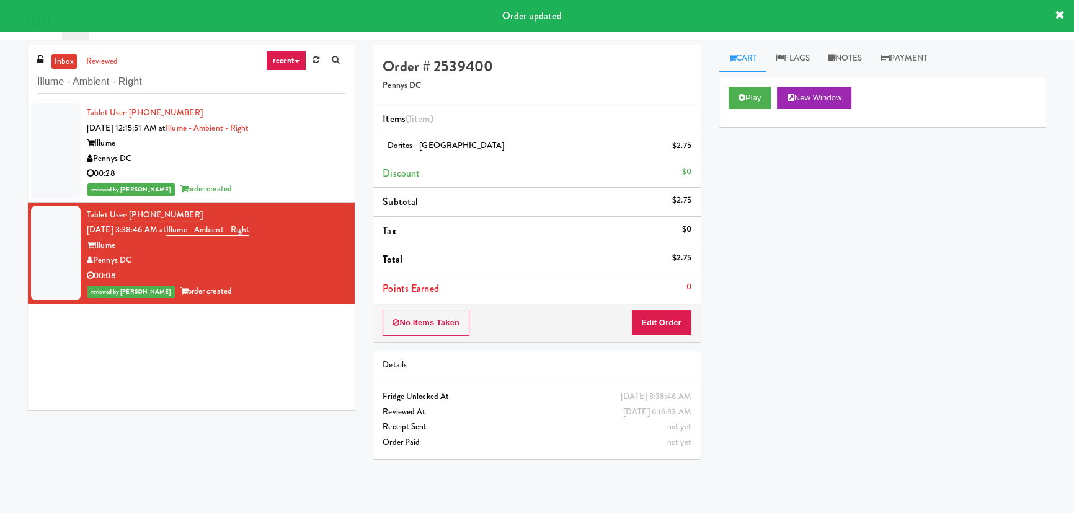
drag, startPoint x: 868, startPoint y: 62, endPoint x: 864, endPoint y: 85, distance: 23.3
click at [868, 63] on link "Notes" at bounding box center [845, 59] width 53 height 28
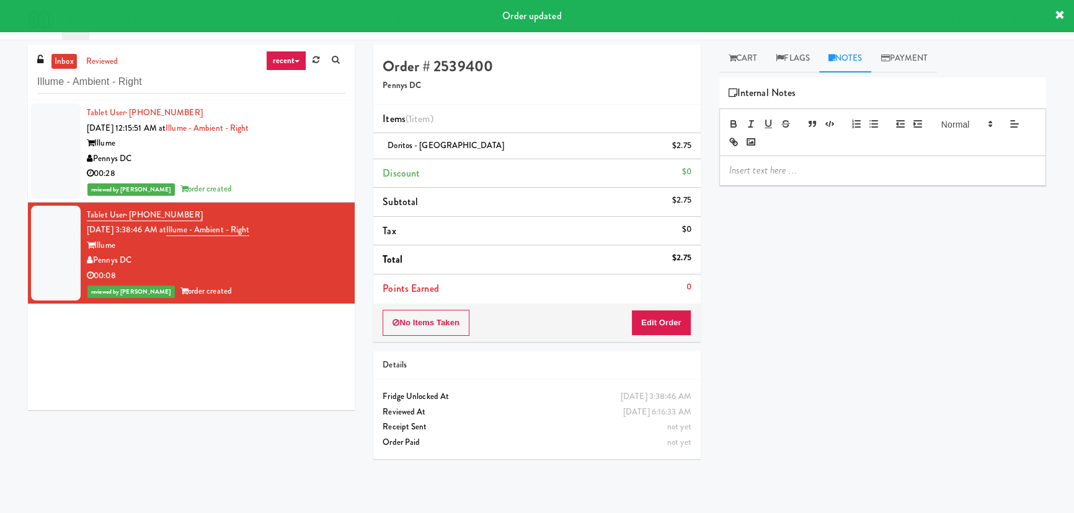
click at [836, 166] on p at bounding box center [882, 171] width 307 height 14
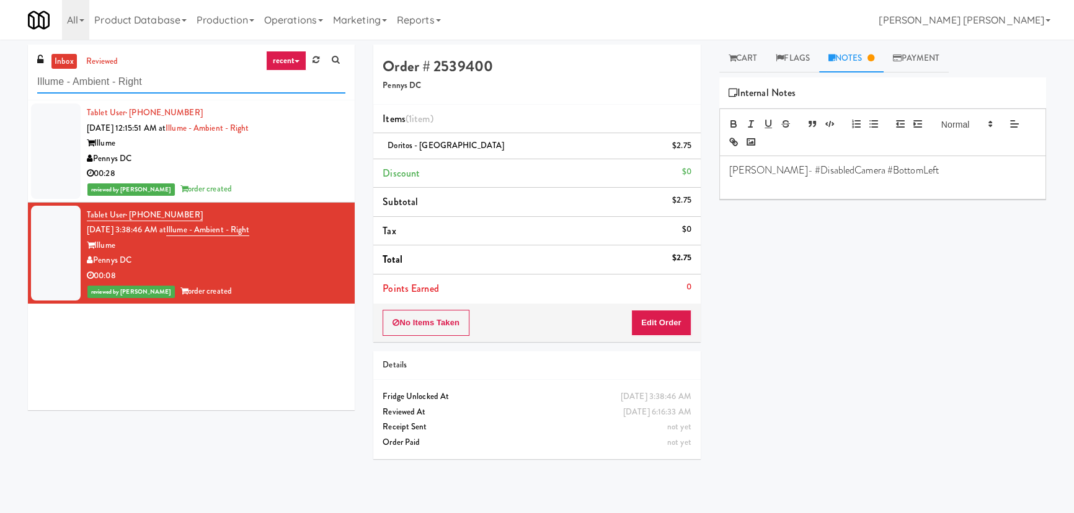
drag, startPoint x: 124, startPoint y: 85, endPoint x: -17, endPoint y: 83, distance: 141.4
click at [0, 83] on html "Are you sure you want to update this order? Okay Cancel Okay Are you sure you w…" at bounding box center [537, 256] width 1074 height 513
paste input "Alley 111"
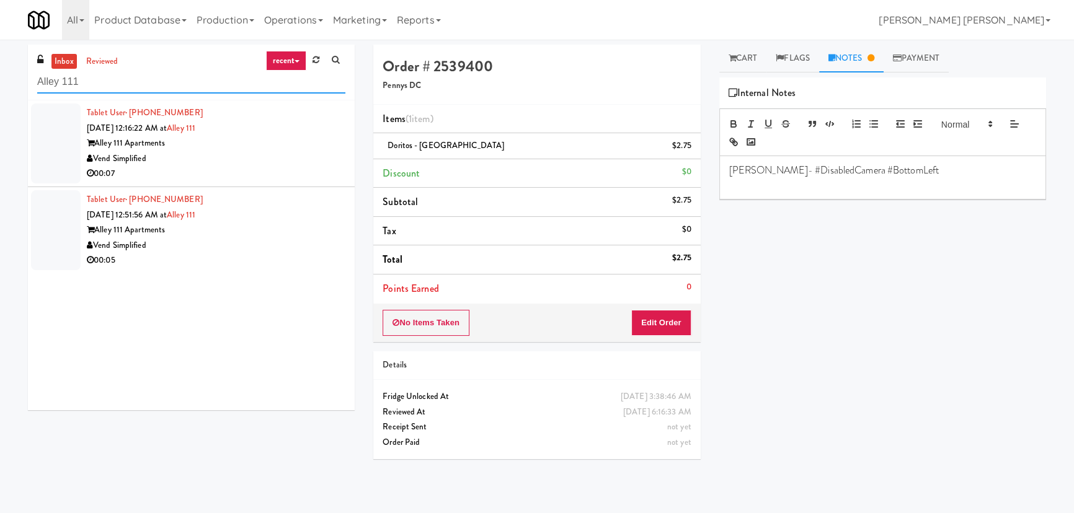
type input "Alley 111"
click at [282, 123] on div "Tablet User · (765) 772-0207 [DATE] 12:16:22 AM at Alley [STREET_ADDRESS] 00:07" at bounding box center [216, 143] width 259 height 76
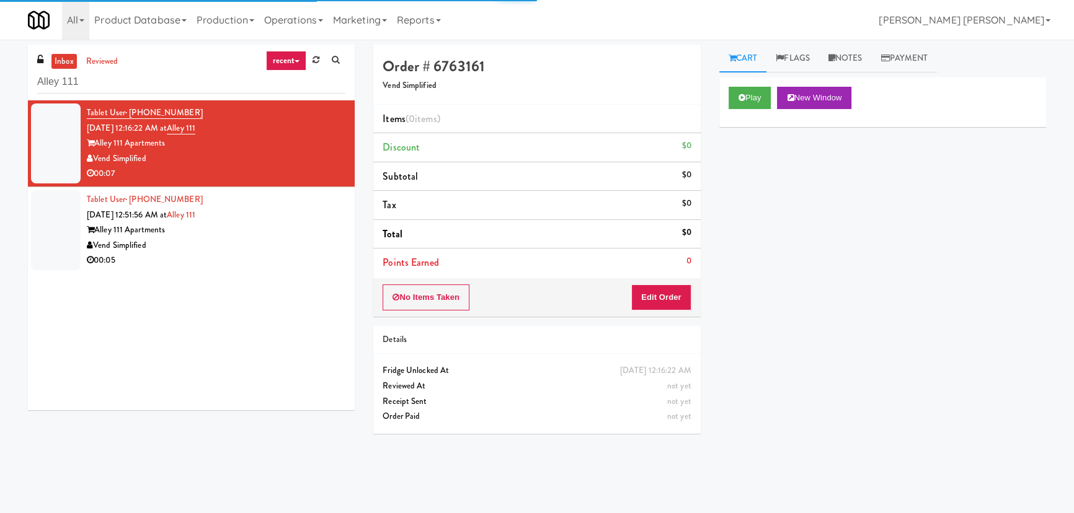
click at [725, 91] on div "Play New Window" at bounding box center [882, 102] width 327 height 50
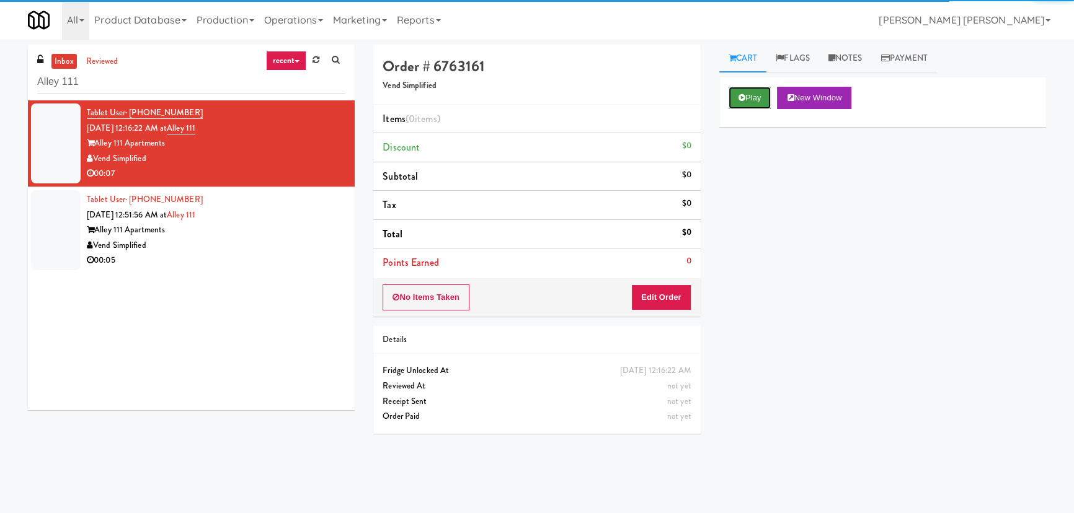
click at [743, 94] on icon at bounding box center [741, 98] width 7 height 8
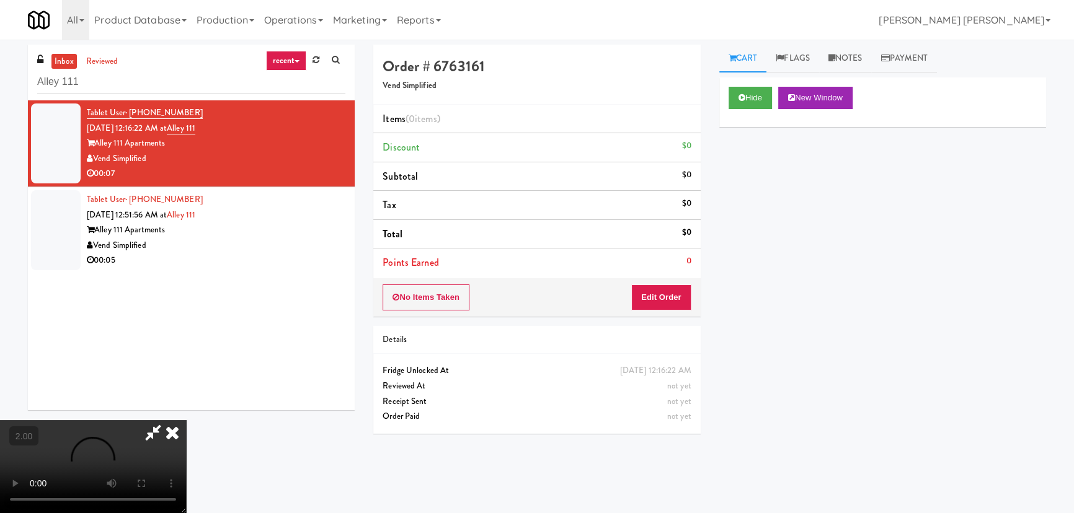
click at [186, 513] on video at bounding box center [93, 466] width 186 height 93
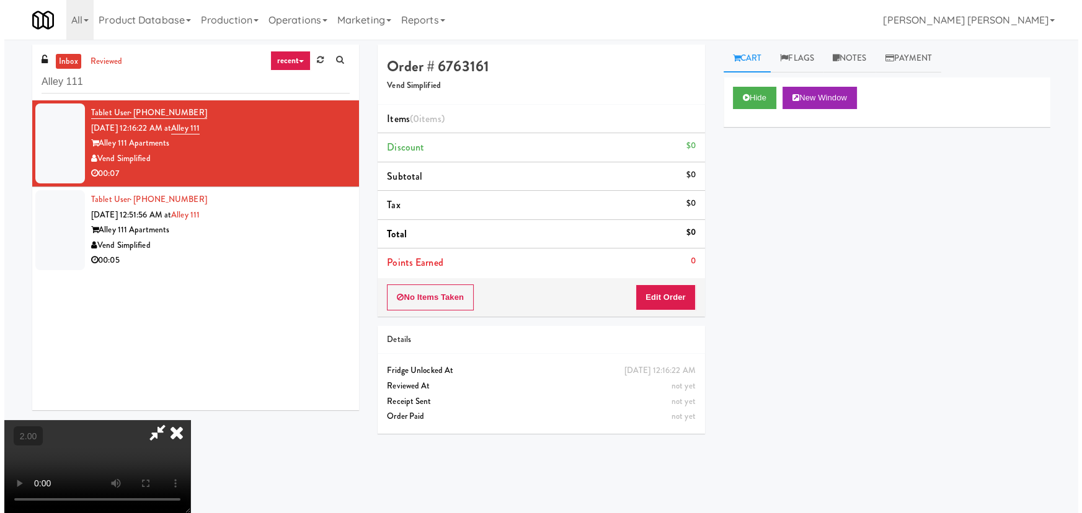
scroll to position [25, 0]
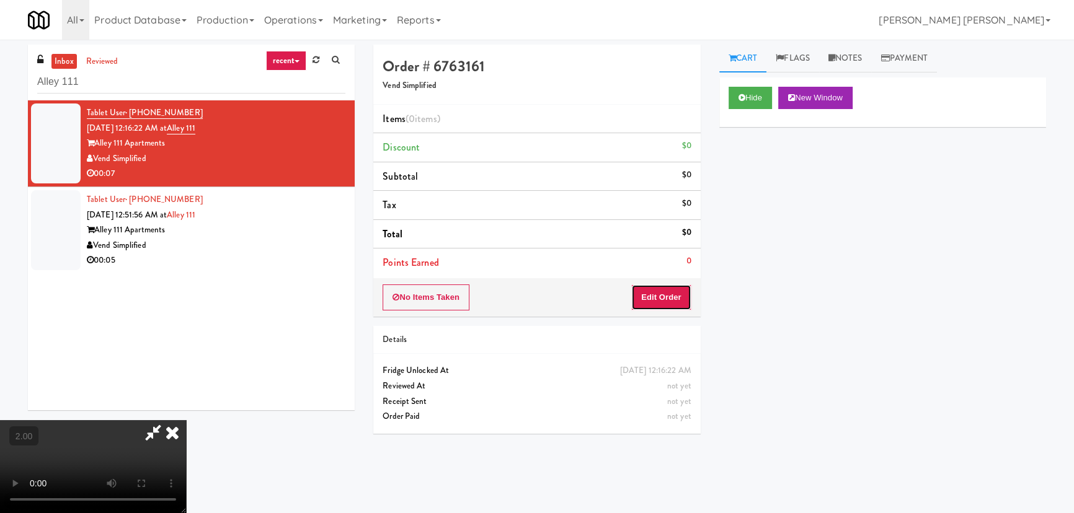
click at [683, 304] on button "Edit Order" at bounding box center [661, 298] width 60 height 26
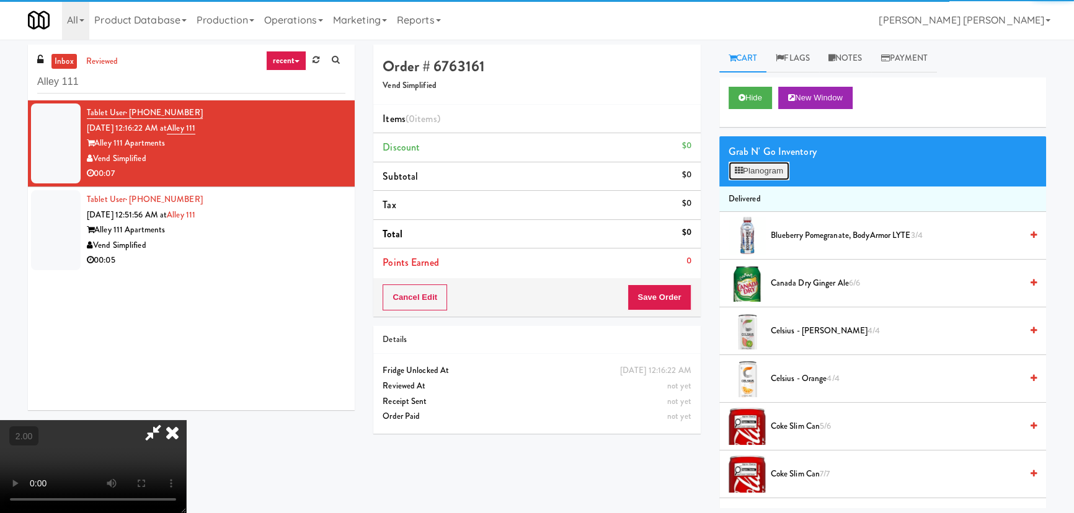
click at [759, 167] on button "Planogram" at bounding box center [758, 171] width 61 height 19
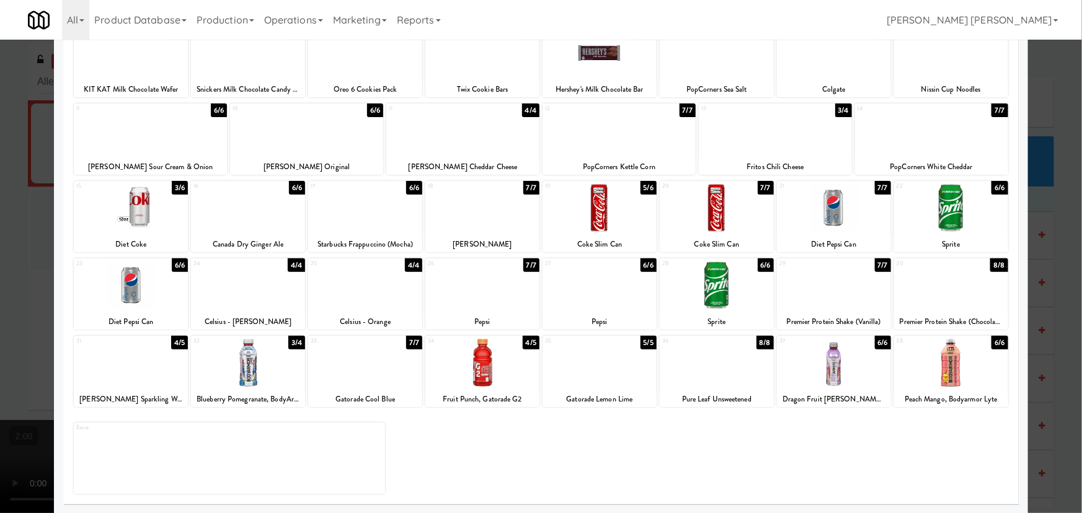
click at [939, 375] on div at bounding box center [951, 363] width 114 height 48
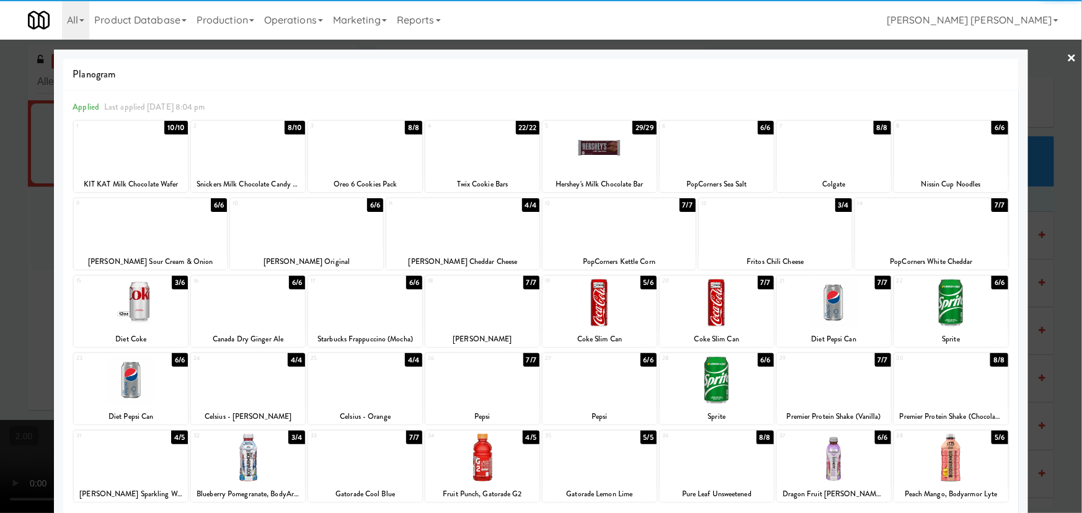
click at [1067, 59] on link "×" at bounding box center [1072, 59] width 10 height 38
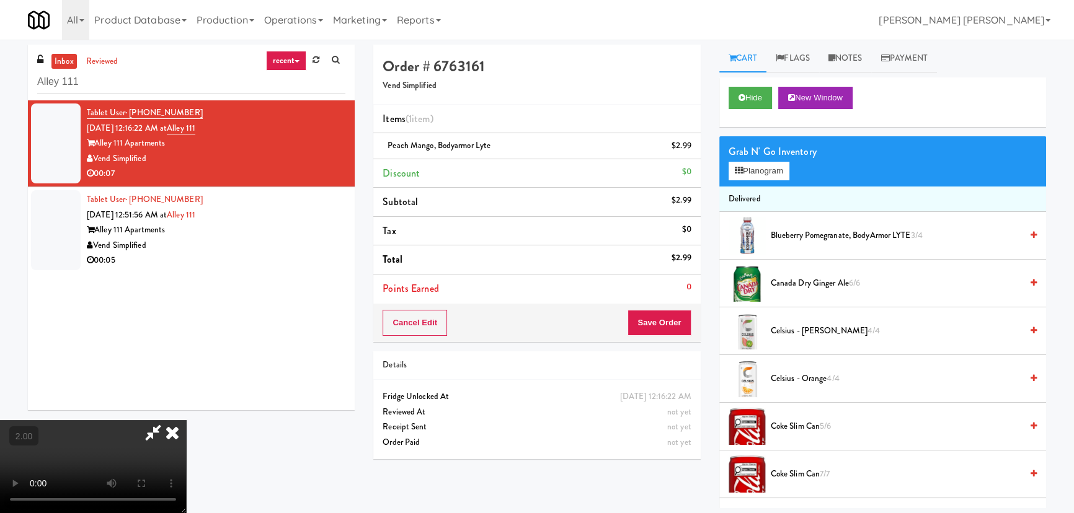
drag, startPoint x: 624, startPoint y: 55, endPoint x: 644, endPoint y: 165, distance: 112.2
click at [186, 420] on icon at bounding box center [172, 432] width 27 height 25
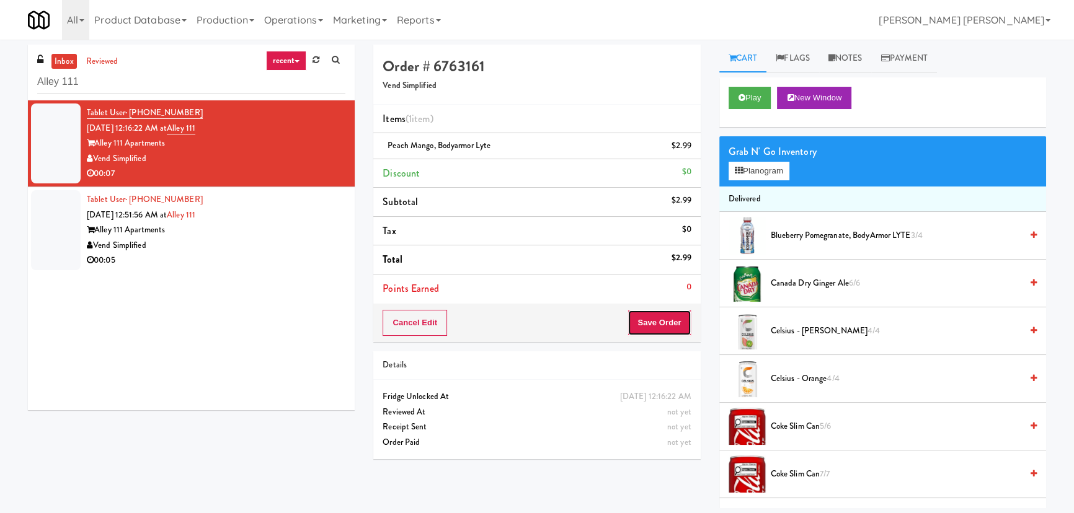
click at [662, 325] on button "Save Order" at bounding box center [658, 323] width 63 height 26
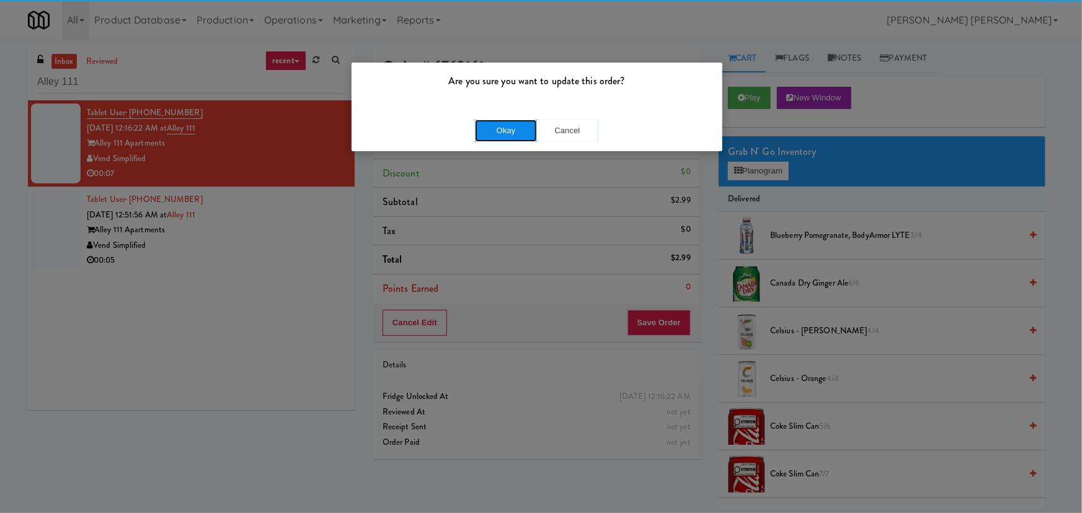
click at [499, 136] on button "Okay" at bounding box center [506, 131] width 62 height 22
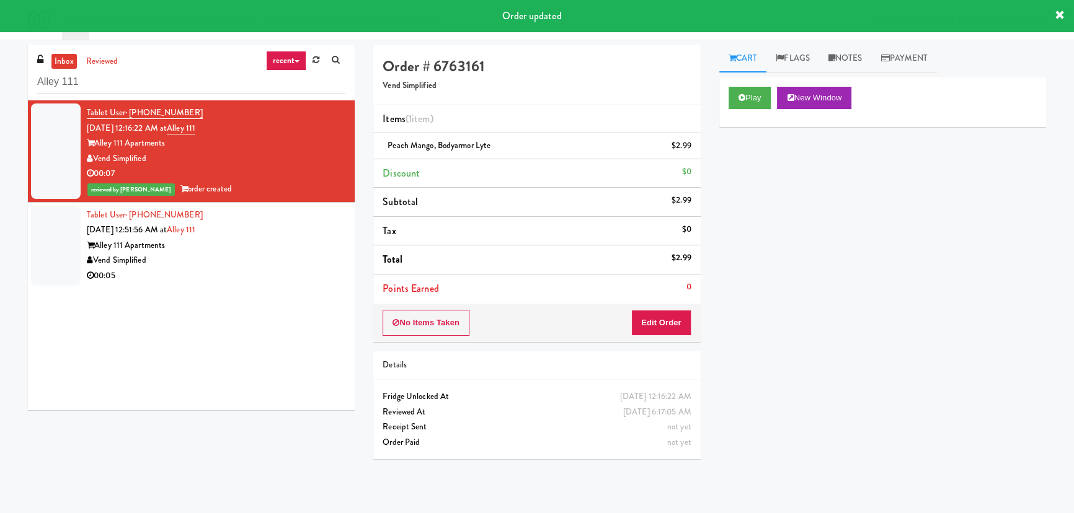
drag, startPoint x: 223, startPoint y: 278, endPoint x: 224, endPoint y: 285, distance: 6.8
click at [223, 278] on div "00:05" at bounding box center [216, 275] width 259 height 15
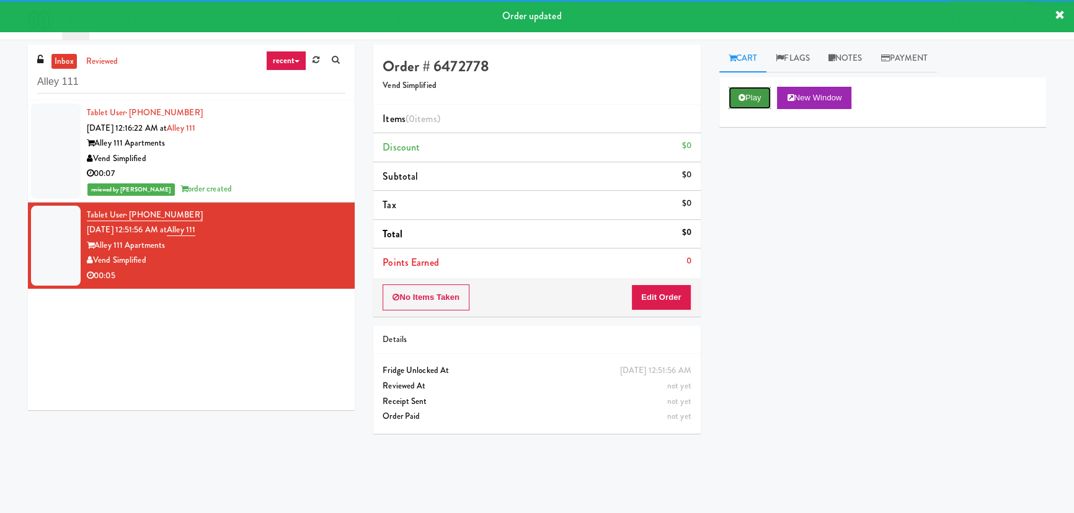
click at [748, 100] on button "Play" at bounding box center [749, 98] width 43 height 22
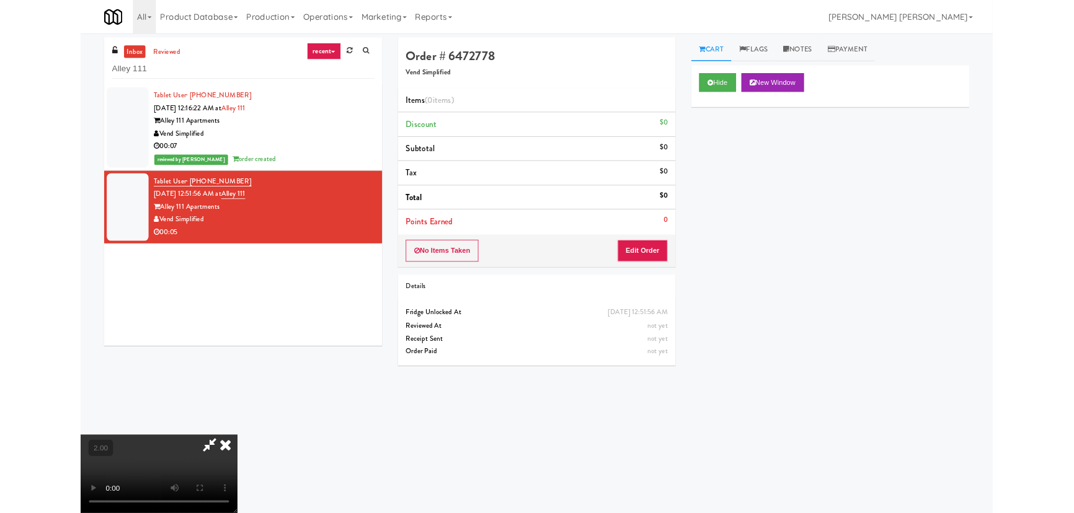
scroll to position [25, 0]
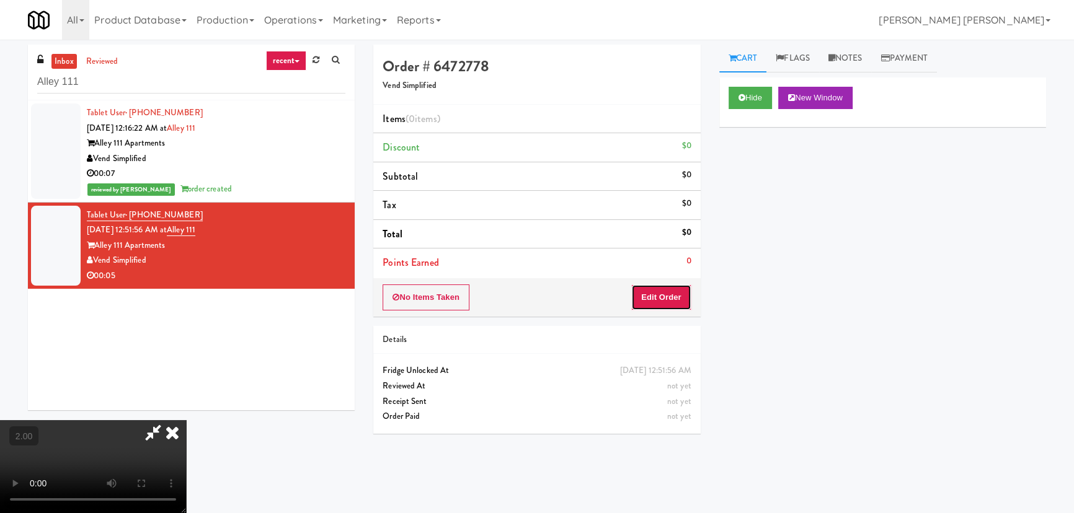
click at [673, 303] on button "Edit Order" at bounding box center [661, 298] width 60 height 26
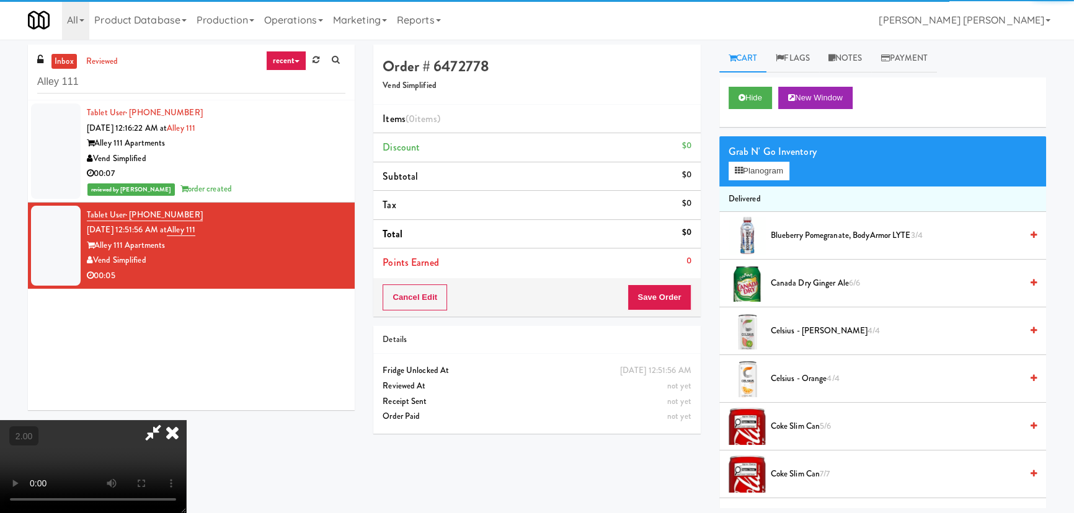
click at [763, 180] on div "Grab N' Go Inventory Planogram" at bounding box center [882, 161] width 327 height 50
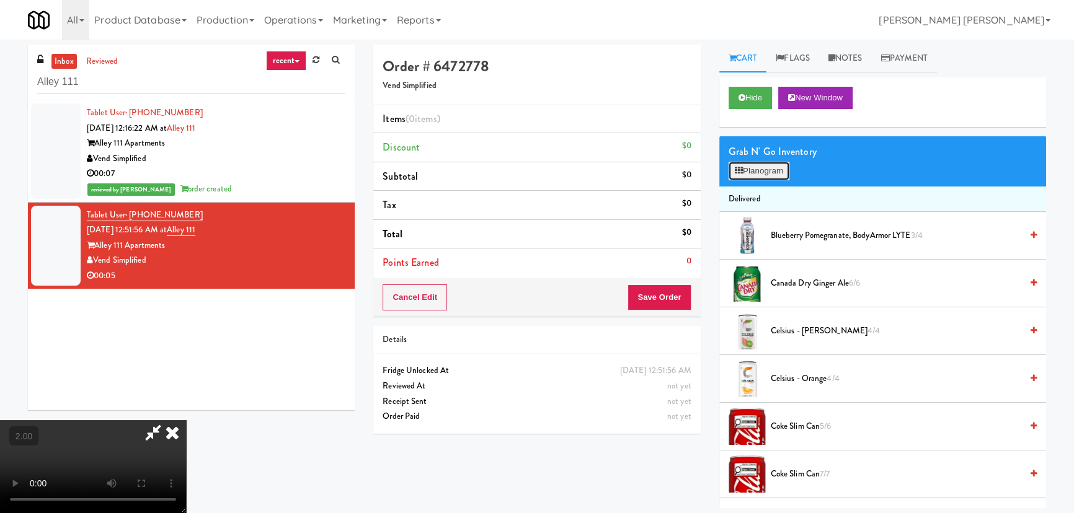
click at [750, 170] on button "Planogram" at bounding box center [758, 171] width 61 height 19
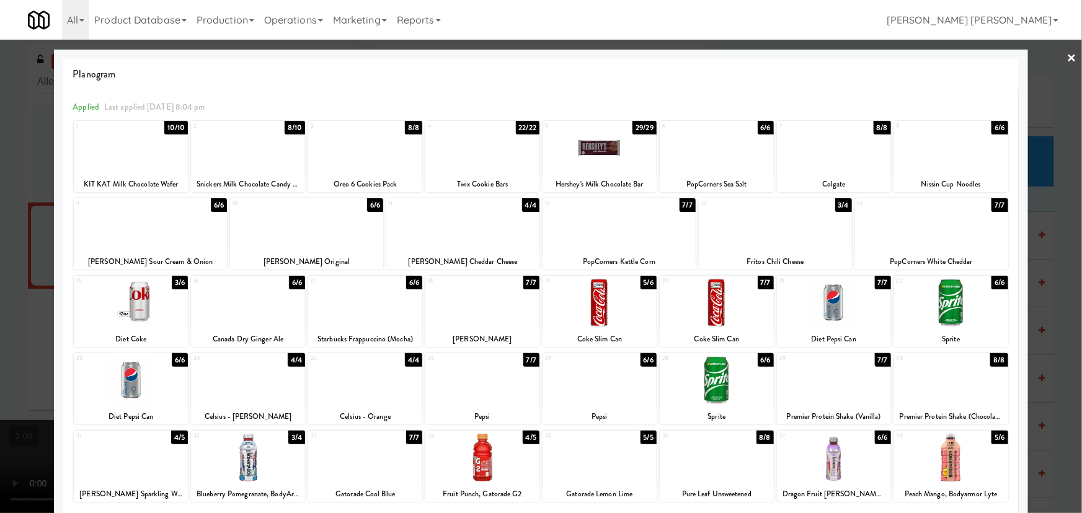
click at [585, 313] on div at bounding box center [599, 303] width 114 height 48
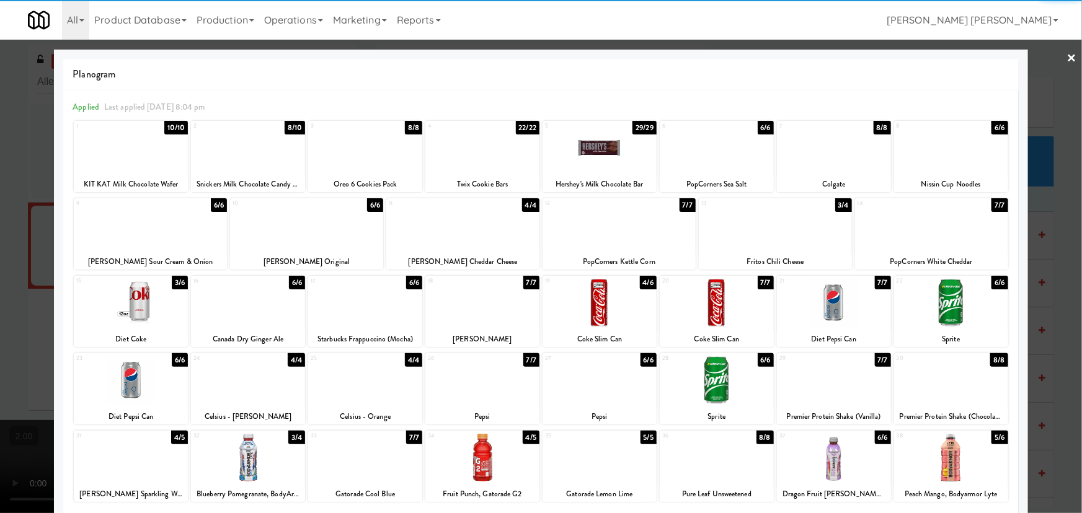
click at [1067, 52] on link "×" at bounding box center [1072, 59] width 10 height 38
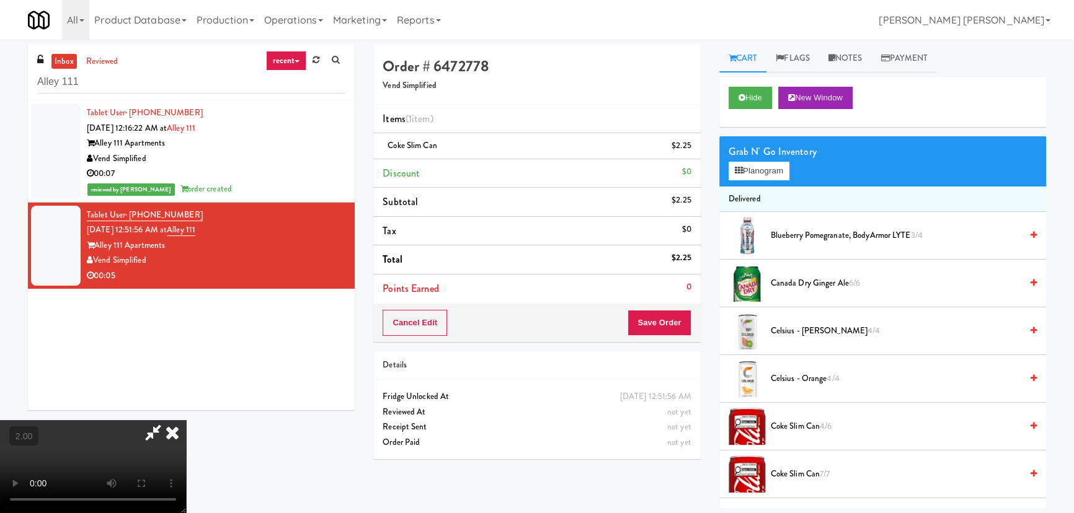
drag, startPoint x: 600, startPoint y: 53, endPoint x: 308, endPoint y: 79, distance: 293.2
click at [167, 420] on icon at bounding box center [153, 432] width 29 height 25
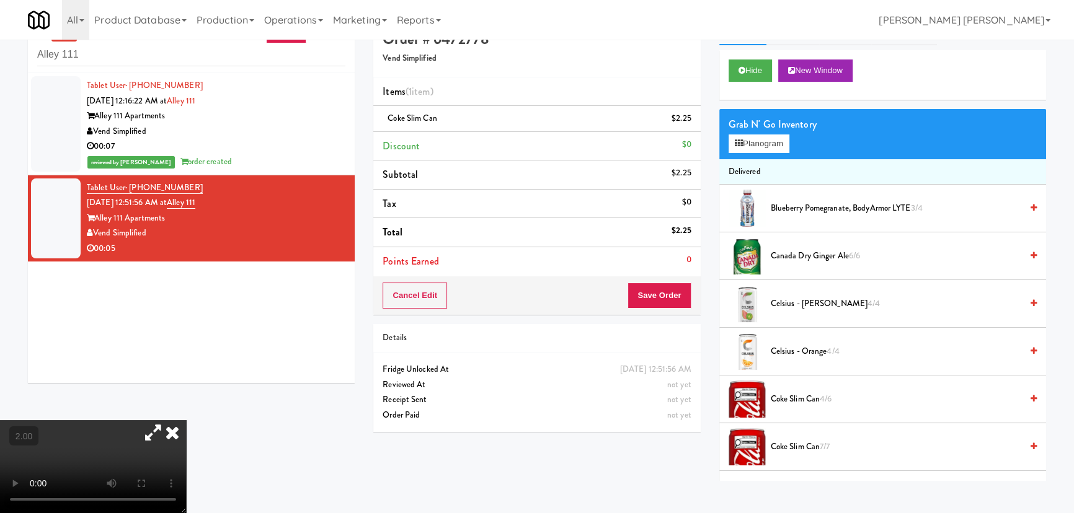
scroll to position [39, 0]
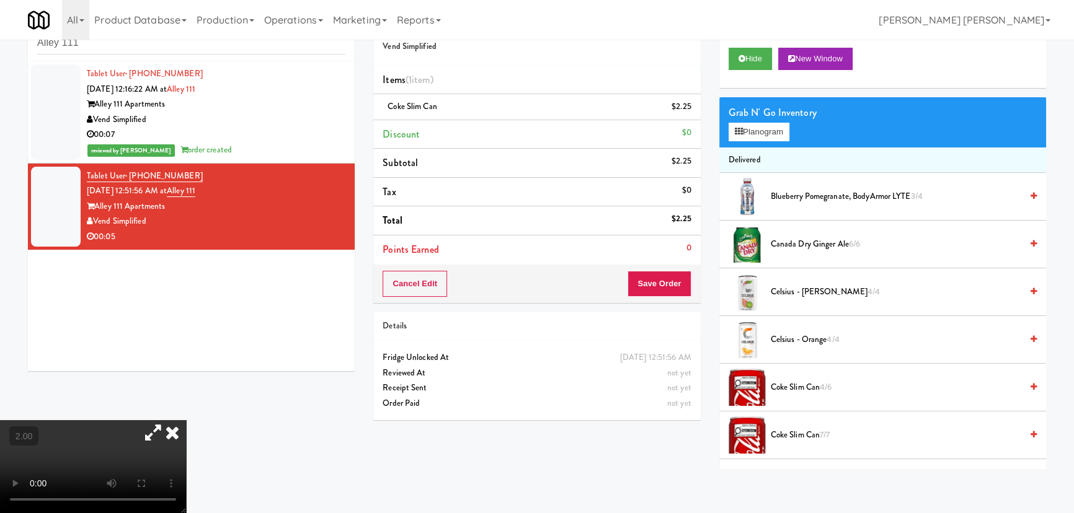
click at [186, 420] on icon at bounding box center [172, 432] width 27 height 25
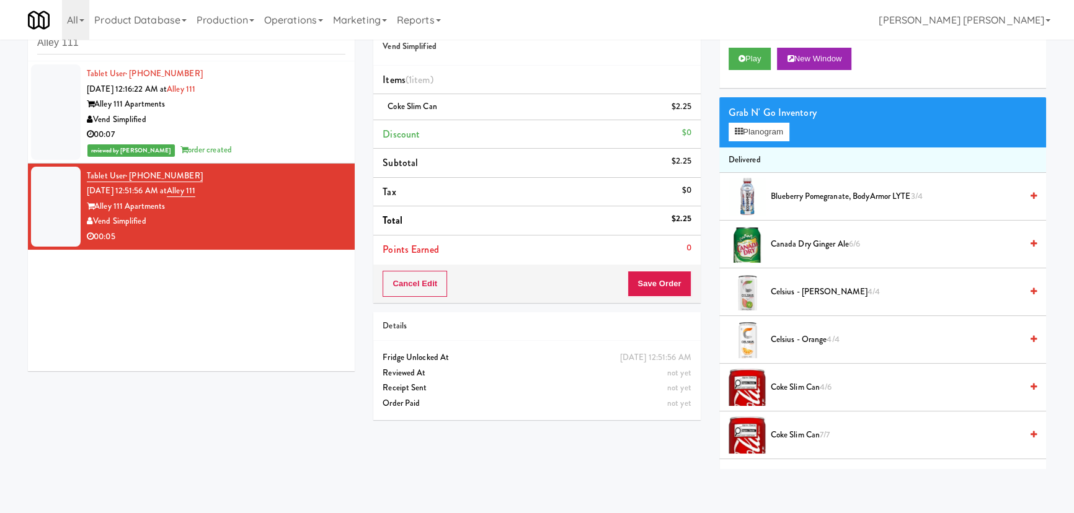
drag, startPoint x: 153, startPoint y: 221, endPoint x: 96, endPoint y: 225, distance: 56.5
click at [96, 225] on div "Vend Simplified" at bounding box center [216, 221] width 259 height 15
copy div "Vend Simplified"
drag, startPoint x: 205, startPoint y: 193, endPoint x: 184, endPoint y: 193, distance: 21.1
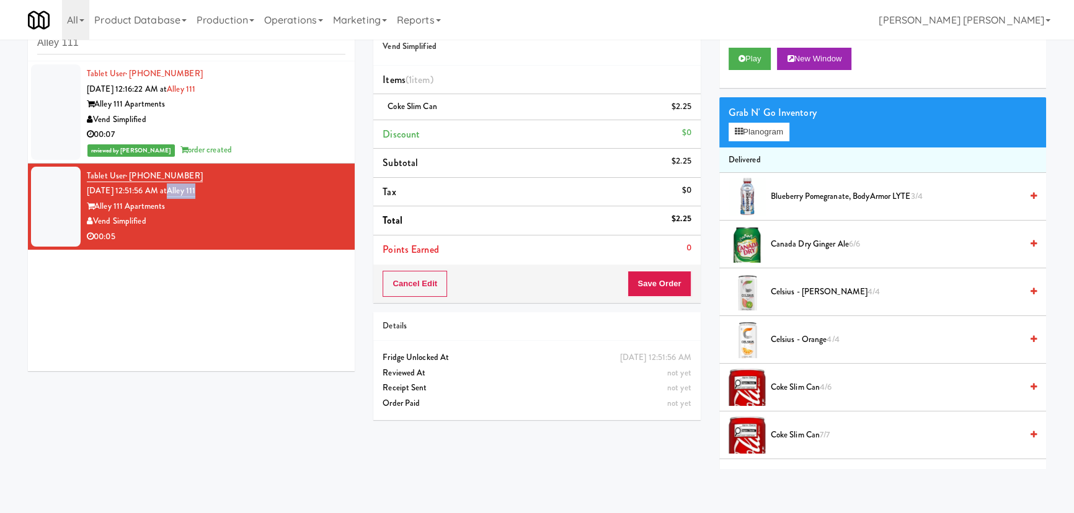
click at [184, 193] on div "Tablet User · (425) 616-9741 [DATE] 12:51:56 AM at [GEOGRAPHIC_DATA] 111 Apartm…" at bounding box center [216, 207] width 259 height 76
copy link "Alley 111"
drag, startPoint x: 418, startPoint y: 102, endPoint x: 387, endPoint y: 99, distance: 30.5
click at [387, 99] on div "Coke Slim Can $2.25" at bounding box center [537, 106] width 308 height 15
copy span "Coke Slim Can"
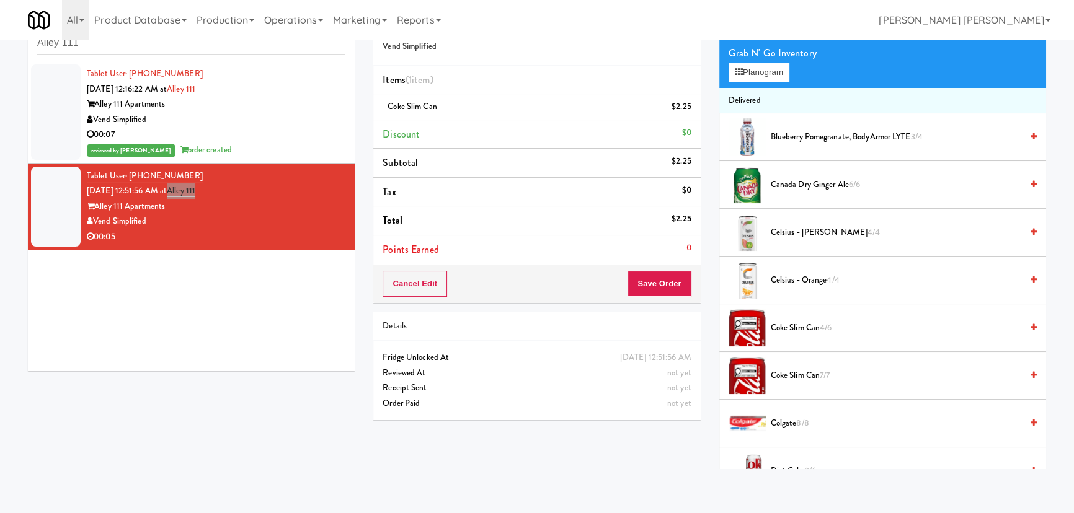
scroll to position [0, 0]
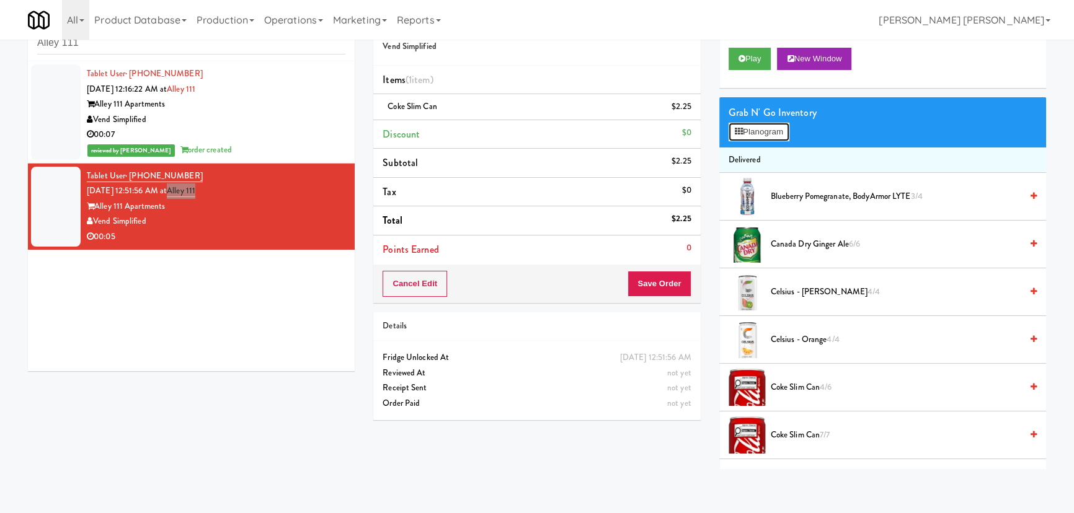
drag, startPoint x: 760, startPoint y: 122, endPoint x: 760, endPoint y: 131, distance: 9.3
click at [760, 123] on button "Planogram" at bounding box center [758, 132] width 61 height 19
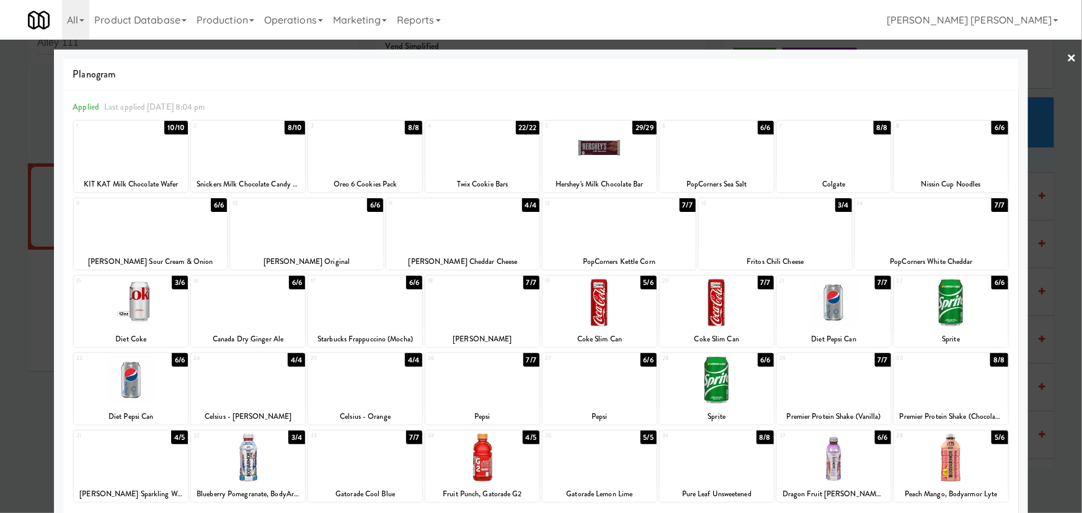
click at [1067, 58] on link "×" at bounding box center [1072, 59] width 10 height 38
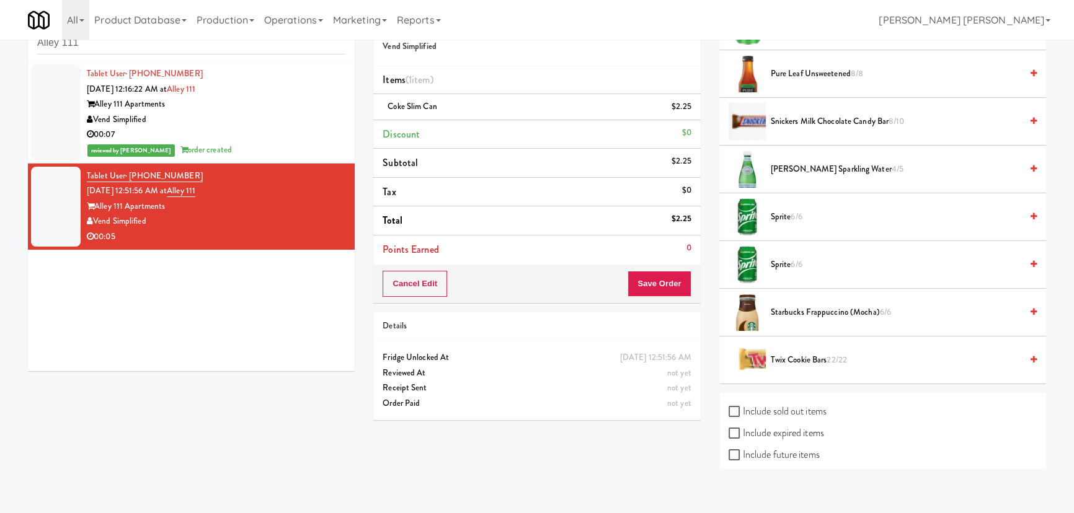
scroll to position [1658, 0]
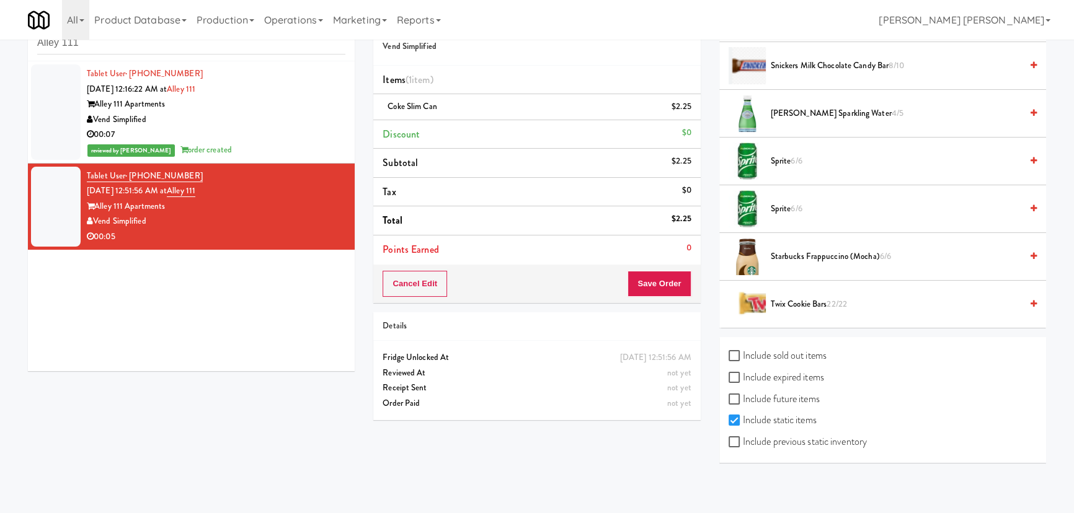
click at [792, 439] on label "Include previous static inventory" at bounding box center [797, 442] width 138 height 19
click at [743, 439] on input "Include previous static inventory" at bounding box center [735, 443] width 14 height 10
checkbox input "true"
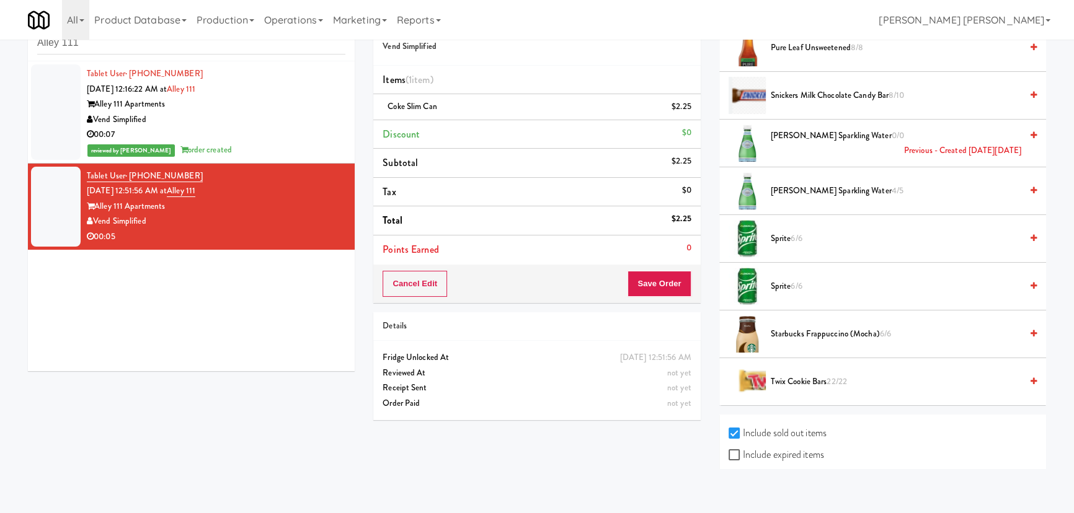
scroll to position [2231, 0]
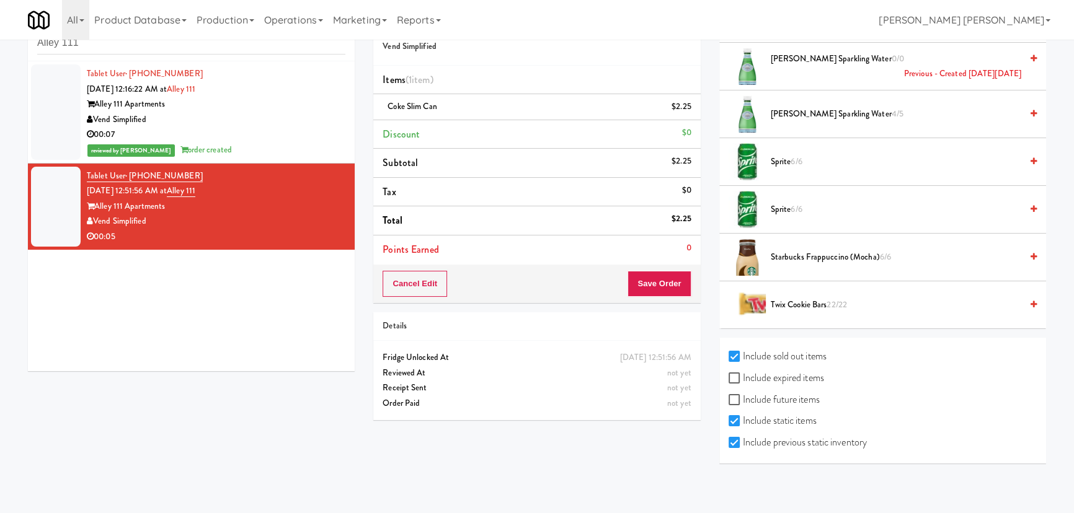
click at [789, 392] on label "Include future items" at bounding box center [773, 400] width 91 height 19
click at [782, 373] on label "Include expired items" at bounding box center [775, 378] width 95 height 19
click at [743, 374] on input "Include expired items" at bounding box center [735, 379] width 14 height 10
checkbox input "true"
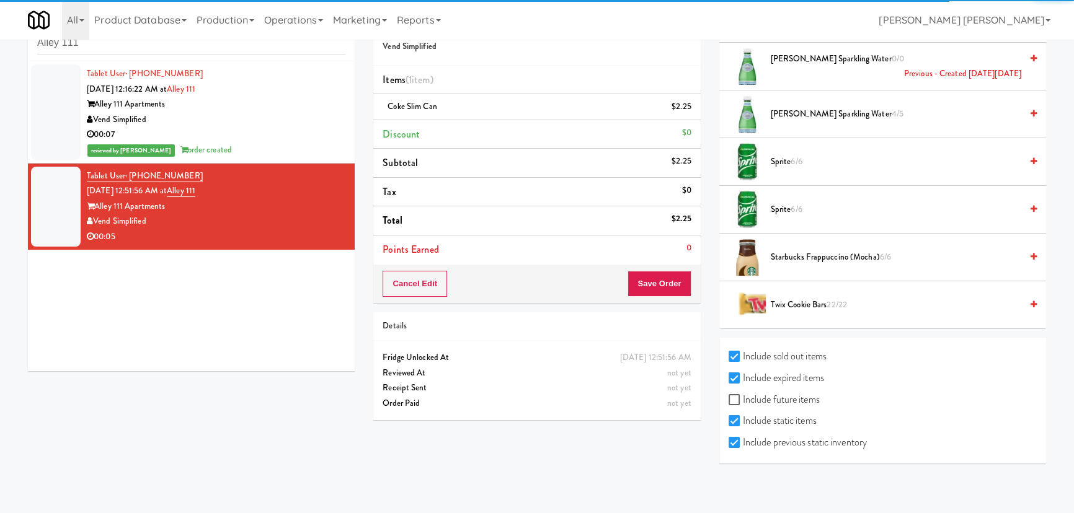
click at [773, 391] on label "Include future items" at bounding box center [773, 400] width 91 height 19
click at [743, 396] on input "Include future items" at bounding box center [735, 401] width 14 height 10
checkbox input "true"
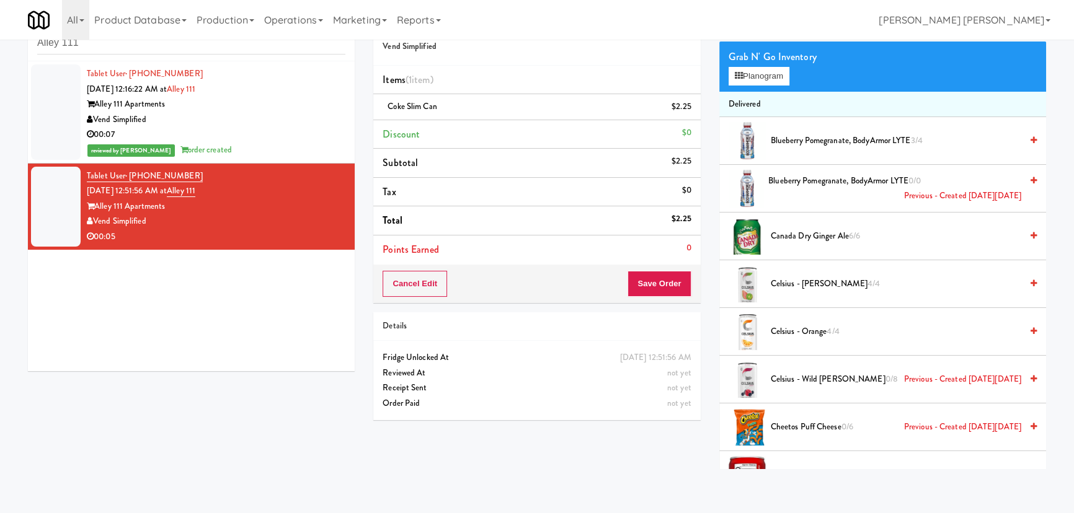
scroll to position [0, 0]
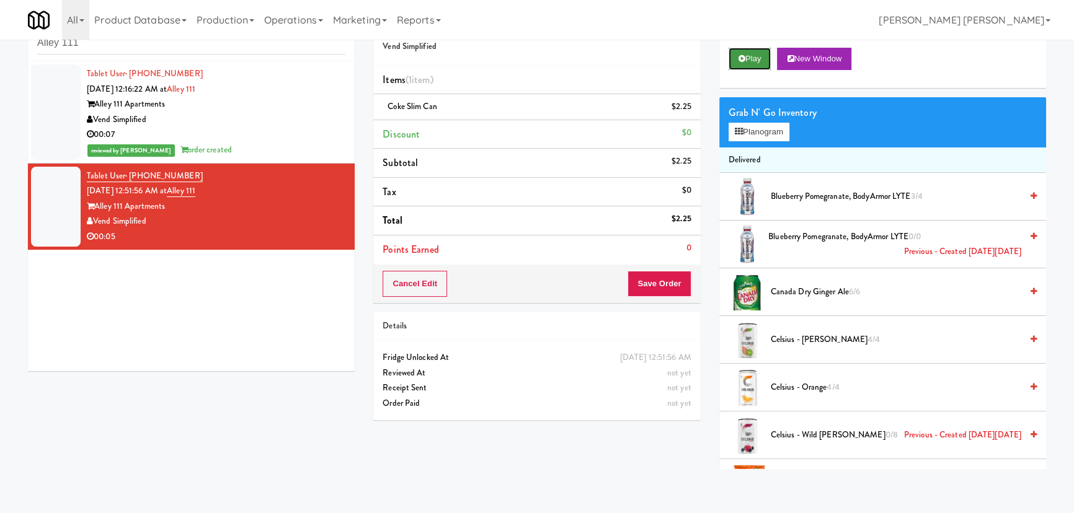
click at [752, 57] on button "Play" at bounding box center [749, 59] width 43 height 22
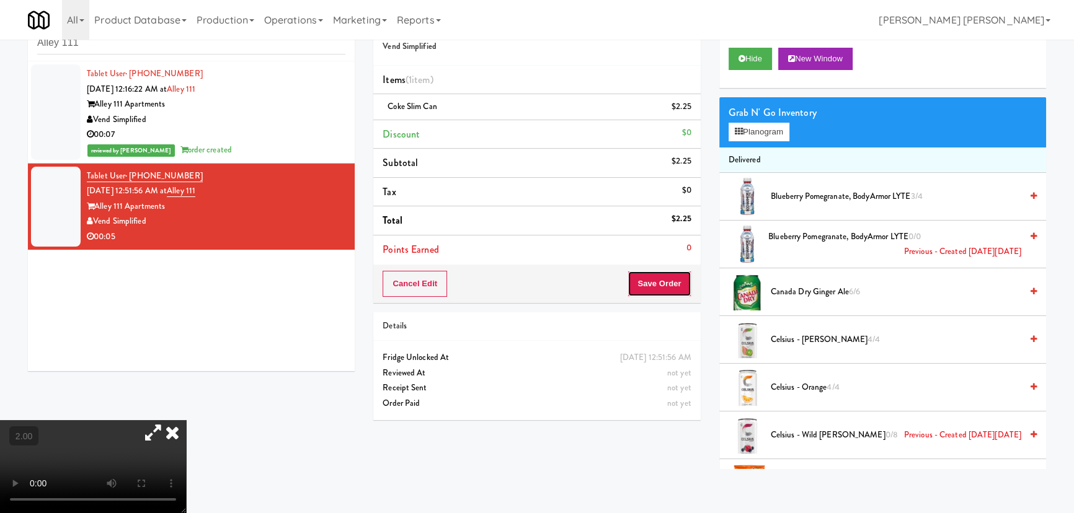
click at [666, 285] on button "Save Order" at bounding box center [658, 284] width 63 height 26
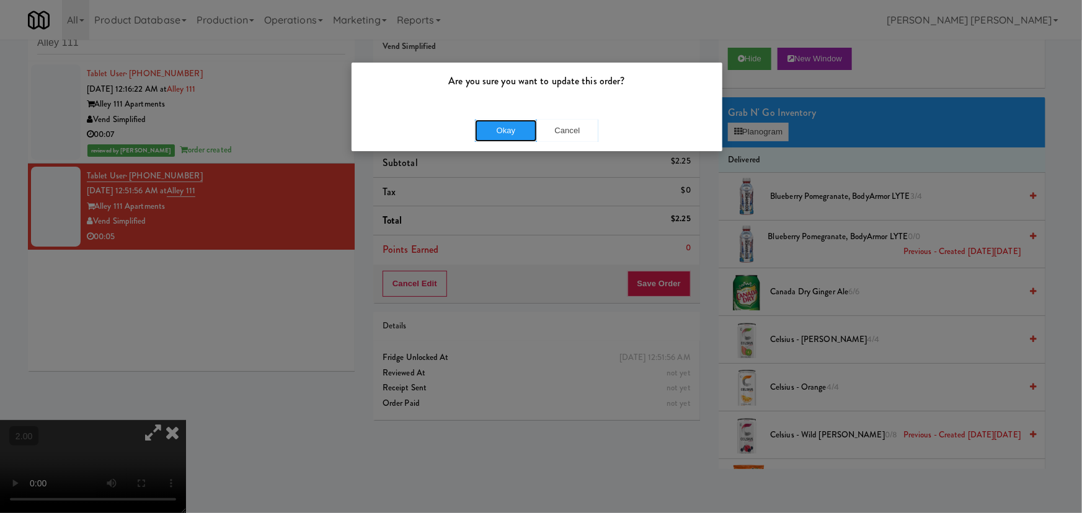
drag, startPoint x: 490, startPoint y: 137, endPoint x: 382, endPoint y: 77, distance: 123.2
click at [487, 136] on button "Okay" at bounding box center [506, 131] width 62 height 22
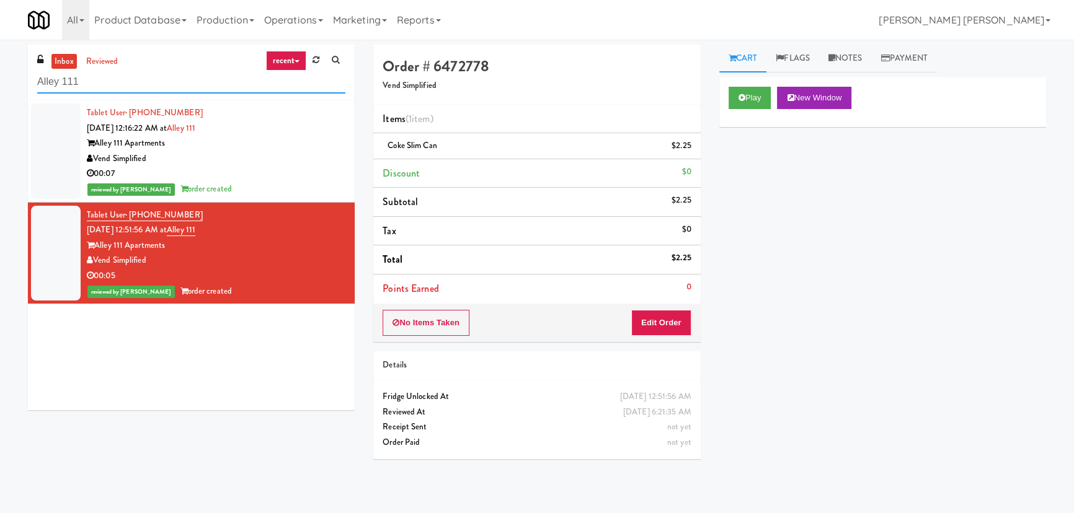
drag, startPoint x: 48, startPoint y: 74, endPoint x: 23, endPoint y: 74, distance: 24.8
click at [23, 74] on div "inbox reviewed recent all unclear take inventory issue suspicious failed recent…" at bounding box center [191, 232] width 345 height 375
paste input "Revolution Mill - Cooler"
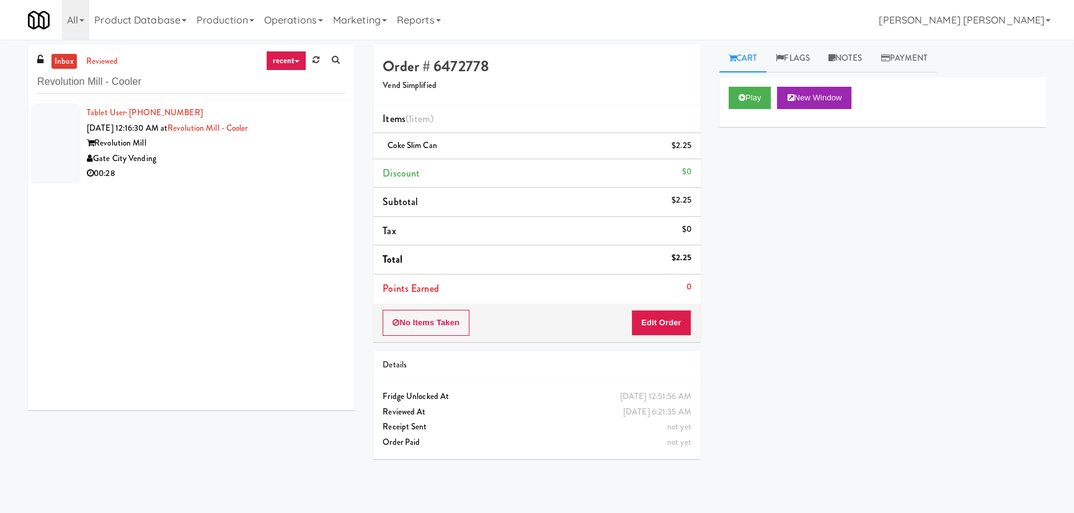
click at [253, 173] on div "00:28" at bounding box center [216, 173] width 259 height 15
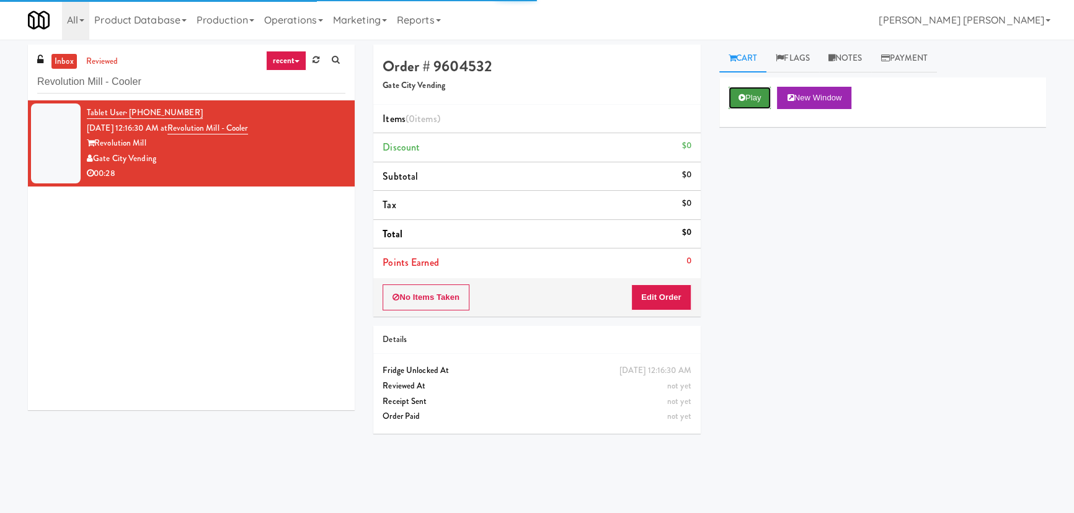
click at [764, 93] on button "Play" at bounding box center [749, 98] width 43 height 22
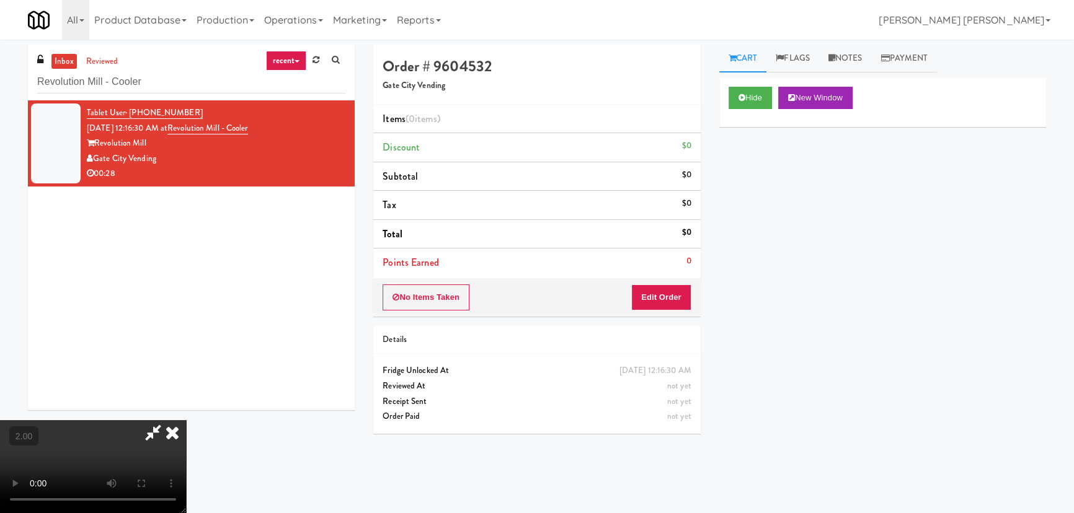
click at [186, 446] on video at bounding box center [93, 466] width 186 height 93
click at [658, 297] on button "Edit Order" at bounding box center [661, 298] width 60 height 26
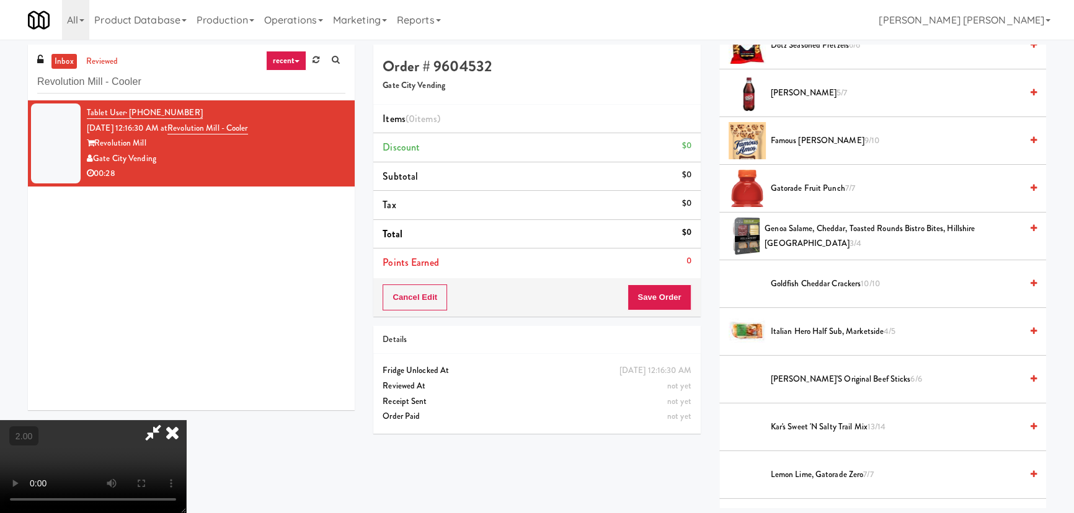
scroll to position [338, 0]
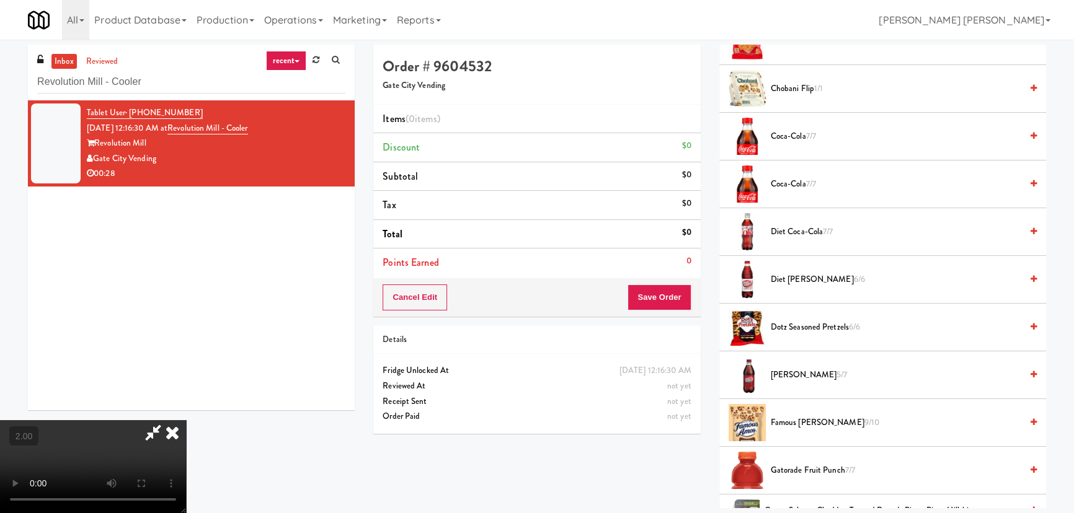
click at [797, 376] on span "[PERSON_NAME] 5/7" at bounding box center [896, 375] width 250 height 15
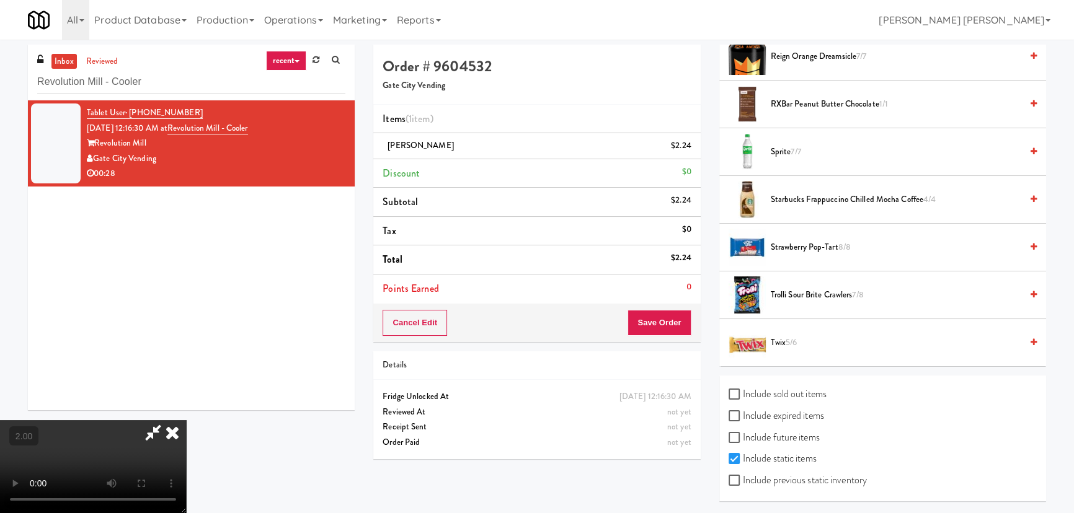
scroll to position [1268, 0]
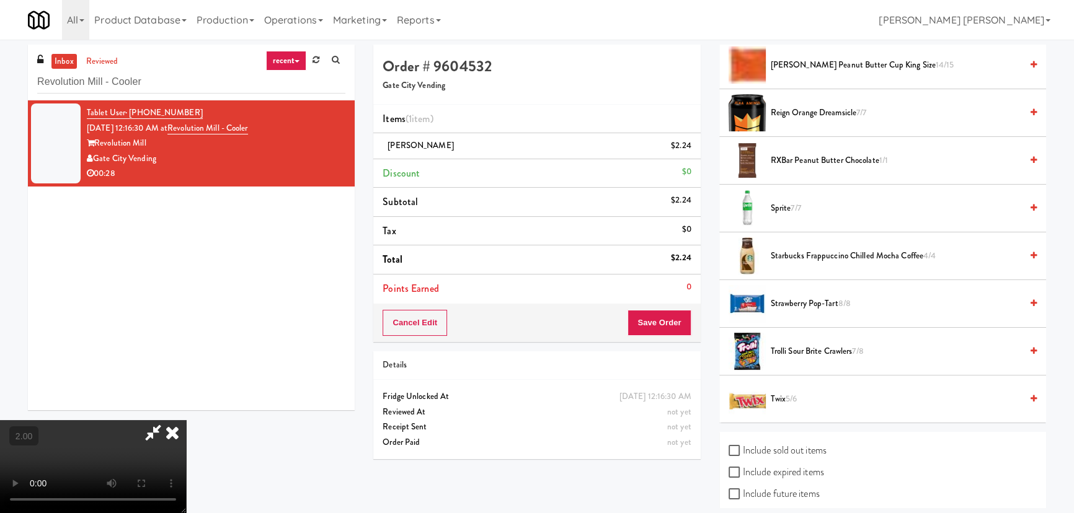
click at [777, 205] on span "Sprite 7/7" at bounding box center [896, 208] width 250 height 15
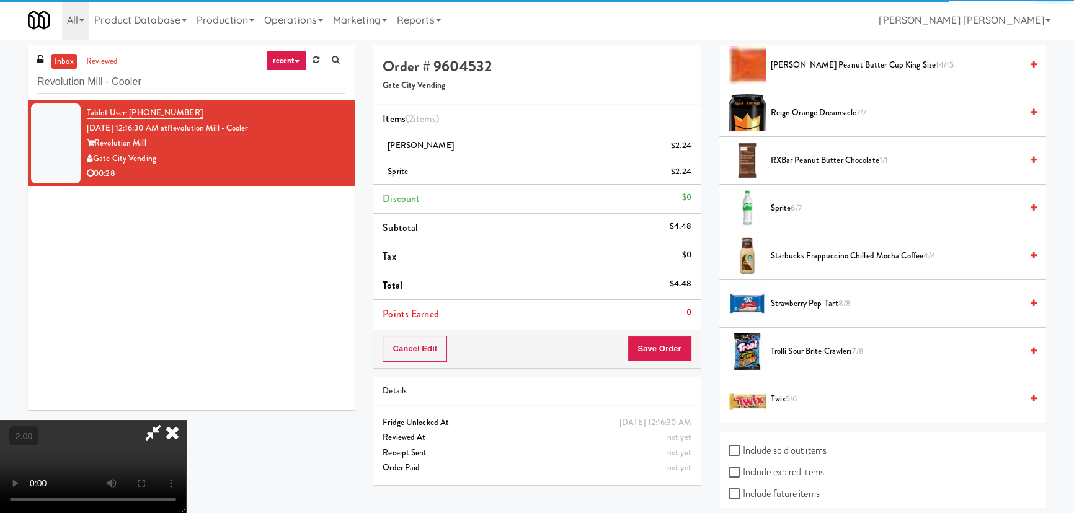
scroll to position [0, 0]
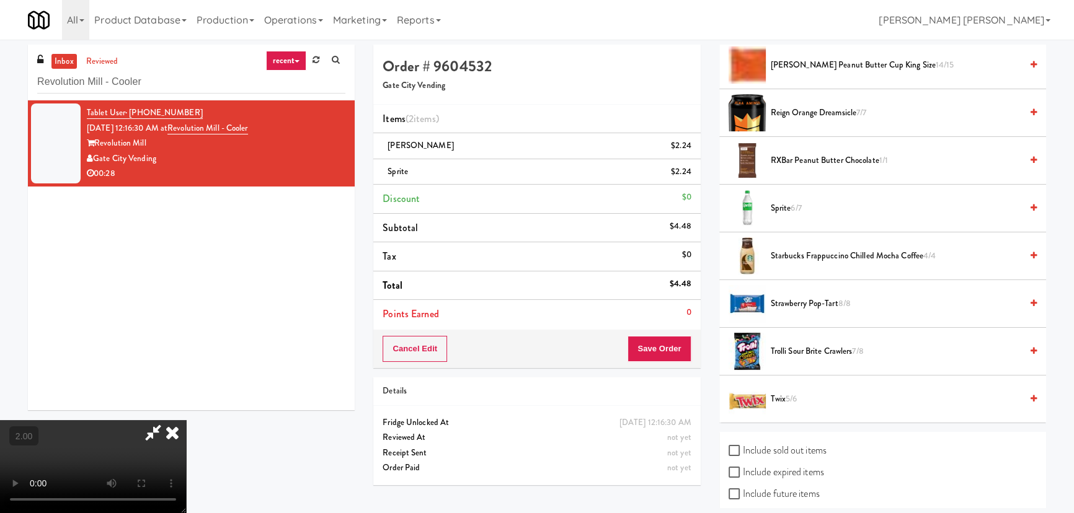
click at [186, 420] on icon at bounding box center [172, 432] width 27 height 25
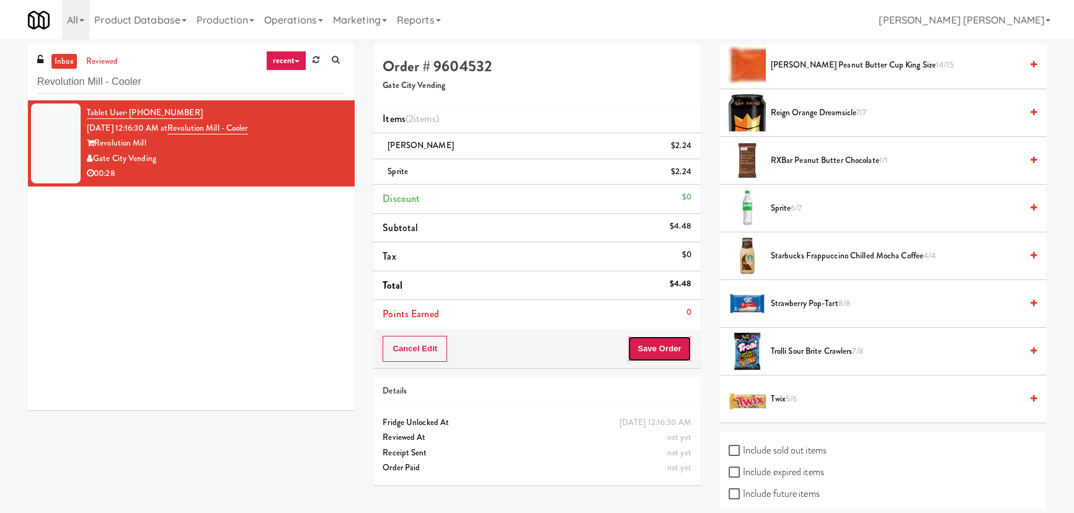
click at [648, 358] on button "Save Order" at bounding box center [658, 349] width 63 height 26
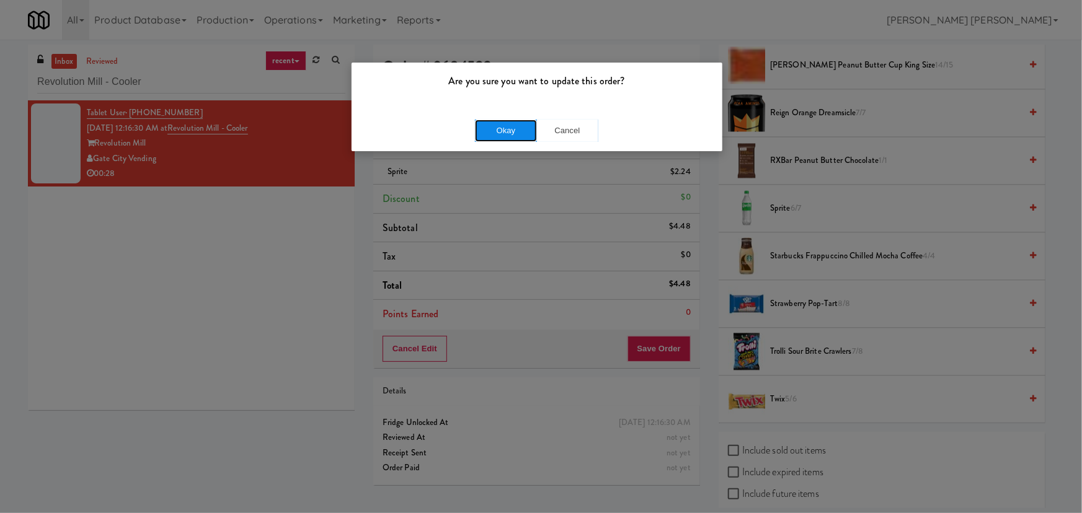
click at [493, 130] on button "Okay" at bounding box center [506, 131] width 62 height 22
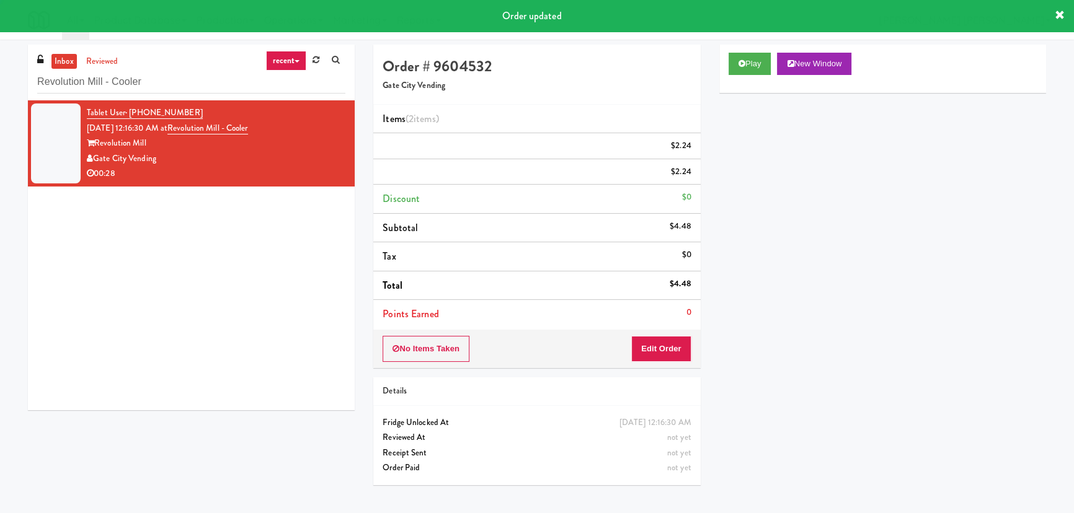
scroll to position [33, 0]
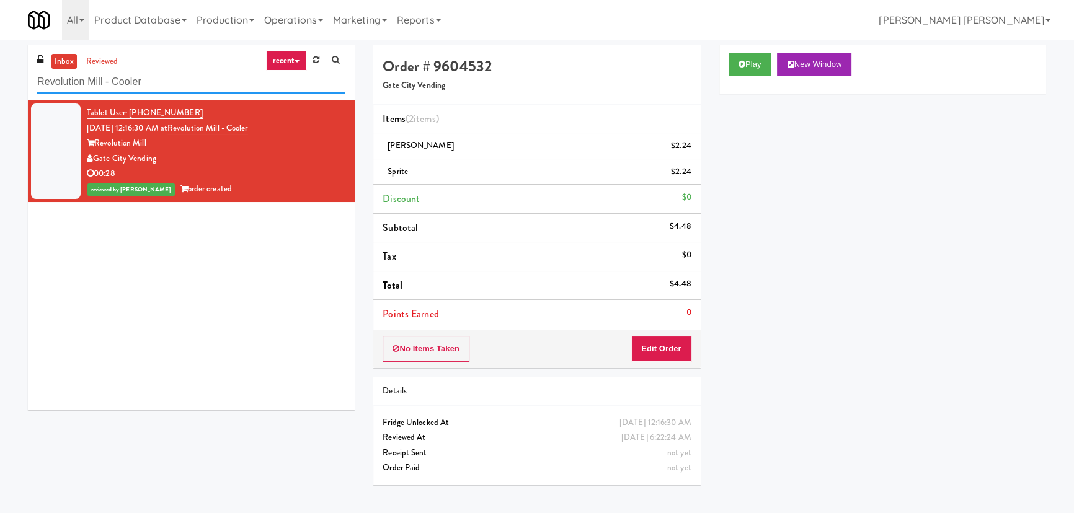
drag, startPoint x: 161, startPoint y: 82, endPoint x: -38, endPoint y: 93, distance: 199.3
click at [0, 93] on html "Are you sure you want to update this order? Okay Cancel Okay Are you sure you w…" at bounding box center [537, 256] width 1074 height 513
paste input "Pantry Field Two!"
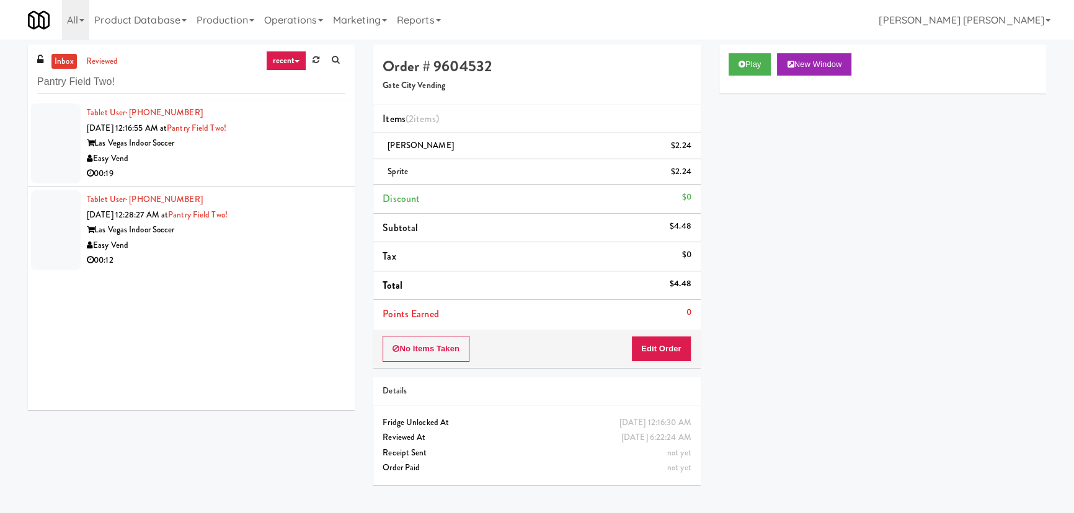
click at [252, 169] on div "00:19" at bounding box center [216, 173] width 259 height 15
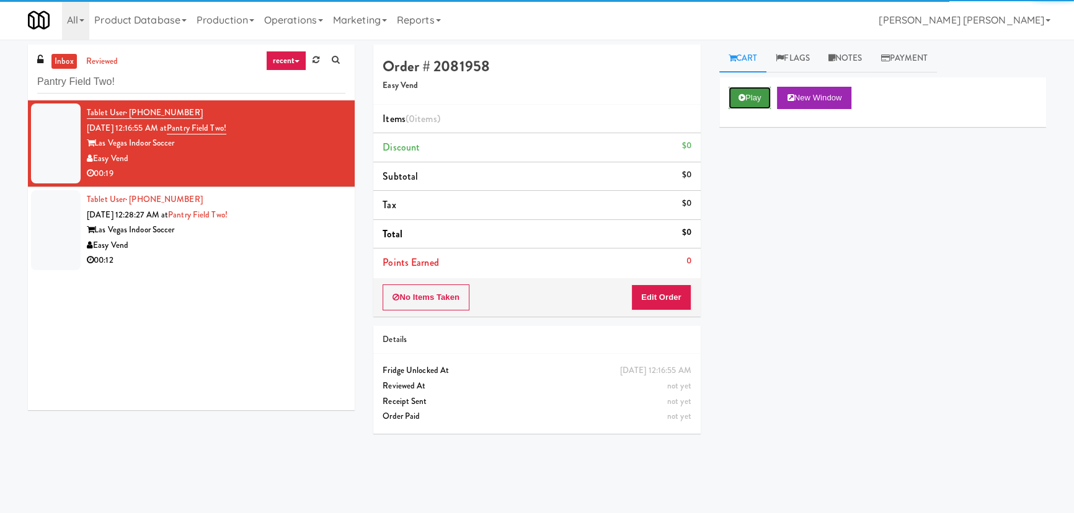
click at [754, 101] on button "Play" at bounding box center [749, 98] width 43 height 22
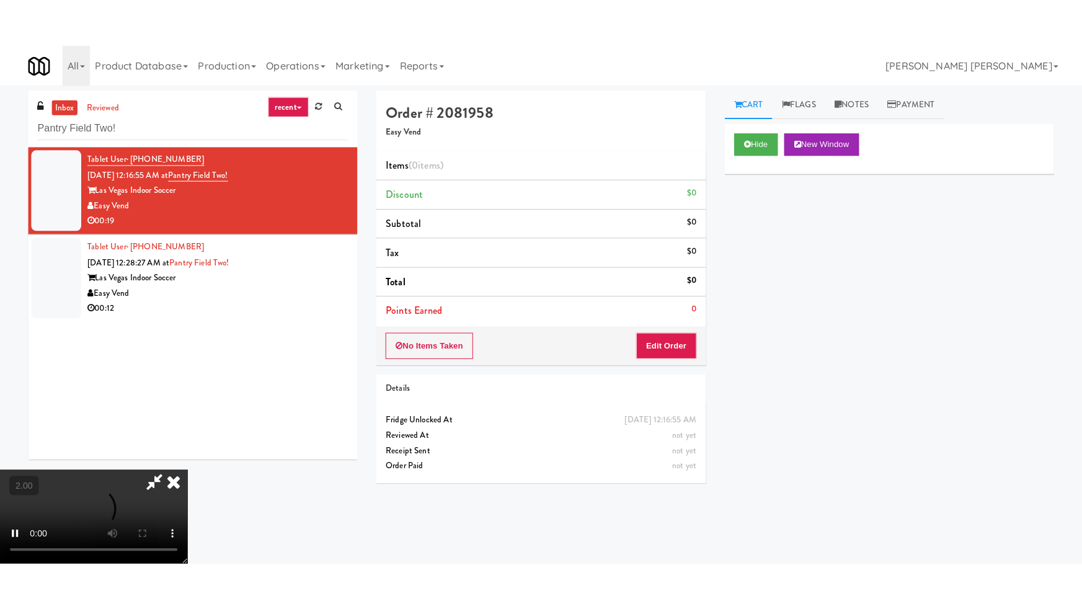
scroll to position [197, 0]
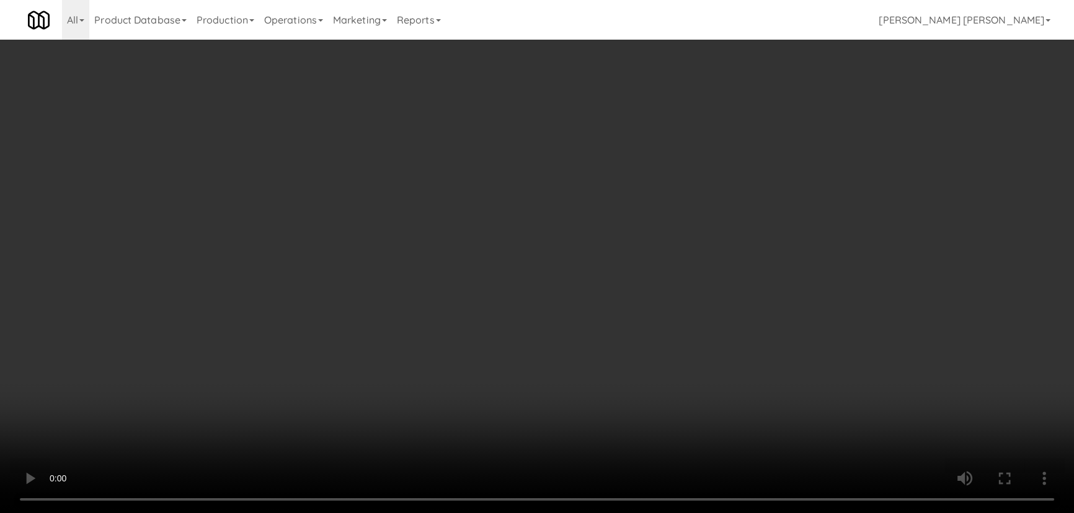
click at [585, 513] on video at bounding box center [537, 256] width 1074 height 513
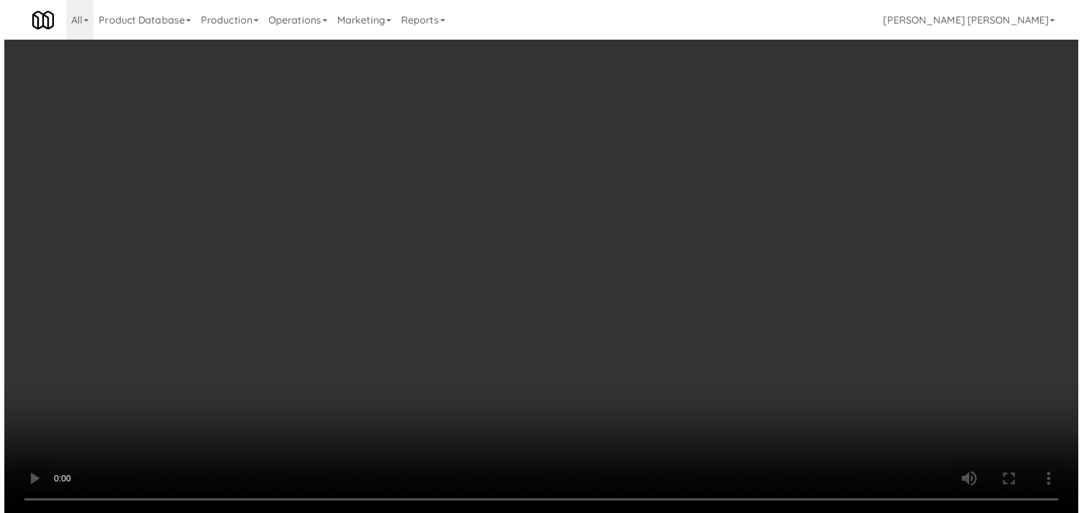
scroll to position [25, 0]
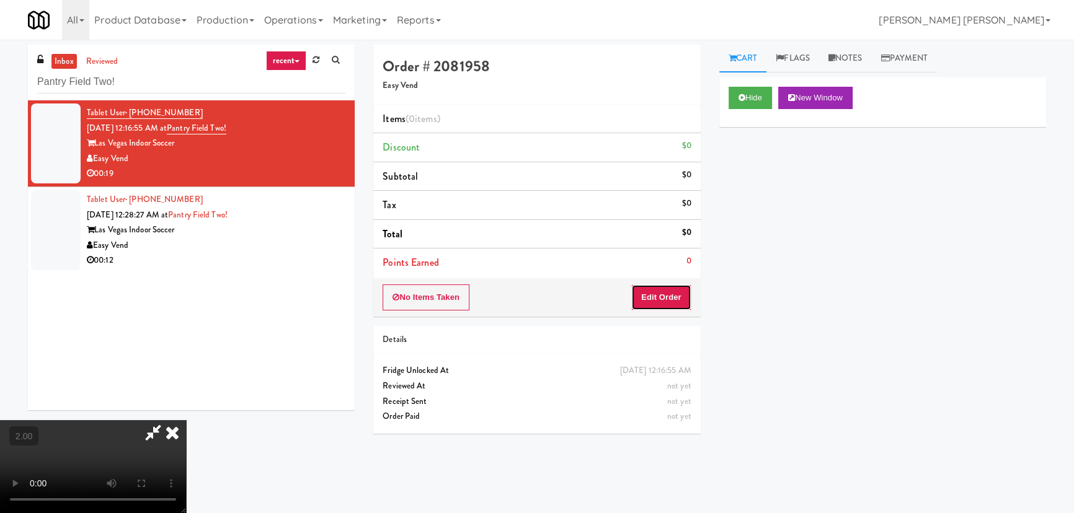
click at [666, 290] on button "Edit Order" at bounding box center [661, 298] width 60 height 26
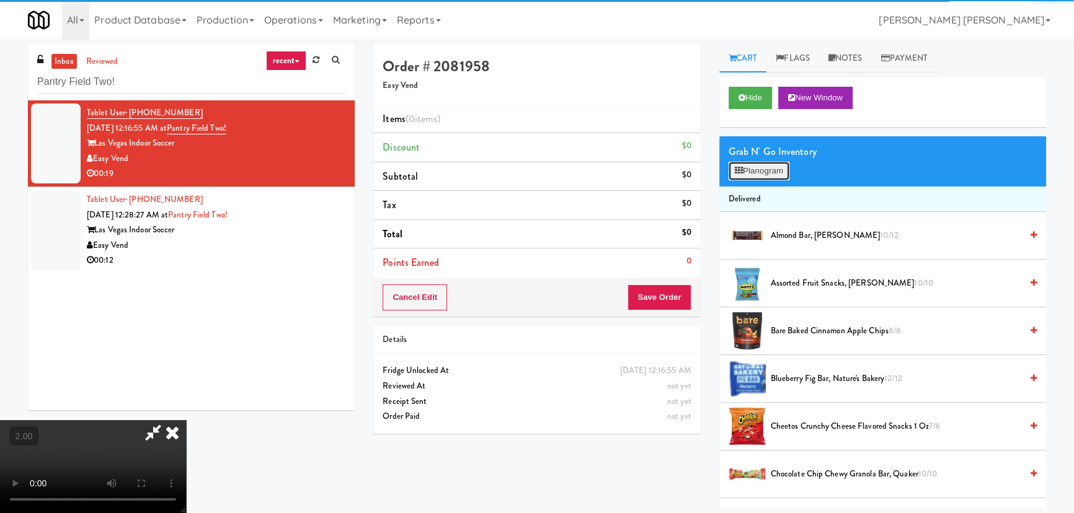
click at [756, 169] on button "Planogram" at bounding box center [758, 171] width 61 height 19
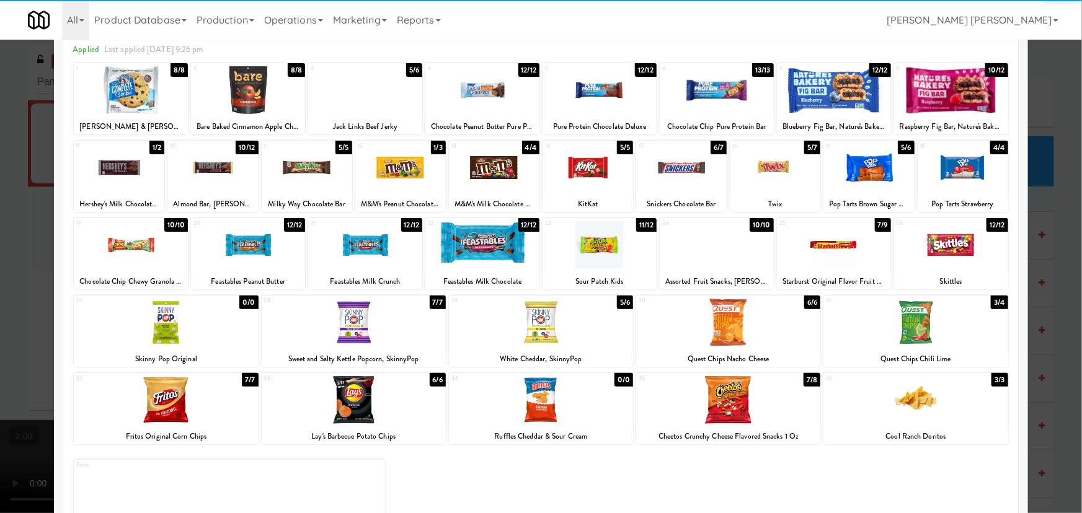
scroll to position [95, 0]
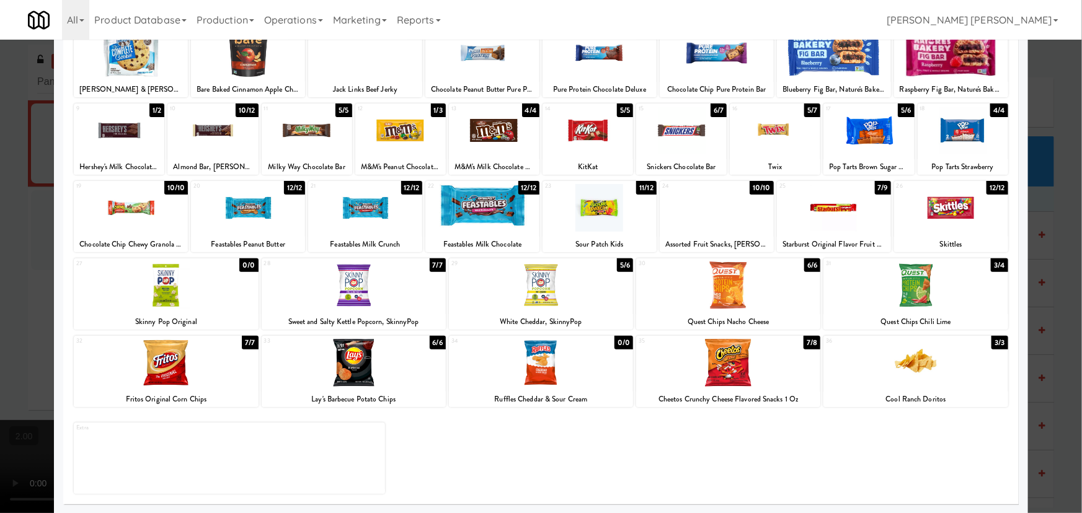
click at [358, 361] on div at bounding box center [354, 363] width 184 height 48
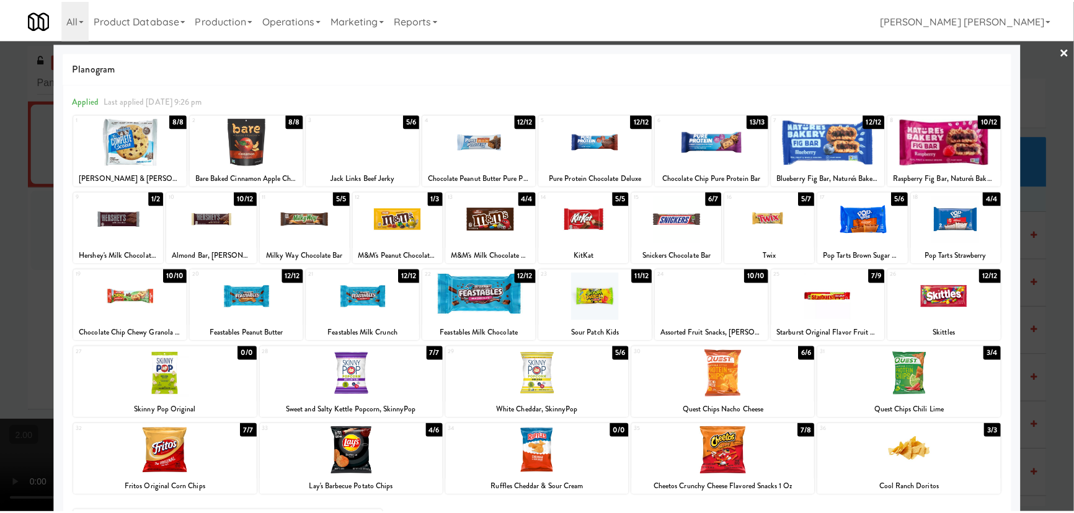
scroll to position [0, 0]
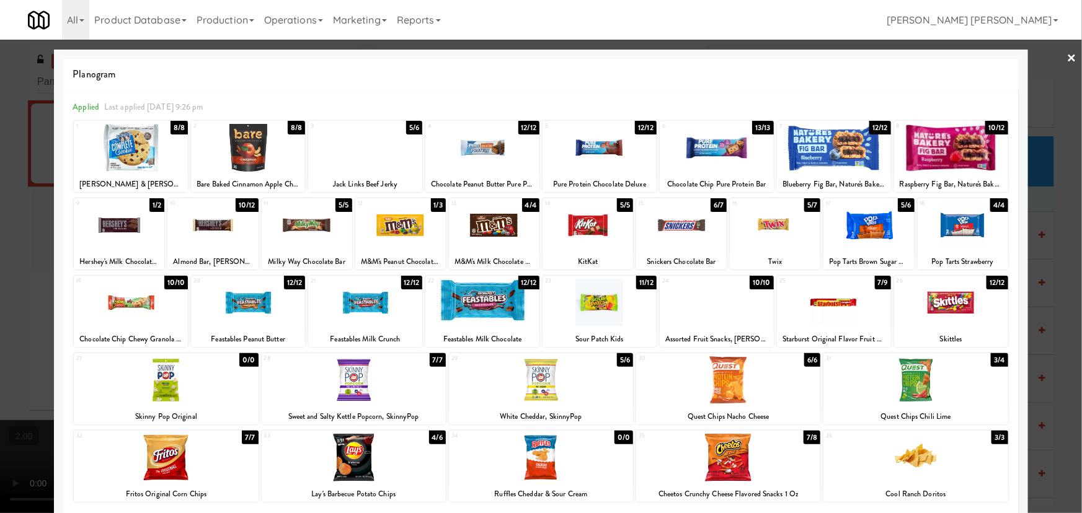
drag, startPoint x: 1063, startPoint y: 58, endPoint x: 688, endPoint y: 162, distance: 389.4
click at [1067, 61] on link "×" at bounding box center [1072, 59] width 10 height 38
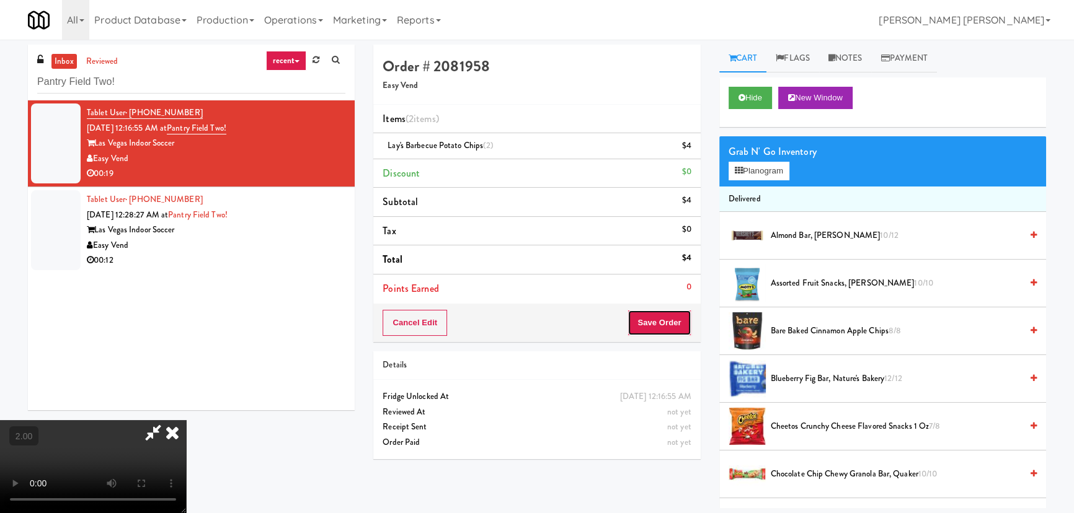
click at [677, 317] on button "Save Order" at bounding box center [658, 323] width 63 height 26
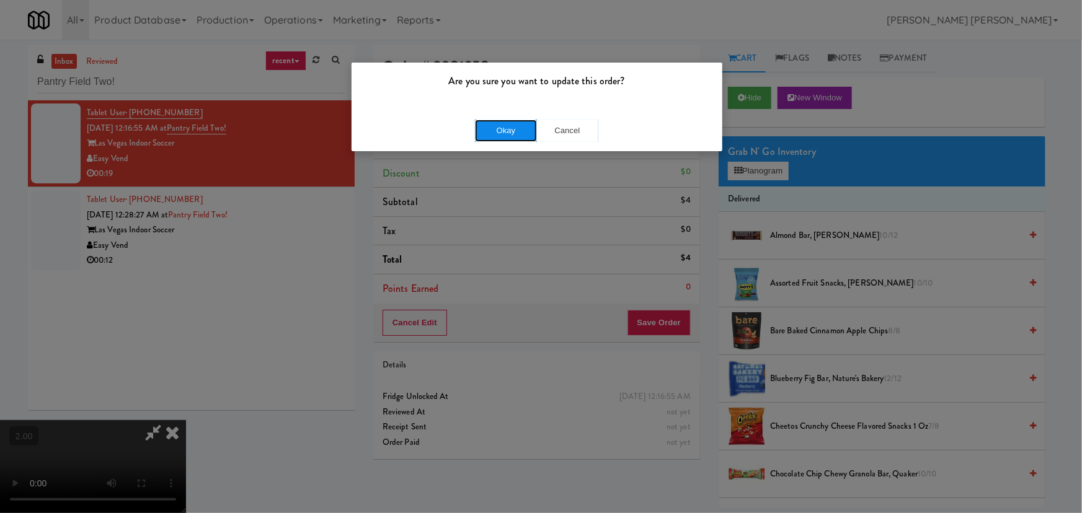
click at [492, 130] on button "Okay" at bounding box center [506, 131] width 62 height 22
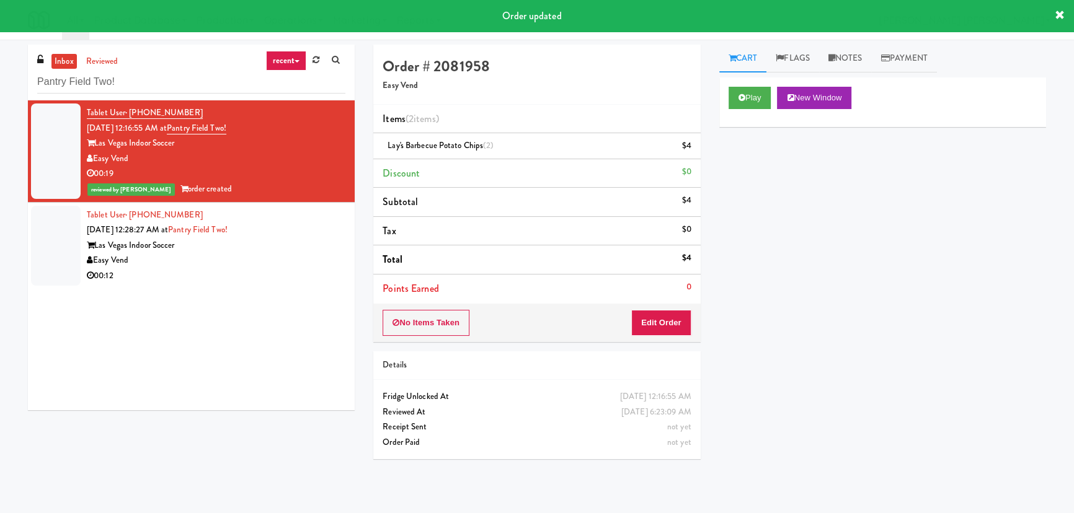
click at [299, 248] on div "Las Vegas Indoor Soccer" at bounding box center [216, 245] width 259 height 15
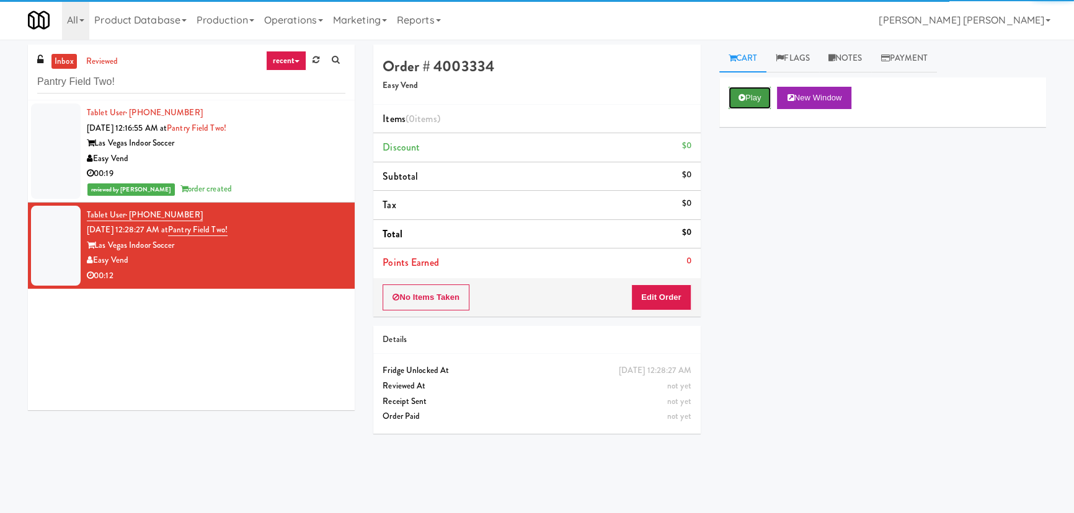
click at [741, 99] on icon at bounding box center [741, 98] width 7 height 8
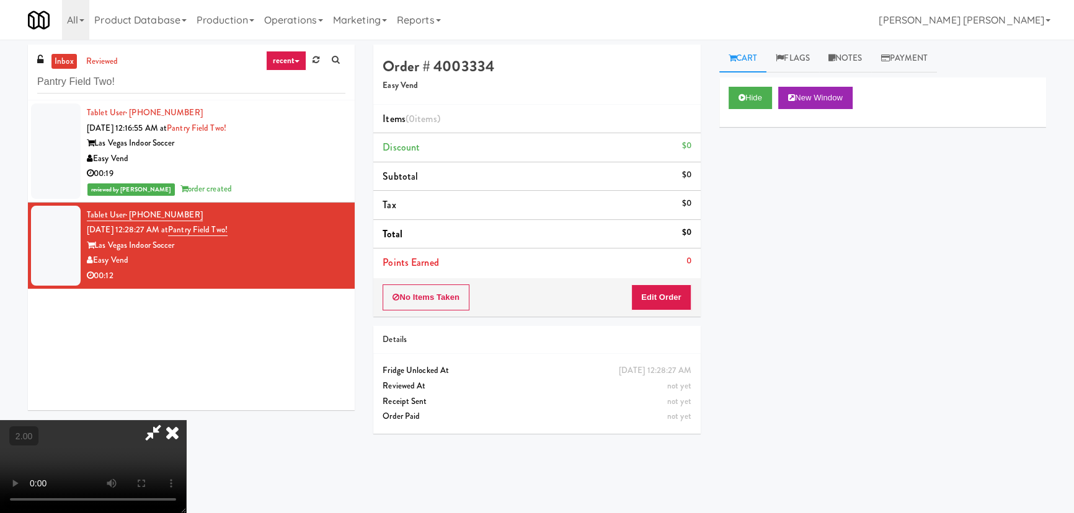
click at [186, 513] on video at bounding box center [93, 466] width 186 height 93
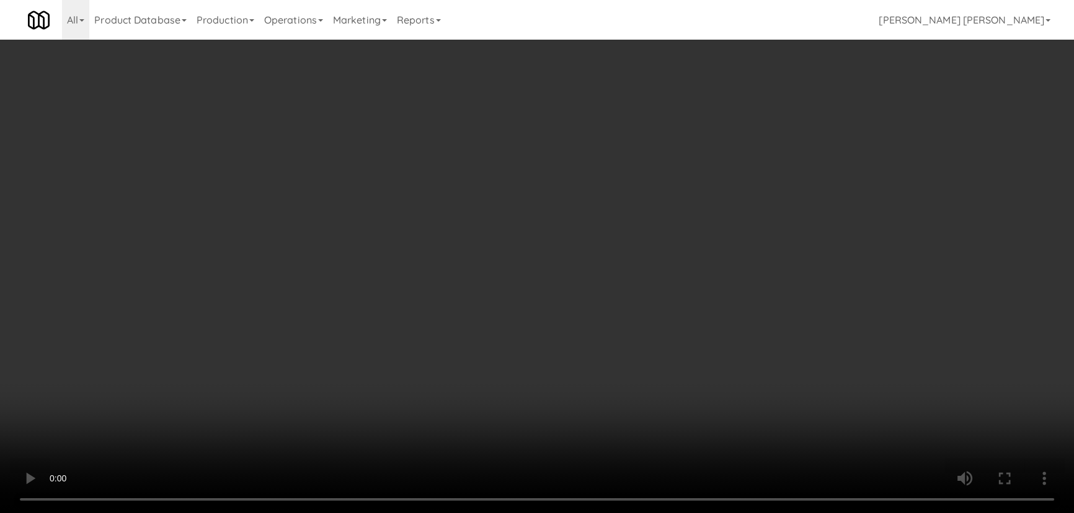
scroll to position [25, 0]
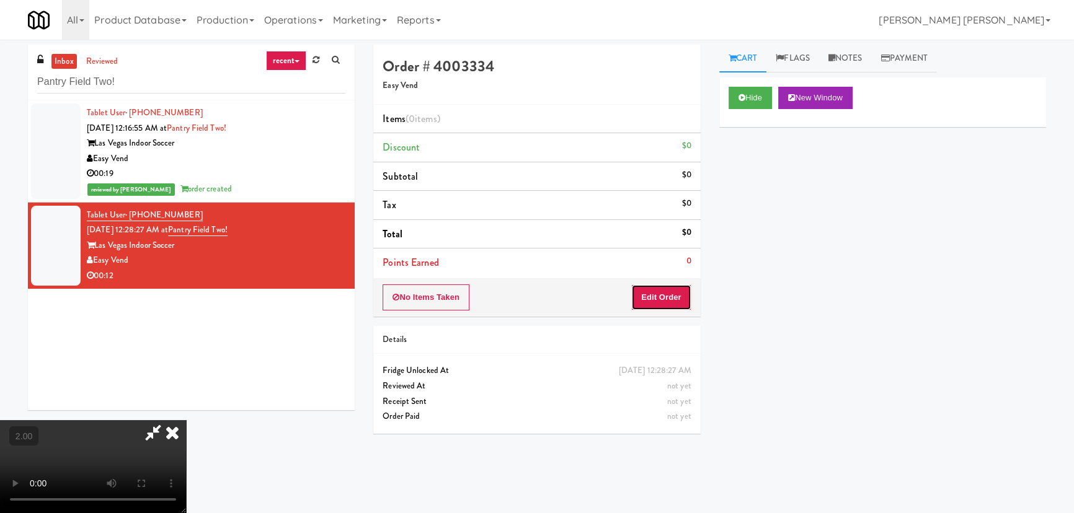
click at [662, 301] on button "Edit Order" at bounding box center [661, 298] width 60 height 26
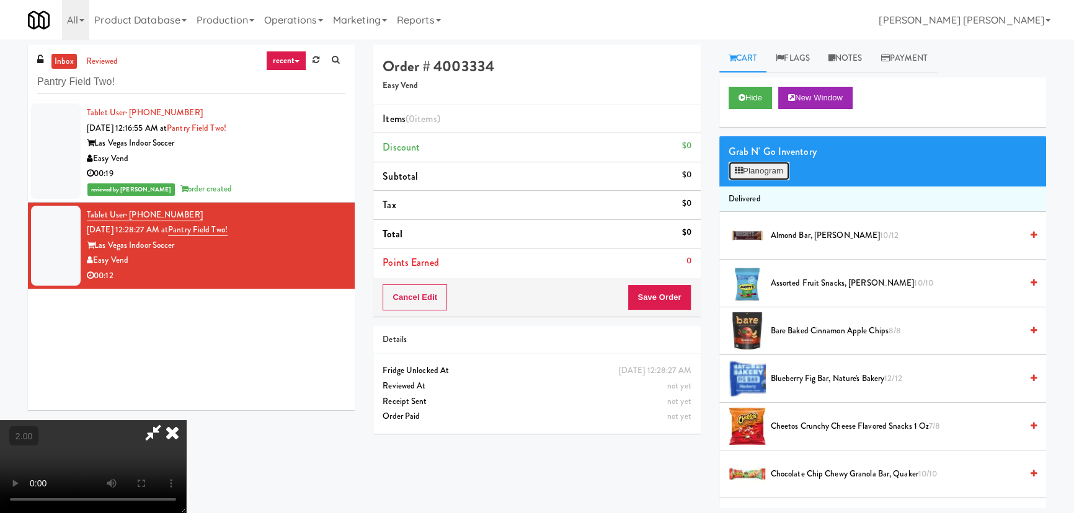
click at [784, 171] on button "Planogram" at bounding box center [758, 171] width 61 height 19
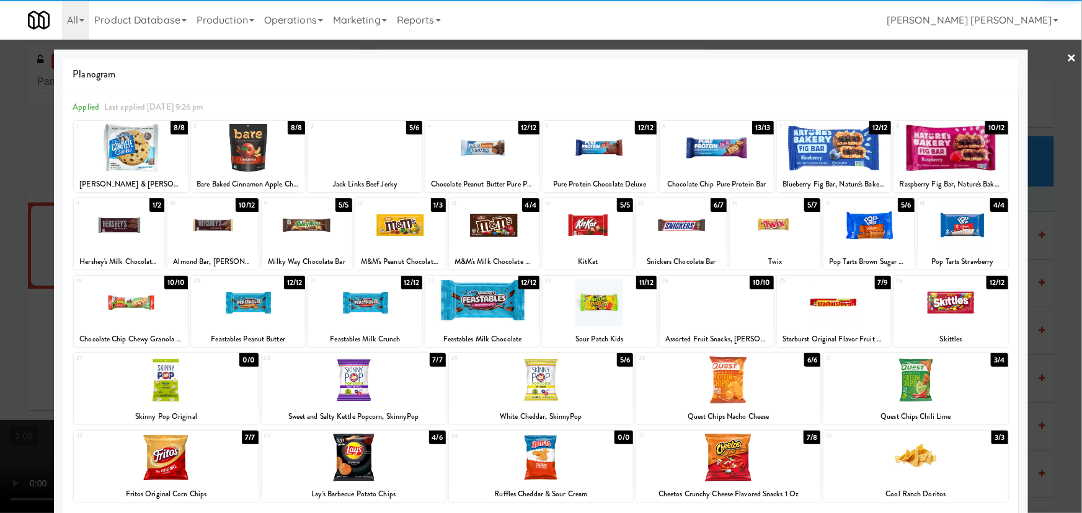
click at [682, 227] on div at bounding box center [681, 225] width 91 height 48
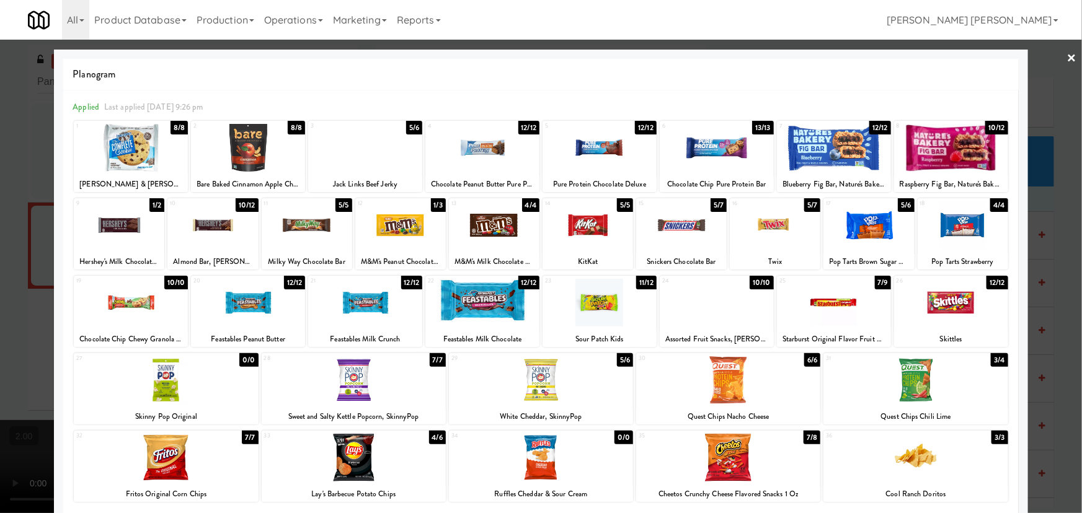
click at [591, 232] on div at bounding box center [587, 225] width 91 height 48
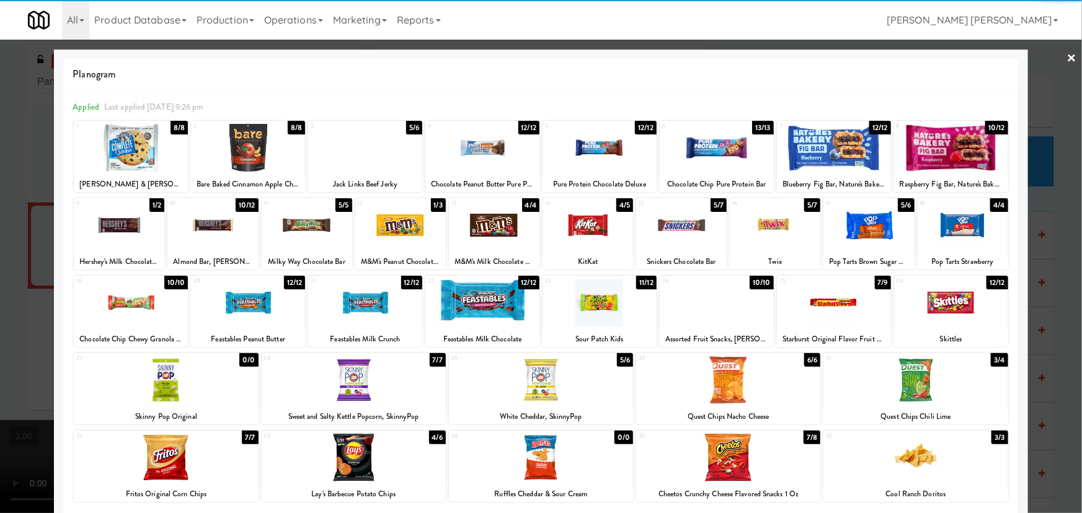
click at [1067, 56] on link "×" at bounding box center [1072, 59] width 10 height 38
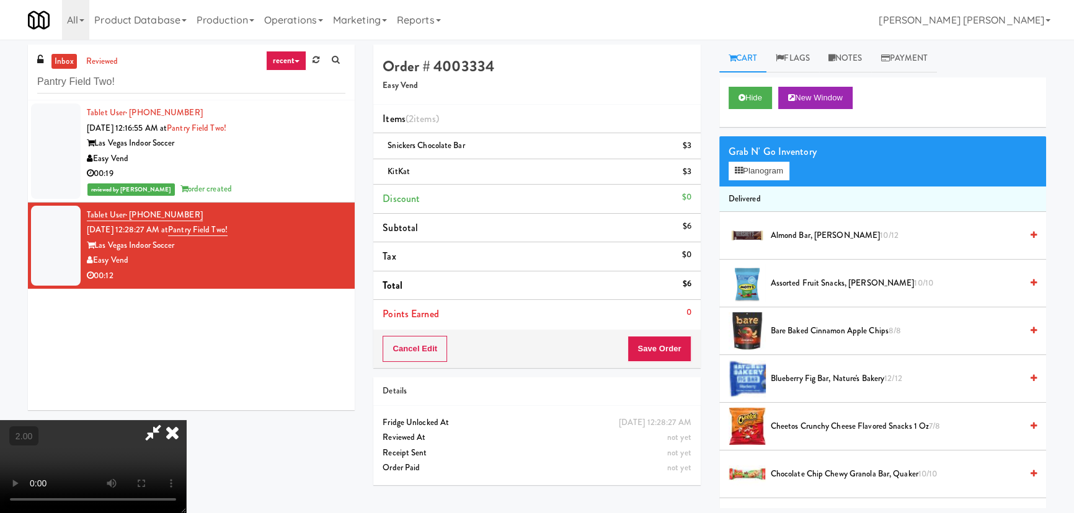
click at [186, 420] on icon at bounding box center [172, 432] width 27 height 25
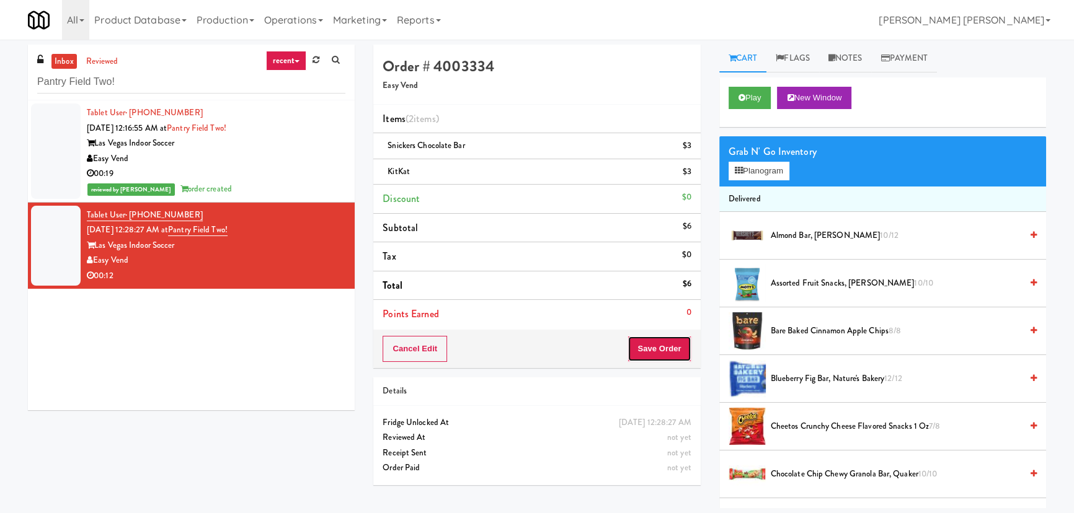
click at [653, 352] on button "Save Order" at bounding box center [658, 349] width 63 height 26
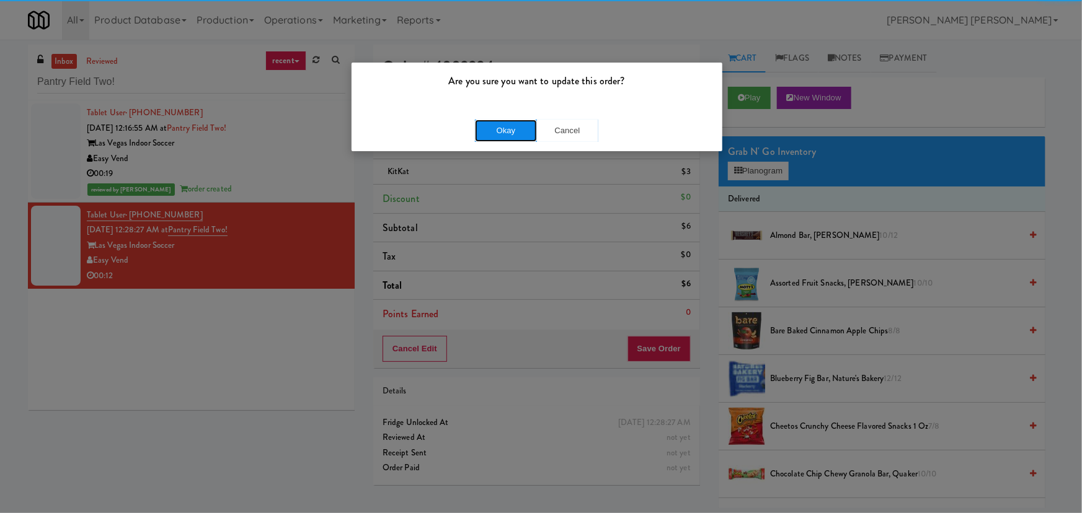
click at [485, 130] on button "Okay" at bounding box center [506, 131] width 62 height 22
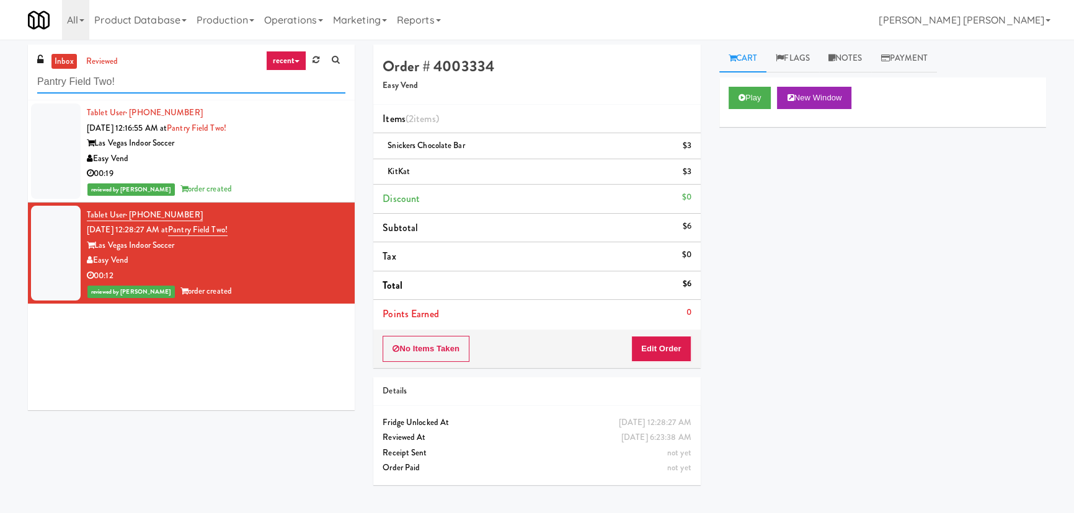
drag, startPoint x: 99, startPoint y: 86, endPoint x: 9, endPoint y: 91, distance: 90.7
click at [9, 91] on div "inbox reviewed recent all unclear take inventory issue suspicious failed recent…" at bounding box center [537, 277] width 1074 height 464
paste input "The Jack - Pantry - Right"
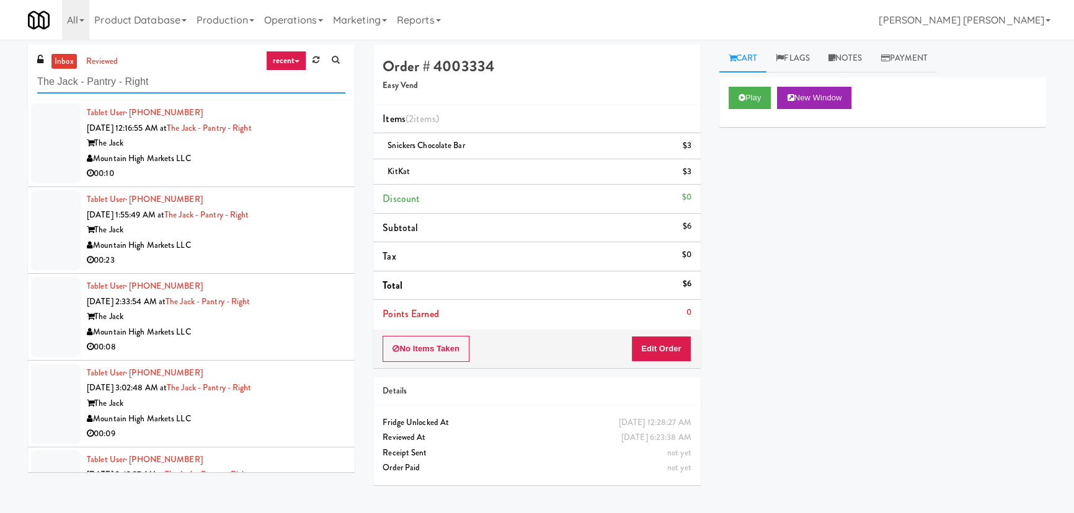
type input "The Jack - Pantry - Right"
click at [298, 162] on div "Mountain High Markets LLC" at bounding box center [216, 158] width 259 height 15
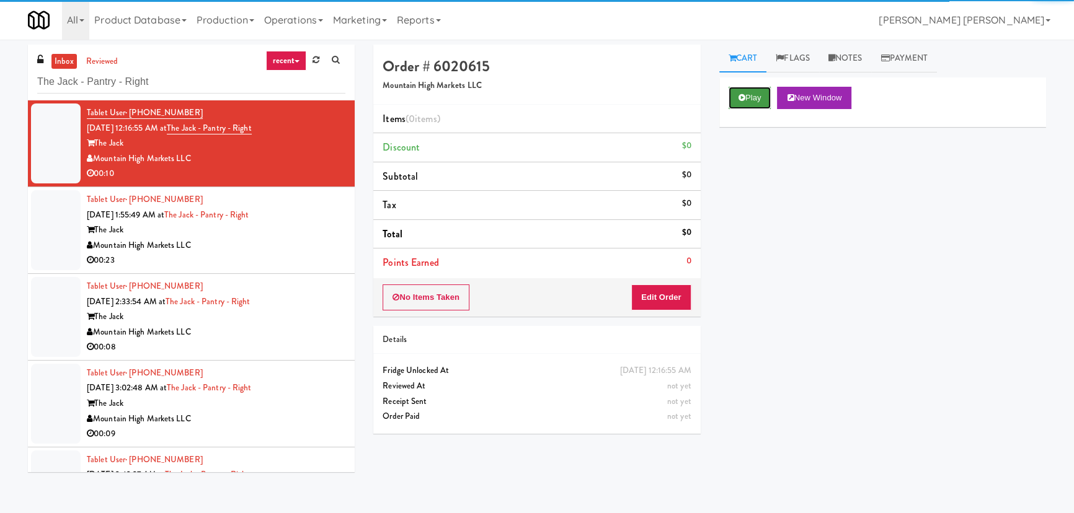
click at [745, 96] on button "Play" at bounding box center [749, 98] width 43 height 22
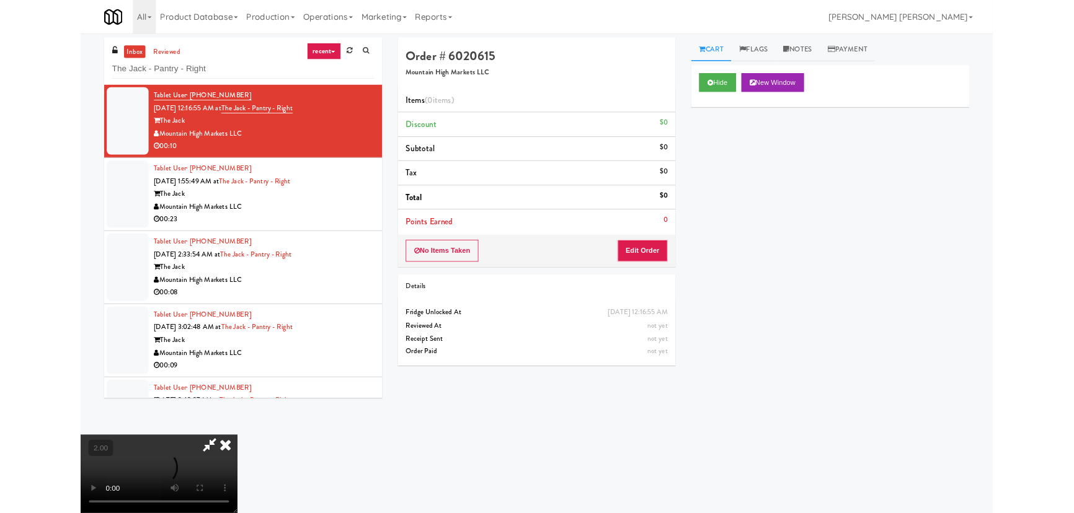
scroll to position [25, 0]
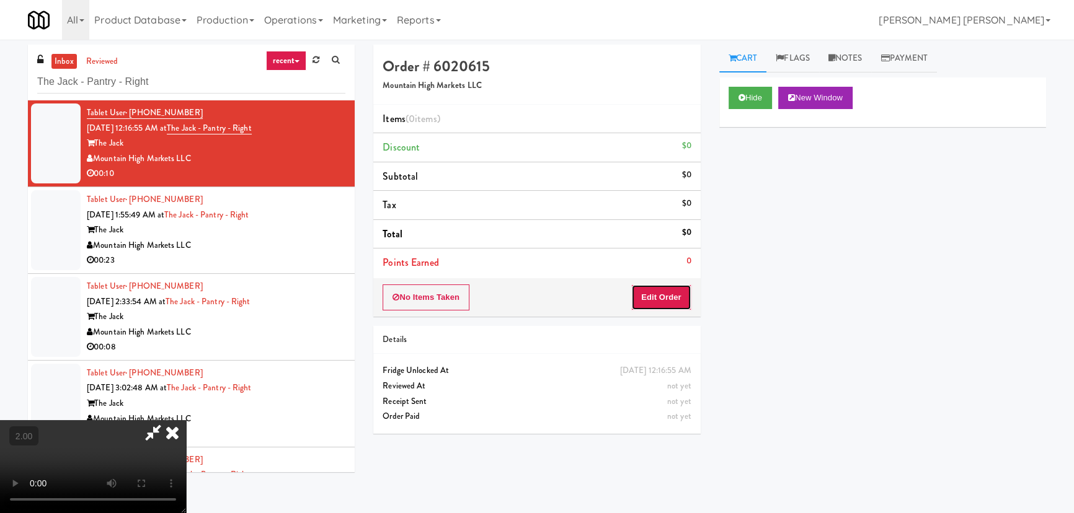
drag, startPoint x: 676, startPoint y: 299, endPoint x: 830, endPoint y: 129, distance: 229.1
click at [680, 299] on button "Edit Order" at bounding box center [661, 298] width 60 height 26
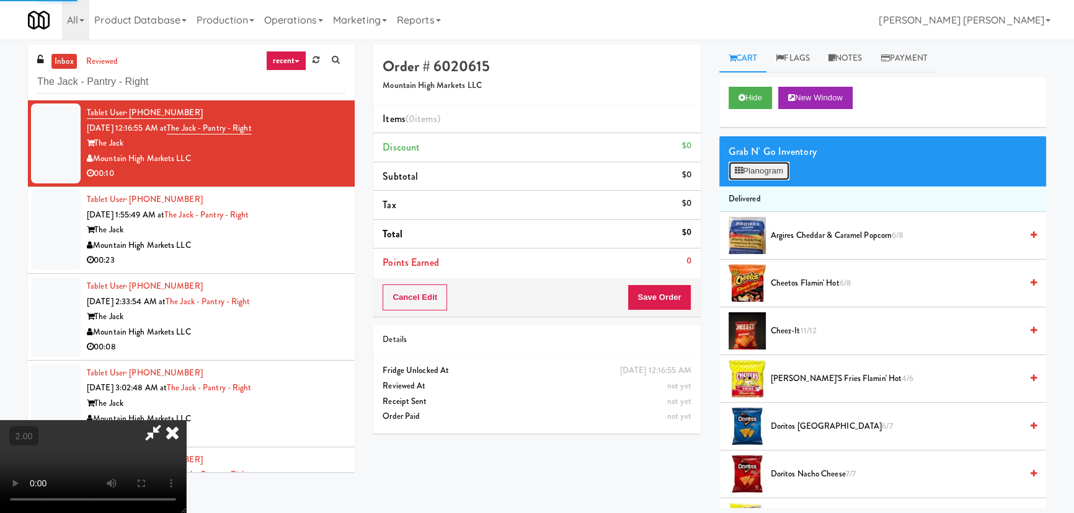
click at [780, 172] on button "Planogram" at bounding box center [758, 171] width 61 height 19
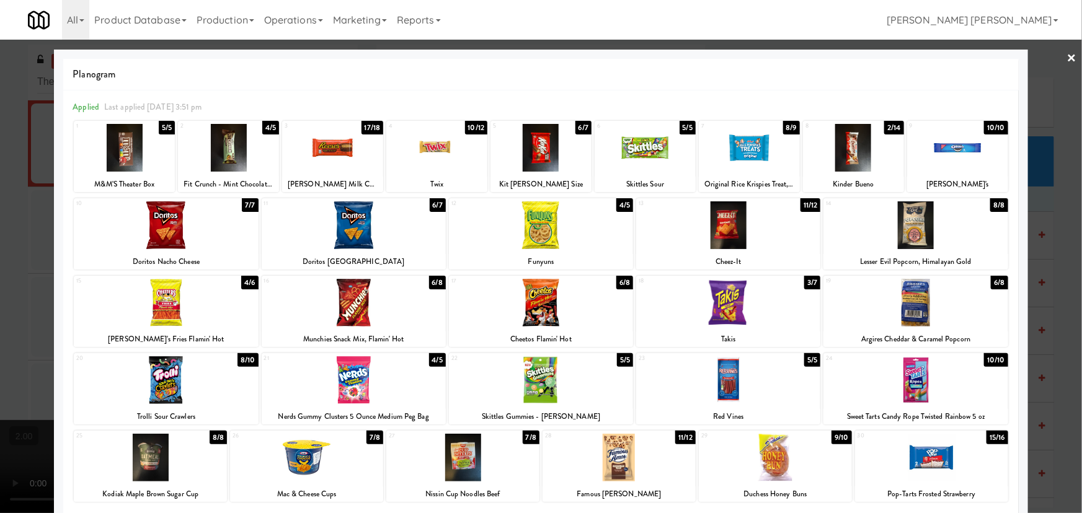
click at [541, 152] on div at bounding box center [540, 148] width 101 height 48
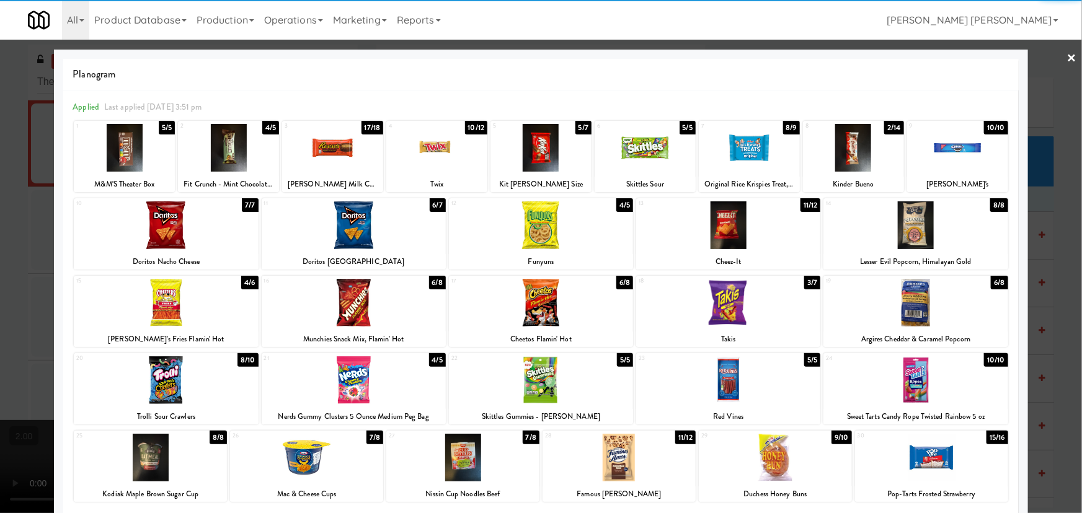
click at [1067, 52] on link "×" at bounding box center [1072, 59] width 10 height 38
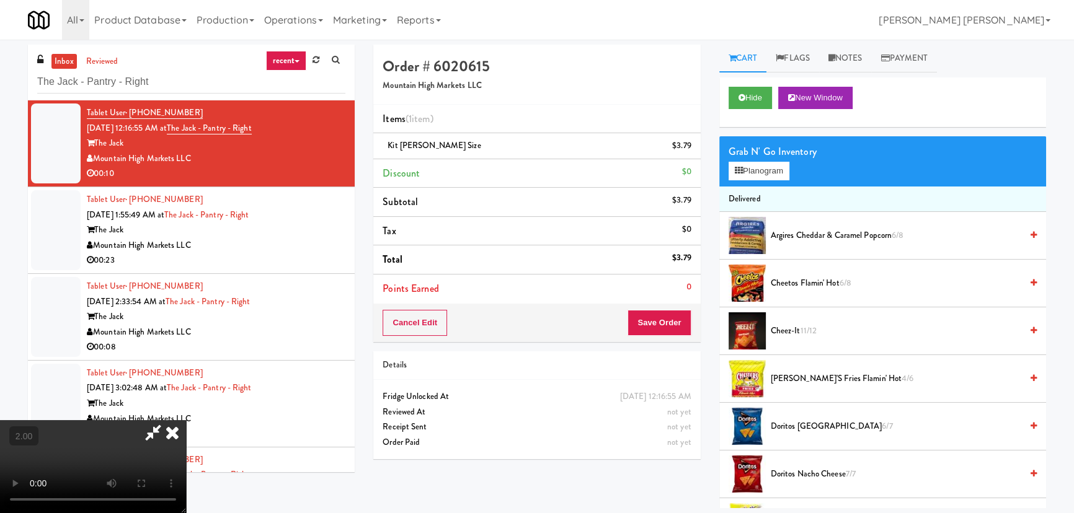
drag, startPoint x: 617, startPoint y: 52, endPoint x: 650, endPoint y: 381, distance: 330.2
click at [186, 420] on icon at bounding box center [172, 432] width 27 height 25
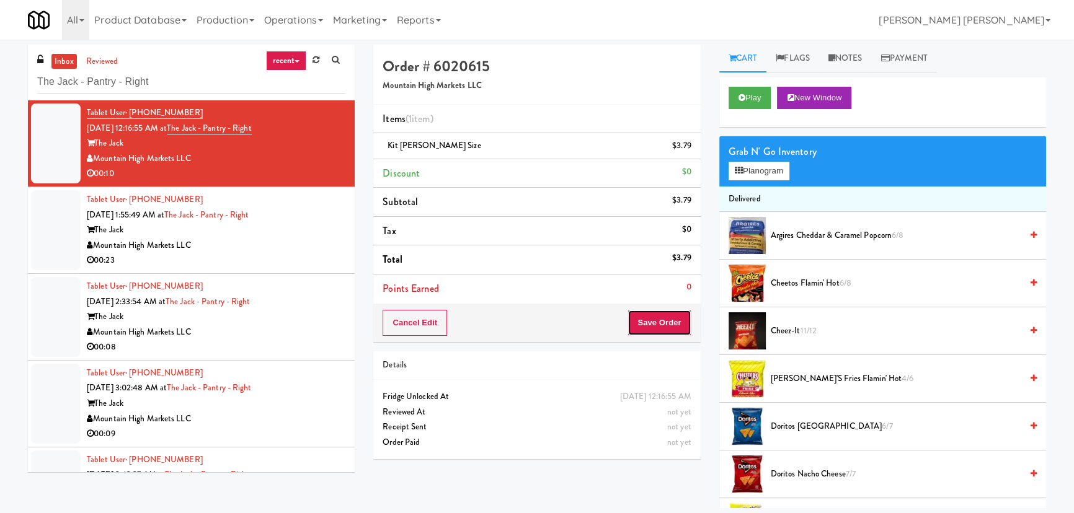
drag, startPoint x: 661, startPoint y: 322, endPoint x: 660, endPoint y: 329, distance: 6.3
click at [660, 322] on button "Save Order" at bounding box center [658, 323] width 63 height 26
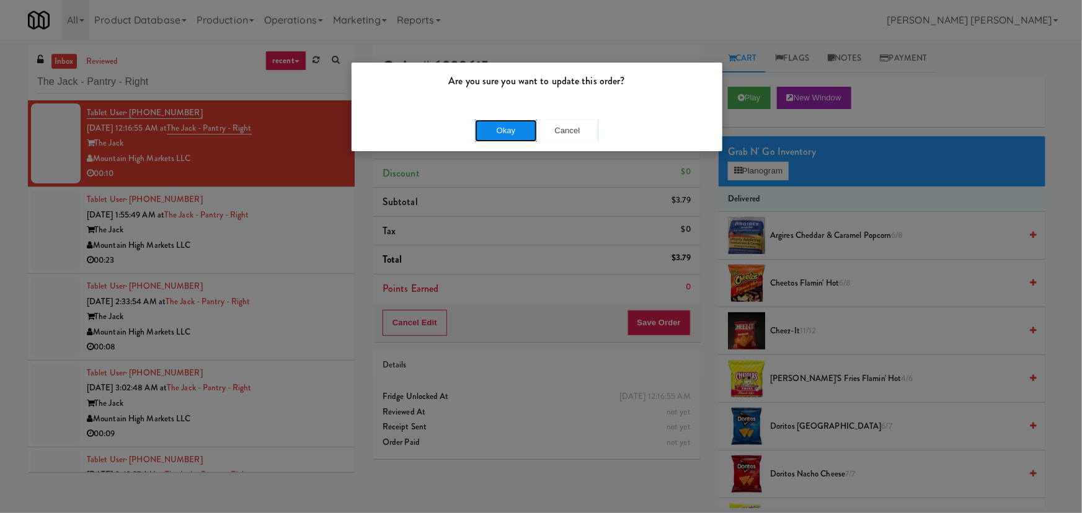
click at [510, 125] on button "Okay" at bounding box center [506, 131] width 62 height 22
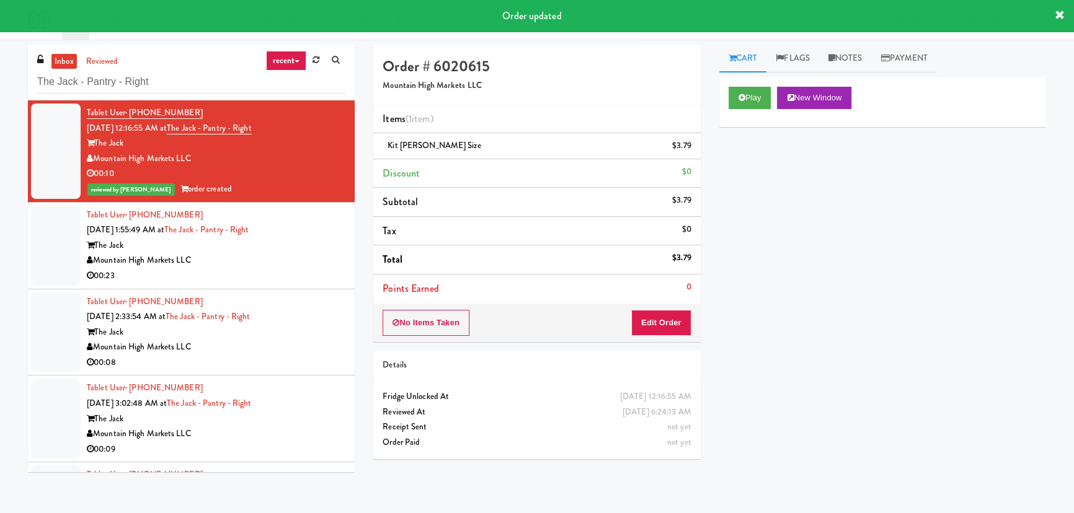
click at [281, 257] on div "Mountain High Markets LLC" at bounding box center [216, 260] width 259 height 15
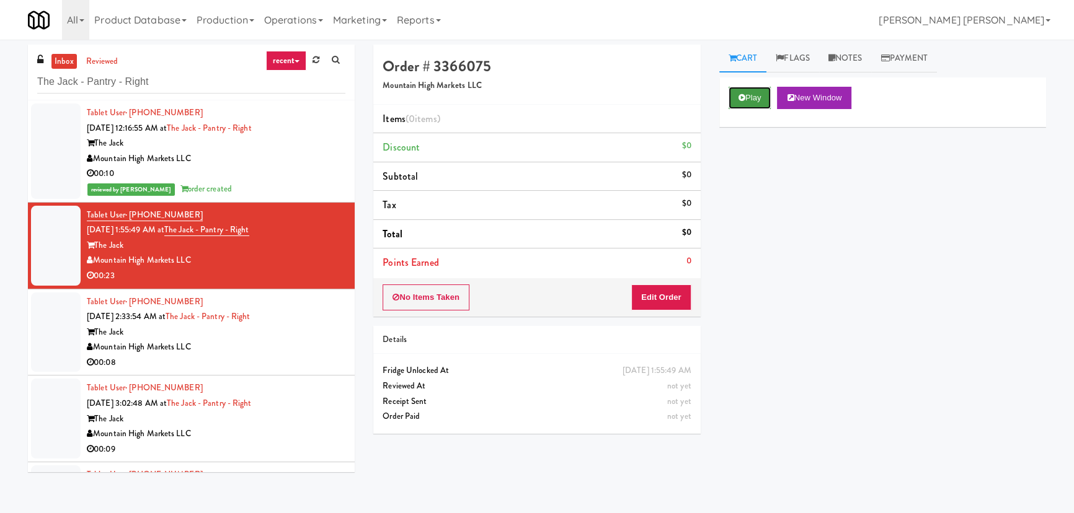
click at [756, 92] on button "Play" at bounding box center [749, 98] width 43 height 22
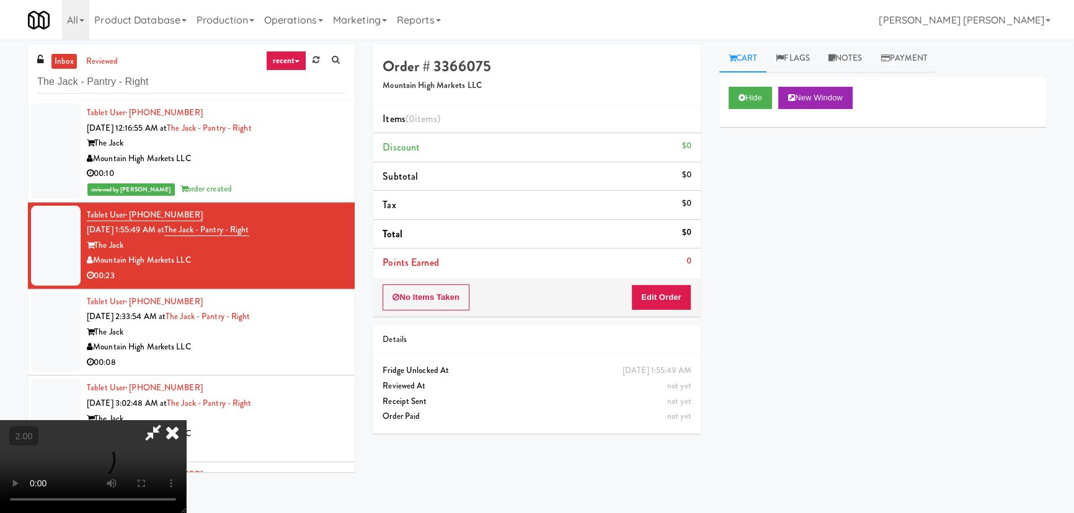
scroll to position [25, 0]
click at [669, 296] on button "Edit Order" at bounding box center [661, 298] width 60 height 26
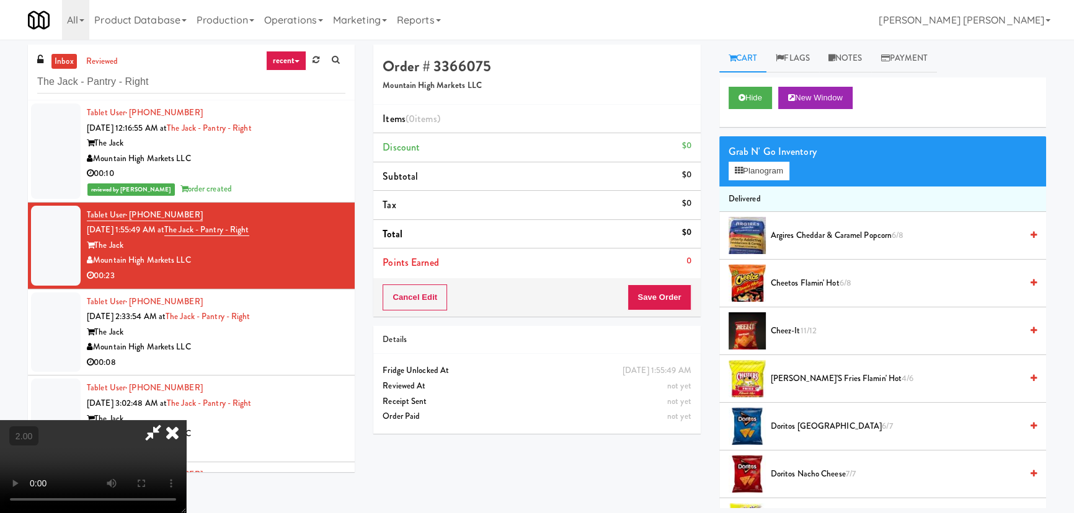
click at [814, 427] on span "Doritos Cool Ranch 6/7" at bounding box center [896, 426] width 250 height 15
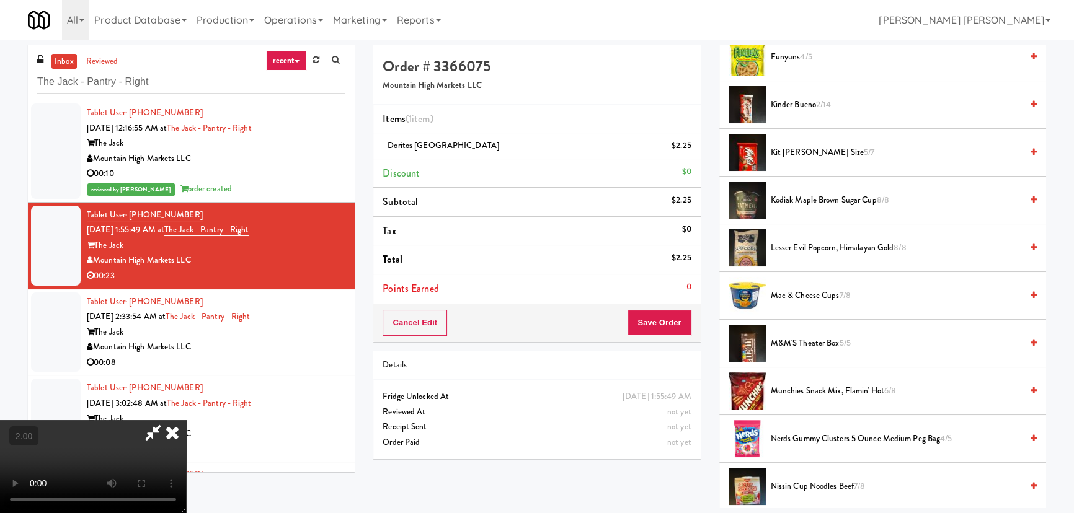
scroll to position [564, 0]
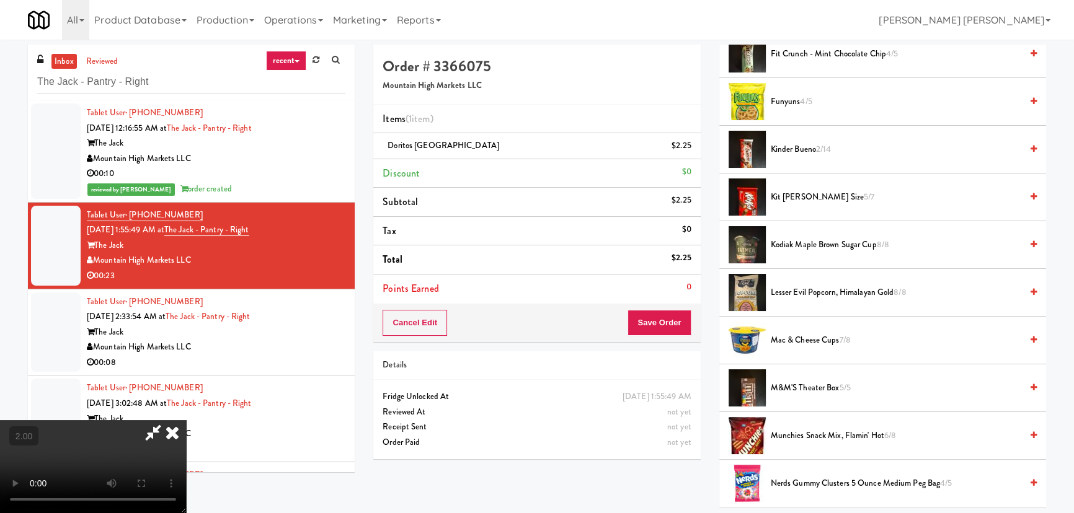
click at [787, 197] on span "Kit [PERSON_NAME] Size 5/7" at bounding box center [896, 197] width 250 height 15
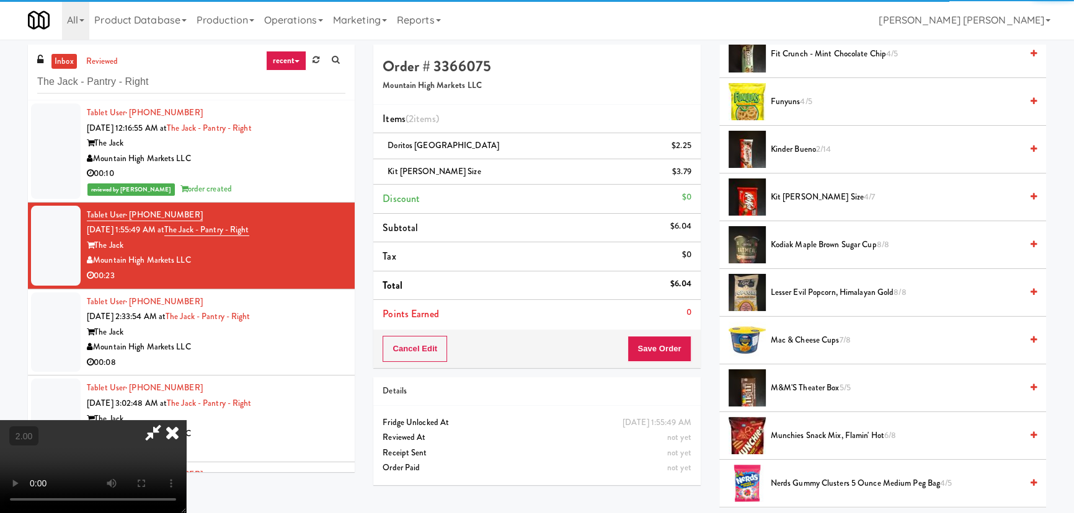
scroll to position [0, 0]
click at [186, 420] on icon at bounding box center [172, 432] width 27 height 25
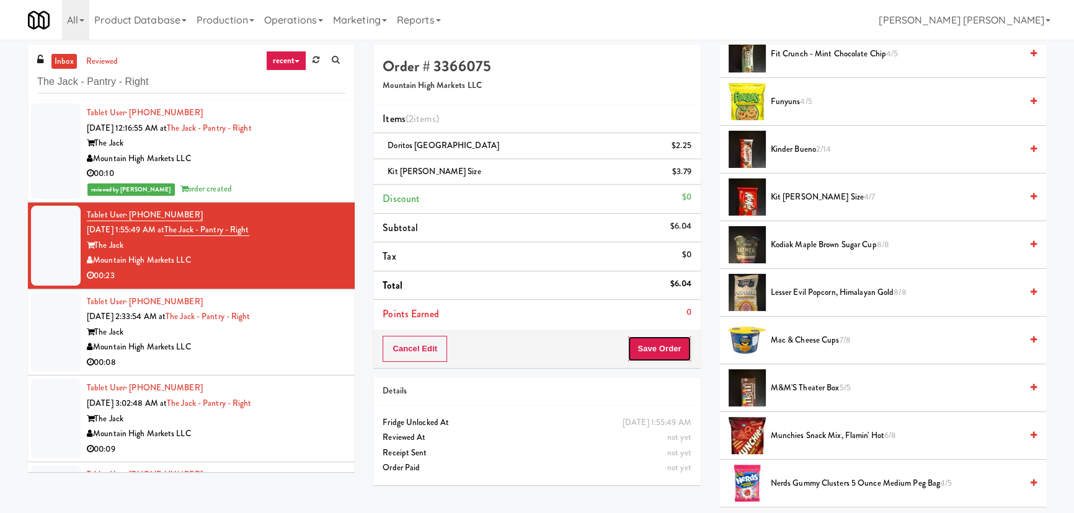
click at [658, 352] on button "Save Order" at bounding box center [658, 349] width 63 height 26
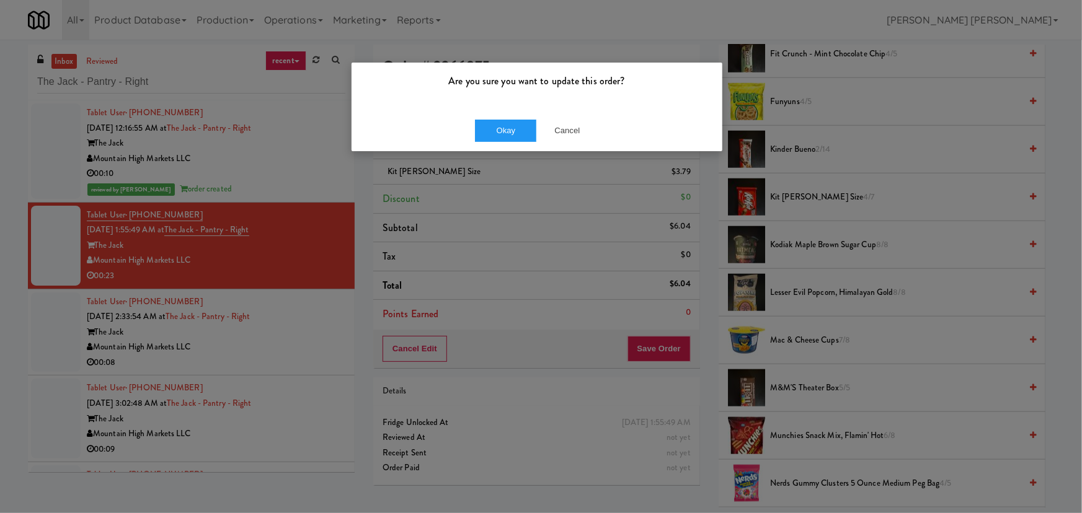
click at [518, 118] on div "Okay Cancel" at bounding box center [537, 131] width 371 height 42
click at [516, 130] on button "Okay" at bounding box center [506, 131] width 62 height 22
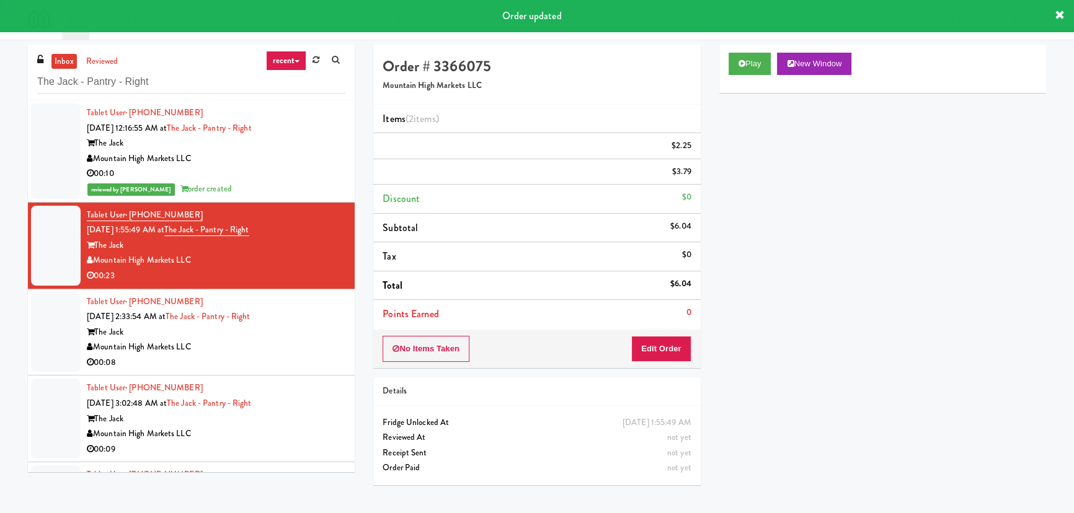
scroll to position [33, 0]
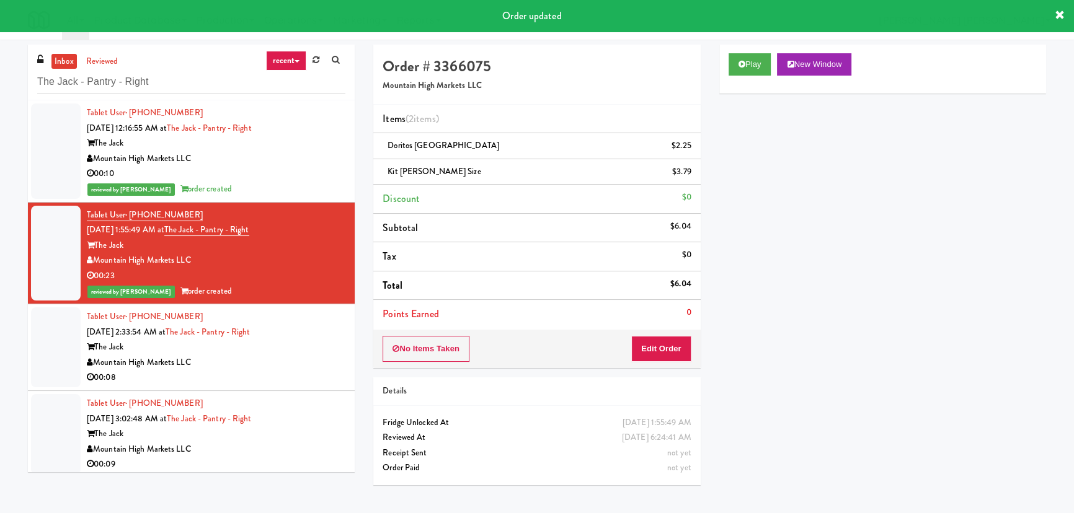
click at [317, 361] on div "Mountain High Markets LLC" at bounding box center [216, 362] width 259 height 15
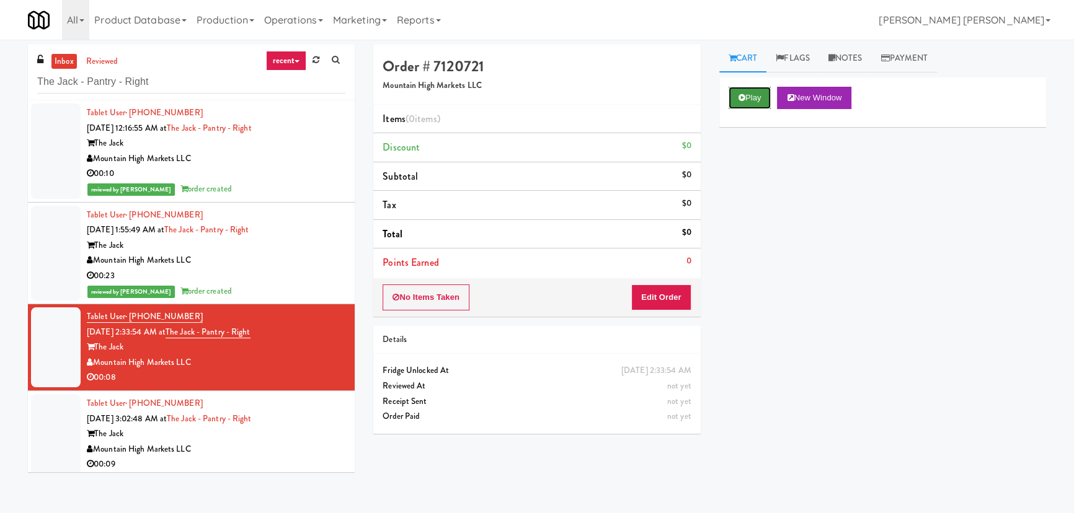
click at [757, 92] on button "Play" at bounding box center [749, 98] width 43 height 22
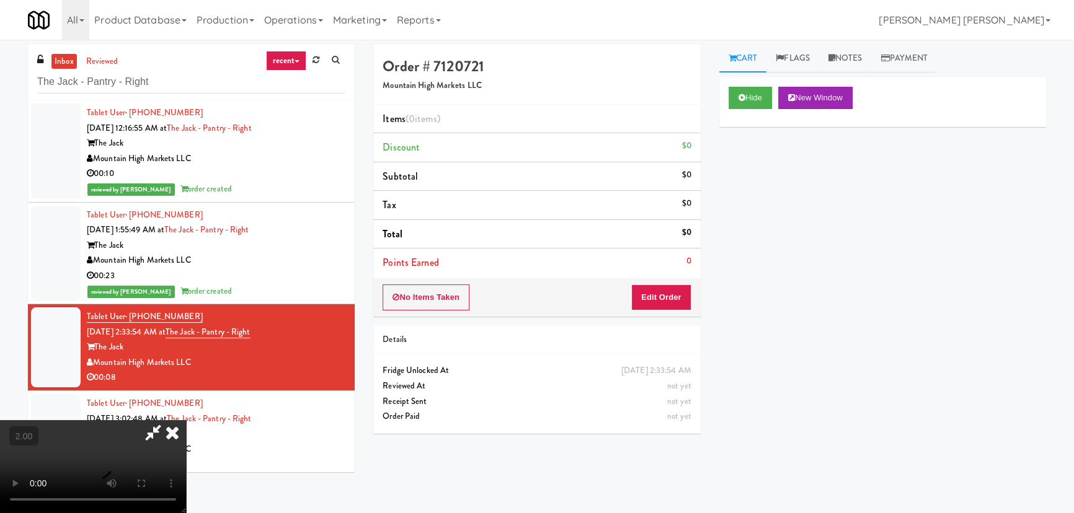
scroll to position [25, 0]
click at [680, 305] on button "Edit Order" at bounding box center [661, 298] width 60 height 26
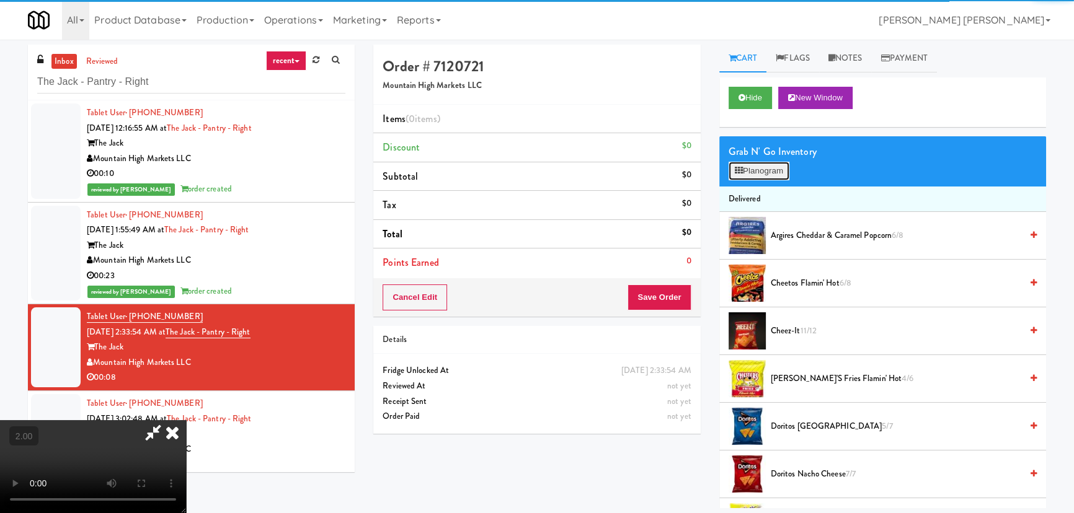
click at [754, 174] on button "Planogram" at bounding box center [758, 171] width 61 height 19
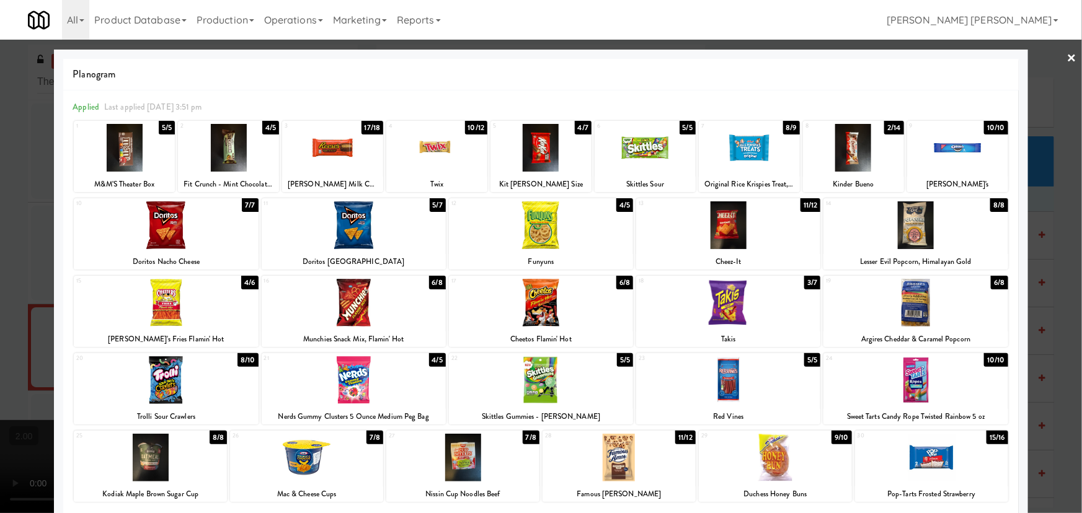
click at [169, 308] on div at bounding box center [166, 303] width 184 height 48
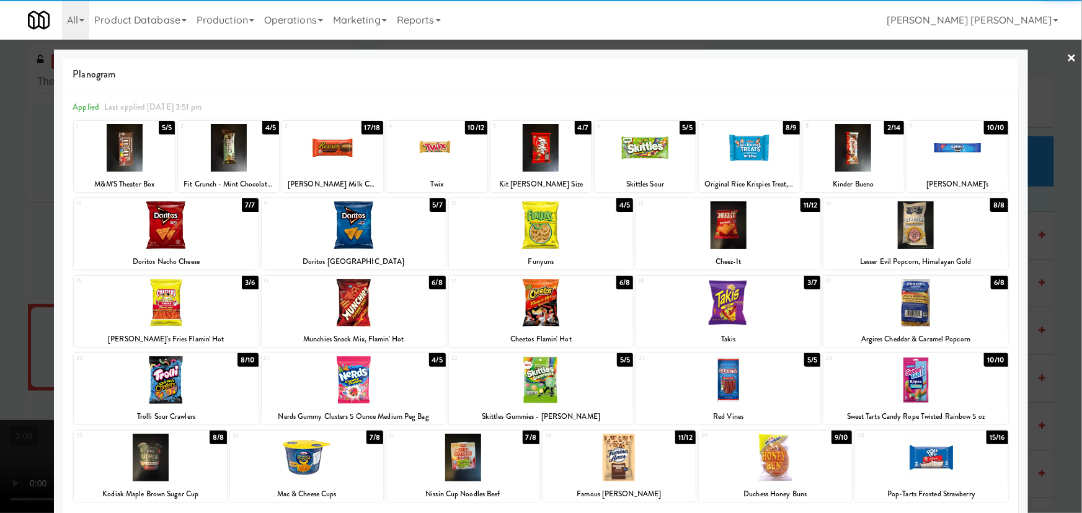
drag, startPoint x: 1062, startPoint y: 54, endPoint x: 668, endPoint y: 73, distance: 394.7
click at [1067, 54] on link "×" at bounding box center [1072, 59] width 10 height 38
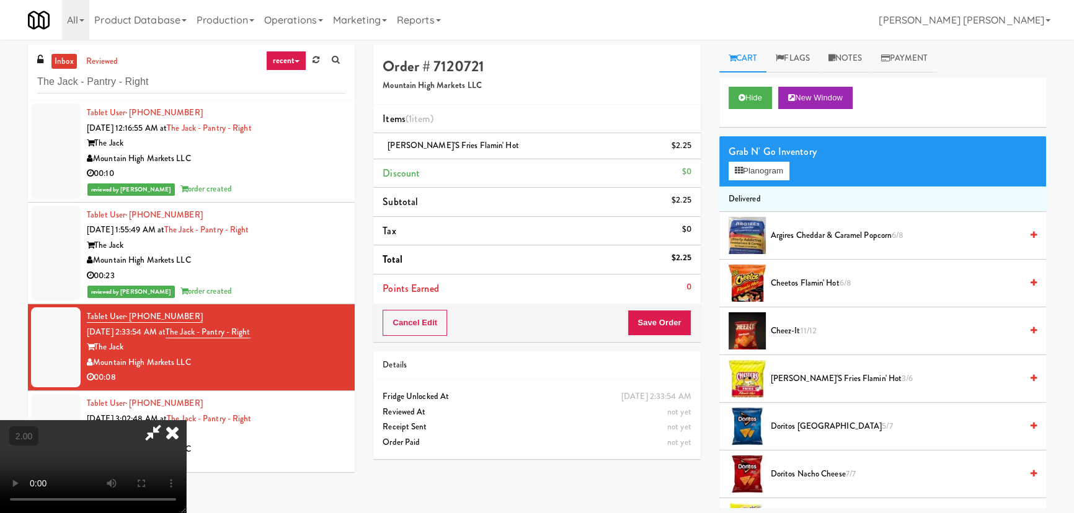
click at [186, 420] on icon at bounding box center [172, 432] width 27 height 25
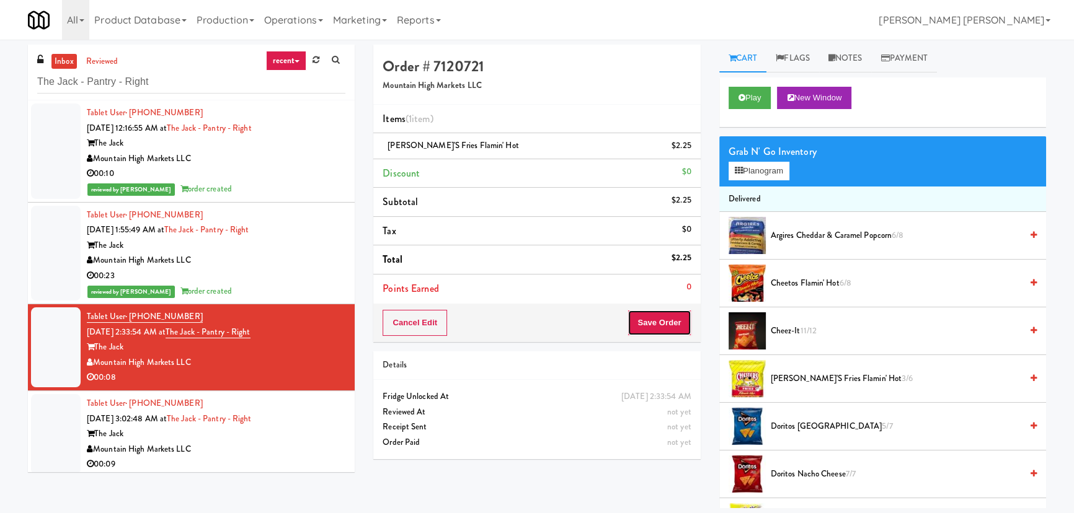
click at [671, 316] on button "Save Order" at bounding box center [658, 323] width 63 height 26
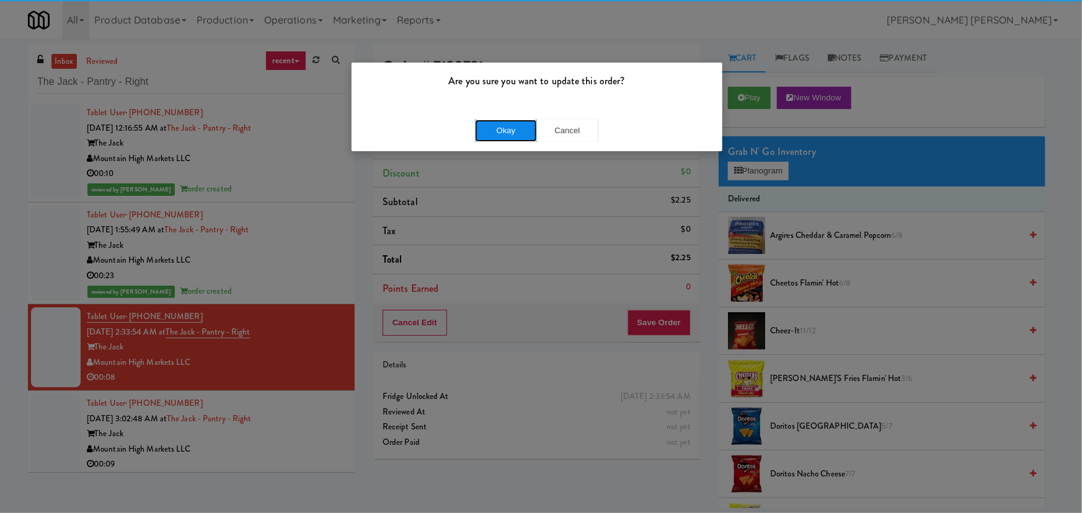
click at [489, 131] on button "Okay" at bounding box center [506, 131] width 62 height 22
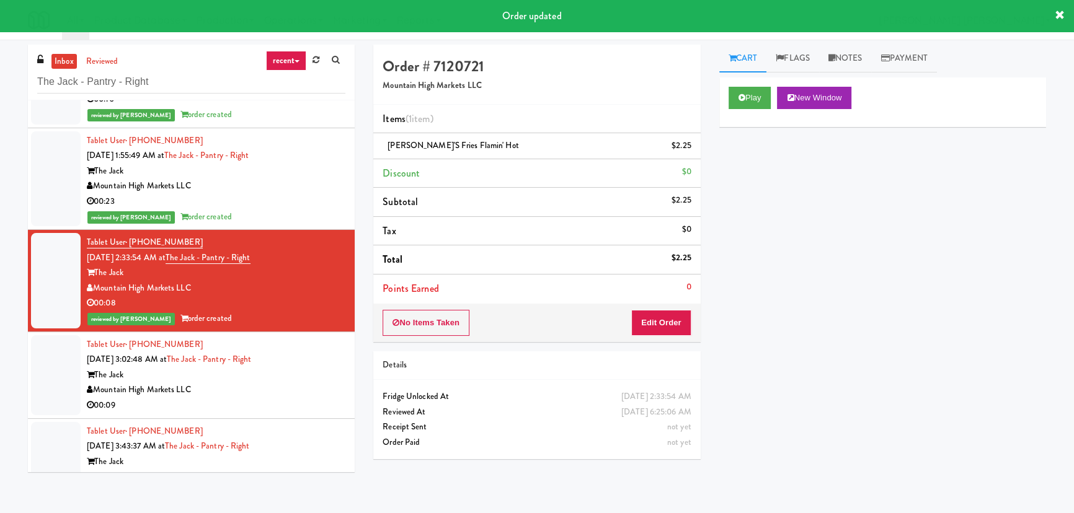
scroll to position [193, 0]
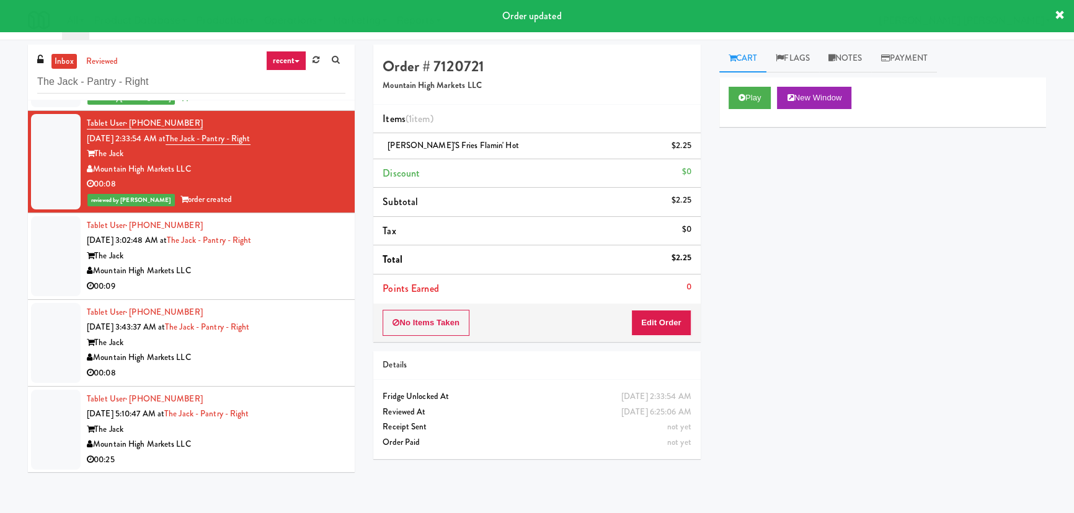
click at [308, 275] on div "Mountain High Markets LLC" at bounding box center [216, 270] width 259 height 15
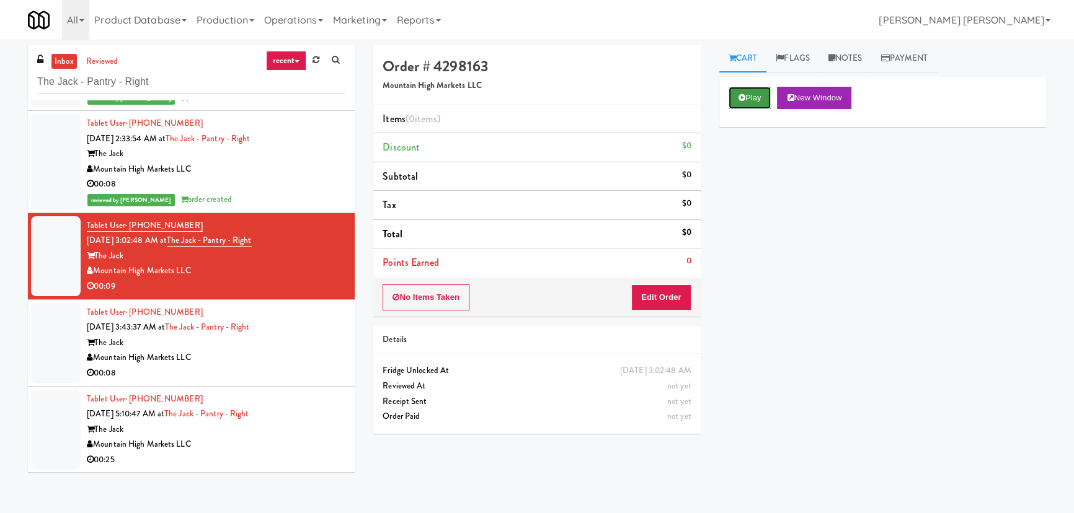
click at [746, 90] on button "Play" at bounding box center [749, 98] width 43 height 22
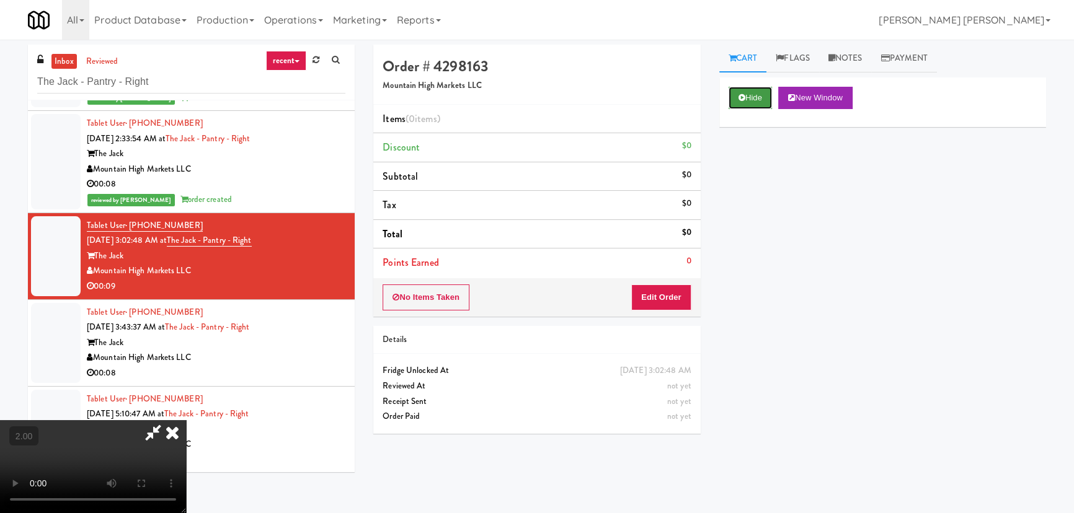
click at [742, 101] on icon at bounding box center [741, 98] width 7 height 8
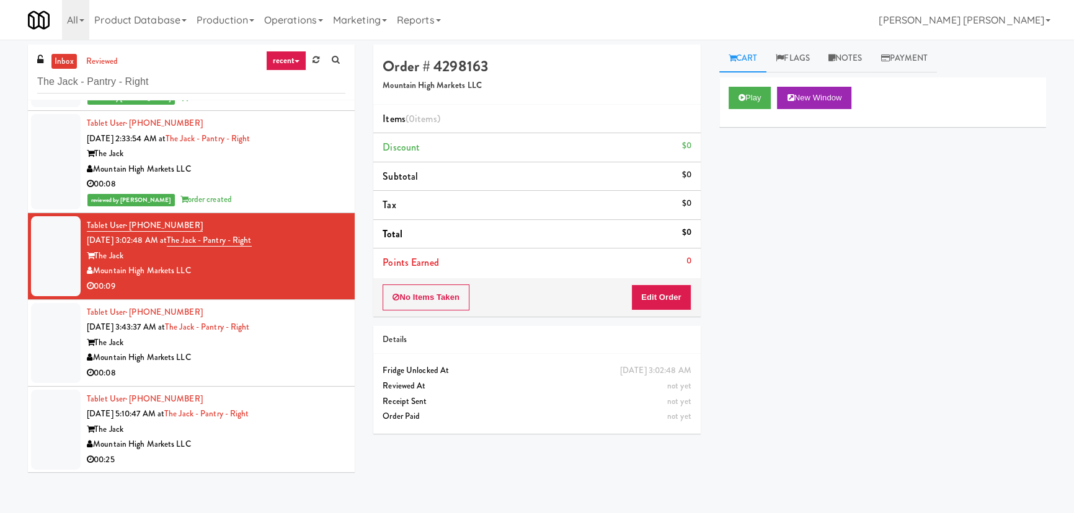
click at [326, 348] on div "The Jack" at bounding box center [216, 342] width 259 height 15
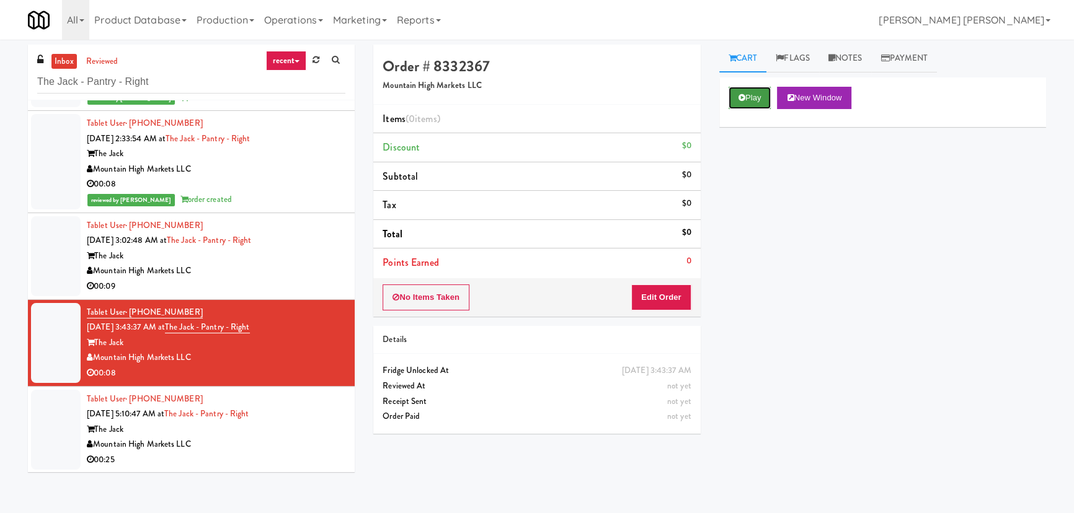
click at [743, 95] on icon at bounding box center [741, 98] width 7 height 8
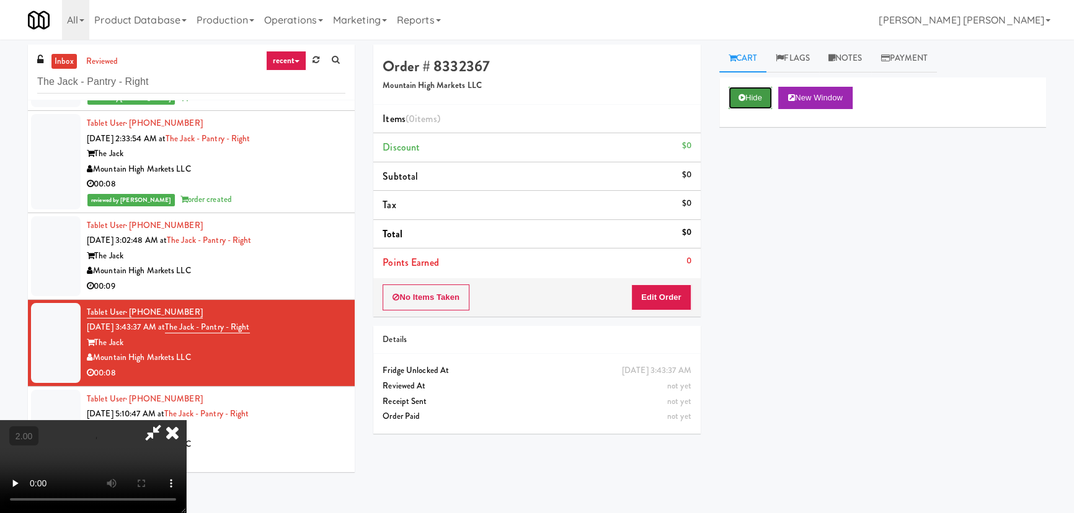
click at [741, 103] on button "Hide" at bounding box center [749, 98] width 43 height 22
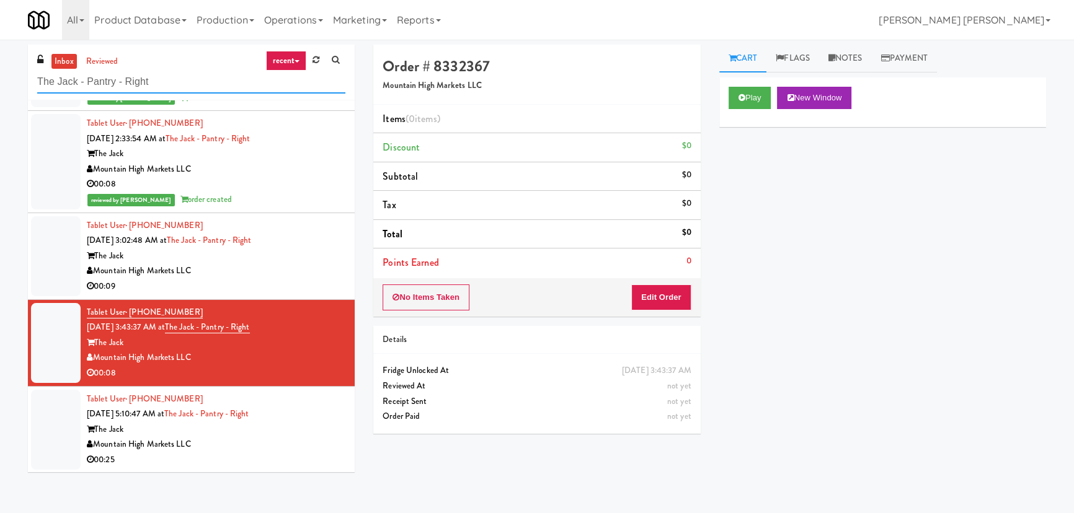
drag, startPoint x: 152, startPoint y: 82, endPoint x: -43, endPoint y: 92, distance: 195.5
click at [0, 92] on html "Are you sure you want to update this order? Okay Cancel Okay Are you sure you w…" at bounding box center [537, 256] width 1074 height 513
